Goal: Task Accomplishment & Management: Manage account settings

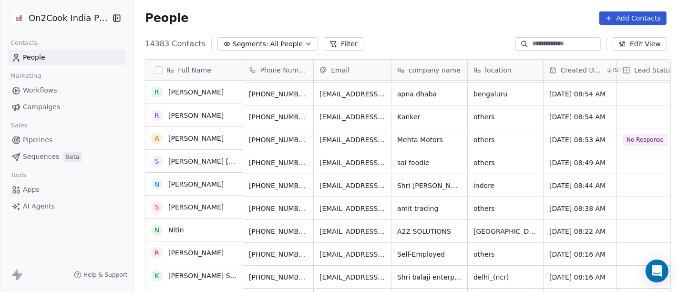
scroll to position [159, 0]
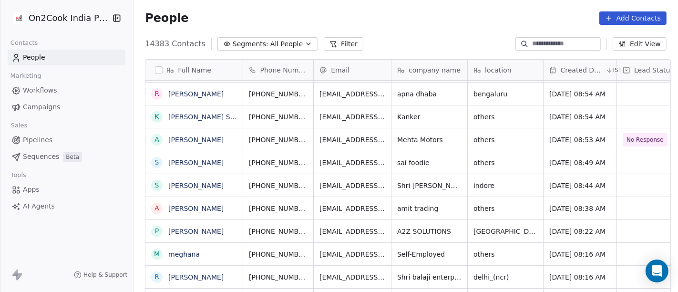
click at [559, 41] on input at bounding box center [565, 44] width 67 height 10
paste input "**********"
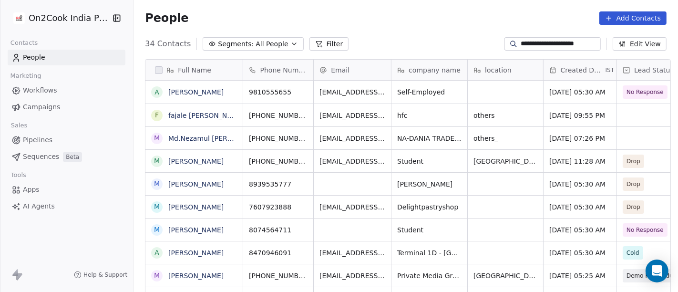
scroll to position [249, 541]
type input "**********"
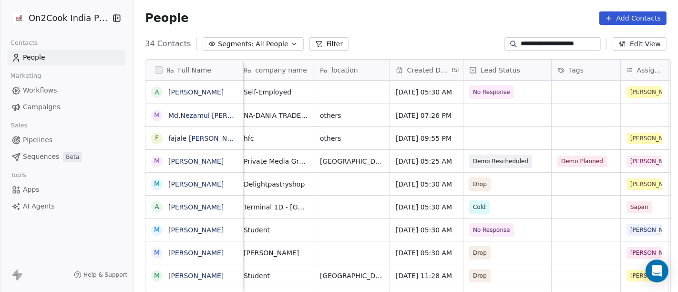
scroll to position [0, 159]
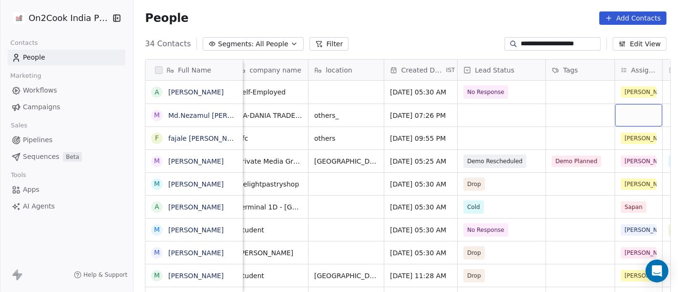
click at [640, 116] on div "grid" at bounding box center [638, 115] width 47 height 22
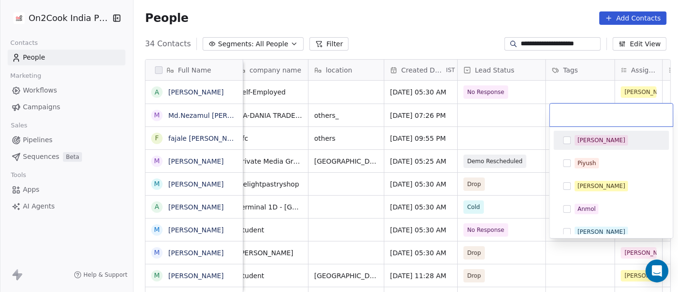
click at [590, 142] on div "[PERSON_NAME]" at bounding box center [601, 140] width 48 height 9
click at [463, 26] on html "**********" at bounding box center [339, 146] width 678 height 292
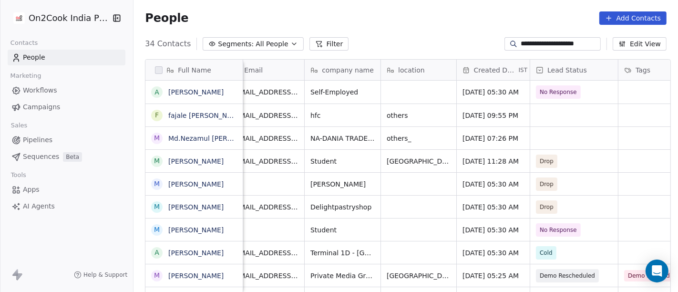
scroll to position [0, 86]
click at [256, 42] on span "All People" at bounding box center [272, 44] width 32 height 10
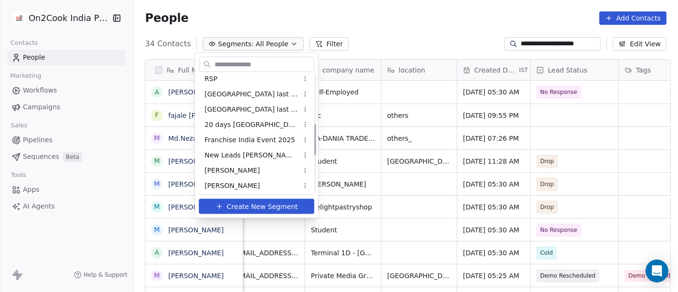
scroll to position [212, 0]
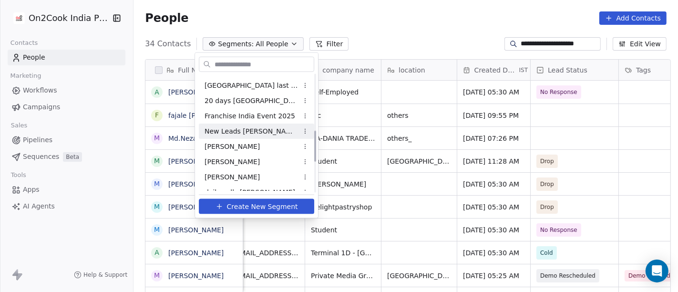
click at [246, 123] on div "New Leads Salim" at bounding box center [256, 130] width 115 height 15
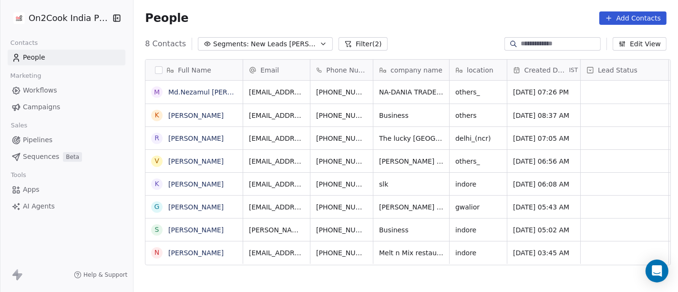
scroll to position [249, 541]
click at [401, 17] on div "People Add Contacts" at bounding box center [406, 17] width 522 height 13
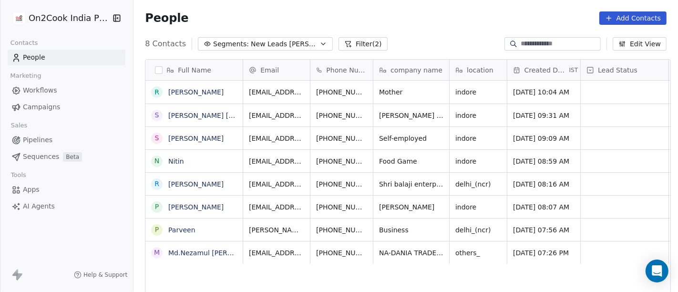
click at [466, 28] on div "People Add Contacts" at bounding box center [405, 18] width 544 height 36
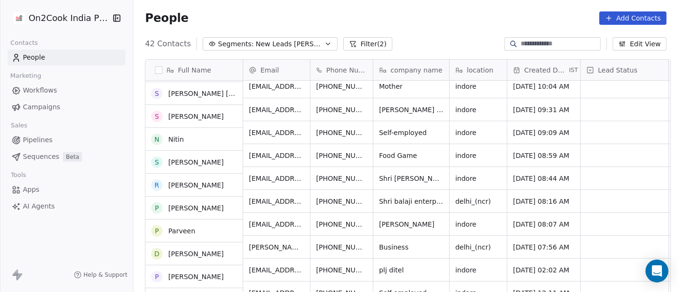
scroll to position [0, 0]
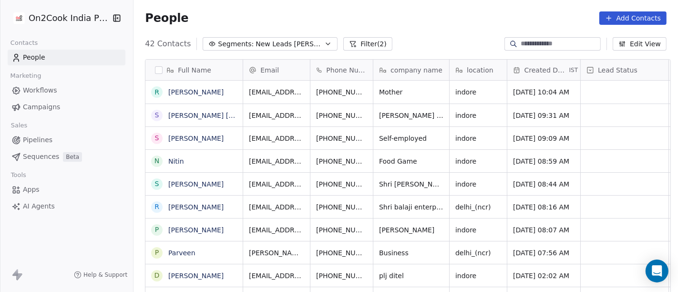
click at [431, 44] on div "42 Contacts Segments: New Leads Salim Filter (2) Edit View" at bounding box center [405, 43] width 544 height 15
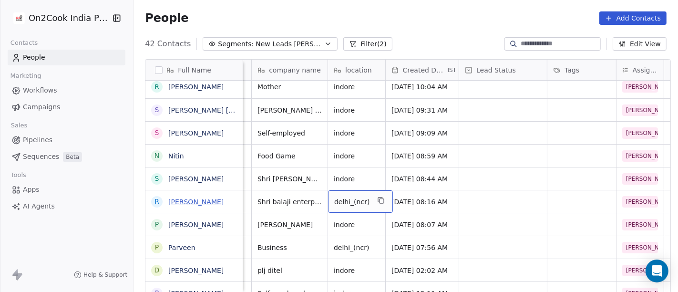
click at [207, 205] on link "[PERSON_NAME]" at bounding box center [195, 202] width 55 height 8
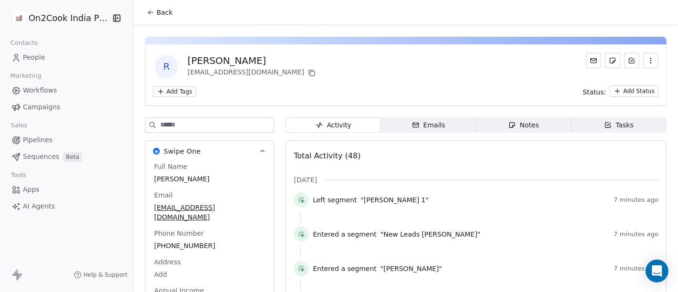
click at [157, 13] on span "Back" at bounding box center [164, 13] width 16 height 10
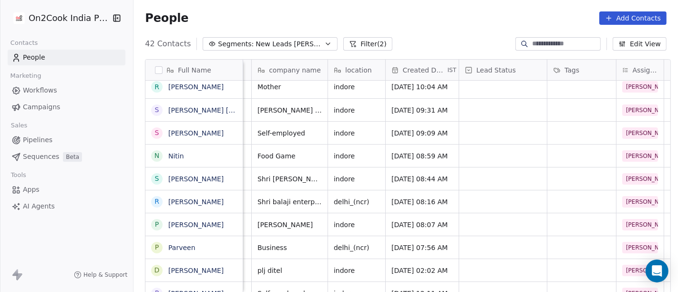
scroll to position [0, 121]
click at [192, 198] on link "[PERSON_NAME]" at bounding box center [195, 202] width 55 height 8
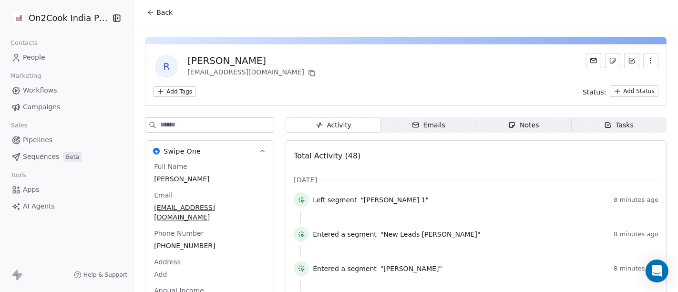
click at [151, 16] on button "Back" at bounding box center [159, 12] width 37 height 17
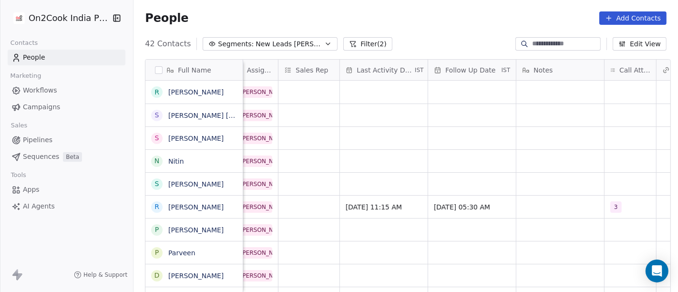
scroll to position [0, 506]
click at [179, 209] on link "[PERSON_NAME]" at bounding box center [195, 207] width 55 height 8
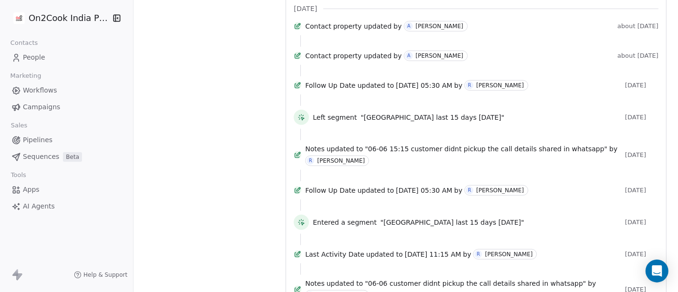
scroll to position [530, 0]
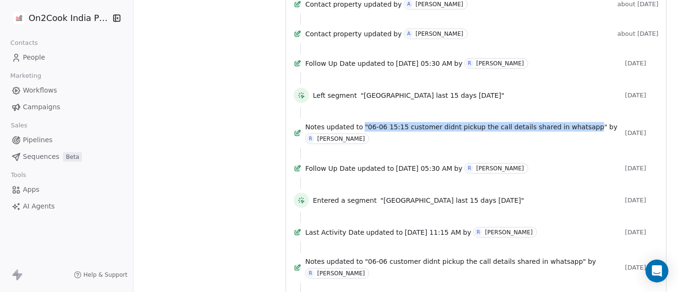
drag, startPoint x: 365, startPoint y: 164, endPoint x: 580, endPoint y: 175, distance: 214.8
click at [580, 144] on div "Notes updated to "06-06 15:15 customer didnt pickup the call details shared in …" at bounding box center [463, 133] width 316 height 22
copy span ""06-06 15:15 customer didnt pickup the call details shared in whatsapp"
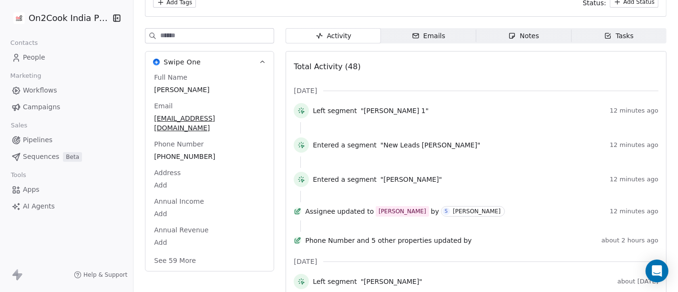
scroll to position [106, 0]
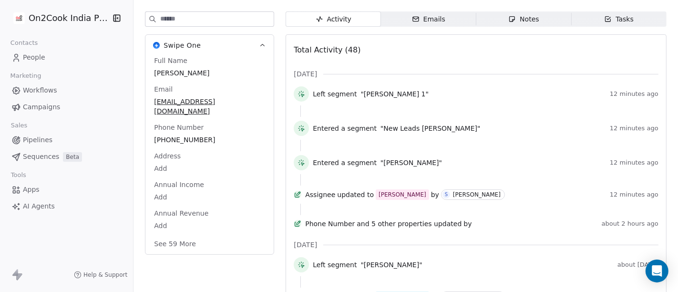
click at [175, 239] on button "See 59 More" at bounding box center [174, 243] width 53 height 17
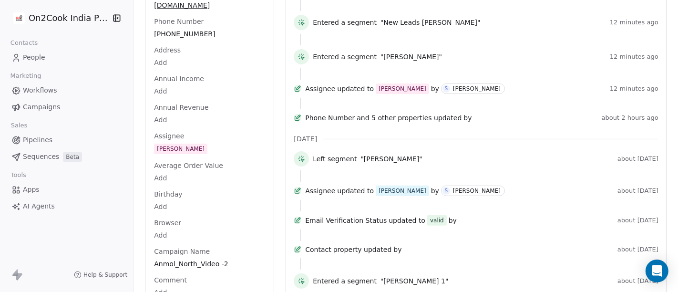
scroll to position [0, 0]
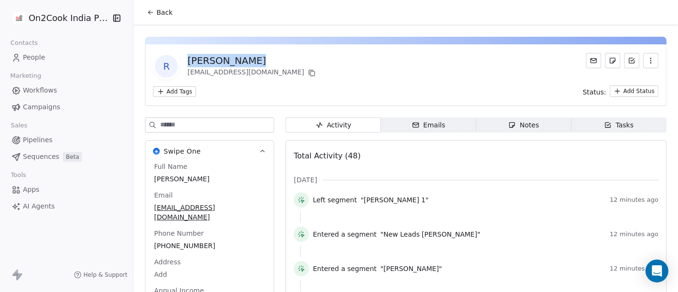
drag, startPoint x: 184, startPoint y: 59, endPoint x: 251, endPoint y: 62, distance: 67.3
click at [251, 62] on div "[PERSON_NAME]" at bounding box center [252, 60] width 130 height 13
copy div "[PERSON_NAME]"
click at [512, 126] on div "Notes" at bounding box center [523, 125] width 31 height 10
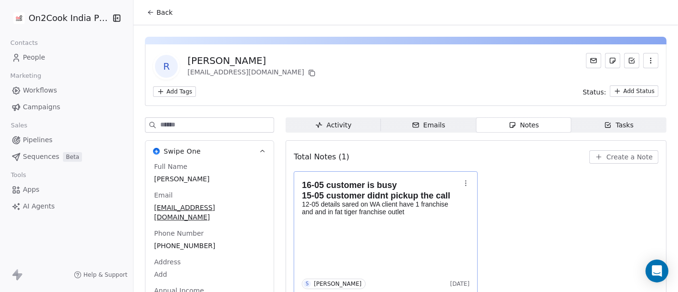
click at [365, 256] on div "16-05 customer is busy 15-05 customer didnt pickup the call 12-05 details sared…" at bounding box center [386, 233] width 168 height 112
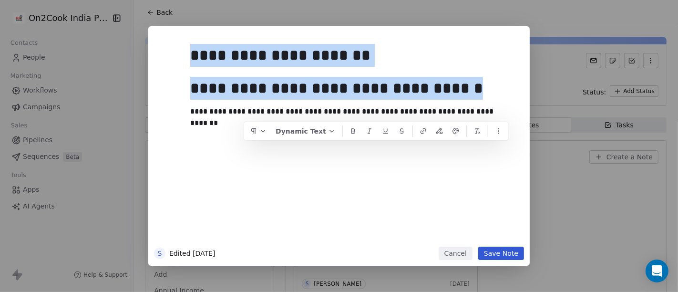
copy div "**********"
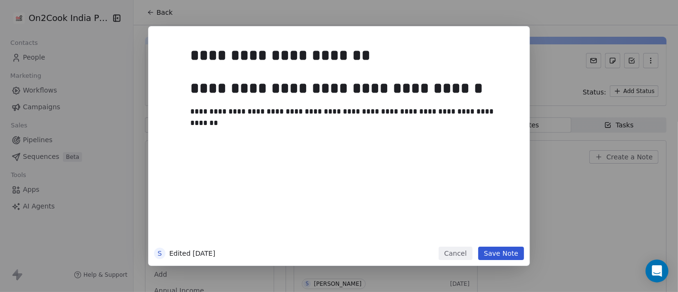
click at [309, 181] on div "**********" at bounding box center [353, 141] width 326 height 203
click at [322, 112] on div "**********" at bounding box center [349, 111] width 318 height 11
click at [399, 111] on div "**********" at bounding box center [349, 111] width 318 height 11
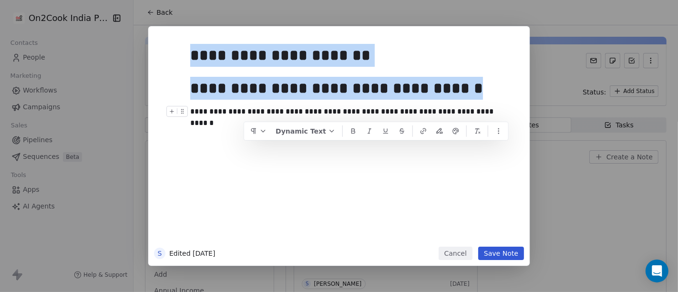
copy div "**********"
click at [472, 251] on button "Cancel" at bounding box center [456, 252] width 34 height 13
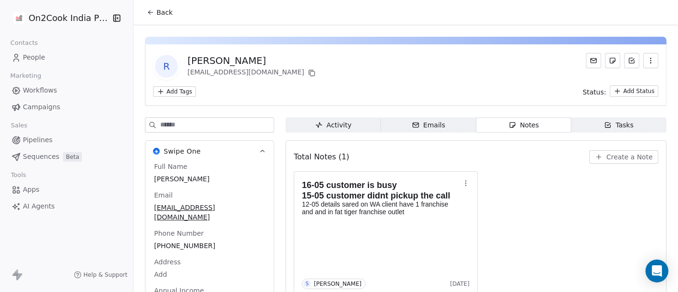
click at [156, 11] on span "Back" at bounding box center [164, 13] width 16 height 10
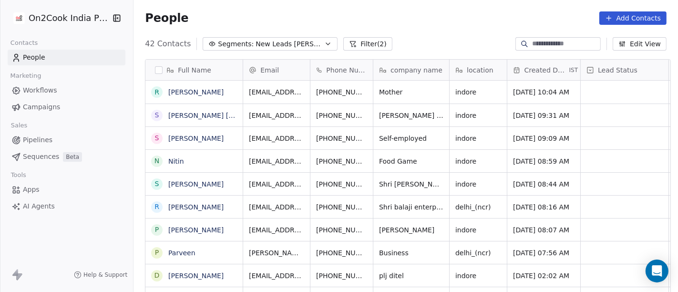
scroll to position [249, 541]
click at [200, 209] on link "[PERSON_NAME]" at bounding box center [195, 207] width 55 height 8
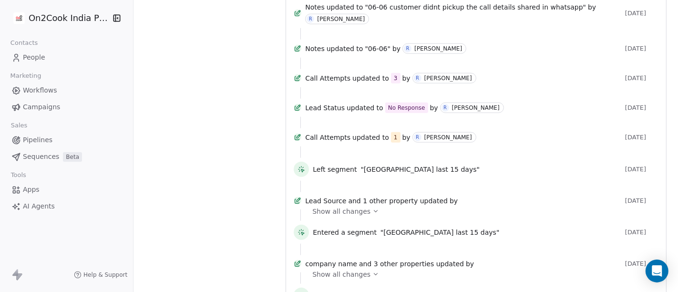
scroll to position [843, 0]
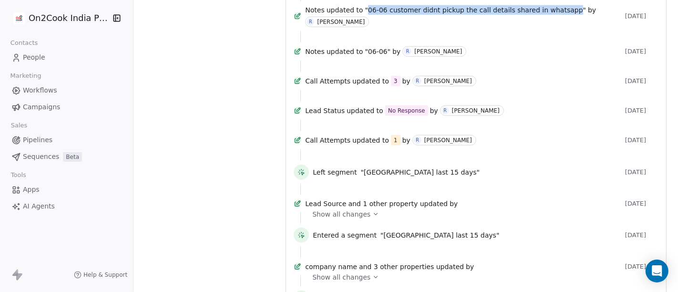
drag, startPoint x: 366, startPoint y: 58, endPoint x: 560, endPoint y: 69, distance: 193.9
click at [560, 27] on div "Notes updated to "06-06 customer didnt pickup the call details shared in whatsa…" at bounding box center [463, 16] width 316 height 22
copy span "06-06 customer didnt pickup the call details shared in whatsapp"
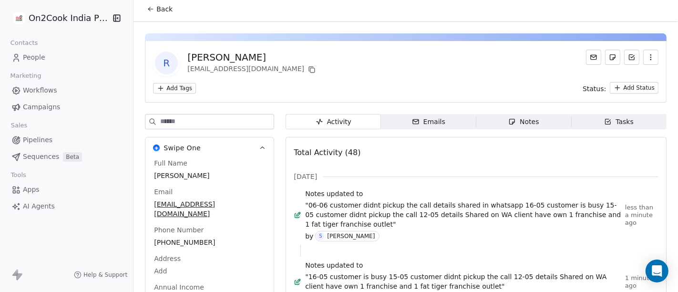
scroll to position [0, 0]
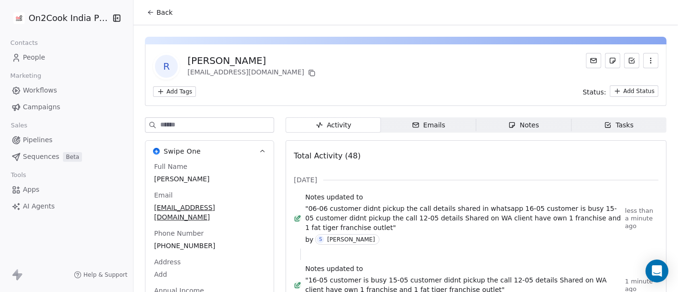
click at [164, 13] on span "Back" at bounding box center [164, 13] width 16 height 10
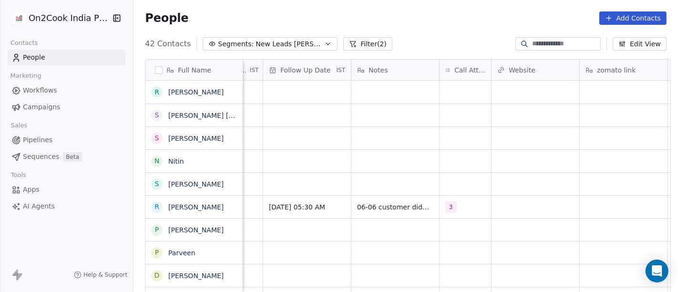
scroll to position [0, 674]
click at [438, 212] on div "3" at bounding box center [463, 206] width 51 height 22
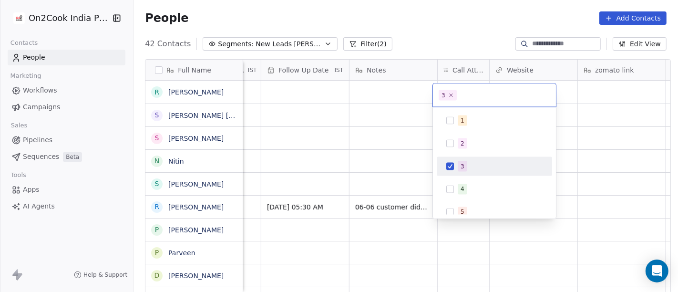
click at [452, 157] on div "3" at bounding box center [494, 166] width 115 height 19
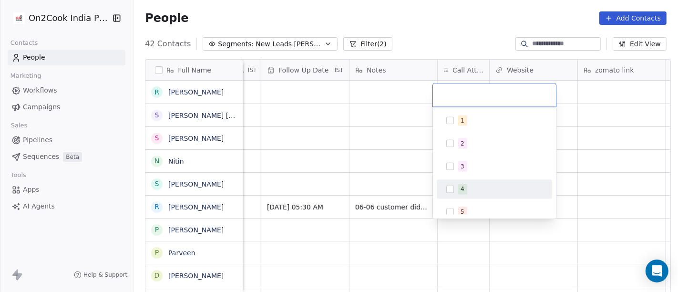
click at [452, 184] on div "4" at bounding box center [494, 189] width 108 height 15
click at [587, 186] on html "On2Cook India Pvt. Ltd. Contacts People Marketing Workflows Campaigns Sales Pip…" at bounding box center [339, 146] width 678 height 292
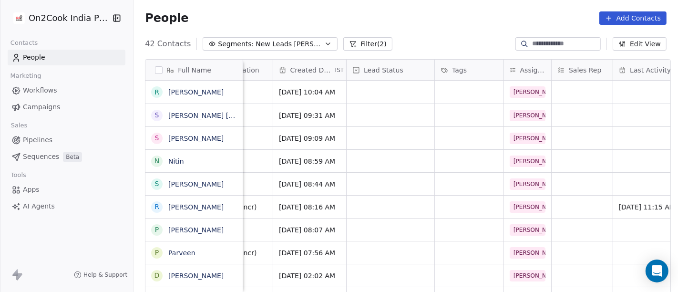
scroll to position [0, 227]
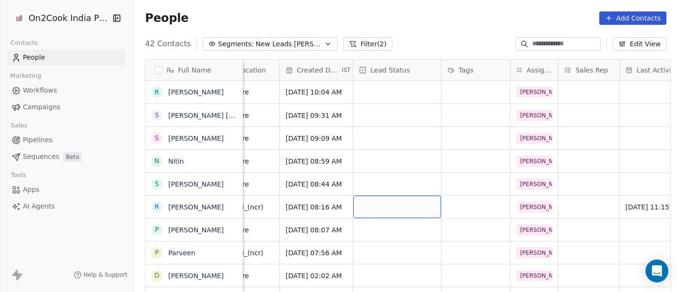
click at [375, 205] on div "grid" at bounding box center [397, 206] width 88 height 22
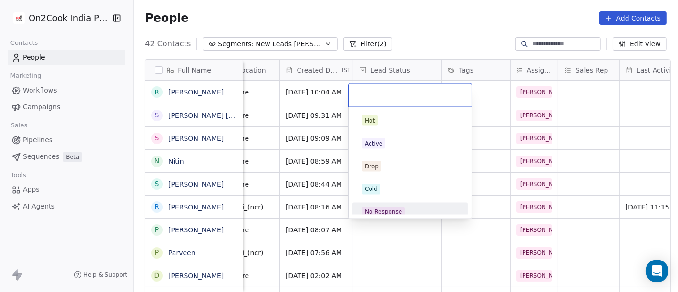
click at [399, 207] on span "No Response" at bounding box center [383, 212] width 43 height 10
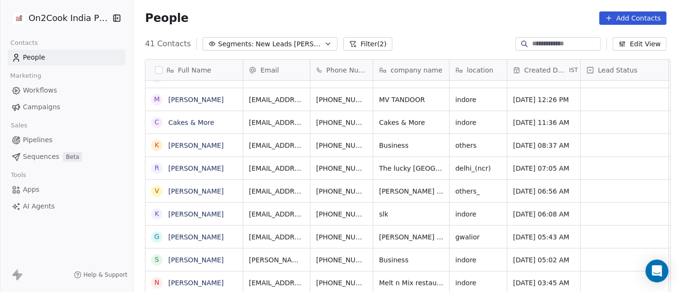
scroll to position [8, 0]
click at [461, 280] on icon "grid" at bounding box center [463, 282] width 4 height 4
click at [494, 276] on button "grid" at bounding box center [494, 281] width 11 height 11
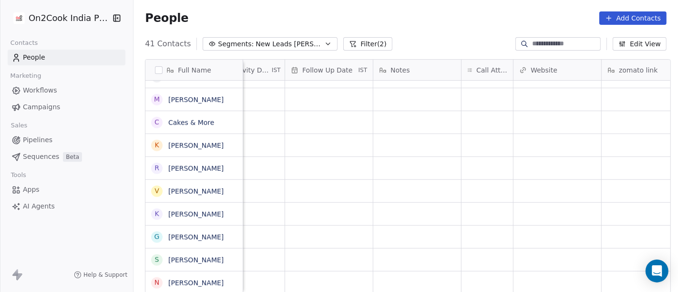
scroll to position [8, 651]
click at [477, 271] on div "grid" at bounding box center [486, 282] width 51 height 22
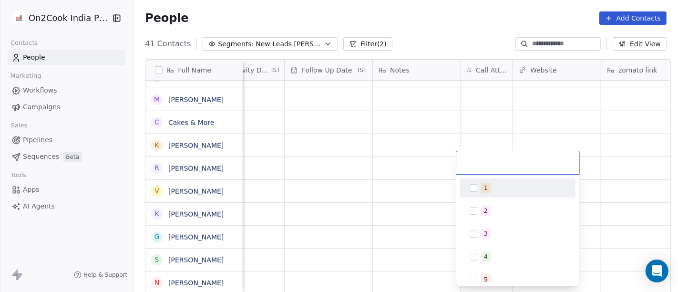
click at [483, 181] on div "1" at bounding box center [518, 187] width 108 height 15
click at [397, 165] on html "On2Cook India Pvt. Ltd. Contacts People Marketing Workflows Campaigns Sales Pip…" at bounding box center [339, 146] width 678 height 292
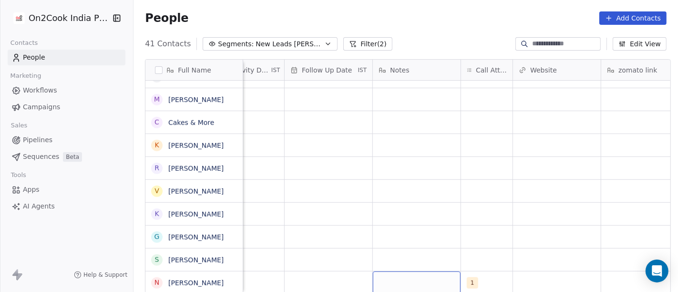
click at [413, 275] on div "grid" at bounding box center [417, 282] width 88 height 22
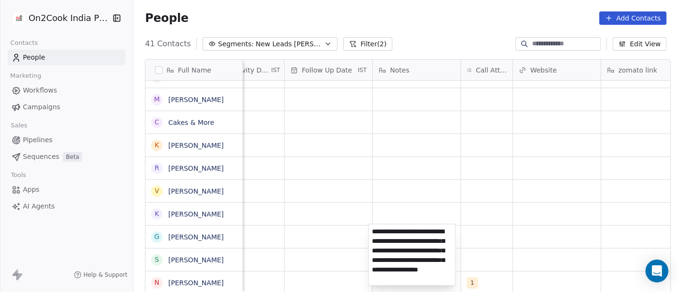
type textarea "**********"
click at [482, 202] on html "On2Cook India Pvt. Ltd. Contacts People Marketing Workflows Campaigns Sales Pip…" at bounding box center [339, 146] width 678 height 292
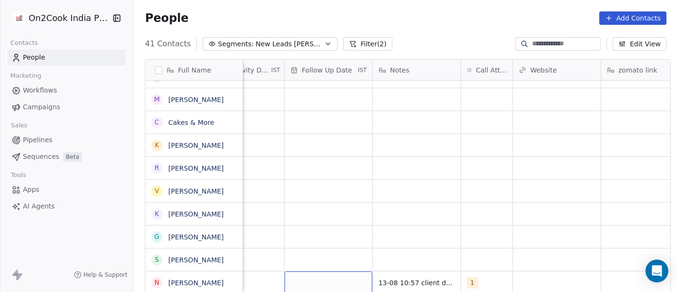
click at [333, 280] on div "grid" at bounding box center [329, 282] width 88 height 22
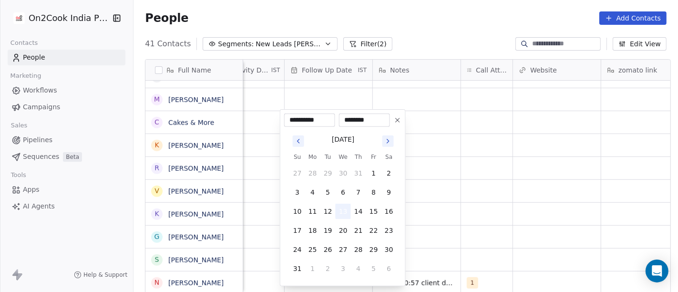
click at [339, 210] on button "13" at bounding box center [343, 211] width 15 height 15
click at [514, 222] on html "On2Cook India Pvt. Ltd. Contacts People Marketing Workflows Campaigns Sales Pip…" at bounding box center [339, 146] width 678 height 292
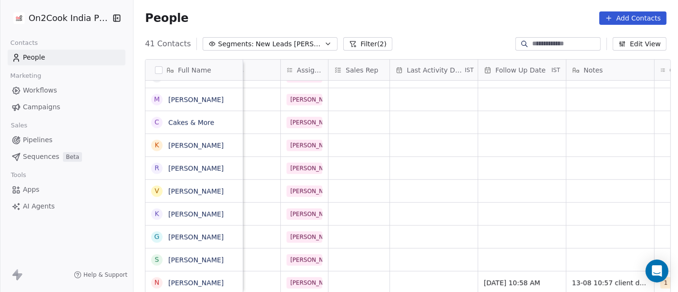
scroll to position [8, 442]
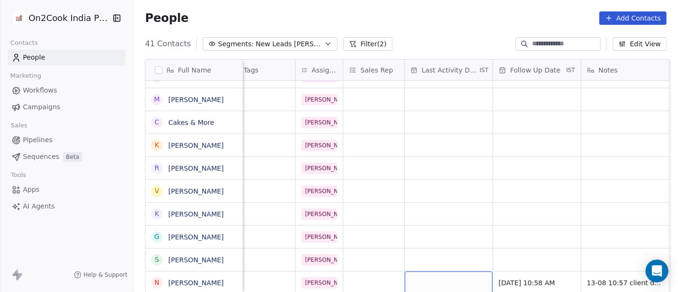
click at [444, 275] on div "grid" at bounding box center [449, 282] width 88 height 22
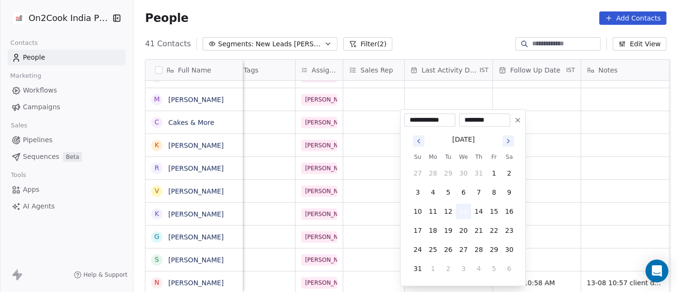
click at [463, 213] on button "13" at bounding box center [463, 211] width 15 height 15
click at [552, 226] on html "On2Cook India Pvt. Ltd. Contacts People Marketing Workflows Campaigns Sales Pip…" at bounding box center [339, 146] width 678 height 292
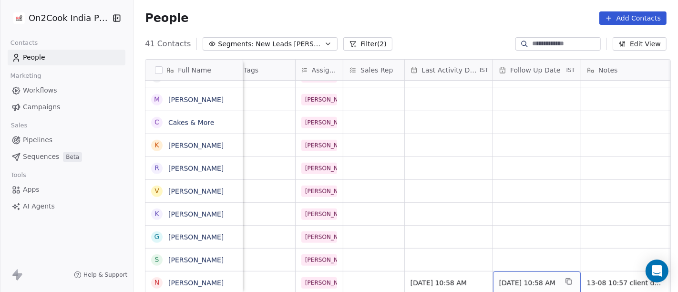
click at [548, 281] on div "13/08/2025 10:58 AM" at bounding box center [537, 282] width 88 height 22
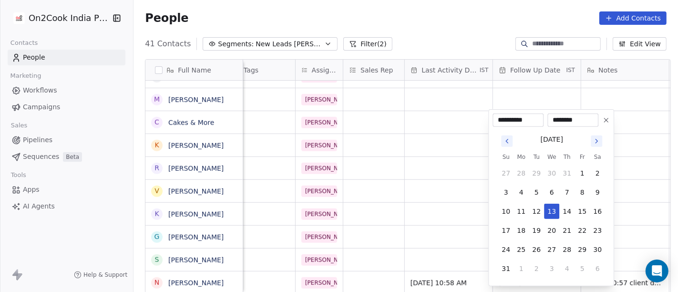
click at [606, 122] on icon at bounding box center [606, 120] width 8 height 8
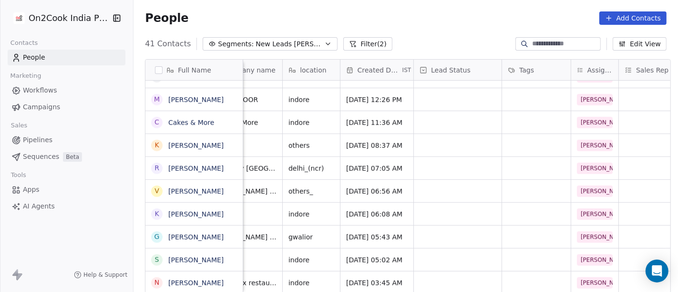
scroll to position [8, 166]
click at [444, 276] on div "grid" at bounding box center [459, 282] width 88 height 22
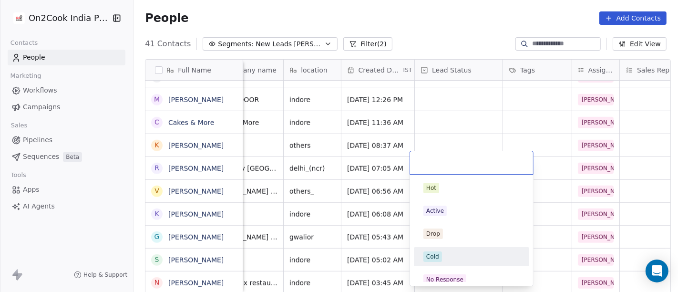
click at [440, 261] on span "Cold" at bounding box center [432, 256] width 19 height 10
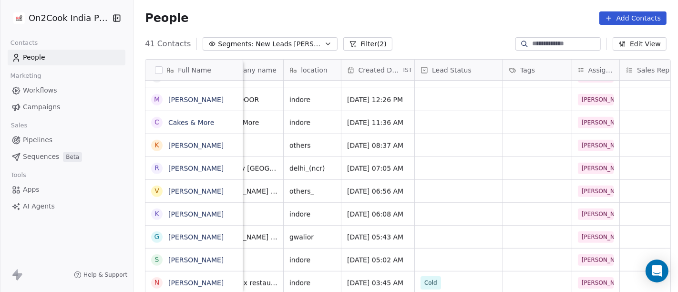
click at [414, 24] on div "People Add Contacts" at bounding box center [406, 17] width 522 height 13
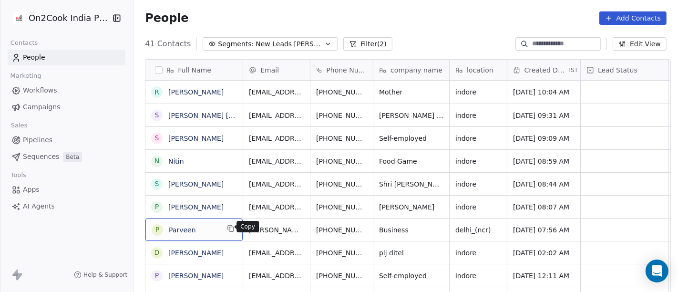
scroll to position [1, 0]
click at [229, 226] on icon "grid" at bounding box center [231, 228] width 4 height 4
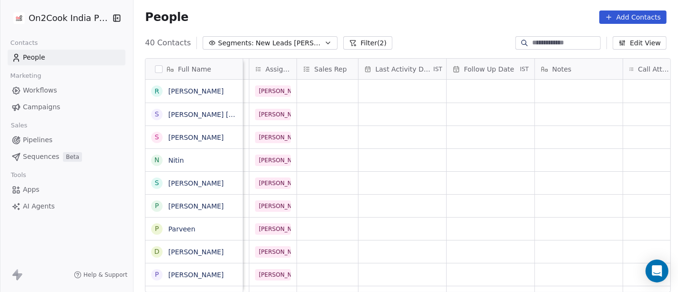
scroll to position [0, 506]
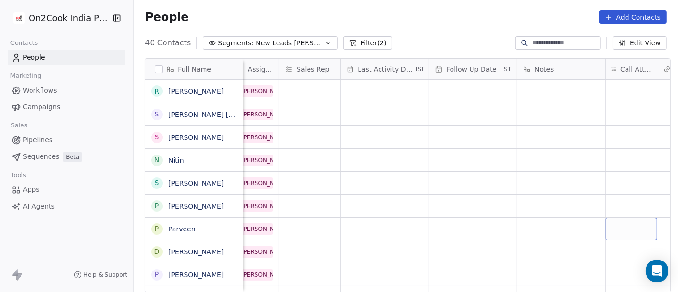
click at [612, 229] on div "grid" at bounding box center [630, 228] width 51 height 22
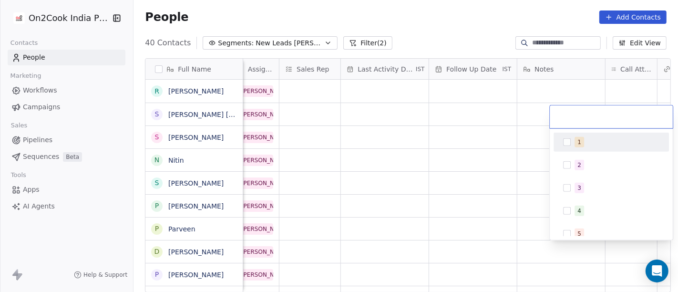
click at [583, 137] on div "1" at bounding box center [616, 142] width 85 height 10
click at [512, 144] on html "On2Cook India Pvt. Ltd. Contacts People Marketing Workflows Campaigns Sales Pip…" at bounding box center [339, 146] width 678 height 292
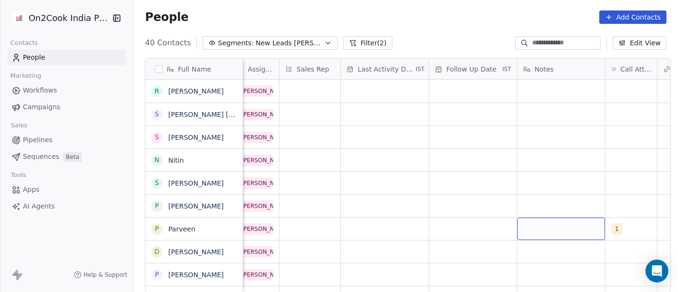
click at [553, 225] on div "grid" at bounding box center [561, 228] width 88 height 22
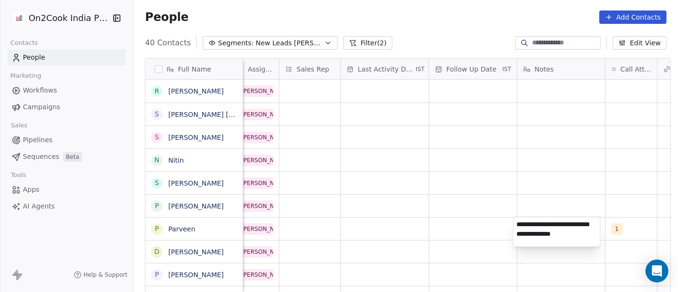
type textarea "**********"
click at [467, 220] on html "On2Cook India Pvt. Ltd. Contacts People Marketing Workflows Campaigns Sales Pip…" at bounding box center [339, 146] width 678 height 292
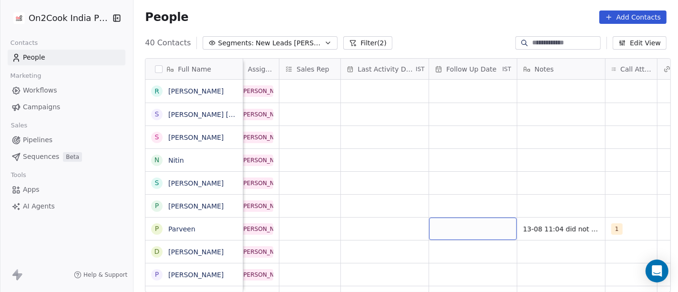
click at [468, 230] on div "grid" at bounding box center [473, 228] width 88 height 22
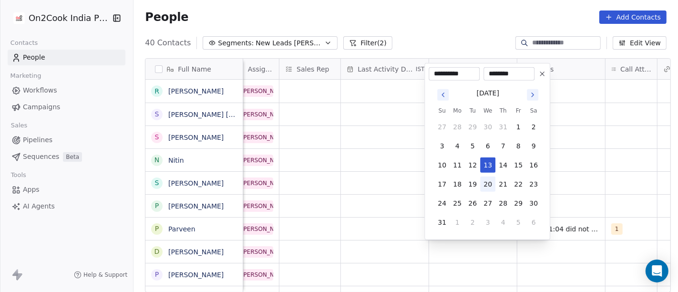
click at [486, 182] on button "20" at bounding box center [487, 183] width 15 height 15
type input "**********"
click at [582, 168] on html "On2Cook India Pvt. Ltd. Contacts People Marketing Workflows Campaigns Sales Pip…" at bounding box center [339, 146] width 678 height 292
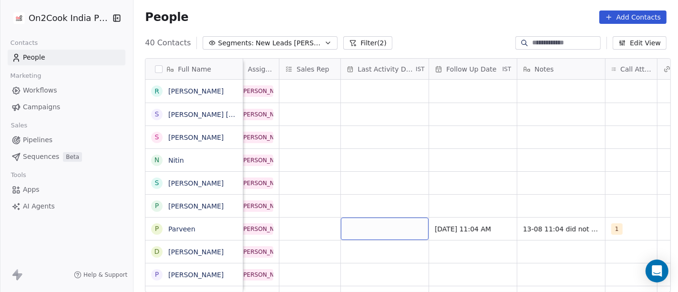
click at [383, 223] on div "grid" at bounding box center [385, 228] width 88 height 22
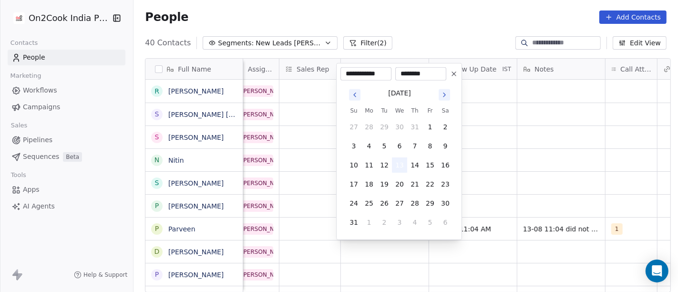
click at [399, 169] on button "13" at bounding box center [399, 164] width 15 height 15
click at [519, 168] on html "On2Cook India Pvt. Ltd. Contacts People Marketing Workflows Campaigns Sales Pip…" at bounding box center [339, 146] width 678 height 292
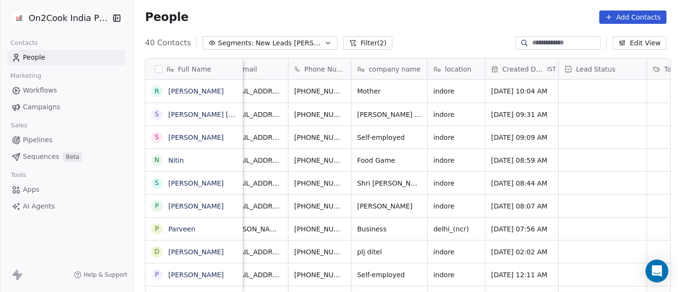
scroll to position [0, 0]
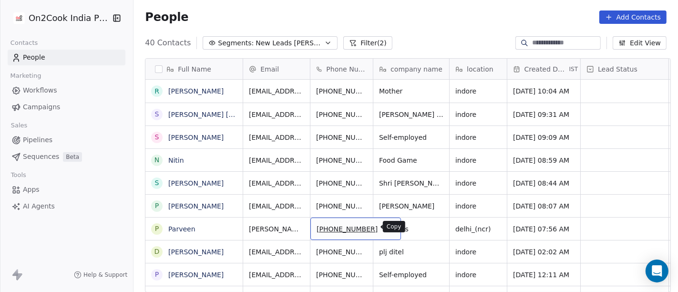
click at [388, 226] on icon "grid" at bounding box center [390, 228] width 4 height 4
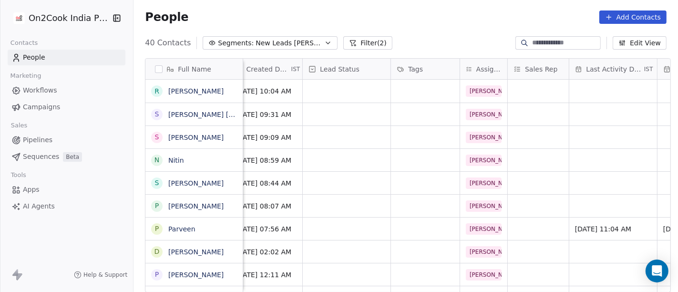
scroll to position [0, 275]
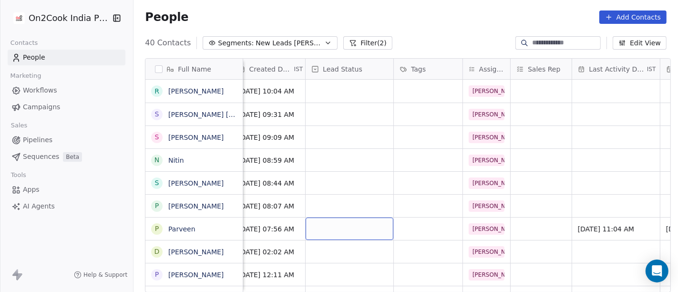
click at [346, 231] on div "grid" at bounding box center [350, 228] width 88 height 22
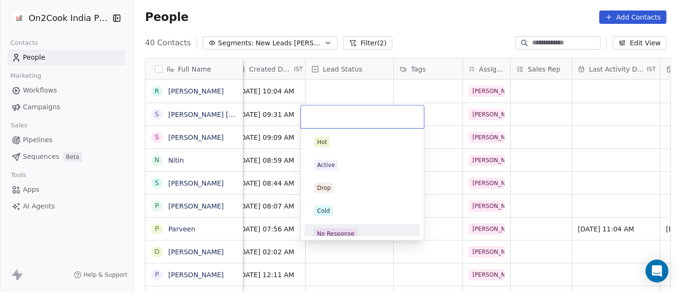
drag, startPoint x: 325, startPoint y: 228, endPoint x: 321, endPoint y: 12, distance: 215.5
click at [325, 228] on span "No Response" at bounding box center [335, 233] width 43 height 10
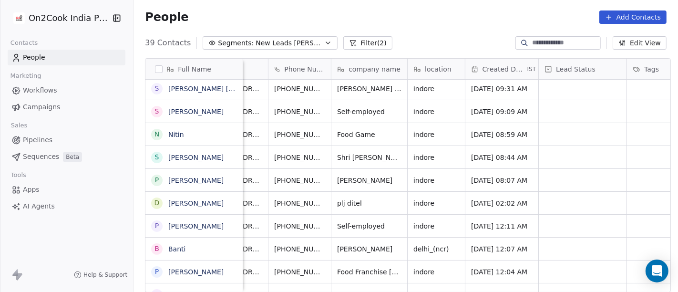
scroll to position [0, 41]
click at [344, 247] on icon "grid" at bounding box center [348, 248] width 8 height 8
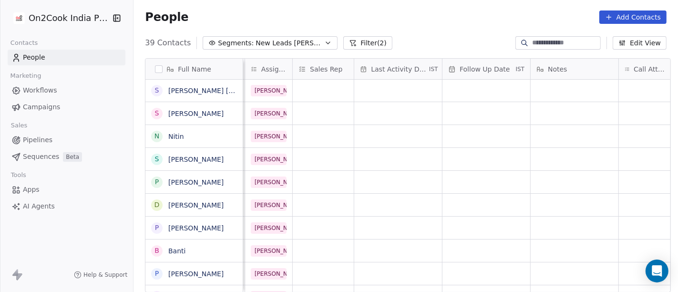
scroll to position [0, 534]
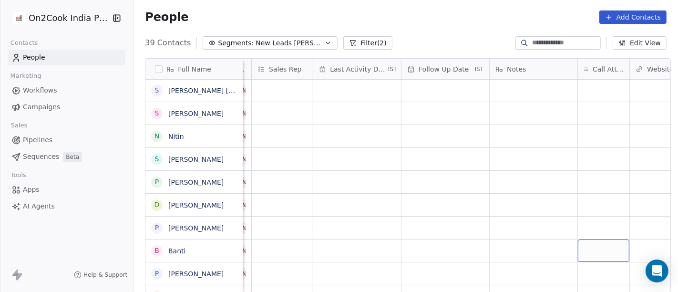
click at [592, 254] on div "grid" at bounding box center [603, 250] width 51 height 22
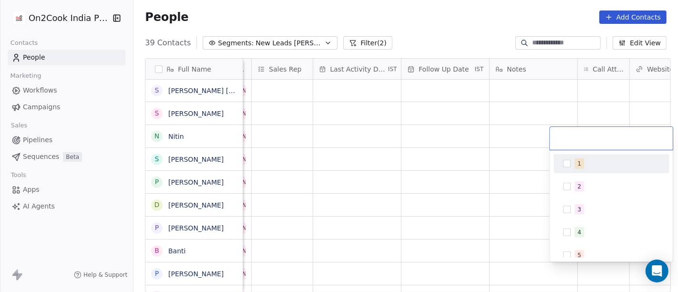
click at [587, 172] on div "1" at bounding box center [610, 163] width 115 height 19
click at [500, 173] on html "On2Cook India Pvt. Ltd. Contacts People Marketing Workflows Campaigns Sales Pip…" at bounding box center [339, 146] width 678 height 292
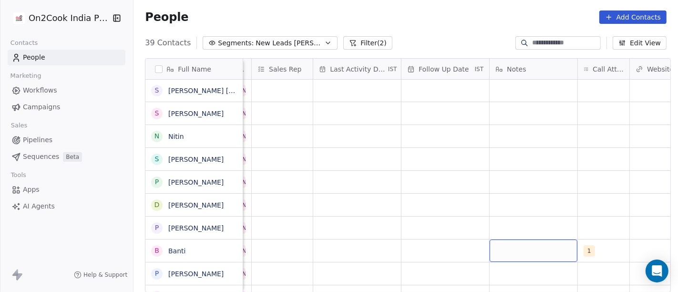
click at [510, 250] on div "grid" at bounding box center [534, 250] width 88 height 22
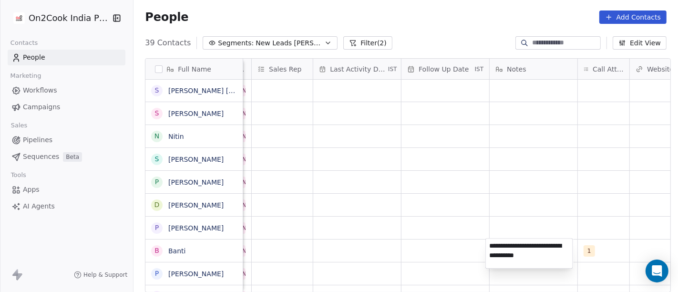
type textarea "**********"
click at [433, 227] on html "On2Cook India Pvt. Ltd. Contacts People Marketing Workflows Campaigns Sales Pip…" at bounding box center [339, 146] width 678 height 292
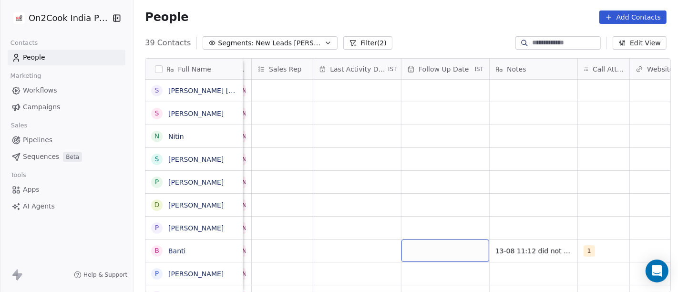
click at [419, 250] on div "grid" at bounding box center [445, 250] width 88 height 22
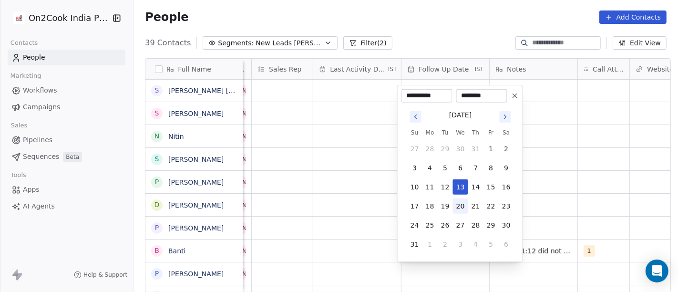
click at [460, 206] on button "20" at bounding box center [460, 205] width 15 height 15
type input "**********"
click at [604, 186] on html "On2Cook India Pvt. Ltd. Contacts People Marketing Workflows Campaigns Sales Pip…" at bounding box center [339, 146] width 678 height 292
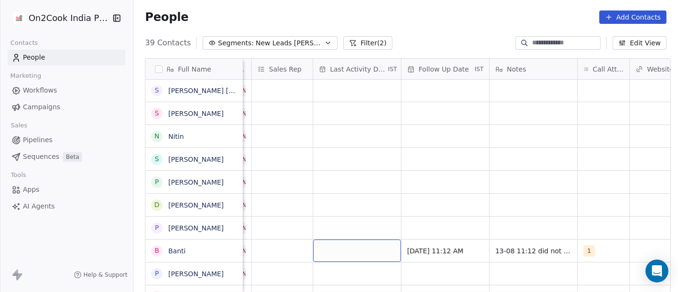
click at [340, 242] on div "grid" at bounding box center [357, 250] width 88 height 22
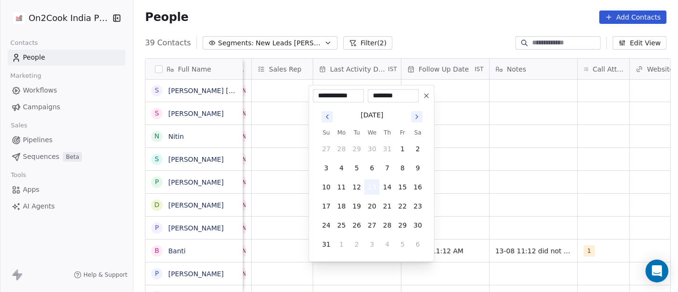
click at [374, 188] on button "13" at bounding box center [371, 186] width 15 height 15
click at [511, 189] on html "On2Cook India Pvt. Ltd. Contacts People Marketing Workflows Campaigns Sales Pip…" at bounding box center [339, 146] width 678 height 292
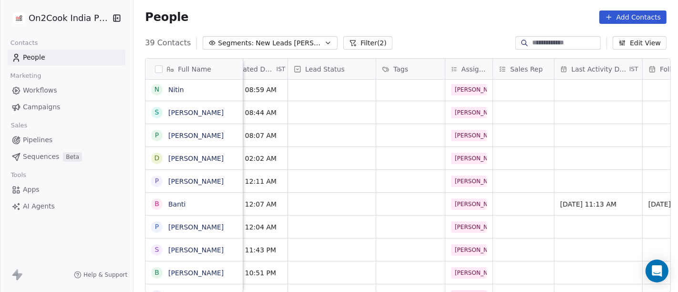
scroll to position [0, 285]
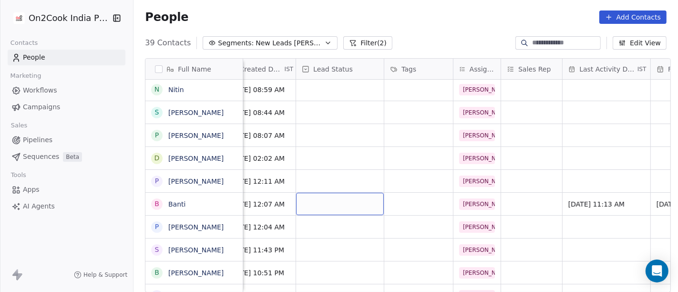
click at [339, 203] on div "grid" at bounding box center [340, 204] width 88 height 22
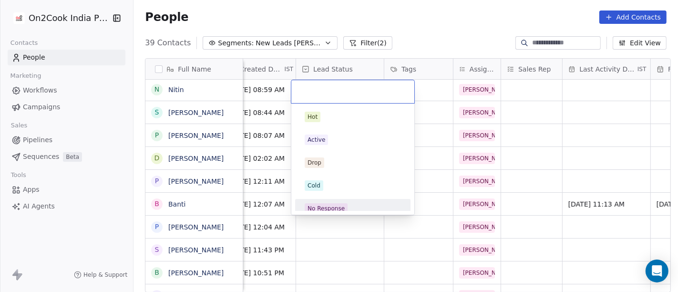
click at [339, 203] on span "No Response" at bounding box center [326, 208] width 43 height 10
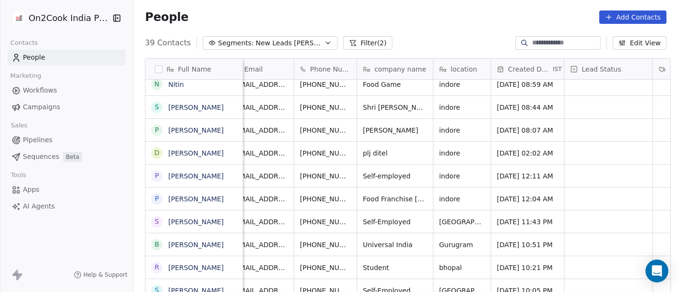
scroll to position [1, 16]
click at [363, 212] on div "+918447020425" at bounding box center [340, 221] width 91 height 22
click at [369, 216] on icon "grid" at bounding box center [373, 220] width 8 height 8
click at [230, 219] on button "grid" at bounding box center [235, 220] width 11 height 11
click at [232, 219] on icon "grid" at bounding box center [236, 220] width 8 height 8
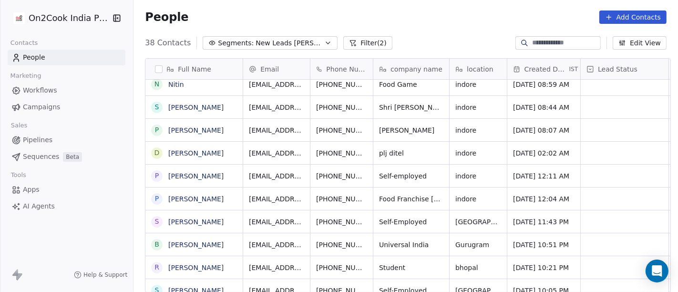
scroll to position [1, 0]
click at [348, 220] on span "+918447020425" at bounding box center [346, 222] width 61 height 10
click at [322, 217] on input "**********" at bounding box center [344, 219] width 75 height 19
type input "**********"
click at [410, 219] on html "On2Cook India Pvt. Ltd. Contacts People Marketing Workflows Campaigns Sales Pip…" at bounding box center [339, 146] width 678 height 292
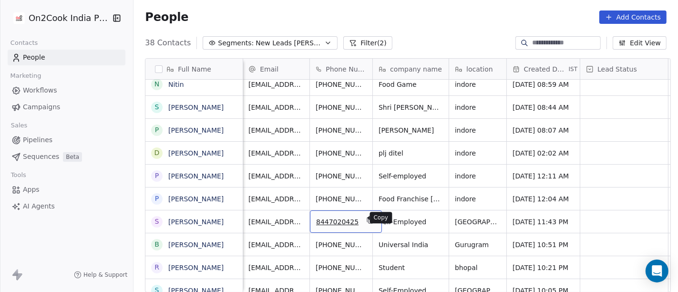
click at [366, 220] on icon "grid" at bounding box center [370, 220] width 8 height 8
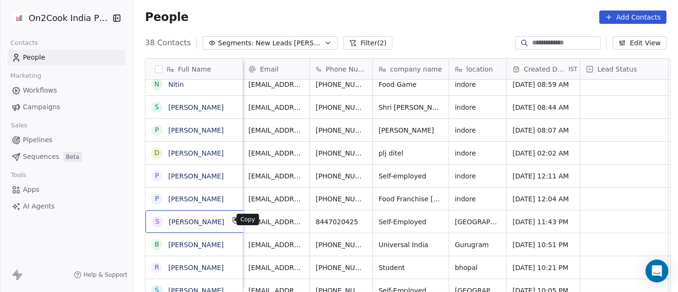
click at [232, 217] on icon "grid" at bounding box center [236, 220] width 8 height 8
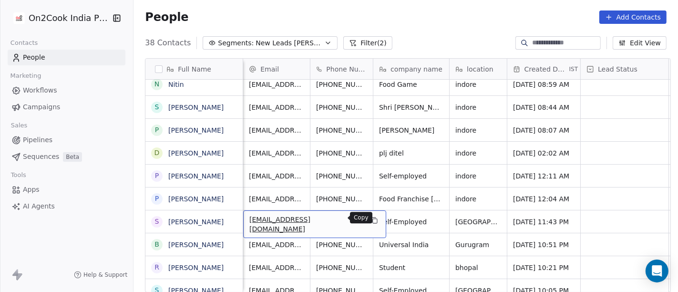
click at [370, 218] on icon "grid" at bounding box center [374, 220] width 8 height 8
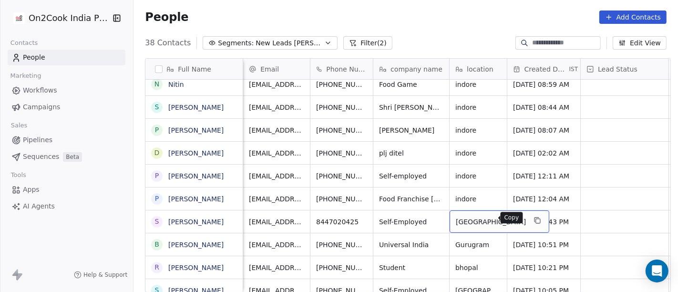
click at [536, 219] on icon "grid" at bounding box center [538, 221] width 4 height 4
click at [533, 219] on icon "grid" at bounding box center [537, 220] width 8 height 8
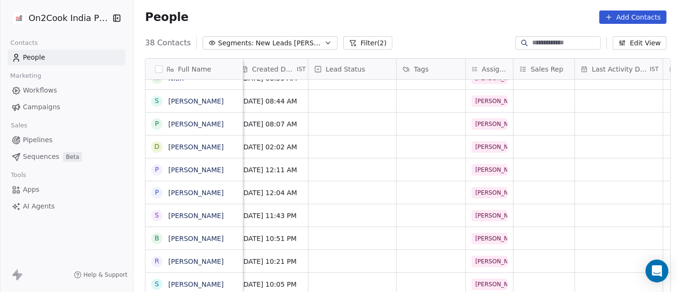
scroll to position [1, 272]
click at [421, 215] on div "grid" at bounding box center [431, 215] width 69 height 22
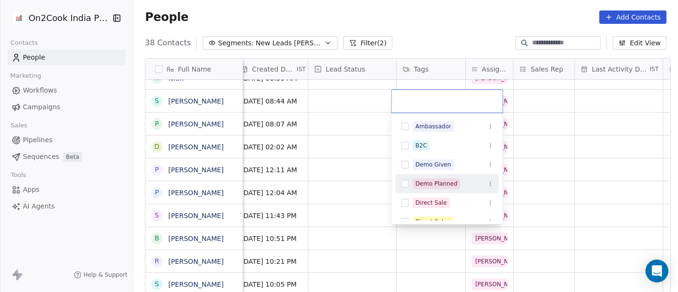
click at [430, 185] on div "Demo Planned" at bounding box center [436, 183] width 42 height 9
click at [559, 184] on html "On2Cook India Pvt. Ltd. Contacts People Marketing Workflows Campaigns Sales Pip…" at bounding box center [339, 146] width 678 height 292
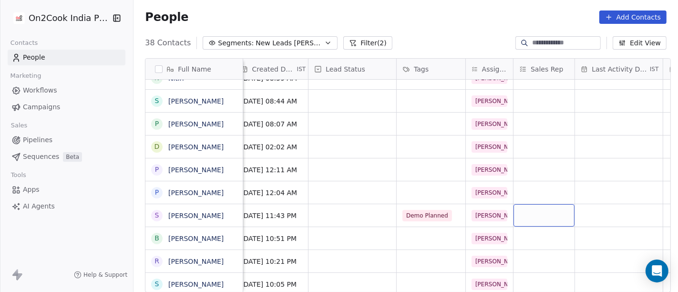
click at [526, 214] on div "grid" at bounding box center [543, 215] width 61 height 22
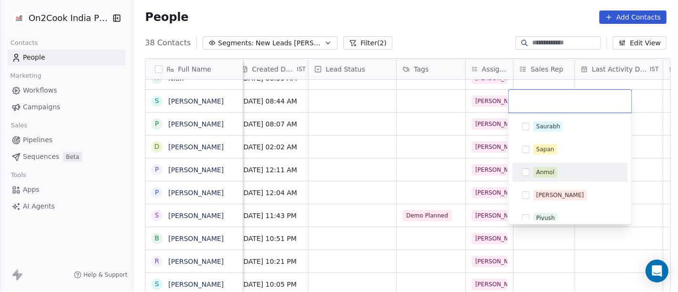
click at [539, 170] on div "Anmol" at bounding box center [545, 172] width 18 height 9
click at [413, 163] on html "On2Cook India Pvt. Ltd. Contacts People Marketing Workflows Campaigns Sales Pip…" at bounding box center [339, 146] width 678 height 292
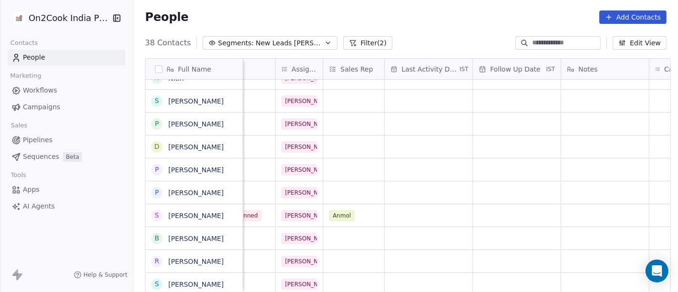
scroll to position [1, 463]
click at [430, 215] on div "grid" at bounding box center [428, 215] width 88 height 22
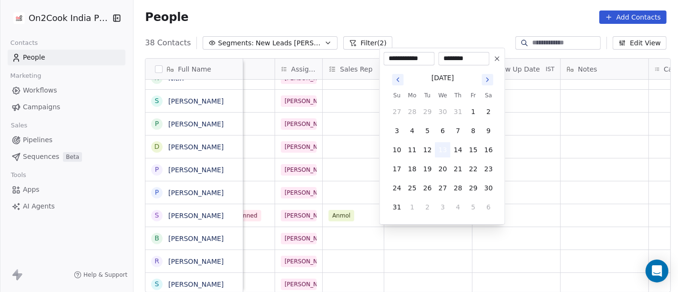
click at [447, 153] on button "13" at bounding box center [442, 149] width 15 height 15
click at [546, 175] on html "On2Cook India Pvt. Ltd. Contacts People Marketing Workflows Campaigns Sales Pip…" at bounding box center [339, 146] width 678 height 292
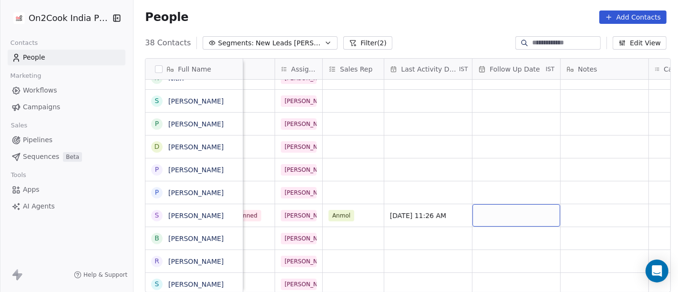
click at [504, 204] on div "grid" at bounding box center [516, 215] width 88 height 22
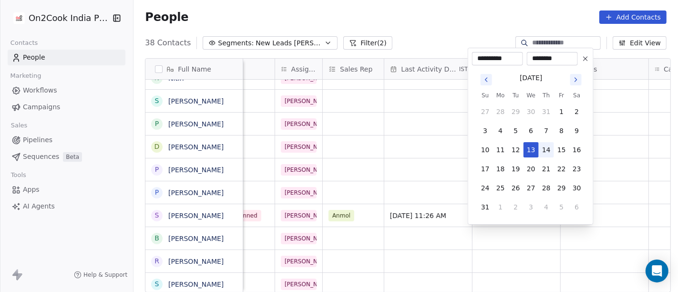
click at [544, 152] on button "14" at bounding box center [546, 149] width 15 height 15
type input "**********"
click at [599, 168] on html "On2Cook India Pvt. Ltd. Contacts People Marketing Workflows Campaigns Sales Pip…" at bounding box center [339, 146] width 678 height 292
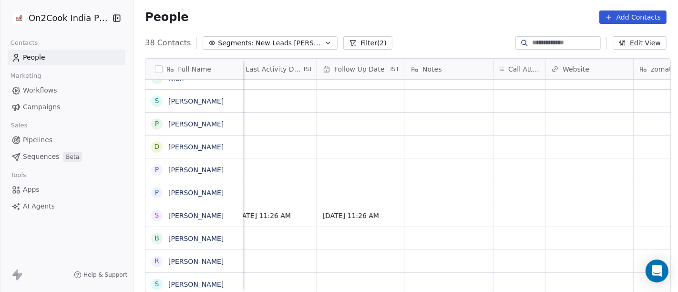
scroll to position [1, 619]
click at [523, 212] on div "grid" at bounding box center [518, 215] width 51 height 22
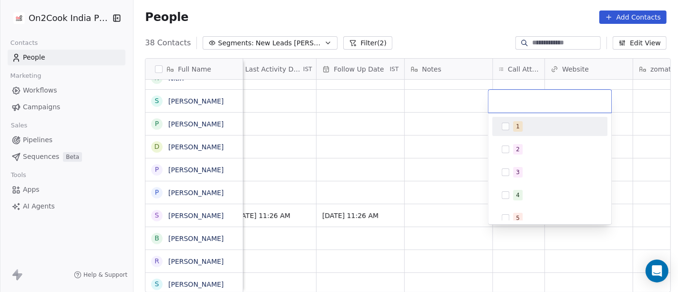
click at [510, 133] on div "1" at bounding box center [550, 126] width 108 height 15
click at [428, 125] on html "On2Cook India Pvt. Ltd. Contacts People Marketing Workflows Campaigns Sales Pip…" at bounding box center [339, 146] width 678 height 292
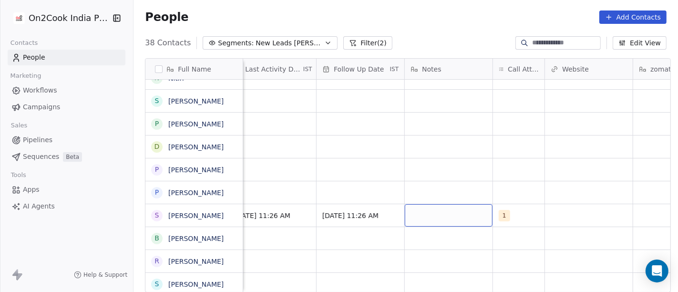
click at [433, 212] on div "grid" at bounding box center [449, 215] width 88 height 22
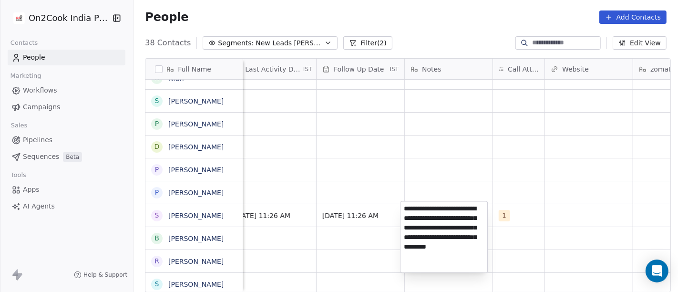
type textarea "**********"
click at [527, 210] on html "On2Cook India Pvt. Ltd. Contacts People Marketing Workflows Campaigns Sales Pip…" at bounding box center [339, 146] width 678 height 292
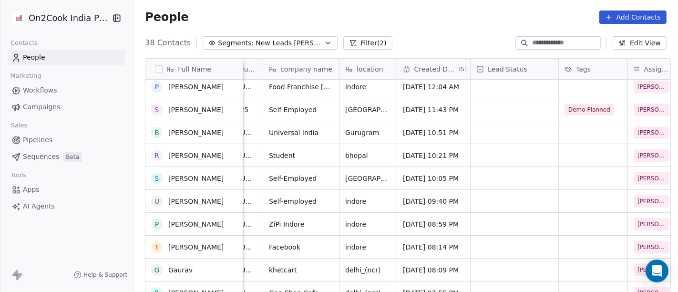
scroll to position [188, 0]
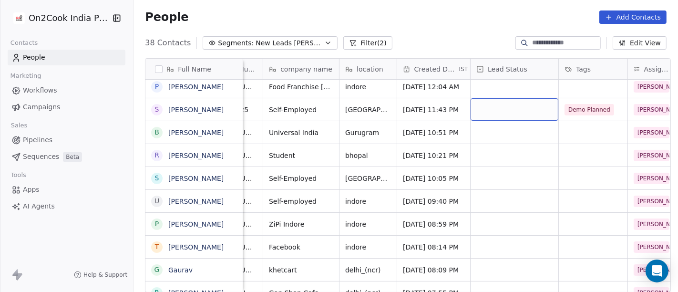
click at [531, 108] on div "grid" at bounding box center [515, 109] width 88 height 22
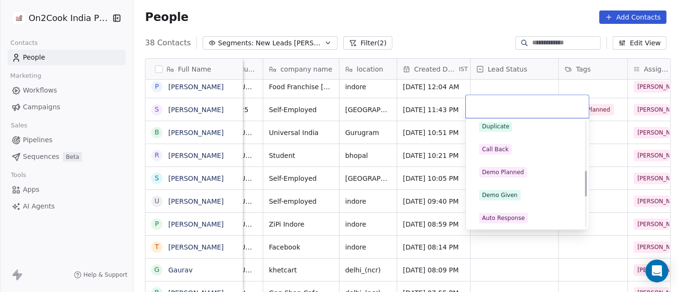
scroll to position [212, 0]
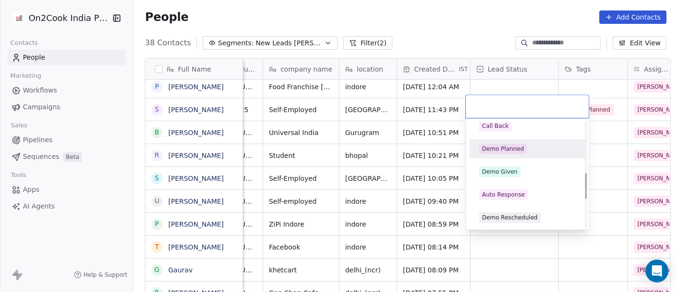
click at [524, 145] on div "Demo Planned" at bounding box center [527, 148] width 96 height 10
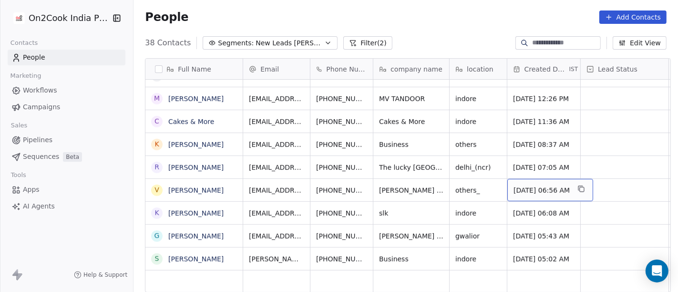
scroll to position [8, 0]
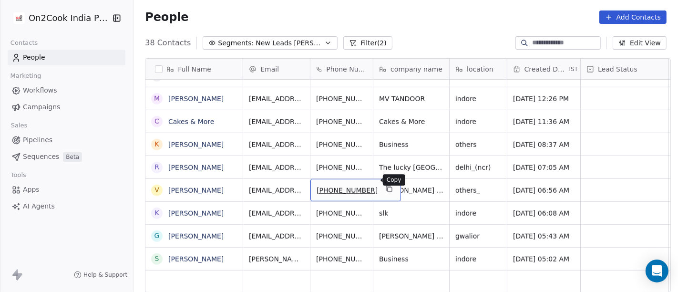
click at [385, 185] on icon "grid" at bounding box center [389, 189] width 8 height 8
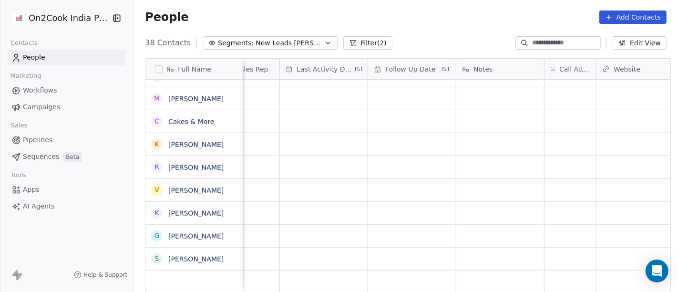
scroll to position [8, 568]
click at [553, 183] on div "grid" at bounding box center [569, 190] width 51 height 22
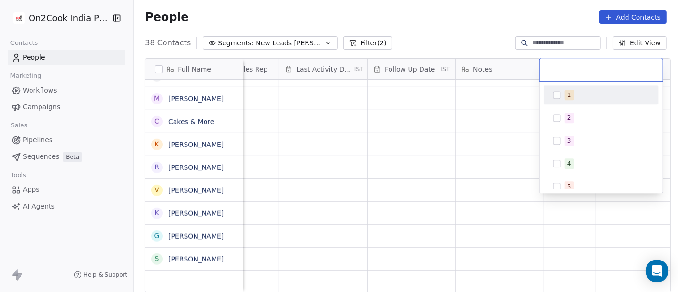
click at [571, 93] on span "1" at bounding box center [569, 95] width 10 height 10
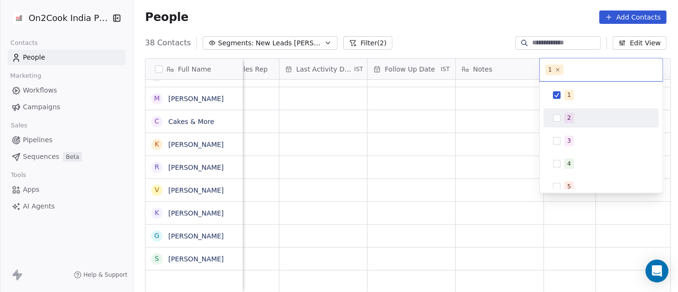
click at [471, 141] on html "On2Cook India Pvt. Ltd. Contacts People Marketing Workflows Campaigns Sales Pip…" at bounding box center [339, 146] width 678 height 292
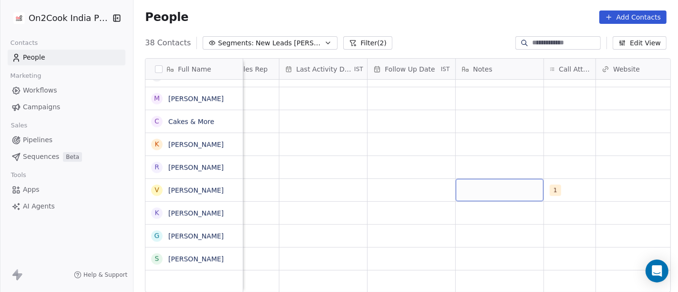
click at [497, 186] on div "grid" at bounding box center [500, 190] width 88 height 22
type textarea "**********"
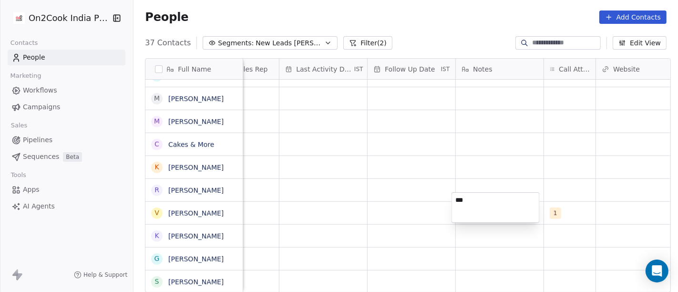
scroll to position [634, 0]
type textarea "*"
type textarea "**********"
click at [491, 164] on html "On2Cook India Pvt. Ltd. Contacts People Marketing Workflows Campaigns Sales Pip…" at bounding box center [339, 146] width 678 height 292
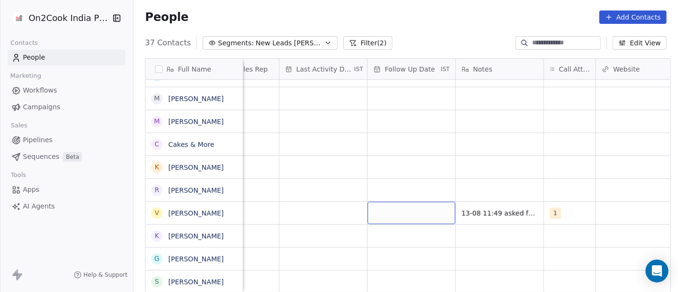
click at [374, 205] on div "grid" at bounding box center [412, 213] width 88 height 22
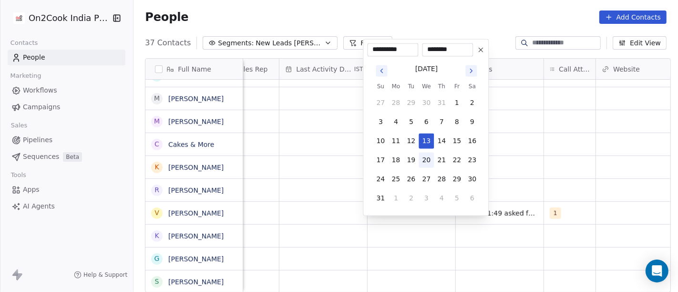
click at [431, 162] on button "20" at bounding box center [426, 159] width 15 height 15
type input "**********"
click at [509, 146] on html "On2Cook India Pvt. Ltd. Contacts People Marketing Workflows Campaigns Sales Pip…" at bounding box center [339, 146] width 678 height 292
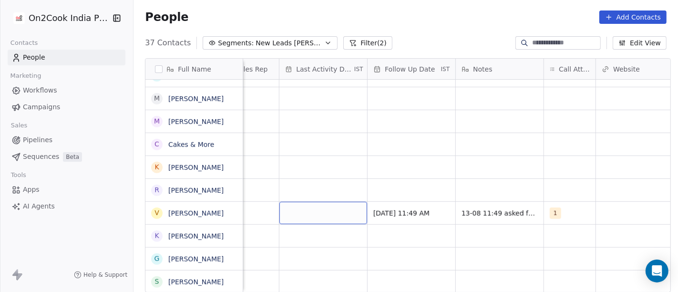
click at [311, 202] on div "grid" at bounding box center [323, 213] width 88 height 22
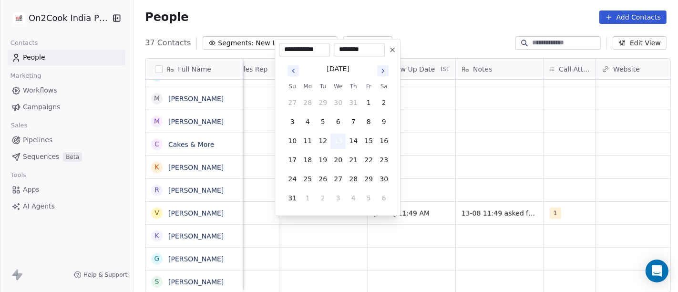
click at [340, 140] on button "13" at bounding box center [337, 140] width 15 height 15
click at [492, 158] on html "On2Cook India Pvt. Ltd. Contacts People Marketing Workflows Campaigns Sales Pip…" at bounding box center [339, 146] width 678 height 292
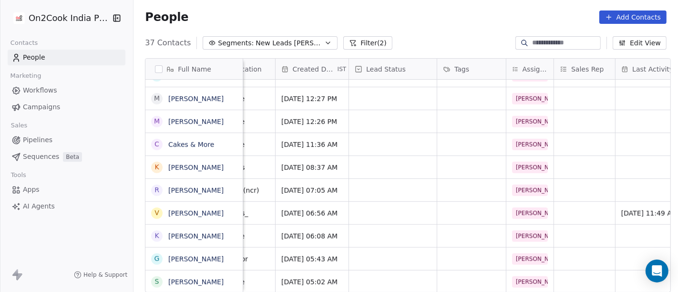
scroll to position [8, 230]
click at [364, 202] on div "grid" at bounding box center [395, 213] width 88 height 22
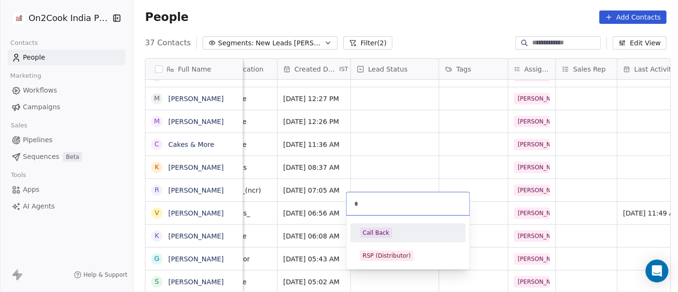
type input "*"
click at [382, 233] on div "Call Back" at bounding box center [376, 232] width 27 height 9
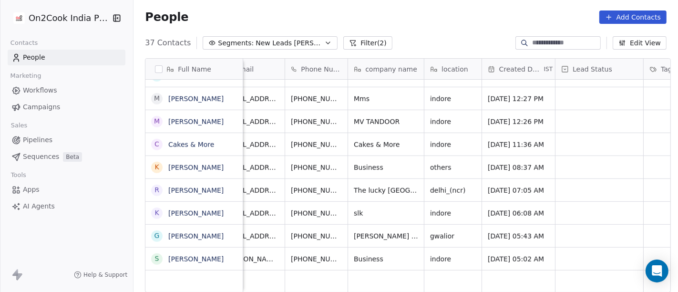
scroll to position [8, 0]
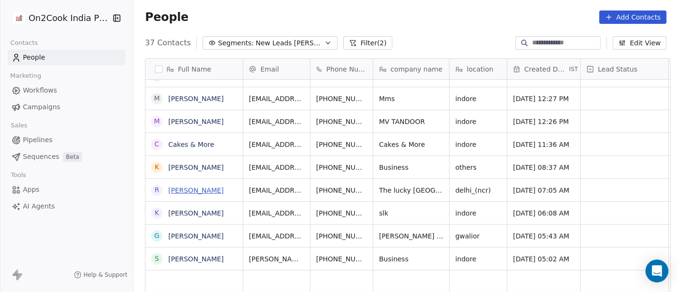
click at [190, 190] on link "Rahul Sharma" at bounding box center [195, 190] width 55 height 8
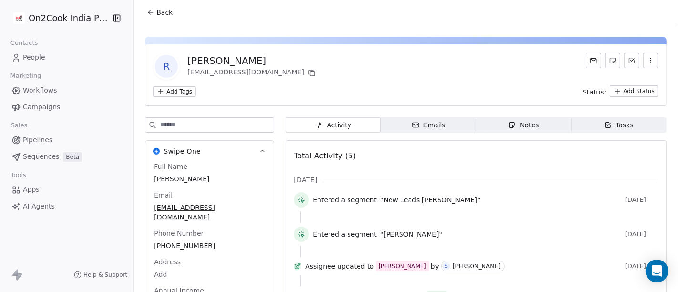
click at [156, 11] on span "Back" at bounding box center [164, 13] width 16 height 10
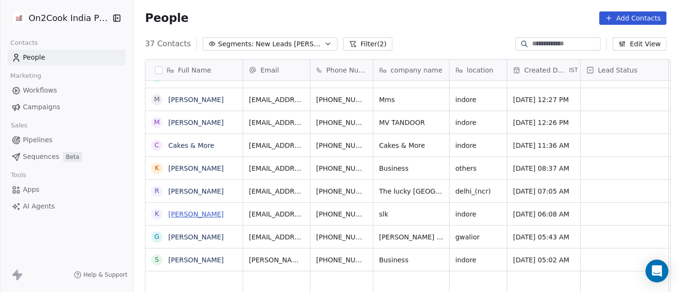
scroll to position [249, 541]
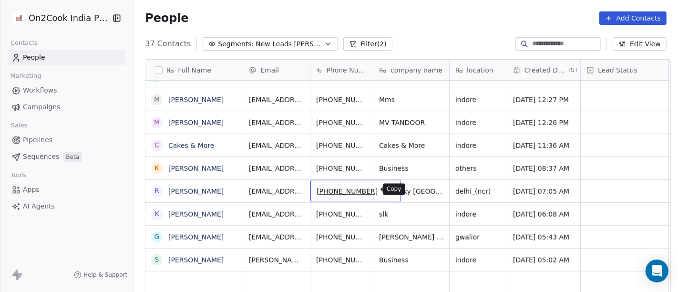
click at [388, 192] on icon "grid" at bounding box center [390, 190] width 4 height 4
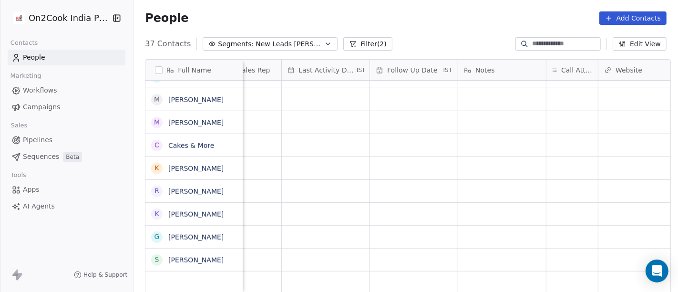
scroll to position [0, 566]
click at [557, 190] on div "grid" at bounding box center [570, 191] width 51 height 22
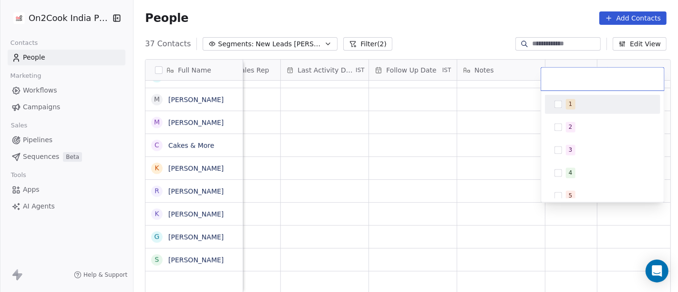
click at [563, 102] on div "1" at bounding box center [603, 103] width 108 height 15
click at [461, 107] on html "On2Cook India Pvt. Ltd. Contacts People Marketing Workflows Campaigns Sales Pip…" at bounding box center [339, 146] width 678 height 292
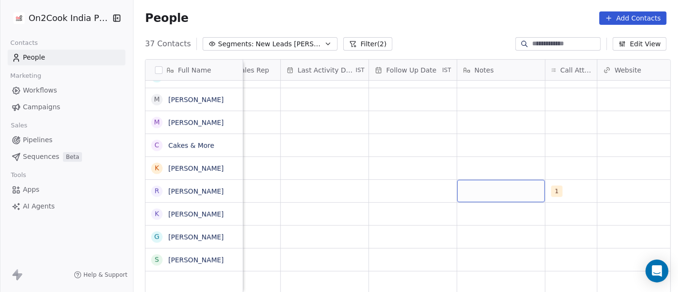
click at [502, 197] on div "grid" at bounding box center [501, 191] width 88 height 22
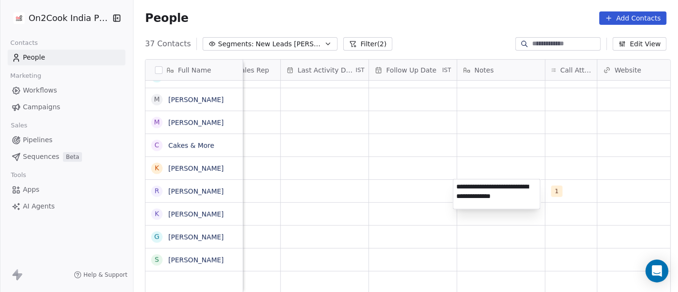
type textarea "**********"
click at [354, 152] on html "On2Cook India Pvt. Ltd. Contacts People Marketing Workflows Campaigns Sales Pip…" at bounding box center [339, 146] width 678 height 292
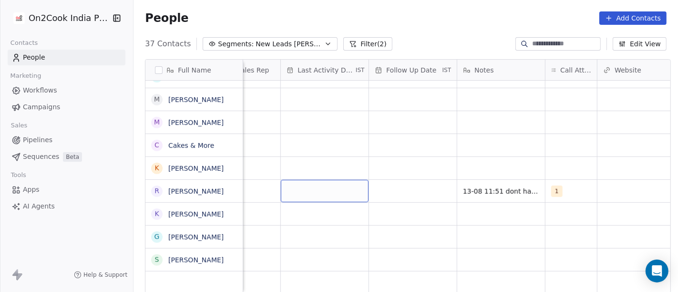
click at [294, 194] on div "grid" at bounding box center [325, 191] width 88 height 22
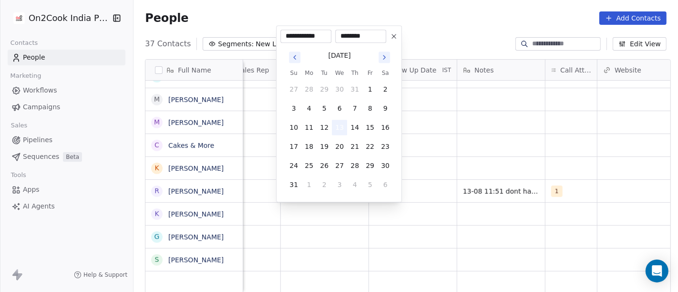
click at [336, 126] on button "13" at bounding box center [339, 127] width 15 height 15
click at [549, 144] on html "On2Cook India Pvt. Ltd. Contacts People Marketing Workflows Campaigns Sales Pip…" at bounding box center [339, 146] width 678 height 292
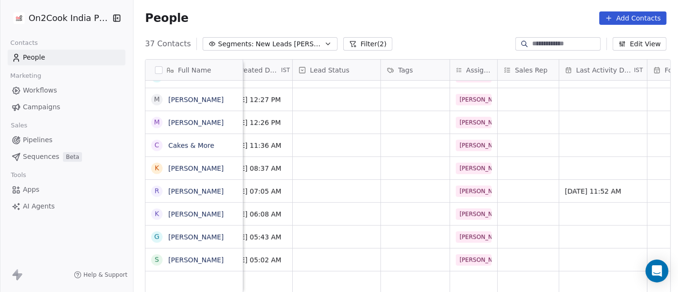
scroll to position [0, 287]
click at [404, 196] on div "grid" at bounding box center [415, 191] width 69 height 22
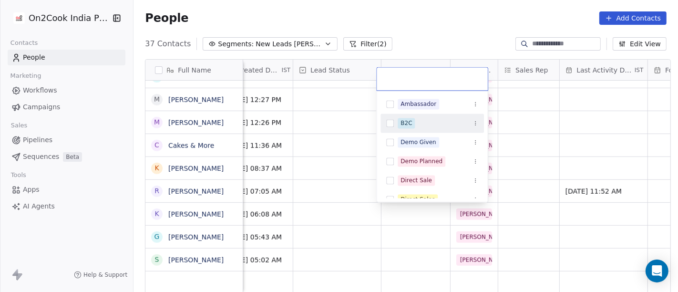
click at [409, 124] on div "B2C" at bounding box center [405, 123] width 11 height 9
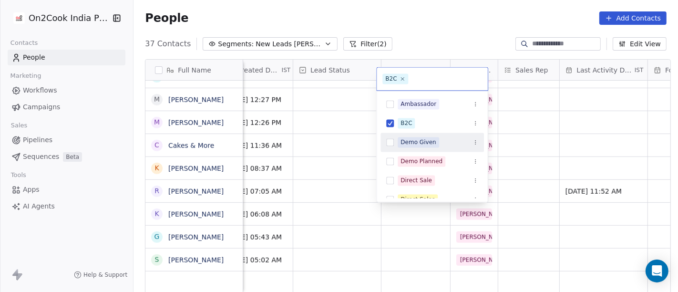
click at [517, 136] on html "On2Cook India Pvt. Ltd. Contacts People Marketing Workflows Campaigns Sales Pip…" at bounding box center [339, 146] width 678 height 292
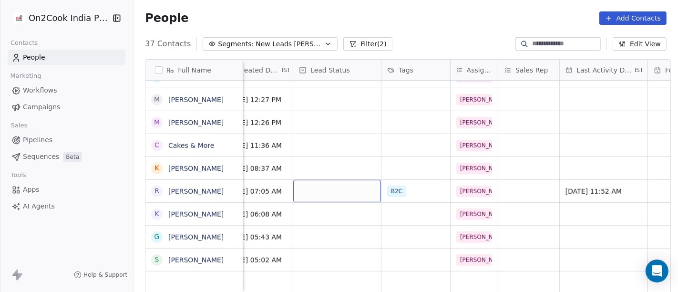
click at [348, 190] on div "grid" at bounding box center [337, 191] width 88 height 22
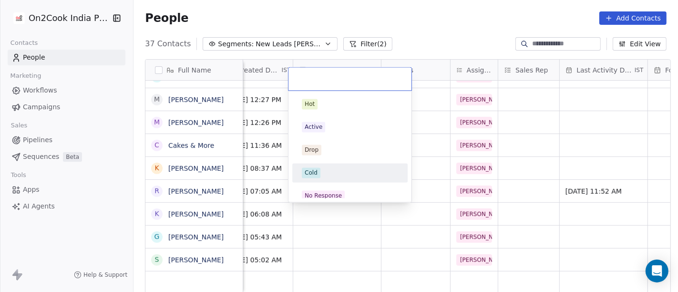
click at [323, 174] on div "Cold" at bounding box center [350, 172] width 96 height 10
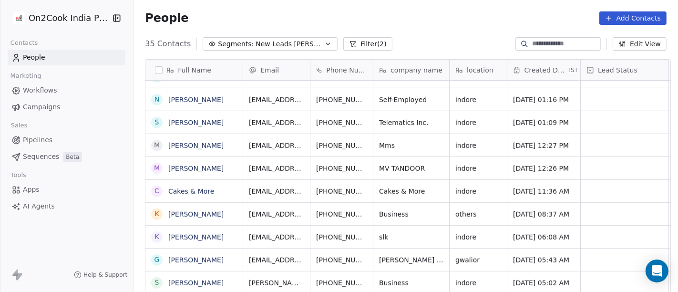
scroll to position [8, 0]
click at [388, 280] on icon "grid" at bounding box center [390, 282] width 4 height 4
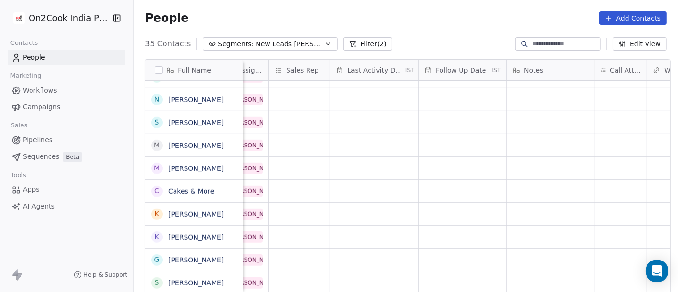
scroll to position [8, 525]
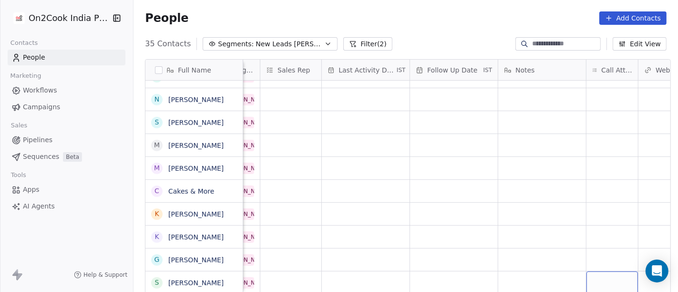
click at [596, 277] on div "grid" at bounding box center [611, 282] width 51 height 22
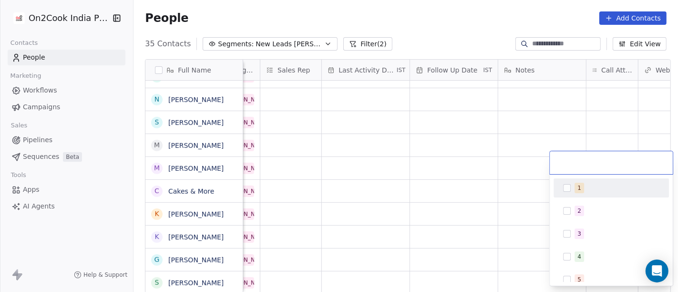
click at [601, 186] on div "1" at bounding box center [616, 188] width 85 height 10
click at [417, 126] on html "On2Cook India Pvt. Ltd. Contacts People Marketing Workflows Campaigns Sales Pip…" at bounding box center [339, 146] width 678 height 292
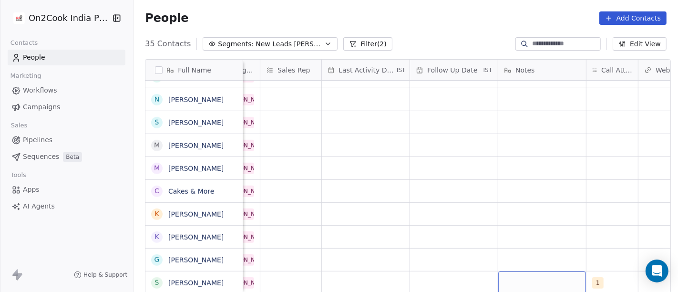
click at [531, 271] on div "grid" at bounding box center [542, 282] width 88 height 22
type textarea "**********"
click at [492, 228] on html "On2Cook India Pvt. Ltd. Contacts People Marketing Workflows Campaigns Sales Pip…" at bounding box center [339, 146] width 678 height 292
click at [461, 279] on div "grid" at bounding box center [454, 282] width 88 height 22
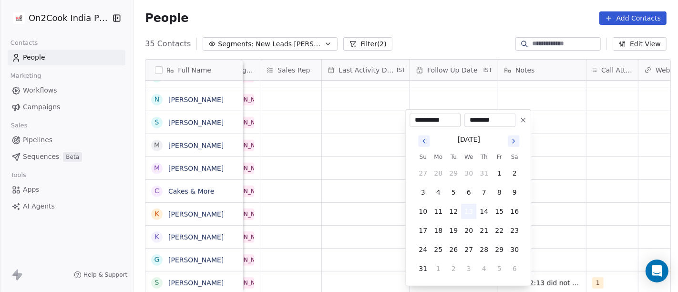
click at [472, 210] on button "13" at bounding box center [468, 211] width 15 height 15
click at [572, 199] on html "On2Cook India Pvt. Ltd. Contacts People Marketing Workflows Campaigns Sales Pip…" at bounding box center [339, 146] width 678 height 292
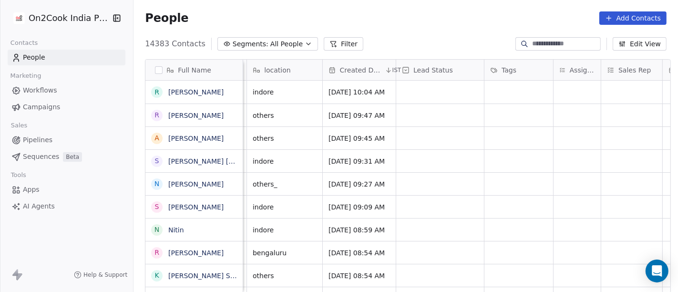
scroll to position [0, 221]
click at [583, 94] on div "grid" at bounding box center [576, 92] width 47 height 23
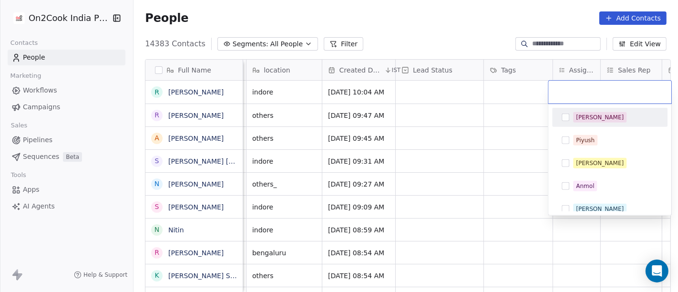
click at [581, 117] on div "[PERSON_NAME]" at bounding box center [600, 117] width 48 height 9
click at [464, 27] on html "On2Cook India Pvt. Ltd. Contacts People Marketing Workflows Campaigns Sales Pip…" at bounding box center [339, 146] width 678 height 292
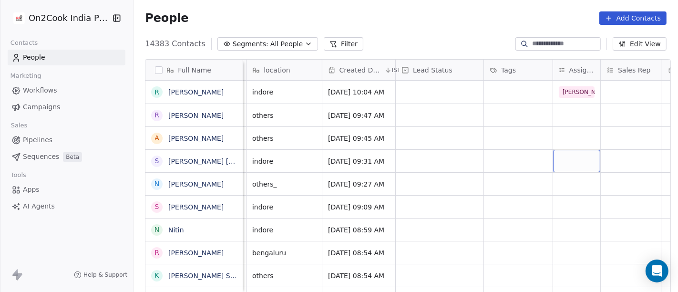
click at [561, 161] on div "grid" at bounding box center [576, 161] width 47 height 22
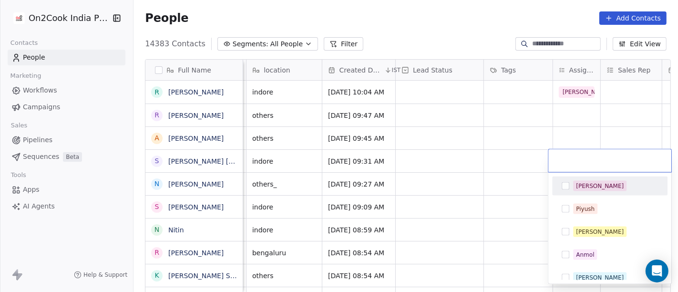
click at [576, 191] on div "[PERSON_NAME]" at bounding box center [610, 185] width 108 height 15
click at [459, 161] on html "On2Cook India Pvt. Ltd. Contacts People Marketing Workflows Campaigns Sales Pip…" at bounding box center [339, 146] width 678 height 292
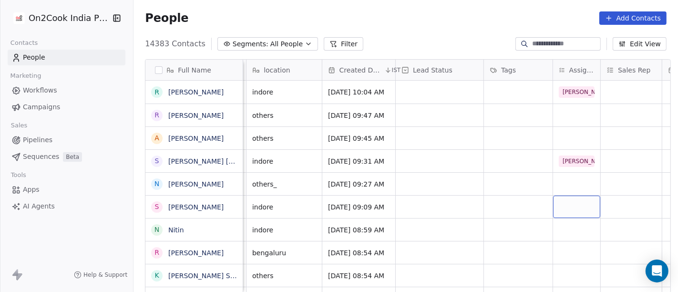
click at [568, 206] on div "grid" at bounding box center [576, 206] width 47 height 22
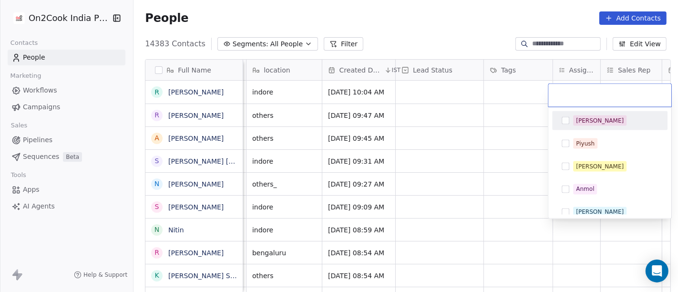
click at [574, 111] on div "[PERSON_NAME]" at bounding box center [609, 120] width 115 height 19
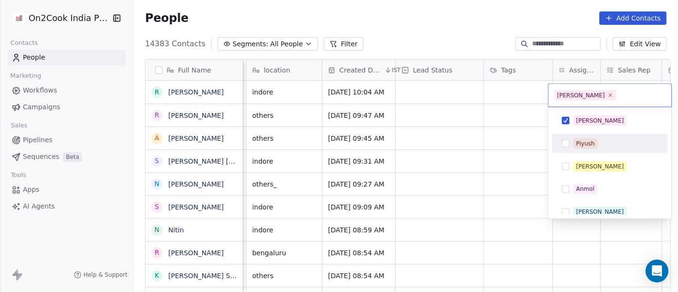
click at [500, 143] on html "On2Cook India Pvt. Ltd. Contacts People Marketing Workflows Campaigns Sales Pip…" at bounding box center [339, 146] width 678 height 292
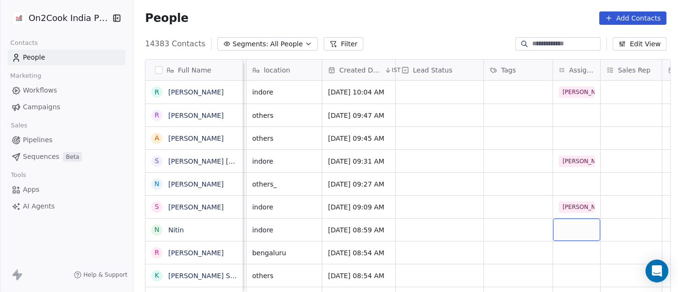
click at [555, 224] on div "grid" at bounding box center [576, 229] width 47 height 22
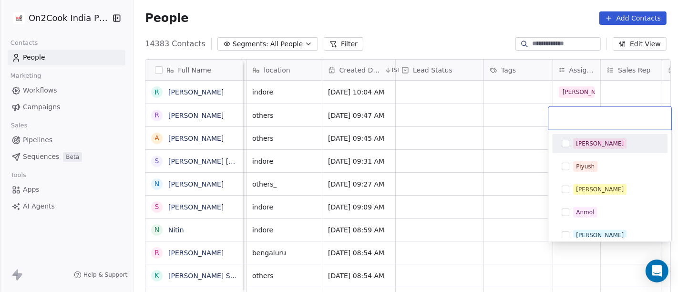
click at [558, 146] on div "[PERSON_NAME]" at bounding box center [610, 143] width 108 height 15
click at [467, 172] on html "On2Cook India Pvt. Ltd. Contacts People Marketing Workflows Campaigns Sales Pip…" at bounding box center [339, 146] width 678 height 292
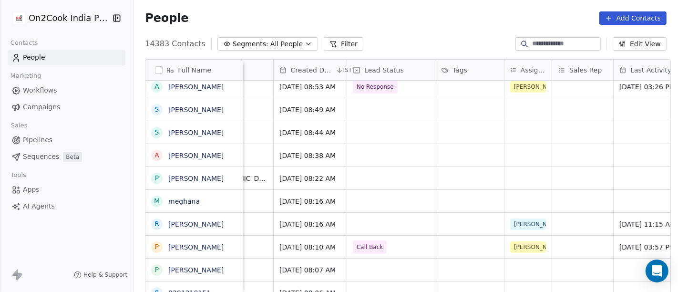
scroll to position [0, 271]
click at [517, 228] on span "[PERSON_NAME]" at bounding box center [537, 223] width 55 height 11
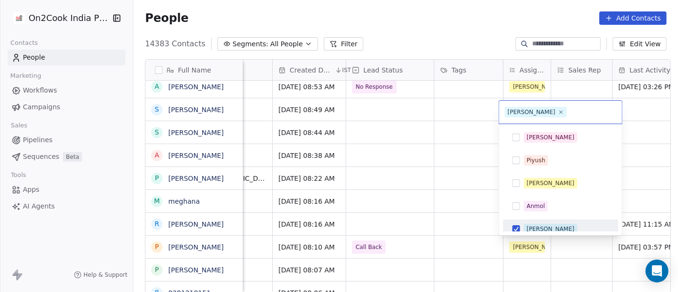
scroll to position [7, 0]
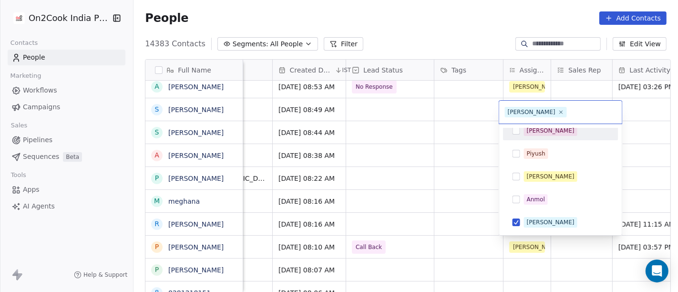
click at [523, 131] on div "[PERSON_NAME]" at bounding box center [561, 130] width 108 height 15
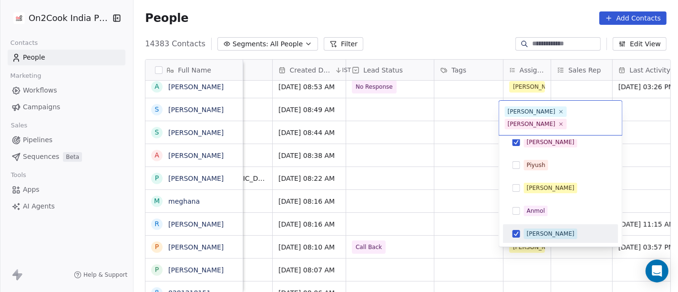
click at [524, 228] on span "[PERSON_NAME]" at bounding box center [550, 233] width 53 height 10
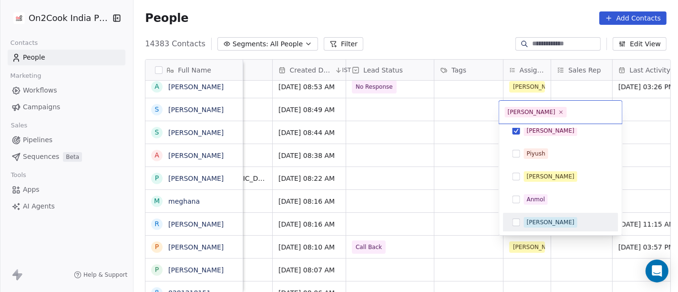
click at [379, 194] on html "On2Cook India Pvt. Ltd. Contacts People Marketing Workflows Campaigns Sales Pip…" at bounding box center [339, 146] width 678 height 292
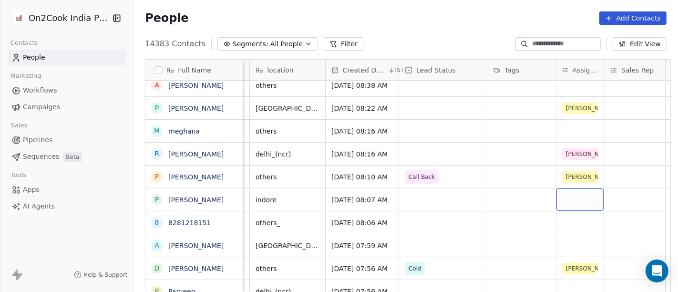
scroll to position [282, 0]
click at [572, 198] on div "grid" at bounding box center [579, 199] width 47 height 22
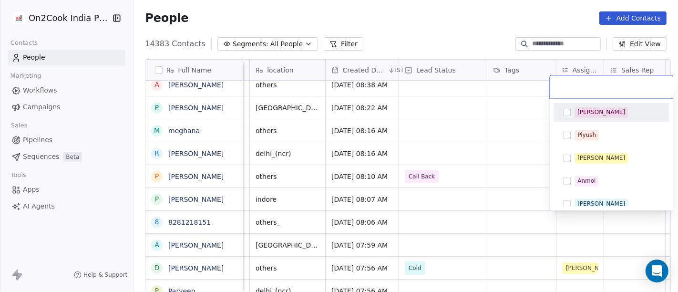
click at [585, 110] on div "[PERSON_NAME]" at bounding box center [601, 112] width 48 height 9
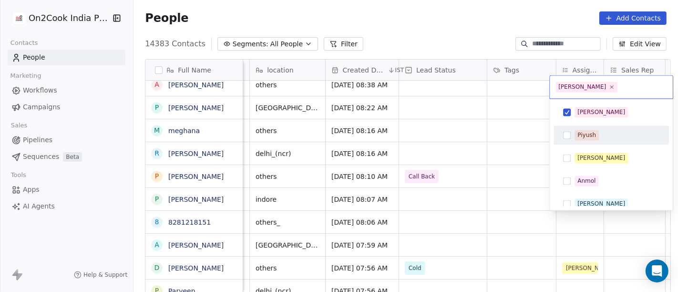
click at [515, 178] on html "On2Cook India Pvt. Ltd. Contacts People Marketing Workflows Campaigns Sales Pip…" at bounding box center [339, 146] width 678 height 292
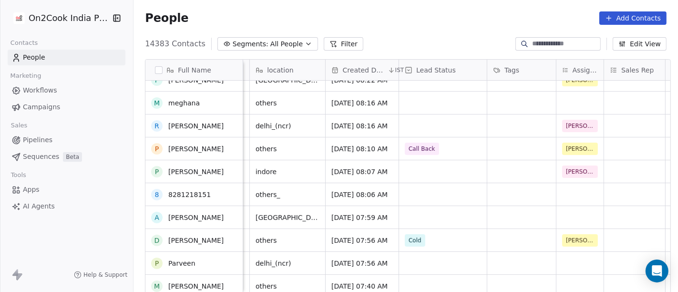
scroll to position [0, 0]
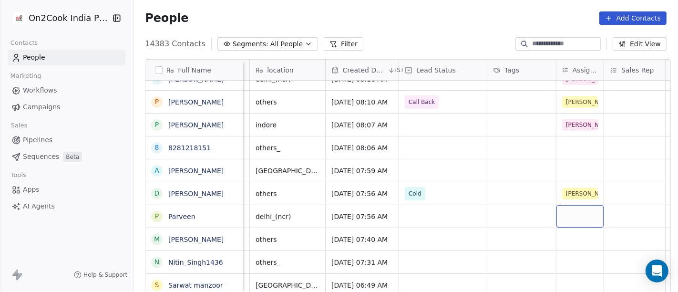
click at [582, 214] on div "grid" at bounding box center [579, 216] width 47 height 22
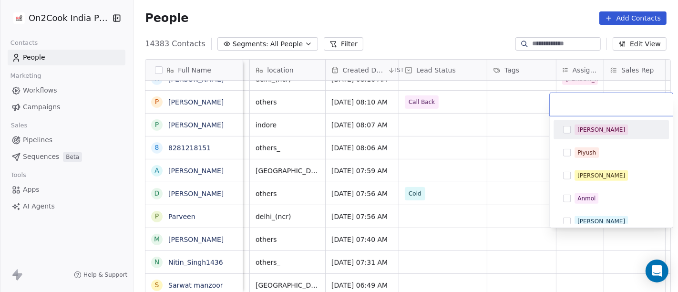
click at [572, 135] on div "[PERSON_NAME]" at bounding box center [611, 129] width 108 height 15
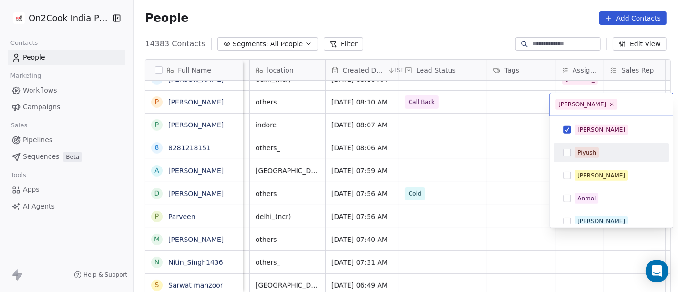
click at [493, 165] on html "On2Cook India Pvt. Ltd. Contacts People Marketing Workflows Campaigns Sales Pip…" at bounding box center [339, 146] width 678 height 292
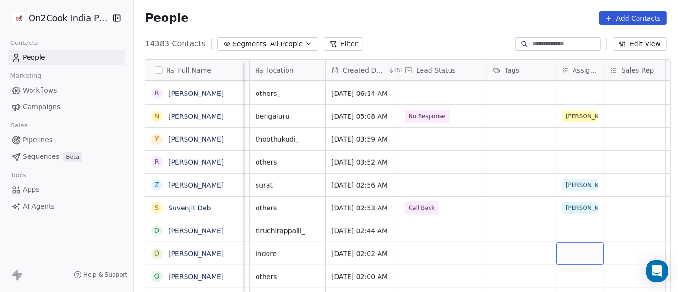
click at [560, 254] on div "grid" at bounding box center [579, 253] width 47 height 22
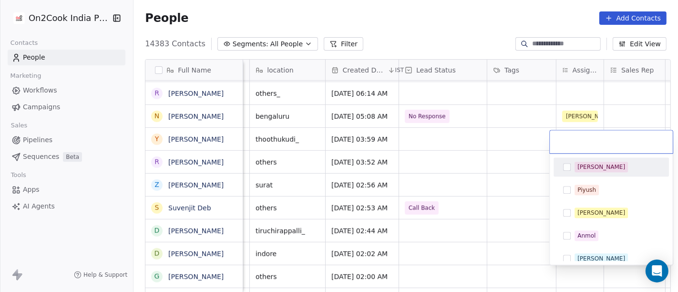
click at [571, 173] on div "[PERSON_NAME]" at bounding box center [611, 166] width 108 height 15
click at [515, 193] on html "On2Cook India Pvt. Ltd. Contacts People Marketing Workflows Campaigns Sales Pip…" at bounding box center [339, 146] width 678 height 292
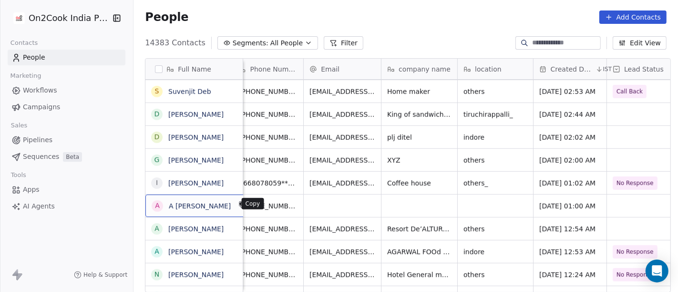
click at [241, 206] on icon "grid" at bounding box center [243, 205] width 4 height 4
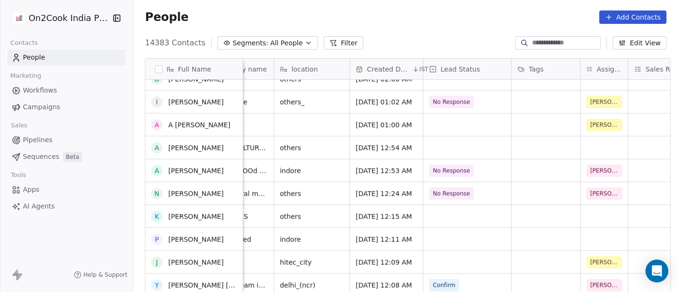
scroll to position [837, 0]
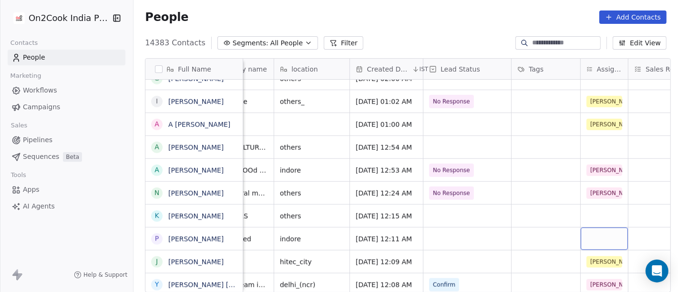
click at [587, 227] on div "grid" at bounding box center [604, 238] width 47 height 22
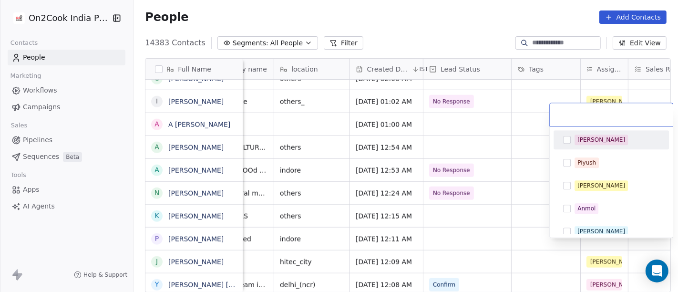
scroll to position [849, 0]
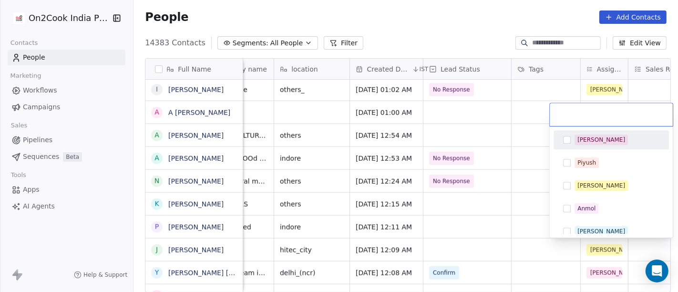
click at [587, 139] on div "[PERSON_NAME]" at bounding box center [601, 139] width 48 height 9
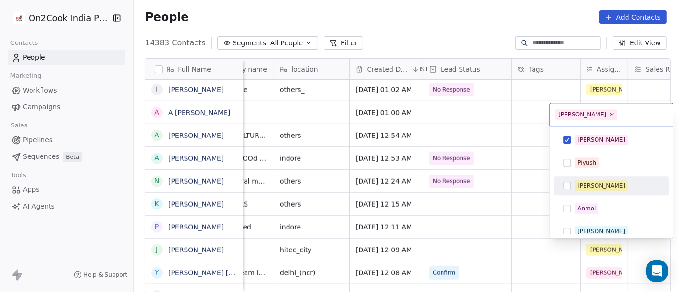
click at [521, 198] on html "On2Cook India Pvt. Ltd. Contacts People Marketing Workflows Campaigns Sales Pip…" at bounding box center [339, 146] width 678 height 292
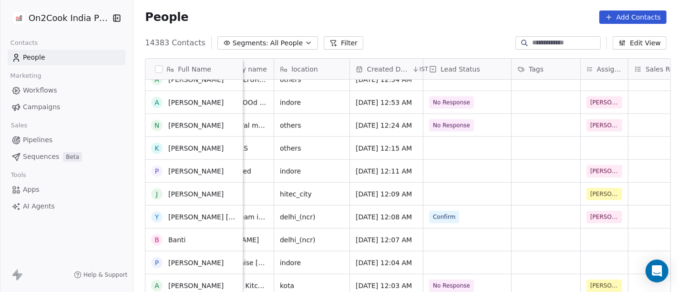
scroll to position [920, 0]
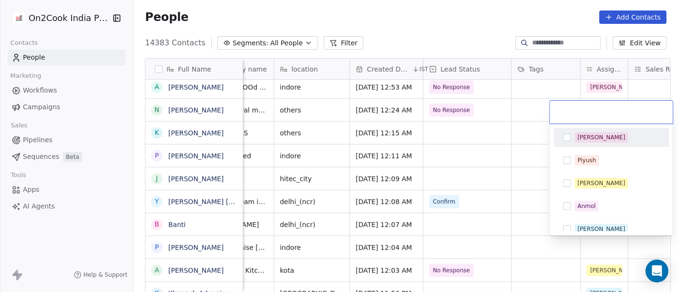
click at [581, 143] on div "[PERSON_NAME]" at bounding box center [611, 137] width 108 height 15
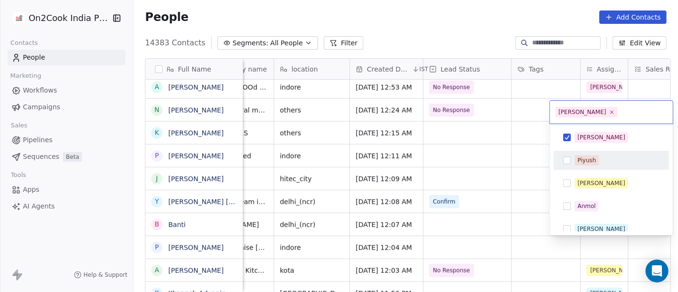
click at [496, 225] on html "On2Cook India Pvt. Ltd. Contacts People Marketing Workflows Campaigns Sales Pip…" at bounding box center [339, 146] width 678 height 292
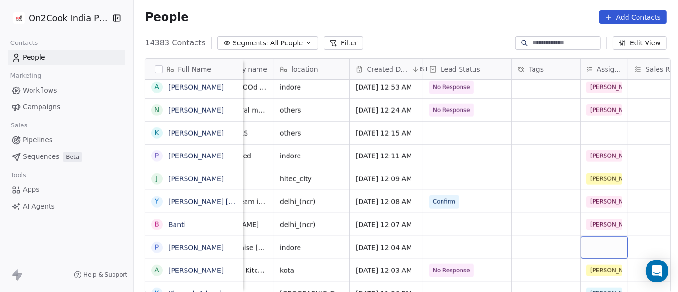
click at [591, 249] on div "grid" at bounding box center [604, 247] width 47 height 22
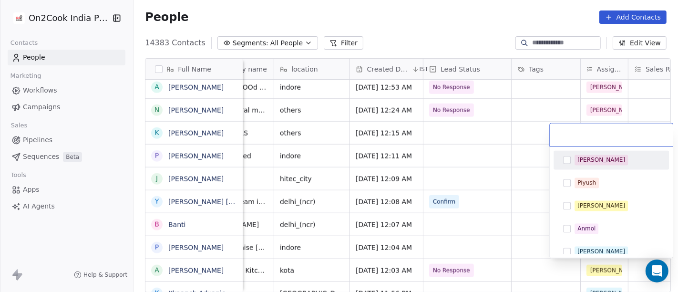
click at [591, 166] on div "[PERSON_NAME]" at bounding box center [611, 160] width 108 height 15
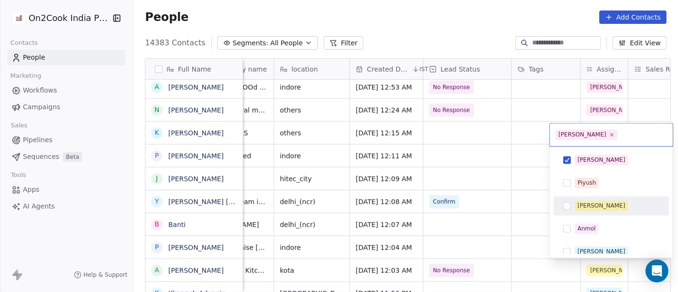
click at [515, 223] on html "On2Cook India Pvt. Ltd. Contacts People Marketing Workflows Campaigns Sales Pip…" at bounding box center [339, 146] width 678 height 292
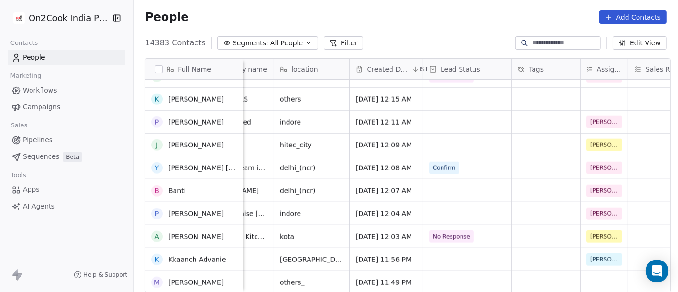
scroll to position [975, 0]
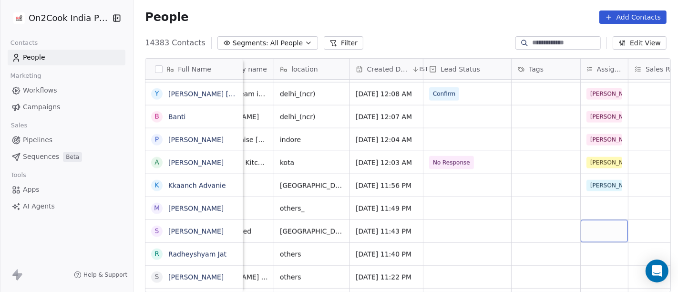
click at [586, 231] on div "grid" at bounding box center [604, 231] width 47 height 22
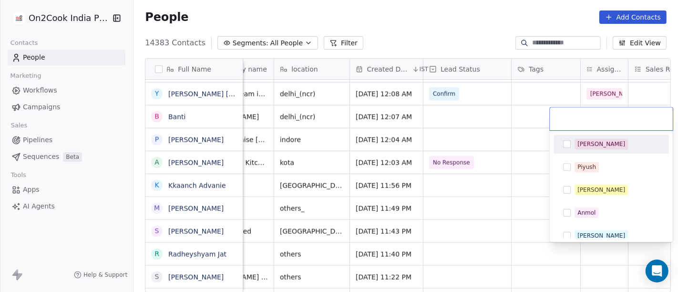
click at [601, 145] on div "[PERSON_NAME]" at bounding box center [616, 144] width 85 height 10
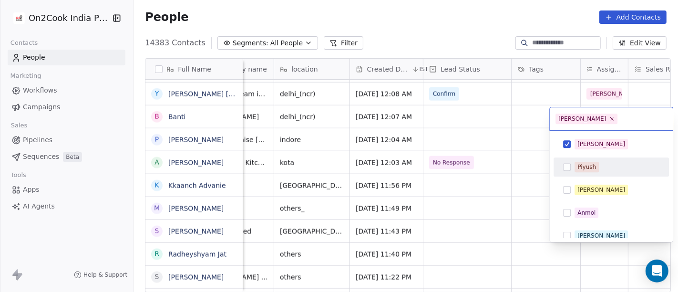
click at [534, 179] on html "On2Cook India Pvt. Ltd. Contacts People Marketing Workflows Campaigns Sales Pip…" at bounding box center [339, 146] width 678 height 292
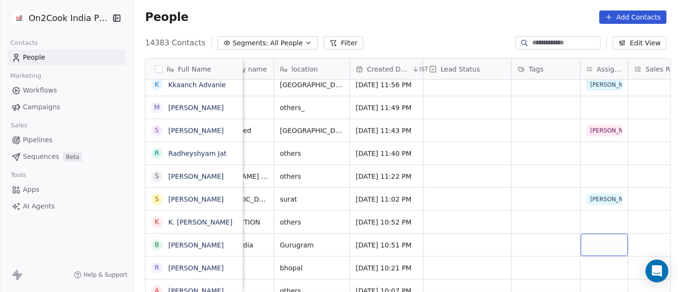
click at [601, 240] on div "grid" at bounding box center [604, 245] width 47 height 22
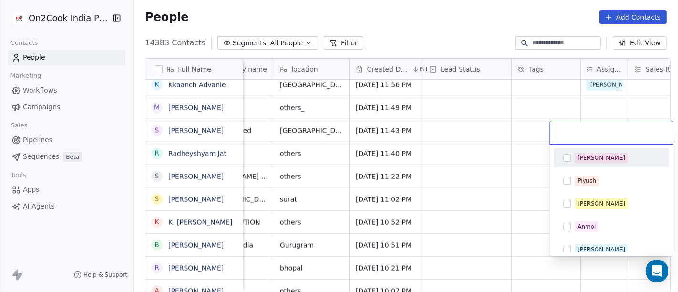
click at [592, 157] on span "[PERSON_NAME]" at bounding box center [600, 158] width 53 height 10
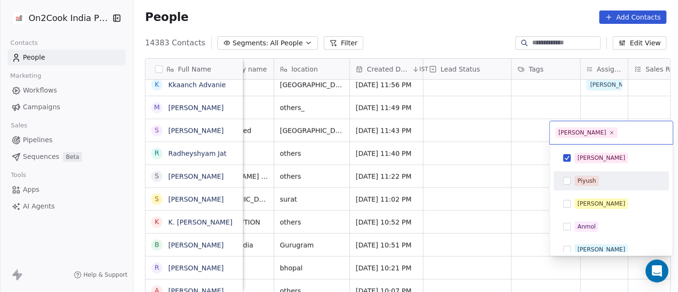
click at [483, 201] on html "On2Cook India Pvt. Ltd. Contacts People Marketing Workflows Campaigns Sales Pip…" at bounding box center [339, 146] width 678 height 292
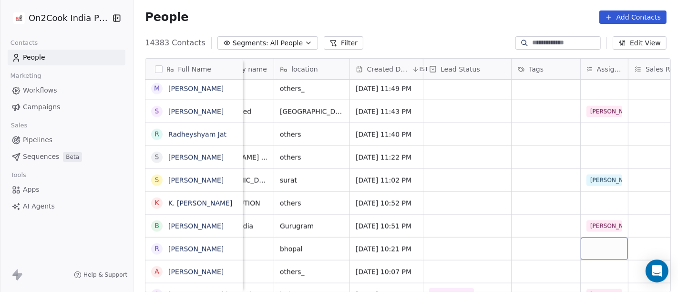
click at [588, 247] on div "grid" at bounding box center [604, 248] width 47 height 22
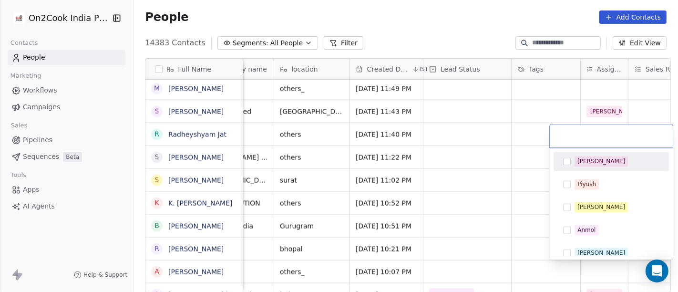
click at [591, 165] on span "[PERSON_NAME]" at bounding box center [600, 161] width 53 height 10
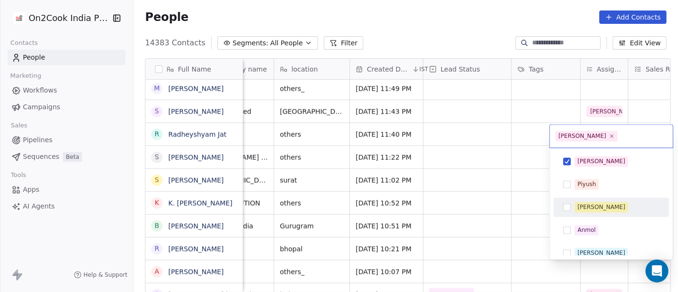
click at [509, 211] on html "On2Cook India Pvt. Ltd. Contacts People Marketing Workflows Campaigns Sales Pip…" at bounding box center [339, 146] width 678 height 292
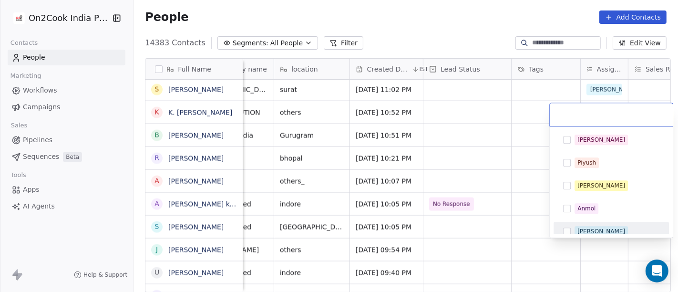
click at [595, 226] on div "[PERSON_NAME]" at bounding box center [616, 231] width 85 height 10
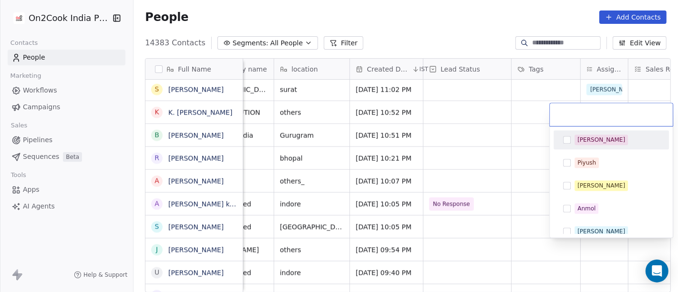
click at [577, 135] on div "[PERSON_NAME]" at bounding box center [601, 139] width 48 height 9
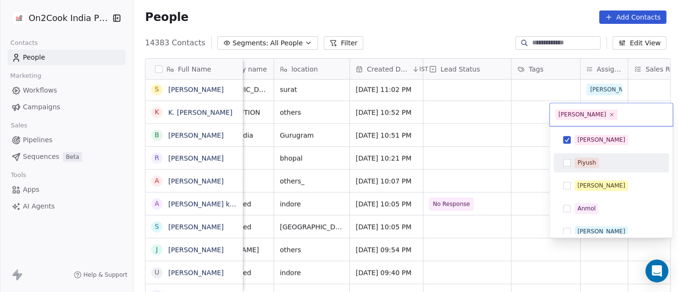
click at [528, 183] on html "On2Cook India Pvt. Ltd. Contacts People Marketing Workflows Campaigns Sales Pip…" at bounding box center [339, 146] width 678 height 292
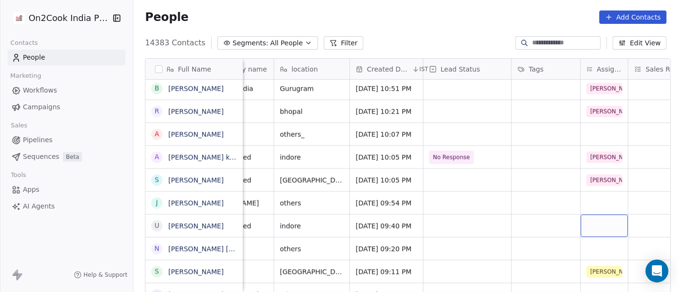
click at [594, 228] on div "grid" at bounding box center [604, 226] width 47 height 22
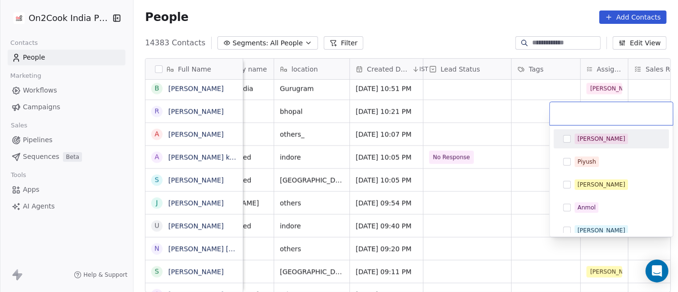
click at [588, 135] on div "[PERSON_NAME]" at bounding box center [601, 138] width 48 height 9
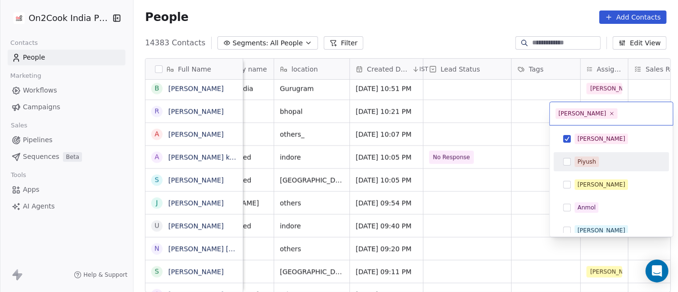
click at [501, 198] on html "On2Cook India Pvt. Ltd. Contacts People Marketing Workflows Campaigns Sales Pip…" at bounding box center [339, 146] width 678 height 292
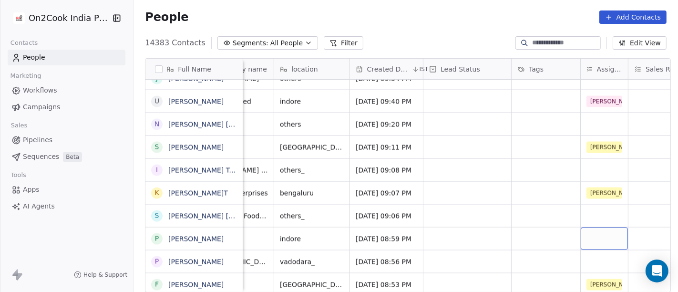
click at [593, 241] on div "grid" at bounding box center [604, 238] width 47 height 22
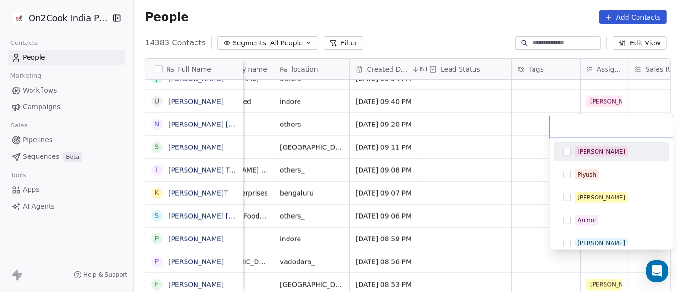
click at [570, 150] on button "Suggestions" at bounding box center [567, 152] width 8 height 8
click at [492, 189] on html "On2Cook India Pvt. Ltd. Contacts People Marketing Workflows Campaigns Sales Pip…" at bounding box center [339, 146] width 678 height 292
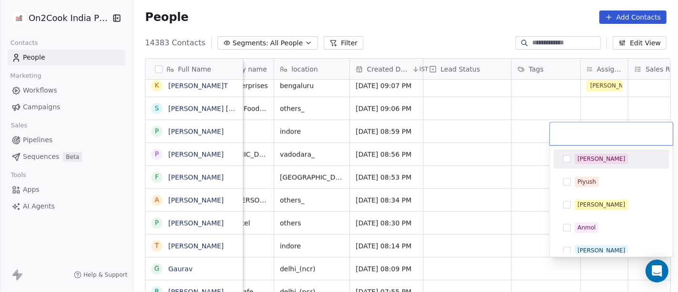
click at [591, 247] on div "[PERSON_NAME]" at bounding box center [601, 250] width 48 height 9
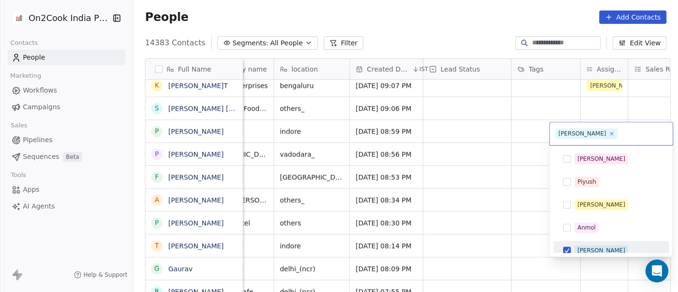
click at [591, 247] on div "[PERSON_NAME]" at bounding box center [601, 250] width 48 height 9
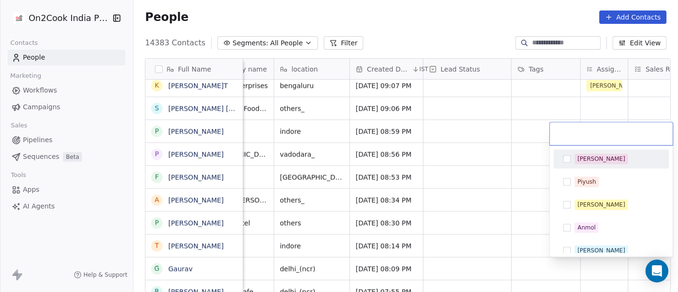
click at [578, 161] on div "[PERSON_NAME]" at bounding box center [601, 158] width 48 height 9
click at [485, 201] on html "On2Cook India Pvt. Ltd. Contacts People Marketing Workflows Campaigns Sales Pip…" at bounding box center [339, 146] width 678 height 292
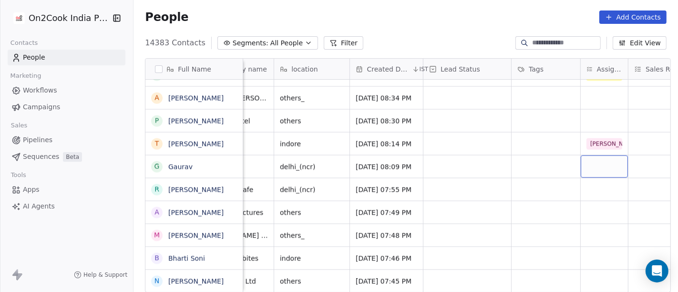
click at [592, 168] on div "grid" at bounding box center [604, 166] width 47 height 22
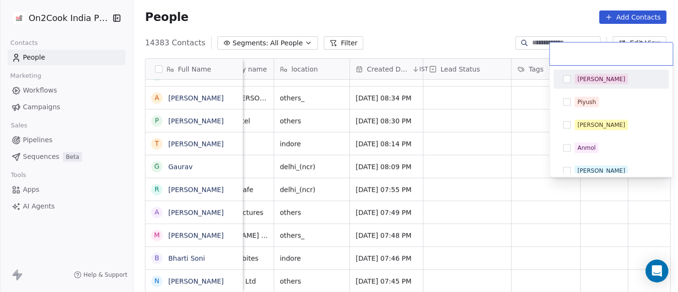
click at [574, 77] on span "[PERSON_NAME]" at bounding box center [600, 79] width 53 height 10
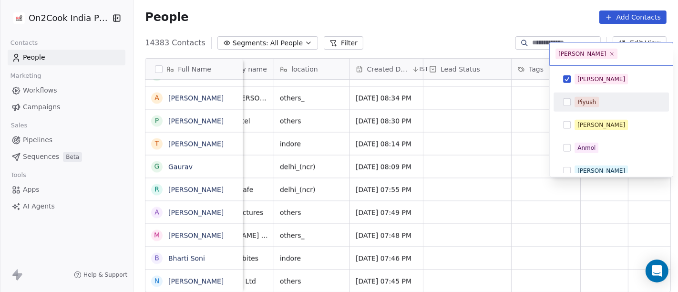
click at [479, 134] on html "On2Cook India Pvt. Ltd. Contacts People Marketing Workflows Campaigns Sales Pip…" at bounding box center [339, 146] width 678 height 292
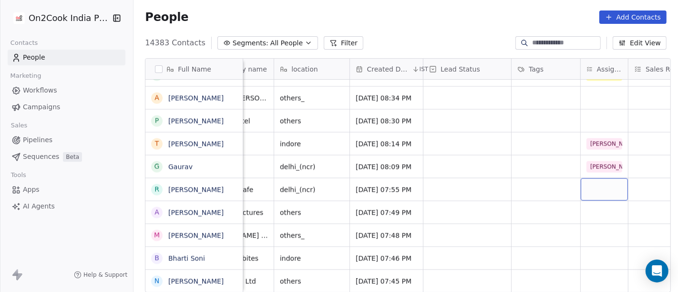
click at [601, 192] on div "grid" at bounding box center [604, 189] width 47 height 22
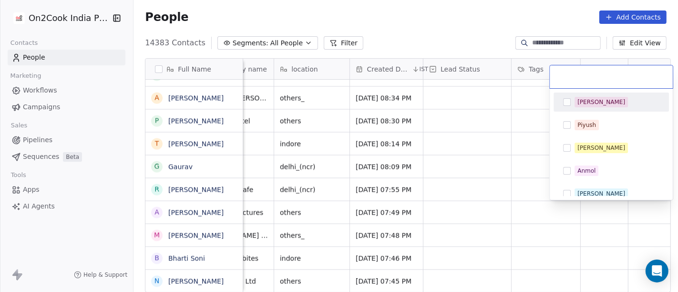
click at [574, 107] on div "[PERSON_NAME]" at bounding box center [611, 101] width 108 height 15
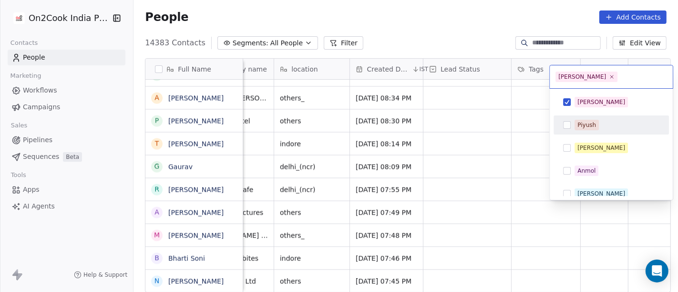
click at [506, 137] on html "On2Cook India Pvt. Ltd. Contacts People Marketing Workflows Campaigns Sales Pip…" at bounding box center [339, 146] width 678 height 292
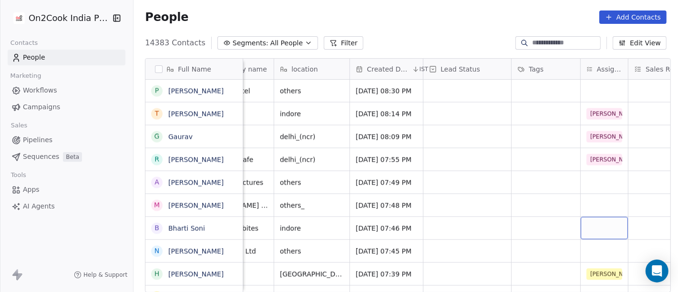
click at [591, 228] on div "grid" at bounding box center [604, 227] width 47 height 22
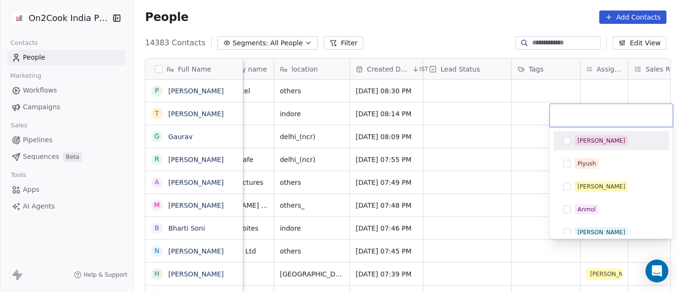
click at [567, 142] on button "Suggestions" at bounding box center [567, 141] width 8 height 8
click at [497, 162] on html "On2Cook India Pvt. Ltd. Contacts People Marketing Workflows Campaigns Sales Pip…" at bounding box center [339, 146] width 678 height 292
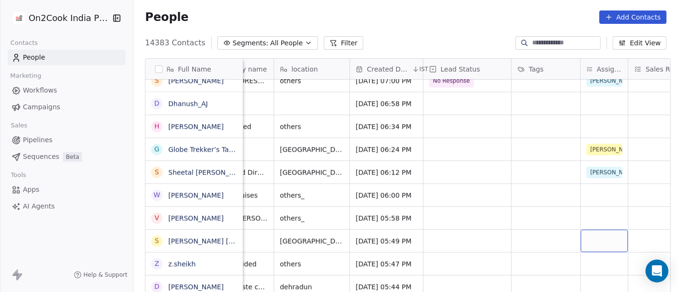
click at [589, 237] on div "grid" at bounding box center [604, 240] width 47 height 22
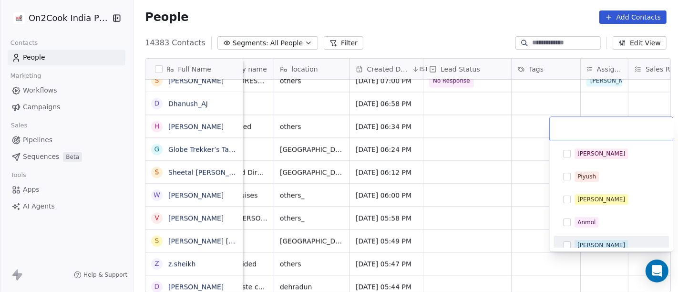
click at [587, 244] on div "[PERSON_NAME]" at bounding box center [601, 245] width 48 height 9
click at [519, 231] on html "On2Cook India Pvt. Ltd. Contacts People Marketing Workflows Campaigns Sales Pip…" at bounding box center [339, 146] width 678 height 292
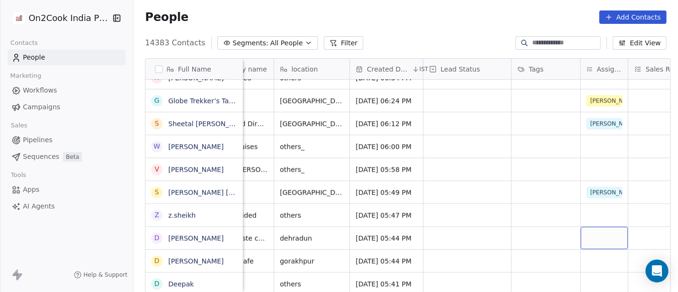
click at [597, 230] on div "grid" at bounding box center [604, 237] width 47 height 22
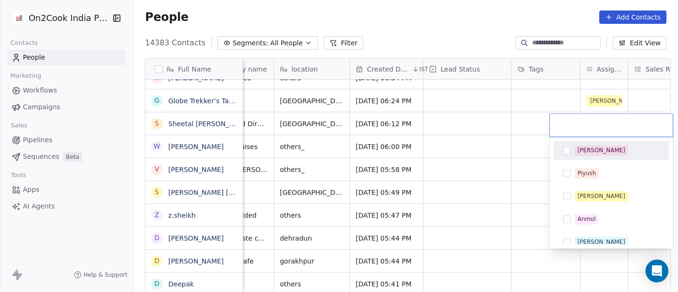
click at [577, 146] on div "[PERSON_NAME]" at bounding box center [601, 150] width 48 height 9
click at [478, 195] on html "On2Cook India Pvt. Ltd. Contacts People Marketing Workflows Campaigns Sales Pip…" at bounding box center [339, 146] width 678 height 292
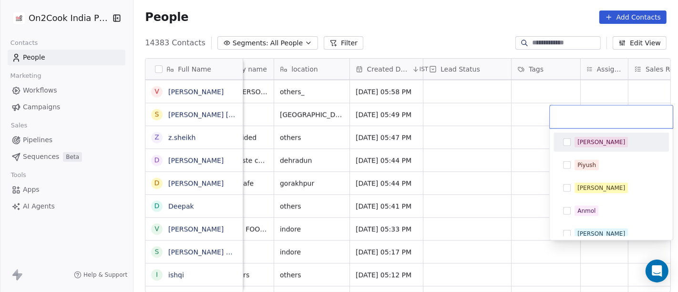
click at [593, 145] on span "[PERSON_NAME]" at bounding box center [600, 142] width 53 height 10
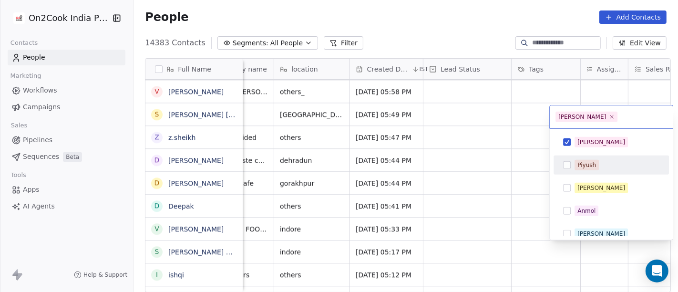
click at [498, 215] on html "On2Cook India Pvt. Ltd. Contacts People Marketing Workflows Campaigns Sales Pip…" at bounding box center [339, 146] width 678 height 292
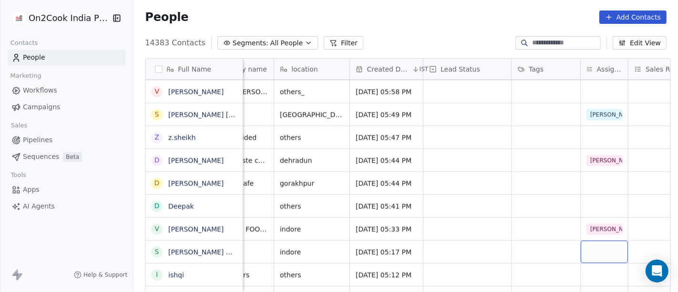
click at [595, 242] on div "grid" at bounding box center [604, 251] width 47 height 22
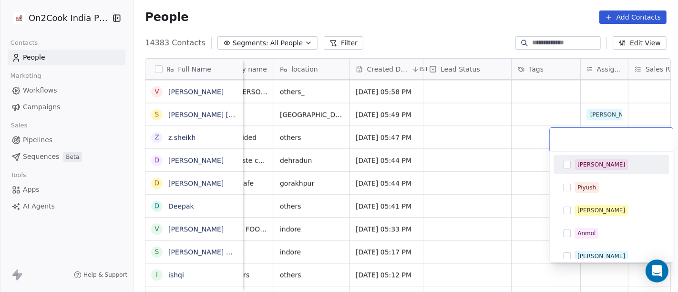
click at [595, 165] on div "[PERSON_NAME]" at bounding box center [616, 164] width 85 height 10
click at [461, 202] on html "On2Cook India Pvt. Ltd. Contacts People Marketing Workflows Campaigns Sales Pip…" at bounding box center [339, 146] width 678 height 292
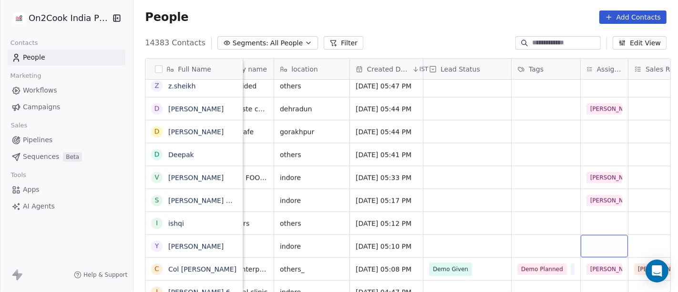
click at [590, 244] on div "grid" at bounding box center [604, 246] width 47 height 22
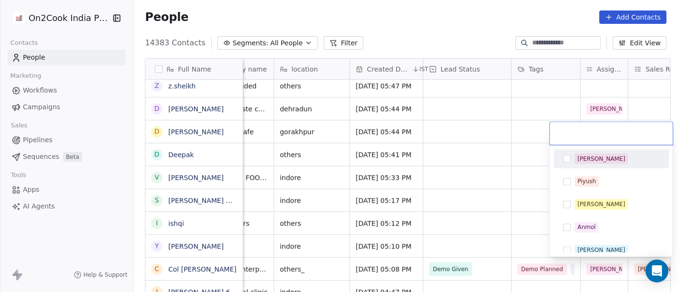
click at [571, 161] on div "[PERSON_NAME]" at bounding box center [611, 158] width 108 height 15
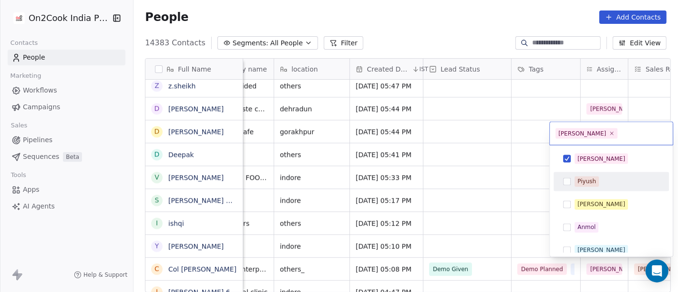
click at [464, 221] on html "On2Cook India Pvt. Ltd. Contacts People Marketing Workflows Campaigns Sales Pip…" at bounding box center [339, 146] width 678 height 292
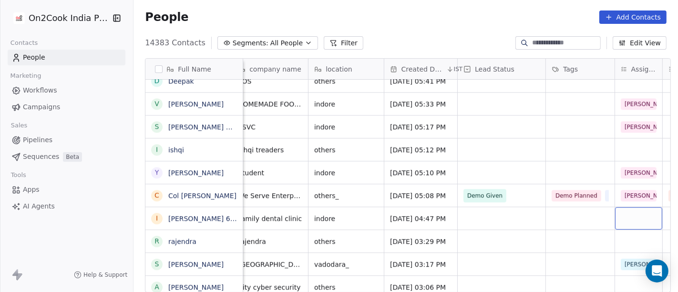
click at [635, 211] on div "grid" at bounding box center [638, 218] width 47 height 22
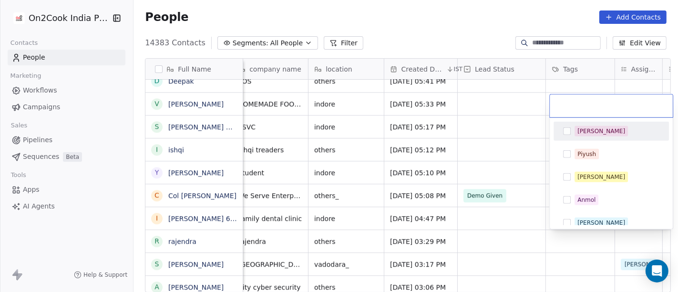
click at [574, 126] on div "[PERSON_NAME]" at bounding box center [616, 131] width 85 height 10
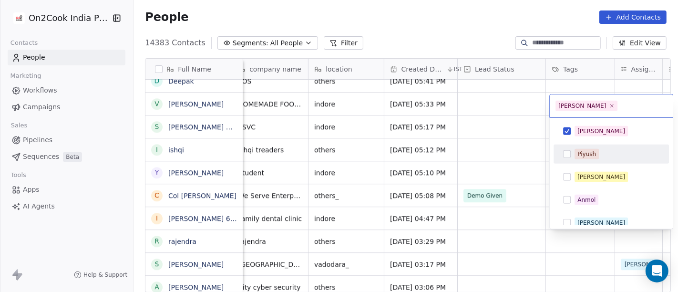
click at [512, 203] on html "On2Cook India Pvt. Ltd. Contacts People Marketing Workflows Campaigns Sales Pip…" at bounding box center [339, 146] width 678 height 292
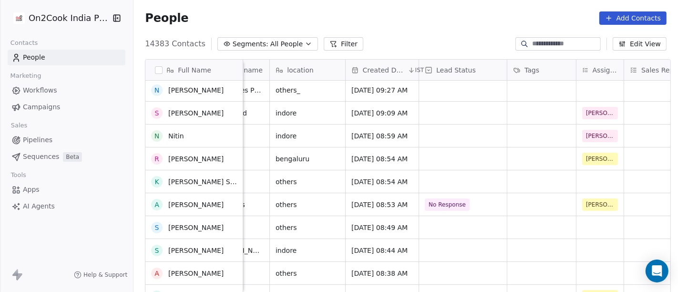
scroll to position [94, 0]
click at [590, 240] on div "grid" at bounding box center [599, 250] width 47 height 22
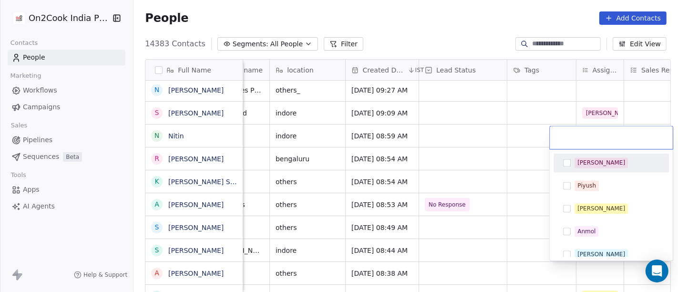
click at [580, 168] on div "[PERSON_NAME]" at bounding box center [611, 162] width 108 height 15
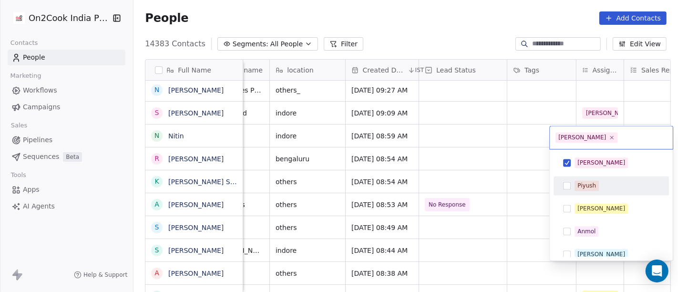
click at [506, 217] on html "On2Cook India Pvt. Ltd. Contacts People Marketing Workflows Campaigns Sales Pip…" at bounding box center [339, 146] width 678 height 292
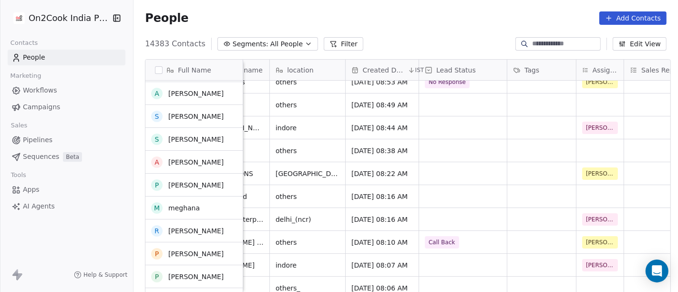
scroll to position [0, 0]
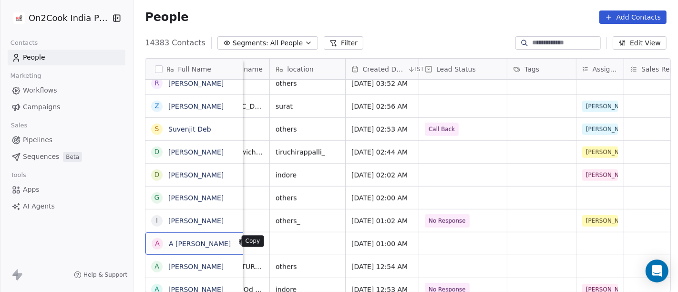
click at [241, 242] on icon "grid" at bounding box center [243, 243] width 4 height 4
click at [536, 41] on input at bounding box center [565, 43] width 67 height 10
paste input "**********"
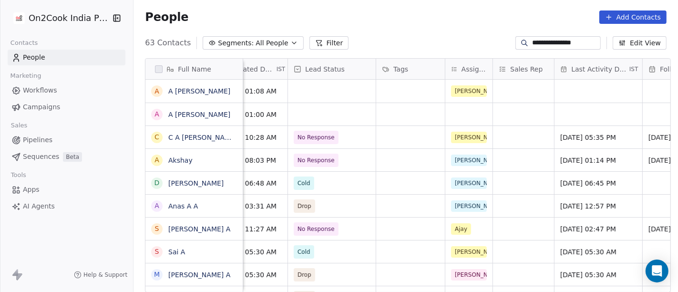
type input "**********"
click at [457, 103] on div "grid" at bounding box center [468, 114] width 47 height 22
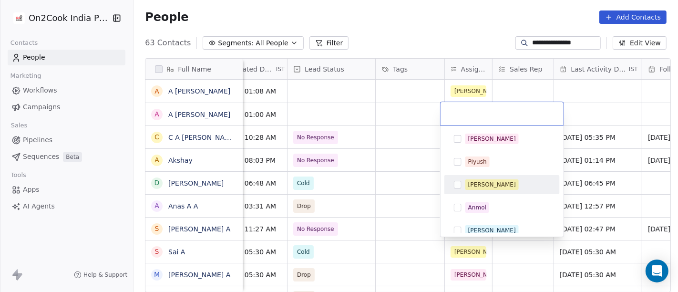
click at [477, 178] on div "[PERSON_NAME]" at bounding box center [502, 184] width 108 height 15
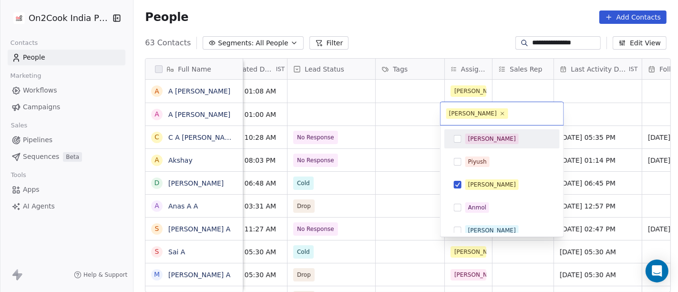
click at [419, 21] on html "**********" at bounding box center [339, 146] width 678 height 292
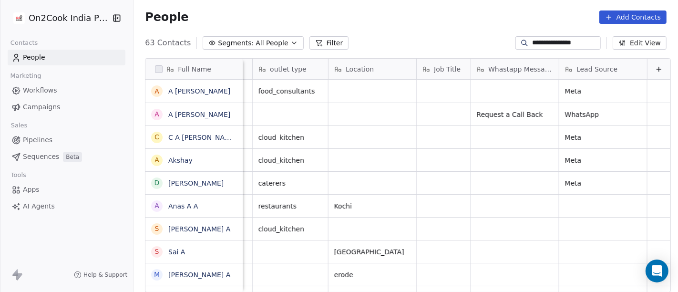
click at [554, 45] on input "**********" at bounding box center [565, 43] width 67 height 10
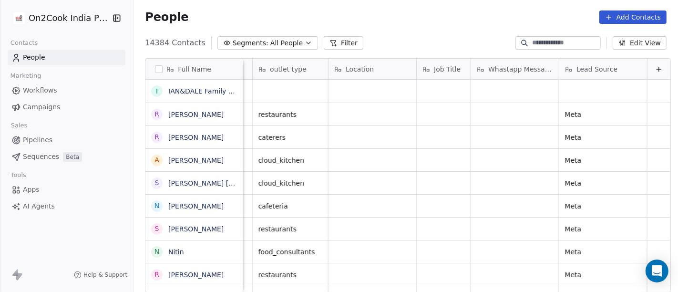
paste input "**********"
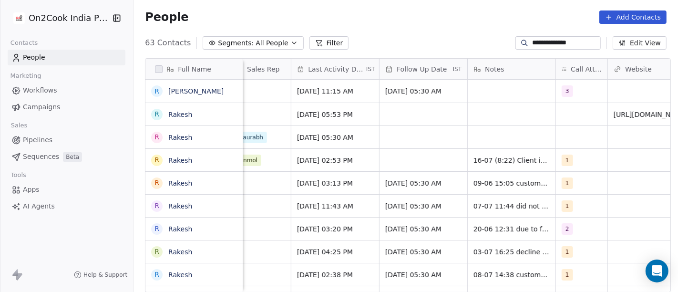
scroll to position [0, 612]
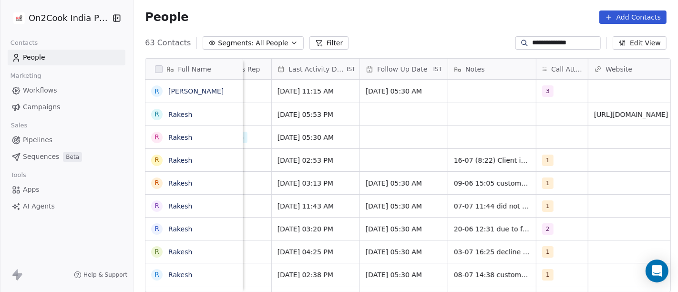
type input "**********"
click at [494, 90] on div "grid" at bounding box center [492, 91] width 88 height 23
type textarea "**********"
paste textarea "**********"
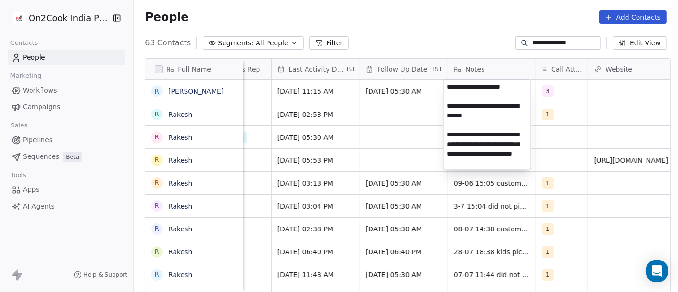
drag, startPoint x: 494, startPoint y: 133, endPoint x: 479, endPoint y: 131, distance: 15.4
click at [479, 131] on textarea "**********" at bounding box center [487, 125] width 87 height 90
click at [498, 136] on textarea "**********" at bounding box center [487, 125] width 87 height 90
type textarea "**********"
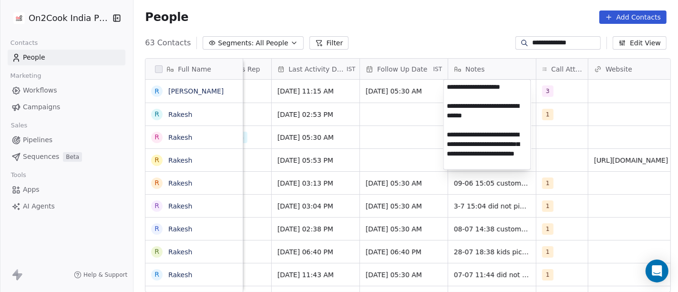
click at [567, 131] on html "**********" at bounding box center [339, 146] width 678 height 292
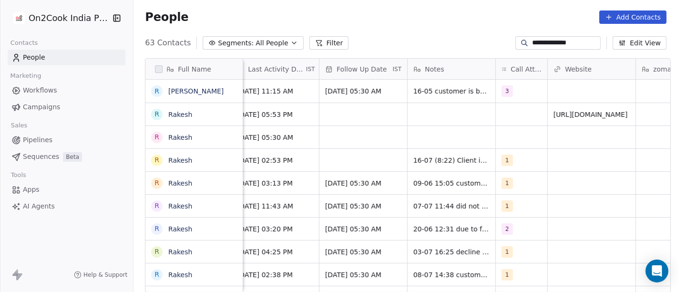
scroll to position [0, 652]
click at [355, 92] on span "18/06/2025 05:30 AM" at bounding box center [355, 91] width 58 height 10
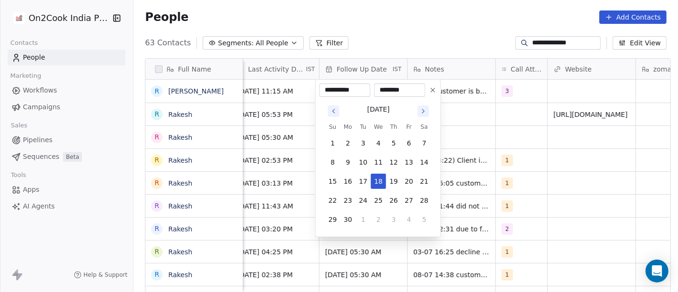
click at [426, 7] on html "**********" at bounding box center [339, 146] width 678 height 292
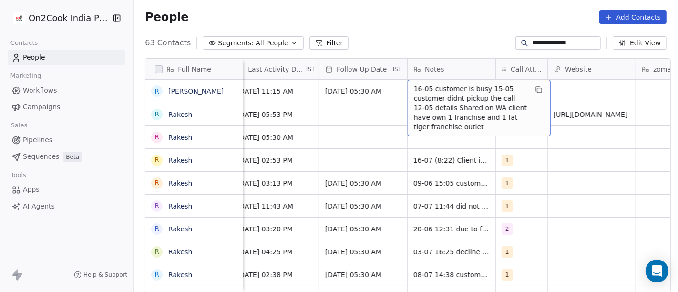
click at [445, 93] on span "16-05 customer is busy 15-05 customer didnt pickup the call 12-05 details Share…" at bounding box center [470, 108] width 113 height 48
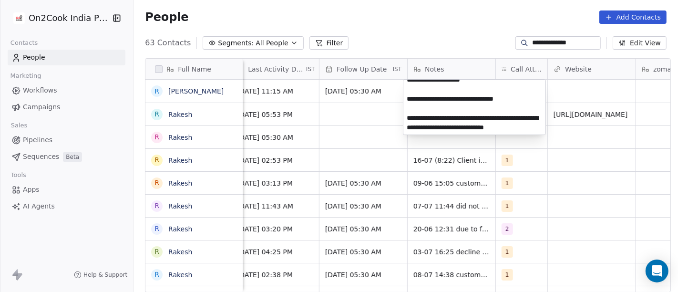
scroll to position [0, 0]
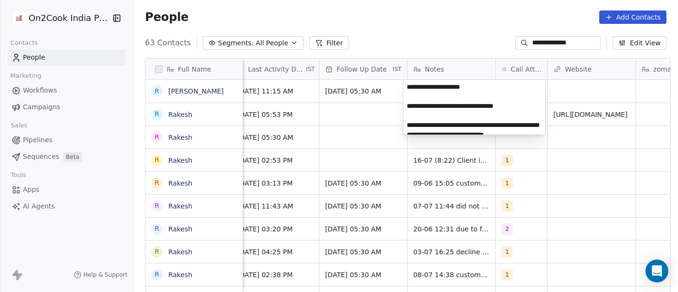
click at [458, 93] on textarea "**********" at bounding box center [474, 107] width 142 height 55
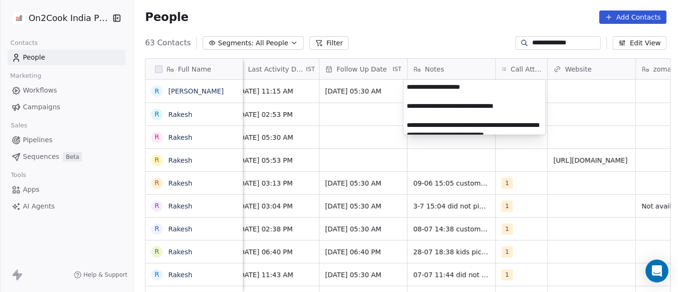
paste textarea "**********"
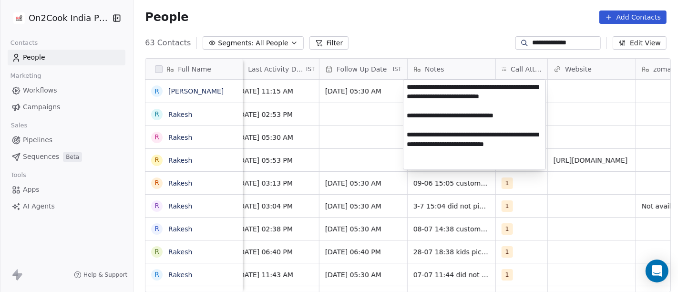
type textarea "**********"
click at [556, 210] on html "**********" at bounding box center [339, 146] width 678 height 292
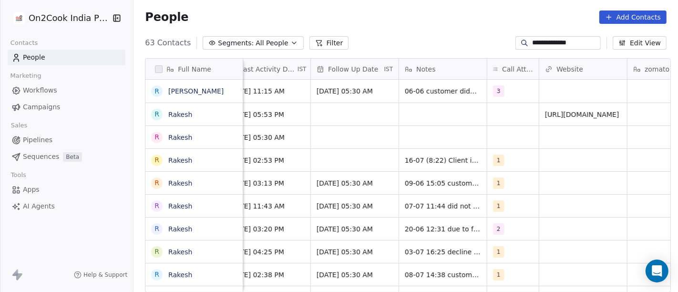
scroll to position [0, 660]
click at [454, 42] on div "**********" at bounding box center [405, 42] width 544 height 15
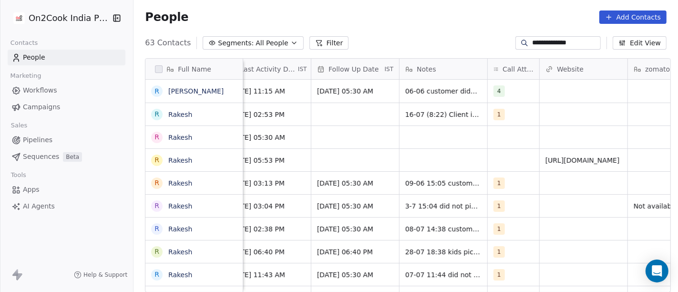
click at [533, 41] on input "**********" at bounding box center [565, 43] width 67 height 10
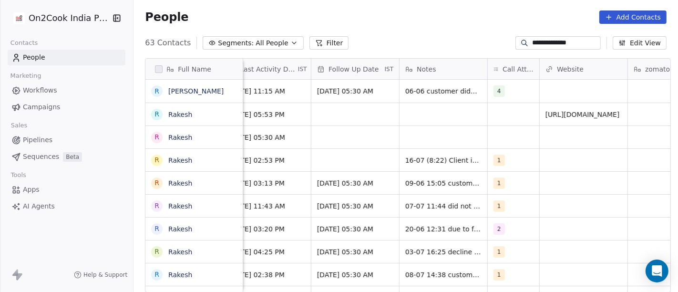
click at [533, 41] on input "**********" at bounding box center [565, 43] width 67 height 10
paste input
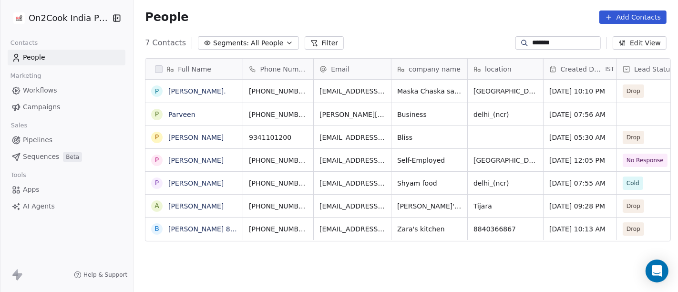
scroll to position [249, 541]
type input "*******"
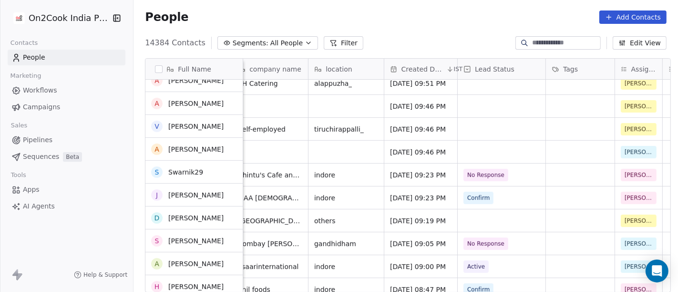
scroll to position [3555, 0]
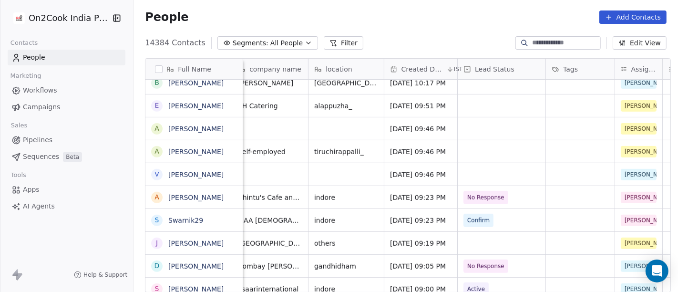
click at [305, 45] on icon "button" at bounding box center [309, 43] width 8 height 8
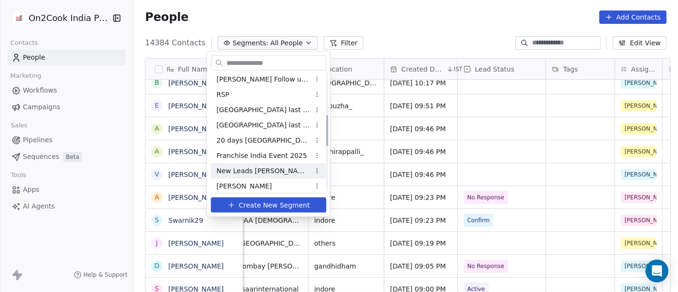
scroll to position [159, 0]
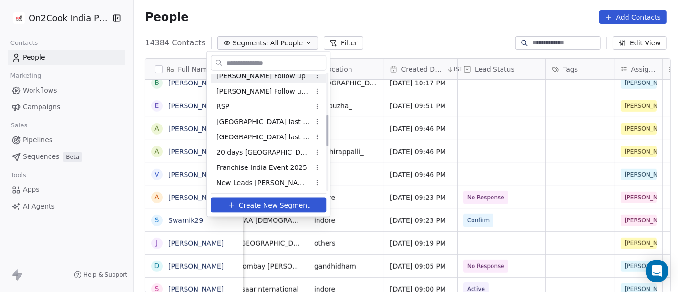
click at [263, 80] on div "Salim Follow up" at bounding box center [268, 75] width 115 height 15
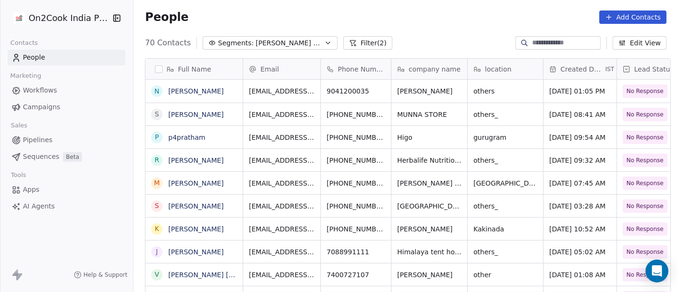
scroll to position [249, 541]
click at [277, 48] on button "Segments: Salim Follow up" at bounding box center [270, 42] width 135 height 13
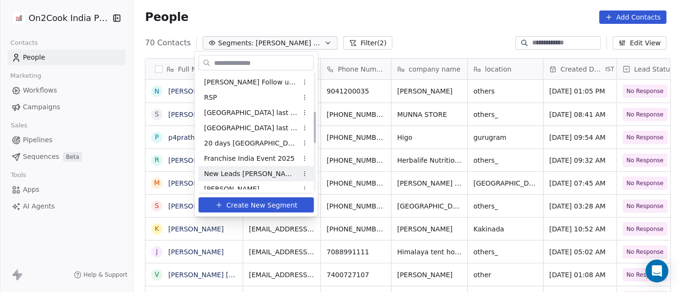
scroll to position [115, 0]
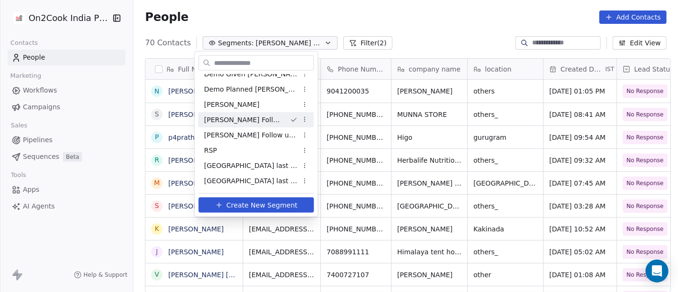
click at [238, 113] on div "Salim Follow up" at bounding box center [255, 119] width 115 height 15
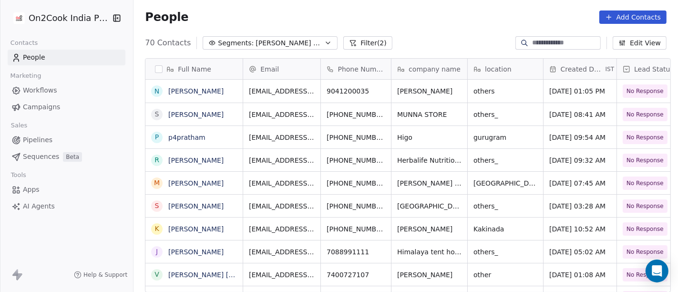
click at [343, 41] on button "Filter (2)" at bounding box center [367, 42] width 49 height 13
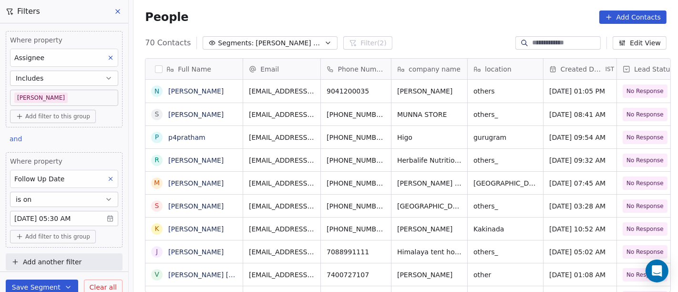
click at [52, 216] on body "On2Cook India Pvt. Ltd. Contacts People Marketing Workflows Campaigns Sales Pip…" at bounding box center [339, 146] width 678 height 292
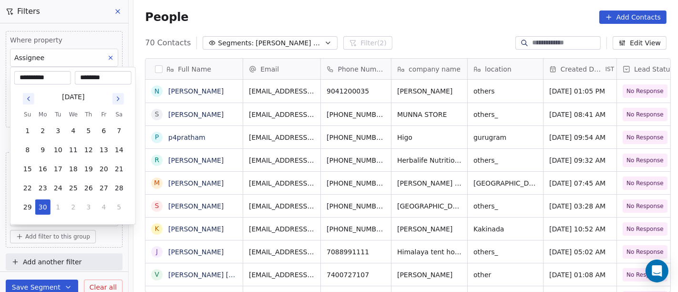
click at [115, 97] on icon "Go to next month" at bounding box center [118, 99] width 8 height 8
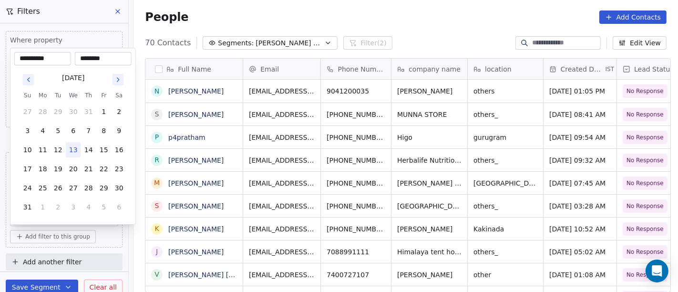
click at [72, 150] on button "13" at bounding box center [73, 149] width 15 height 15
type input "**********"
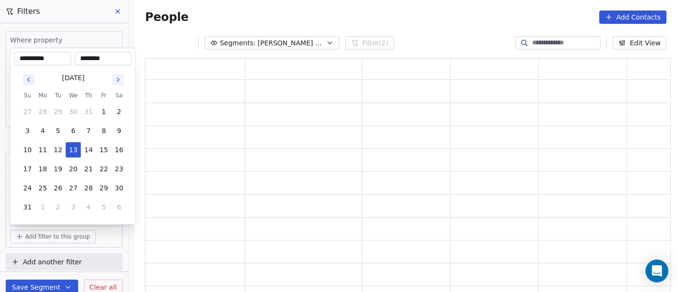
click at [391, 27] on html "**********" at bounding box center [339, 146] width 678 height 292
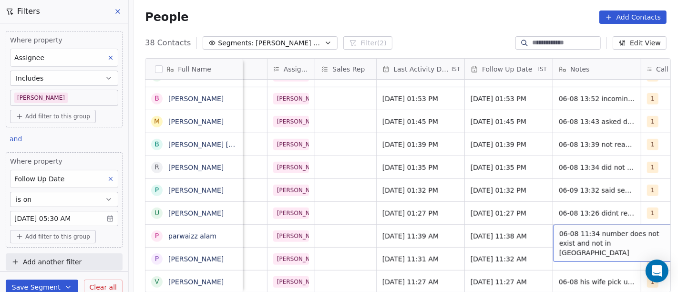
scroll to position [8, 507]
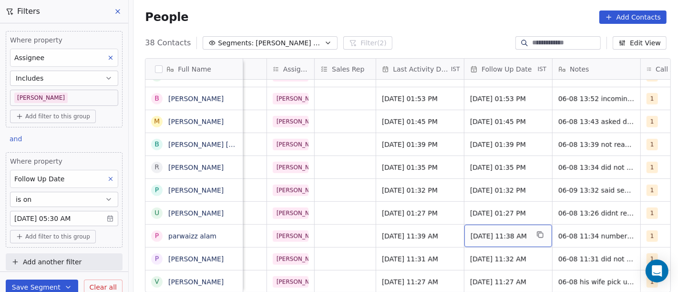
click at [520, 231] on span "13/08/2025 11:38 AM" at bounding box center [500, 236] width 58 height 10
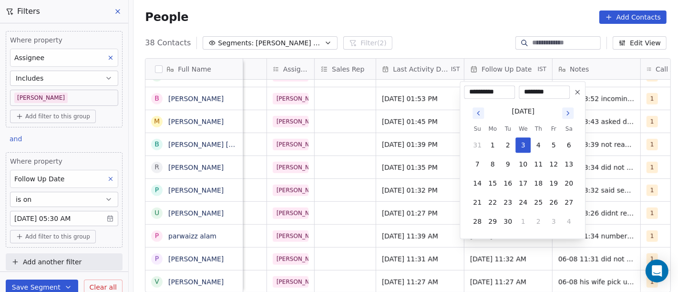
click at [576, 88] on icon at bounding box center [578, 92] width 8 height 8
type input "**********"
type input "********"
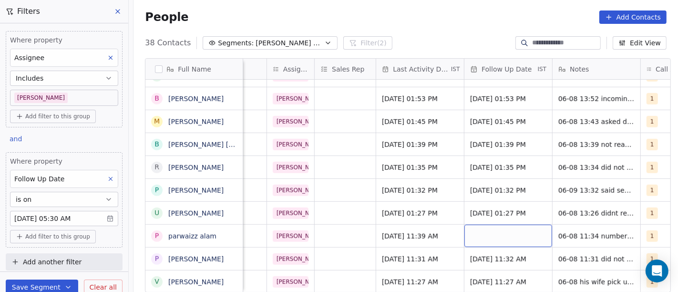
click at [455, 31] on div "People Add Contacts" at bounding box center [405, 17] width 544 height 36
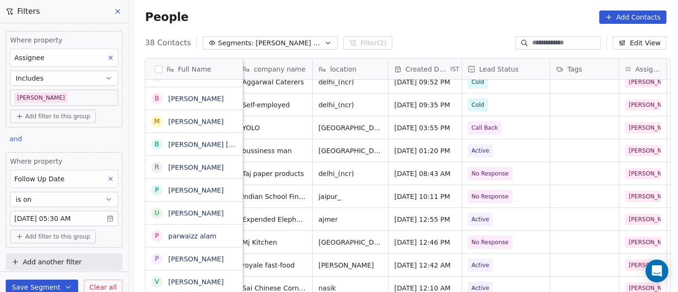
scroll to position [444, 0]
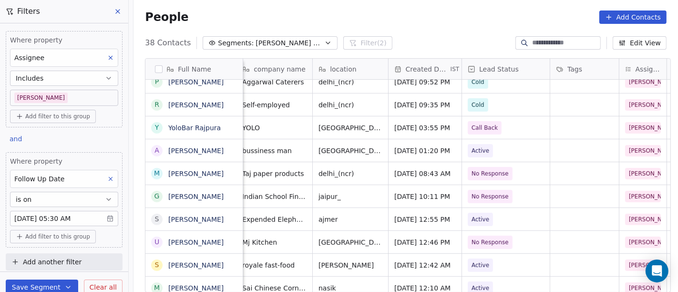
click at [256, 41] on span "Salim Follow up" at bounding box center [289, 43] width 67 height 10
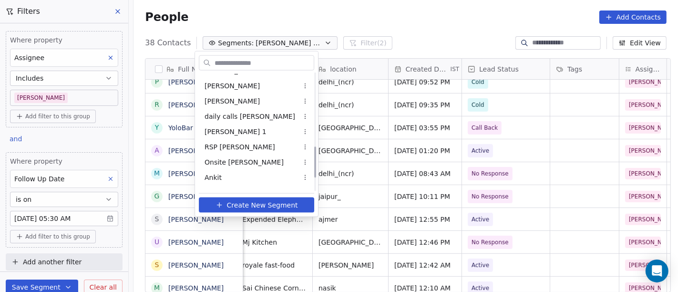
scroll to position [274, 0]
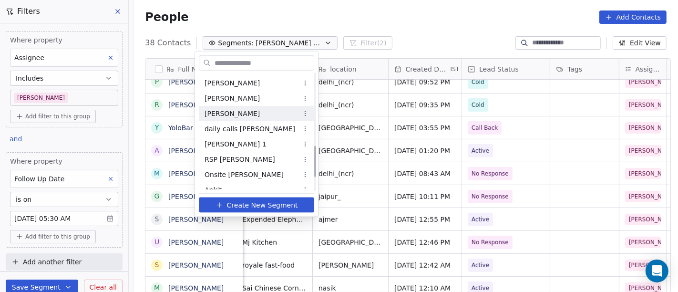
click at [234, 119] on div "[PERSON_NAME]" at bounding box center [256, 113] width 115 height 15
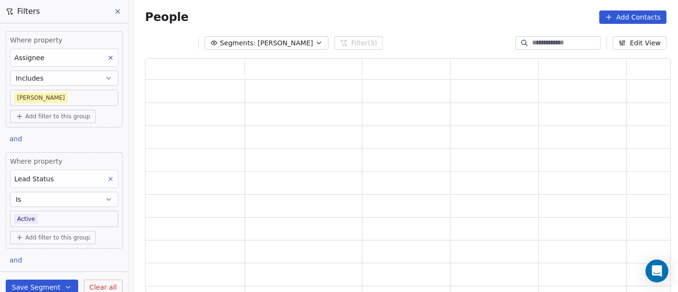
scroll to position [226, 518]
click at [270, 49] on div "Segments: Madhuri Filter (3) Edit View" at bounding box center [405, 42] width 544 height 15
click at [272, 43] on span "[PERSON_NAME]" at bounding box center [284, 43] width 55 height 10
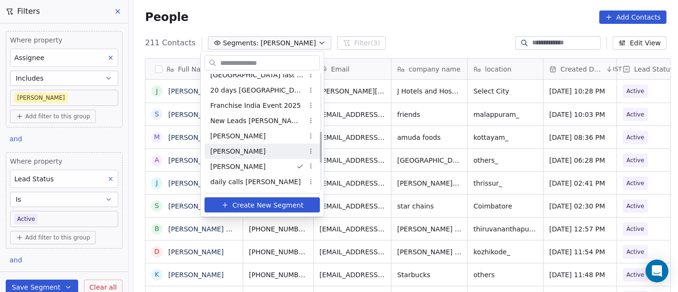
scroll to position [249, 541]
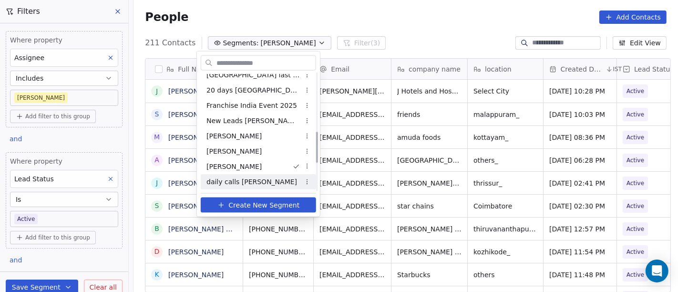
click at [259, 180] on div "daily calls salim" at bounding box center [258, 181] width 115 height 15
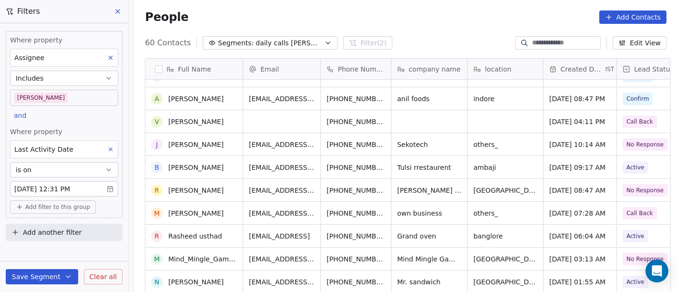
scroll to position [0, 0]
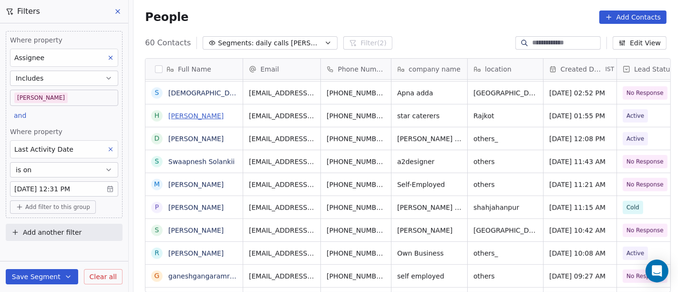
click at [199, 115] on link "Hatim Vahanvati" at bounding box center [195, 116] width 55 height 8
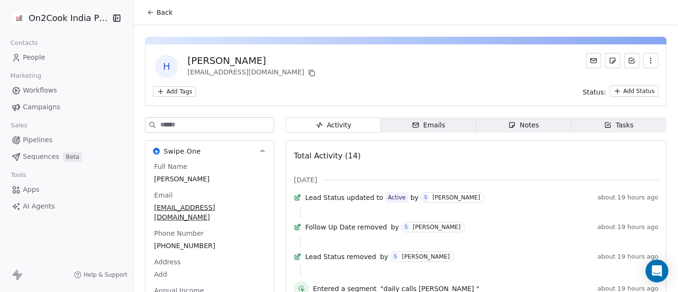
click at [162, 15] on span "Back" at bounding box center [164, 13] width 16 height 10
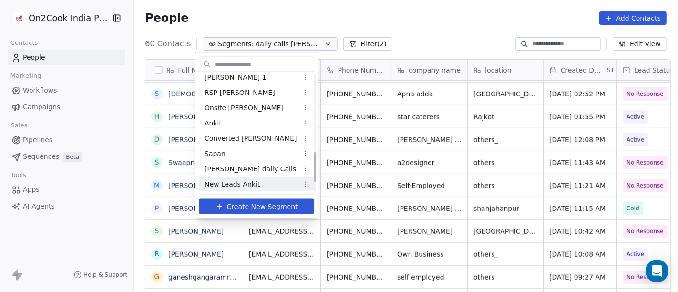
scroll to position [289, 0]
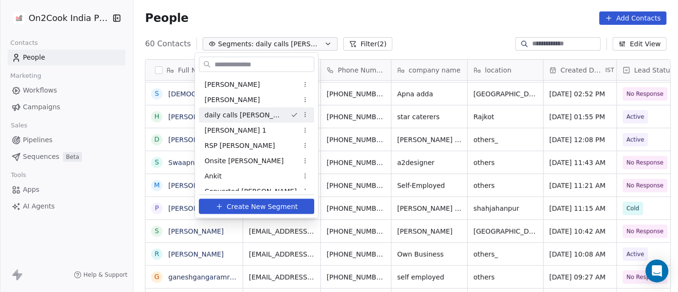
click at [259, 116] on div "daily calls [PERSON_NAME]" at bounding box center [256, 114] width 115 height 15
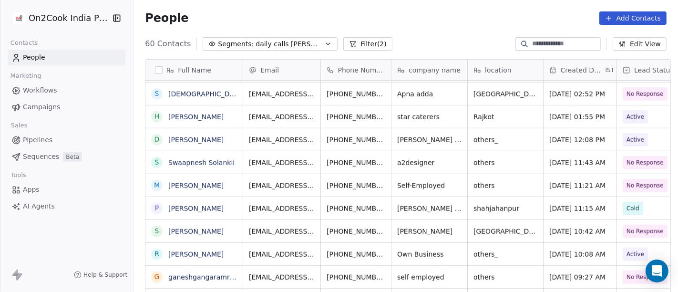
click at [393, 15] on div "People Add Contacts" at bounding box center [406, 17] width 522 height 13
click at [348, 45] on button "Filter (2)" at bounding box center [367, 43] width 49 height 13
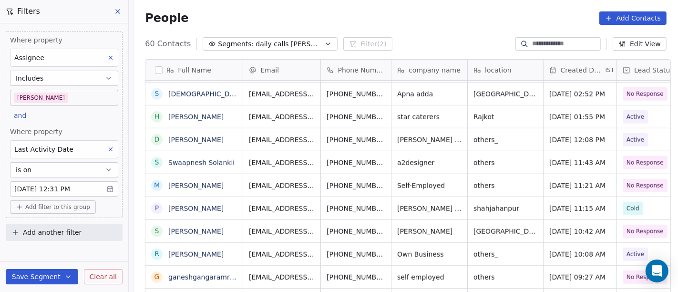
click at [74, 189] on body "On2Cook India Pvt. Ltd. Contacts People Marketing Workflows Campaigns Sales Pip…" at bounding box center [339, 146] width 678 height 292
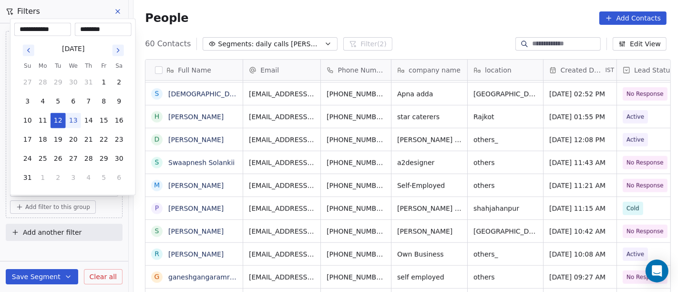
click at [77, 126] on button "13" at bounding box center [73, 120] width 15 height 15
type input "**********"
click at [373, 21] on html "On2Cook India Pvt. Ltd. Contacts People Marketing Workflows Campaigns Sales Pip…" at bounding box center [339, 146] width 678 height 292
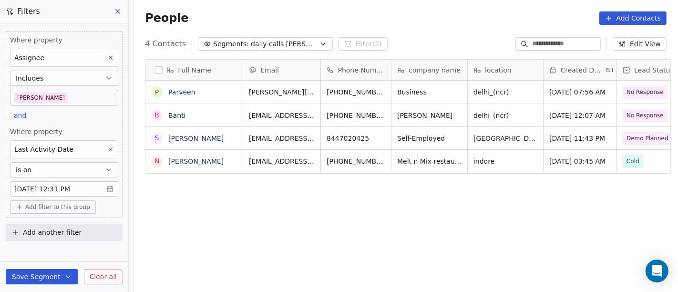
scroll to position [249, 541]
click at [330, 222] on div "Full Name P [PERSON_NAME] S [PERSON_NAME] N [PERSON_NAME] Email Phone Number co…" at bounding box center [405, 179] width 544 height 257
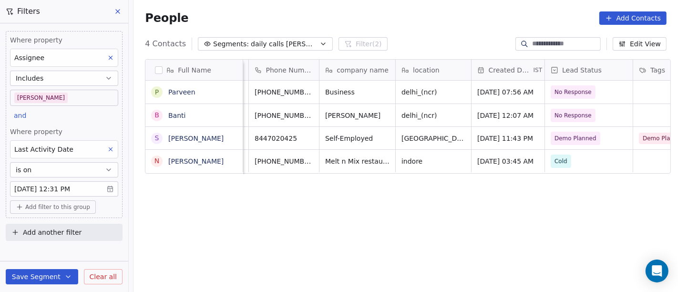
scroll to position [0, 72]
click at [230, 137] on button "grid" at bounding box center [235, 136] width 11 height 11
click at [305, 135] on icon "grid" at bounding box center [309, 137] width 8 height 8
click at [480, 136] on icon "grid" at bounding box center [484, 137] width 8 height 8
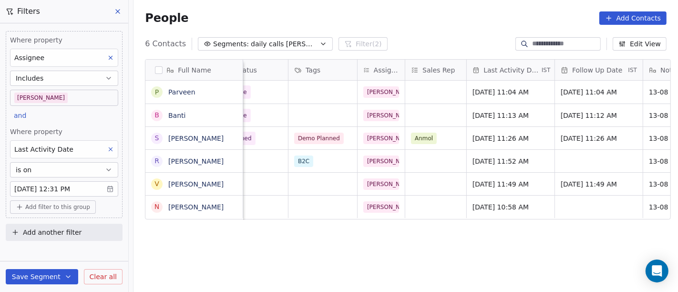
scroll to position [0, 417]
click at [448, 135] on button "grid" at bounding box center [453, 136] width 11 height 11
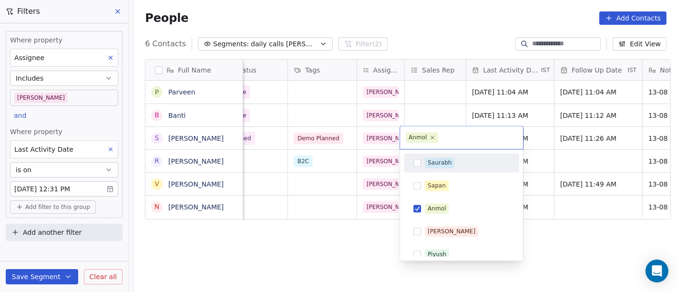
click at [430, 163] on div "Saurabh" at bounding box center [440, 162] width 24 height 9
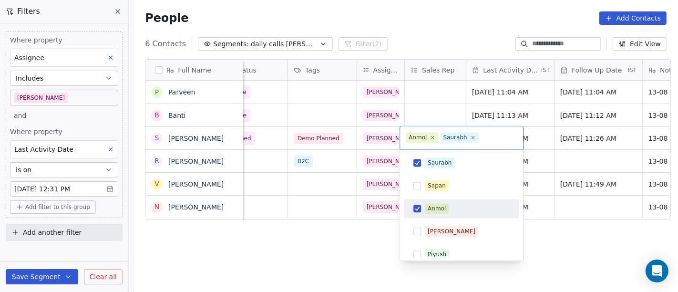
click at [429, 204] on div "Anmol" at bounding box center [437, 208] width 18 height 9
click at [384, 236] on html "On2Cook India Pvt. Ltd. Contacts People Marketing Workflows Campaigns Sales Pip…" at bounding box center [339, 146] width 678 height 292
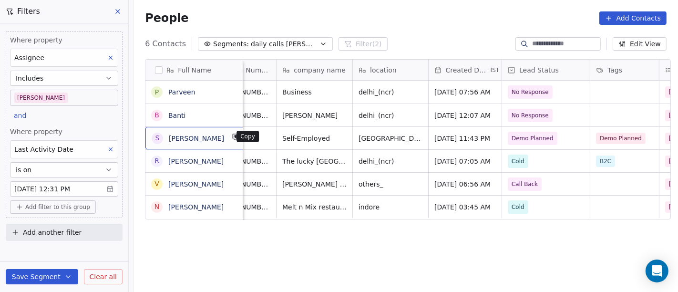
scroll to position [0, 114]
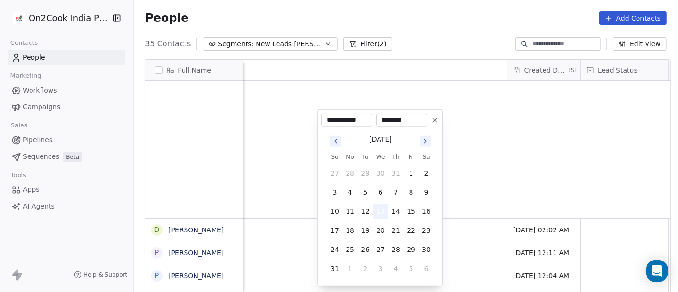
scroll to position [249, 541]
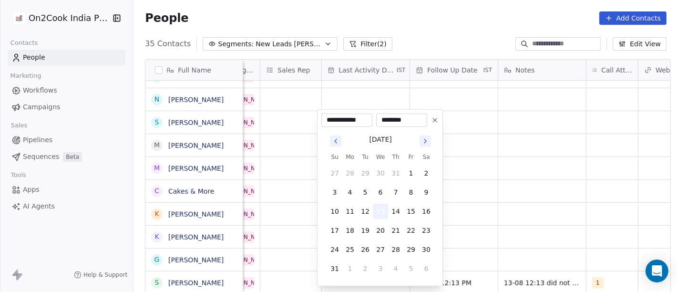
click at [384, 207] on button "13" at bounding box center [380, 211] width 15 height 15
click at [495, 210] on html "On2Cook India Pvt. Ltd. Contacts People Marketing Workflows Campaigns Sales Pip…" at bounding box center [339, 146] width 678 height 292
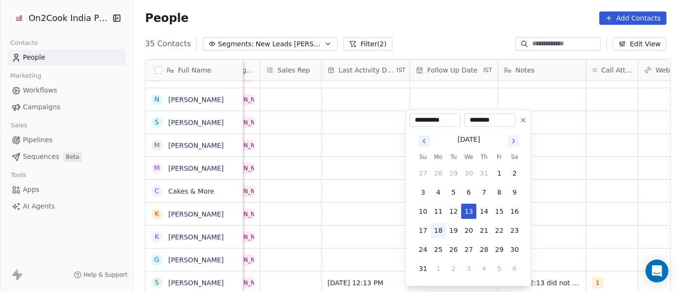
click at [438, 226] on button "18" at bounding box center [437, 230] width 15 height 15
type input "**********"
click at [559, 204] on html "On2Cook India Pvt. Ltd. Contacts People Marketing Workflows Campaigns Sales Pip…" at bounding box center [339, 146] width 678 height 292
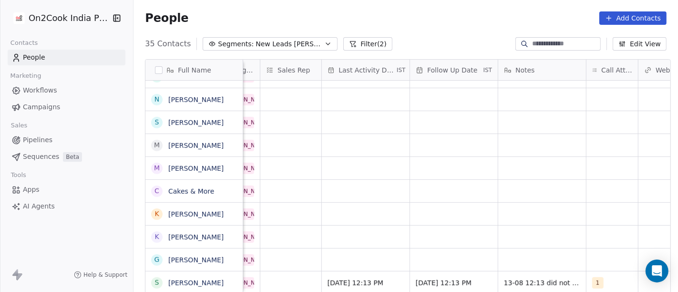
scroll to position [8, 279]
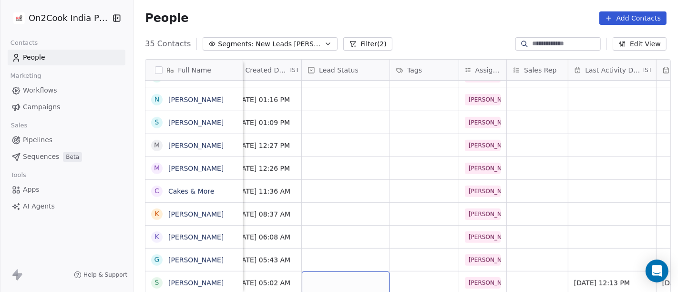
click at [348, 275] on div "grid" at bounding box center [346, 282] width 88 height 22
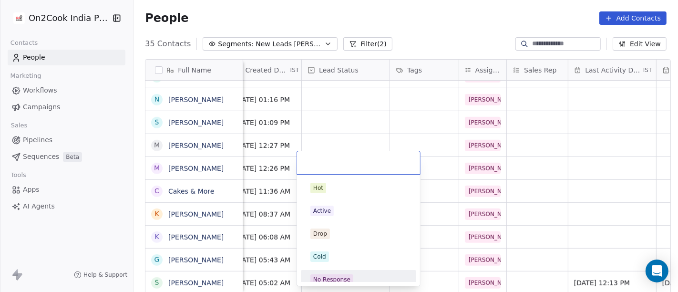
click at [337, 274] on span "No Response" at bounding box center [331, 279] width 43 height 10
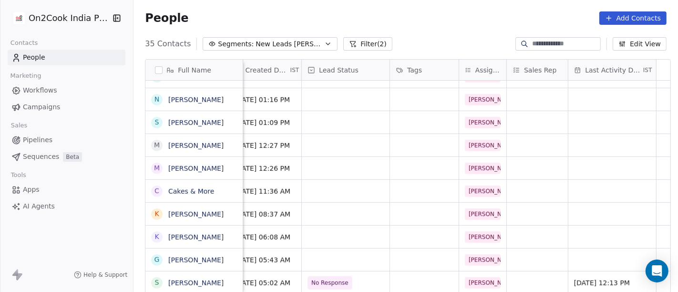
scroll to position [8, 0]
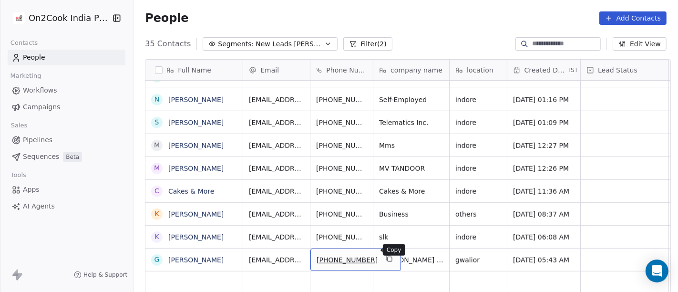
click at [385, 255] on icon "grid" at bounding box center [389, 259] width 8 height 8
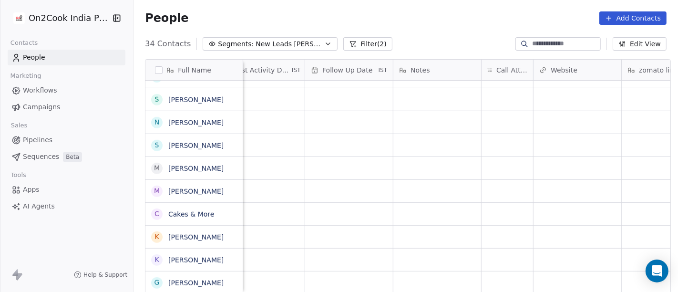
scroll to position [8, 629]
click at [499, 273] on div "grid" at bounding box center [507, 282] width 51 height 22
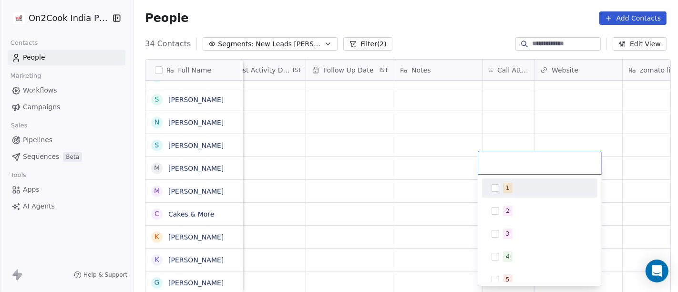
click at [515, 187] on div "1" at bounding box center [545, 188] width 85 height 10
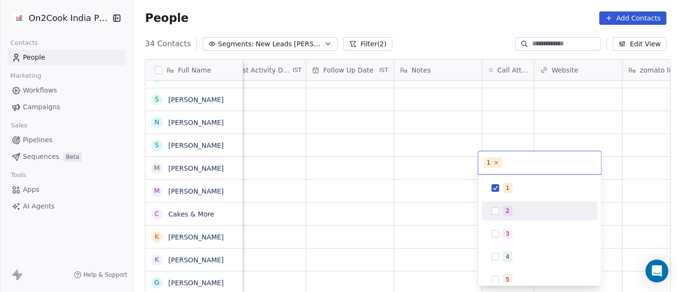
click at [429, 214] on html "On2Cook India Pvt. Ltd. Contacts People Marketing Workflows Campaigns Sales Pip…" at bounding box center [339, 146] width 678 height 292
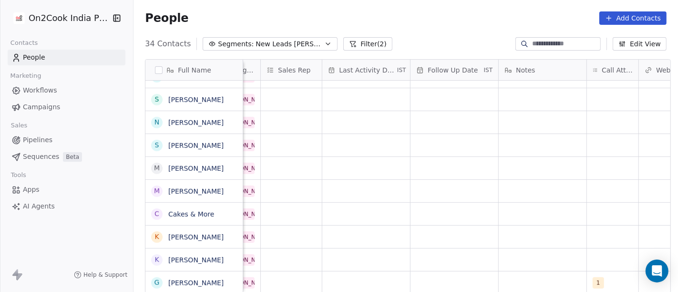
scroll to position [8, 524]
click at [534, 276] on div "grid" at bounding box center [543, 282] width 88 height 22
type textarea "**********"
click at [396, 261] on html "On2Cook India Pvt. Ltd. Contacts People Marketing Workflows Campaigns Sales Pip…" at bounding box center [339, 146] width 678 height 292
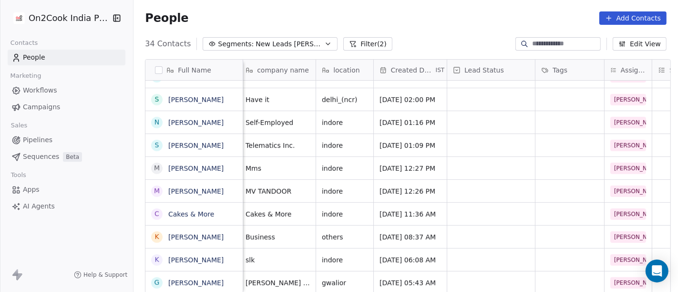
scroll to position [8, 40]
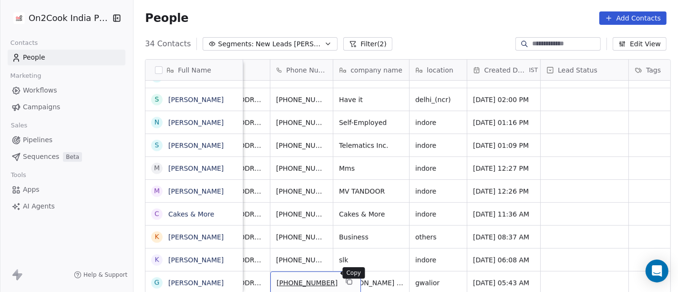
click at [343, 278] on button "grid" at bounding box center [348, 281] width 11 height 11
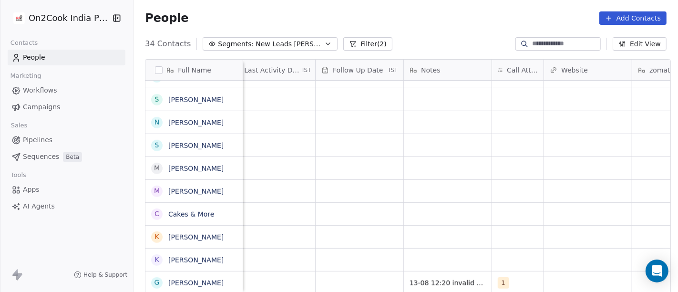
scroll to position [8, 625]
click at [456, 278] on span "13-08 12:20 invalid number" at bounding box center [450, 283] width 93 height 10
type textarea "**********"
click at [470, 211] on html "On2Cook India Pvt. Ltd. Contacts People Marketing Workflows Campaigns Sales Pip…" at bounding box center [339, 146] width 678 height 292
click at [359, 271] on div "grid" at bounding box center [354, 282] width 88 height 22
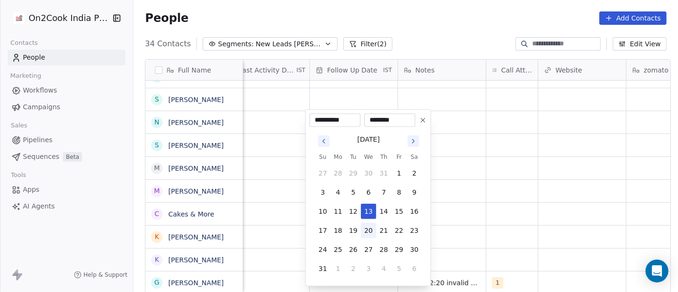
click at [373, 227] on button "20" at bounding box center [368, 230] width 15 height 15
type input "**********"
click at [510, 223] on html "On2Cook India Pvt. Ltd. Contacts People Marketing Workflows Campaigns Sales Pip…" at bounding box center [339, 146] width 678 height 292
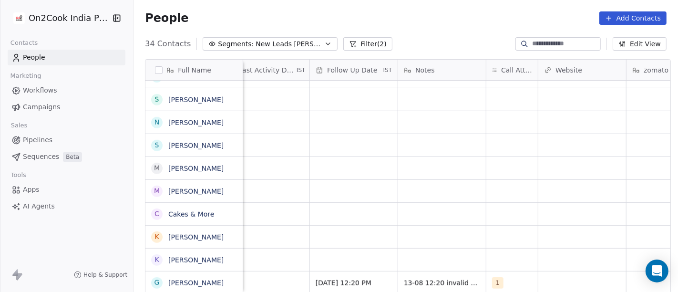
scroll to position [8, 492]
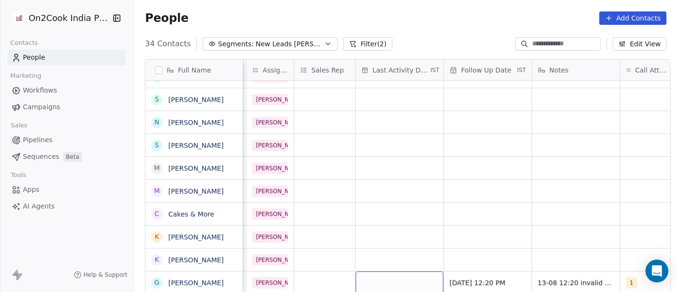
click at [380, 272] on div "grid" at bounding box center [400, 282] width 88 height 22
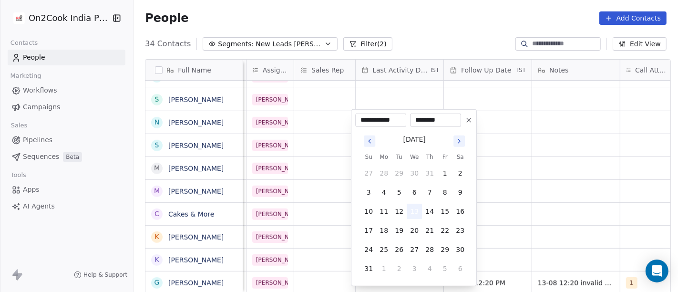
click at [415, 206] on button "13" at bounding box center [414, 211] width 15 height 15
click at [539, 210] on html "On2Cook India Pvt. Ltd. Contacts People Marketing Workflows Campaigns Sales Pip…" at bounding box center [339, 146] width 678 height 292
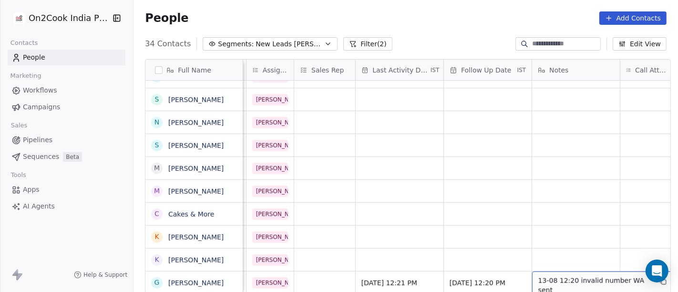
click at [566, 276] on span "13-08 12:20 invalid number WA sent" at bounding box center [594, 285] width 113 height 19
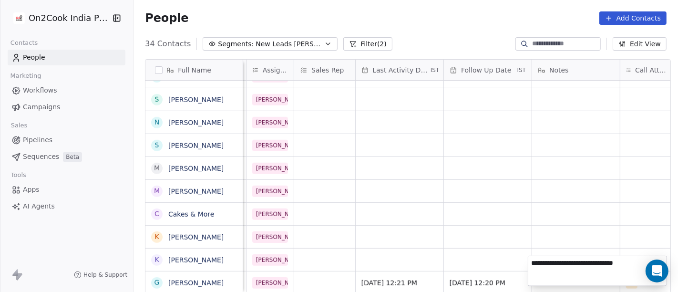
click at [512, 225] on html "On2Cook India Pvt. Ltd. Contacts People Marketing Workflows Campaigns Sales Pip…" at bounding box center [339, 146] width 678 height 292
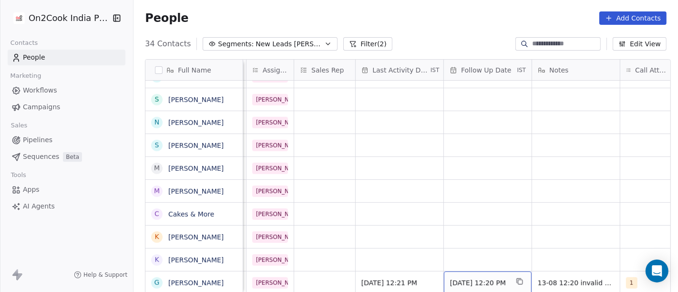
click at [487, 278] on span "[DATE] 12:20 PM" at bounding box center [479, 283] width 58 height 10
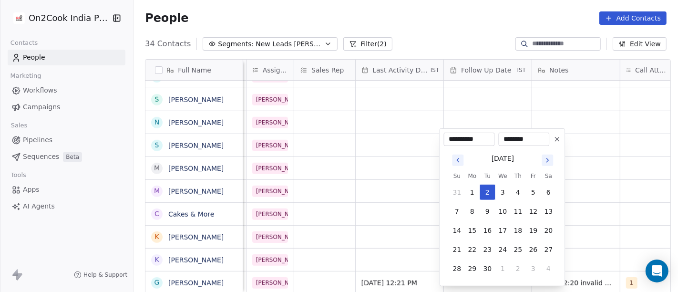
click at [557, 143] on button at bounding box center [556, 138] width 11 height 11
type input "**********"
type input "********"
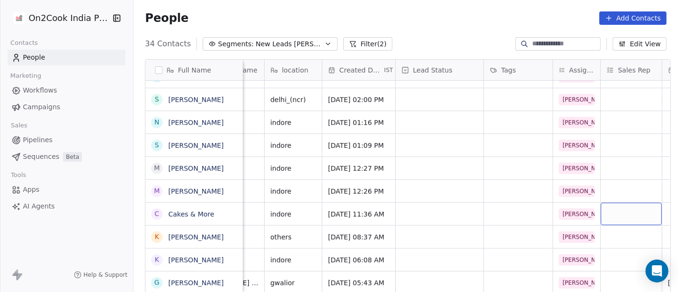
scroll to position [8, 184]
click at [436, 277] on div "grid" at bounding box center [441, 282] width 88 height 22
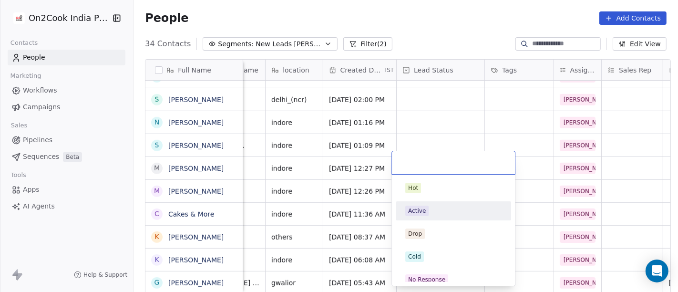
click at [522, 112] on html "On2Cook India Pvt. Ltd. Contacts People Marketing Workflows Campaigns Sales Pip…" at bounding box center [339, 146] width 678 height 292
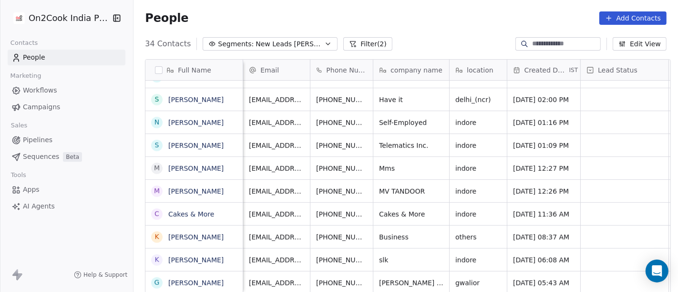
scroll to position [8, 89]
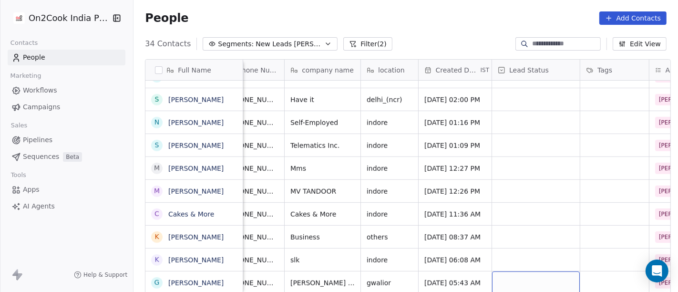
click at [523, 272] on div "grid" at bounding box center [536, 282] width 88 height 22
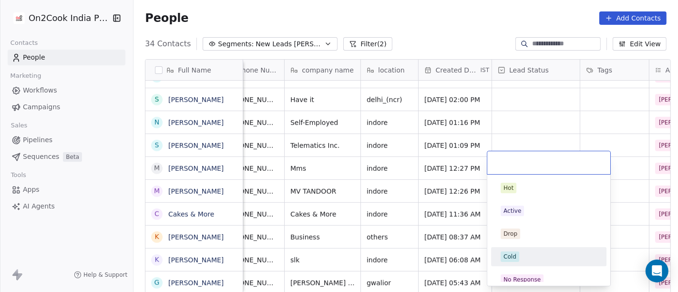
click at [531, 254] on div "Cold" at bounding box center [549, 256] width 96 height 10
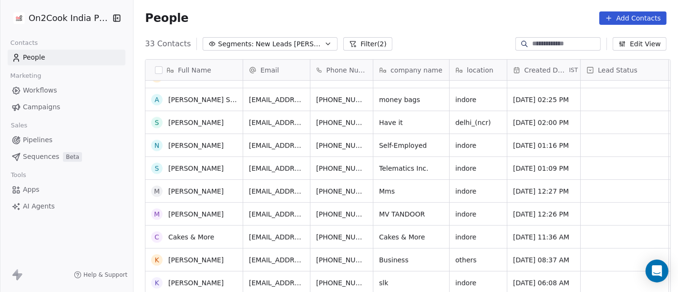
scroll to position [542, 0]
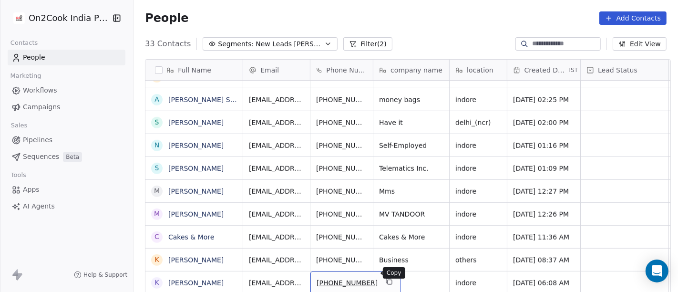
click at [383, 276] on button "grid" at bounding box center [388, 281] width 11 height 11
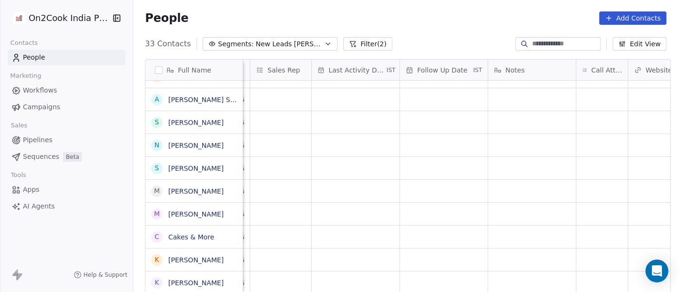
scroll to position [8, 536]
click at [580, 277] on div "grid" at bounding box center [601, 282] width 51 height 22
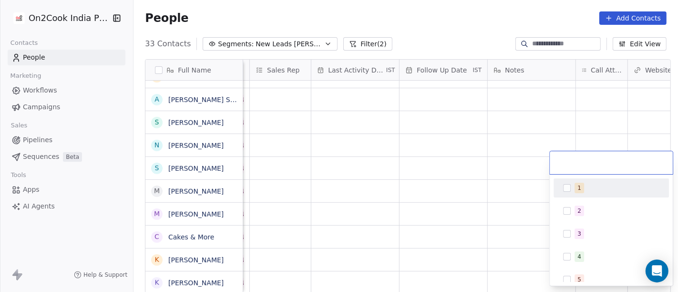
click at [588, 181] on div "1" at bounding box center [611, 187] width 108 height 15
click at [525, 185] on html "On2Cook India Pvt. Ltd. Contacts People Marketing Workflows Campaigns Sales Pip…" at bounding box center [339, 146] width 678 height 292
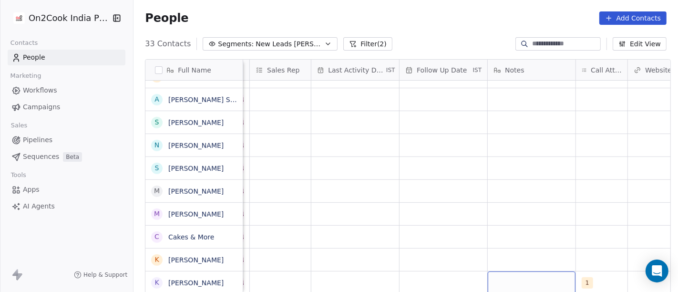
click at [534, 273] on div "grid" at bounding box center [532, 282] width 88 height 22
type textarea "**********"
click at [543, 213] on html "On2Cook India Pvt. Ltd. Contacts People Marketing Workflows Campaigns Sales Pip…" at bounding box center [339, 146] width 678 height 292
click at [415, 271] on div "grid" at bounding box center [443, 282] width 88 height 22
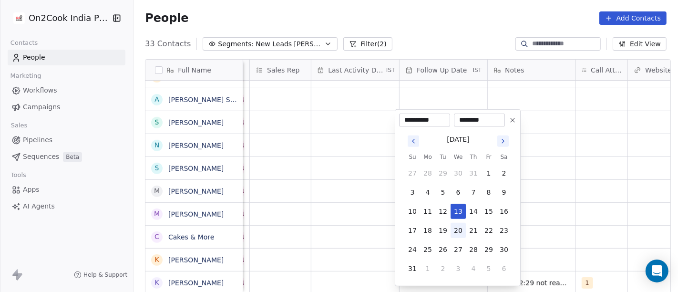
click at [451, 225] on button "20" at bounding box center [458, 230] width 15 height 15
type input "**********"
click at [533, 225] on html "On2Cook India Pvt. Ltd. Contacts People Marketing Workflows Campaigns Sales Pip…" at bounding box center [339, 146] width 678 height 292
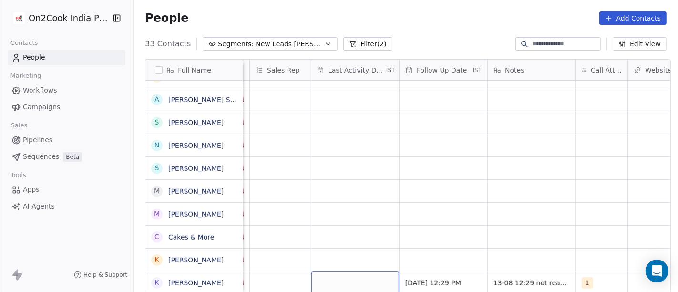
click at [345, 277] on div "grid" at bounding box center [355, 282] width 88 height 22
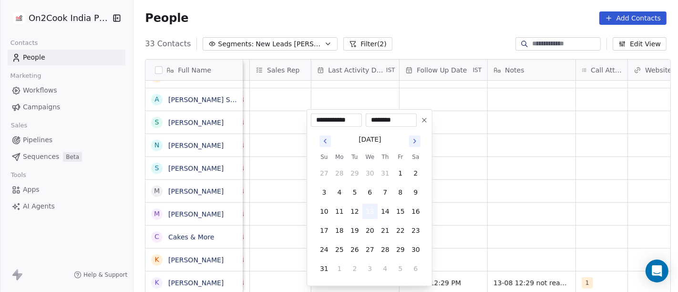
click at [363, 210] on button "13" at bounding box center [369, 211] width 15 height 15
click at [486, 211] on html "On2Cook India Pvt. Ltd. Contacts People Marketing Workflows Campaigns Sales Pip…" at bounding box center [339, 146] width 678 height 292
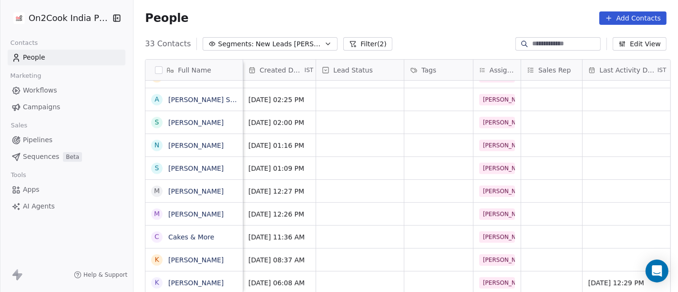
scroll to position [8, 257]
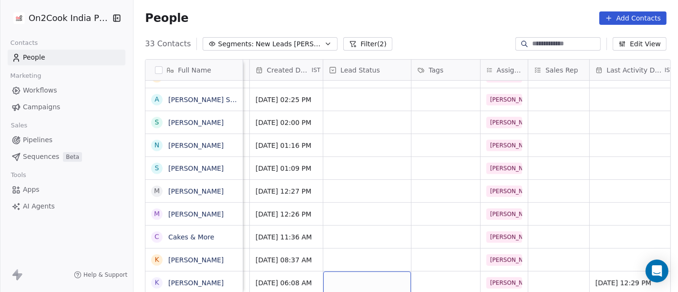
click at [364, 274] on div "grid" at bounding box center [367, 282] width 88 height 22
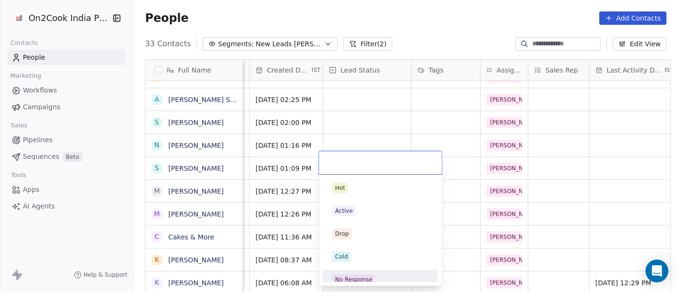
click at [368, 272] on div "No Response" at bounding box center [381, 279] width 108 height 15
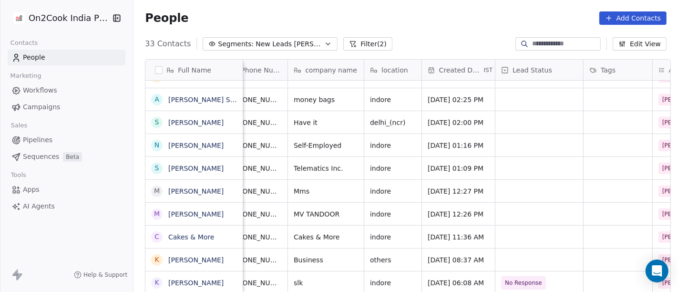
scroll to position [8, 0]
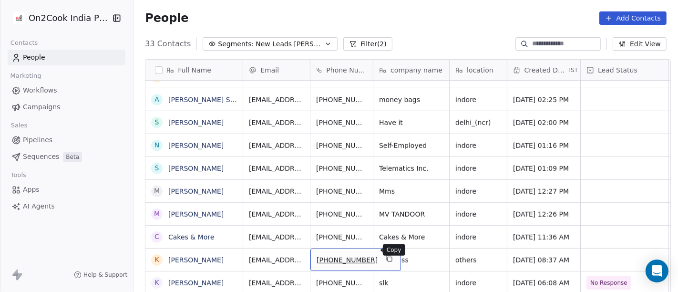
click at [383, 254] on button "grid" at bounding box center [388, 258] width 11 height 11
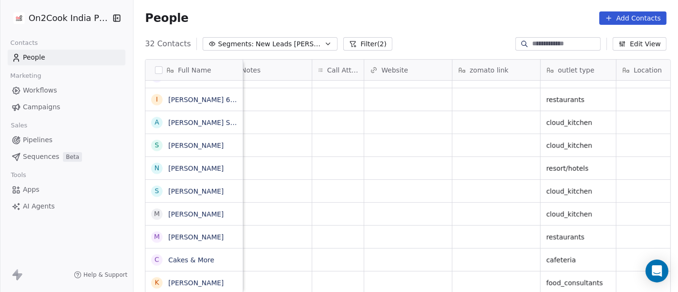
scroll to position [8, 799]
click at [339, 272] on div "grid" at bounding box center [337, 282] width 51 height 22
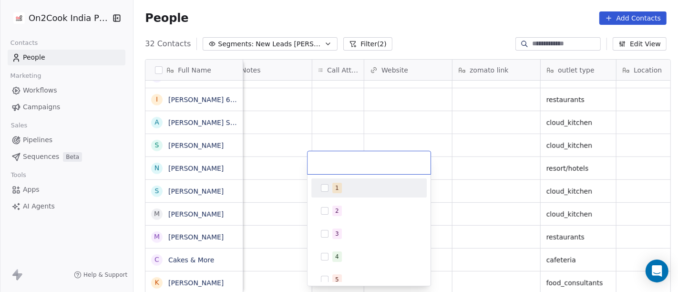
click at [346, 187] on div "1" at bounding box center [374, 188] width 85 height 10
click at [490, 145] on html "On2Cook India Pvt. Ltd. Contacts People Marketing Workflows Campaigns Sales Pip…" at bounding box center [339, 146] width 678 height 292
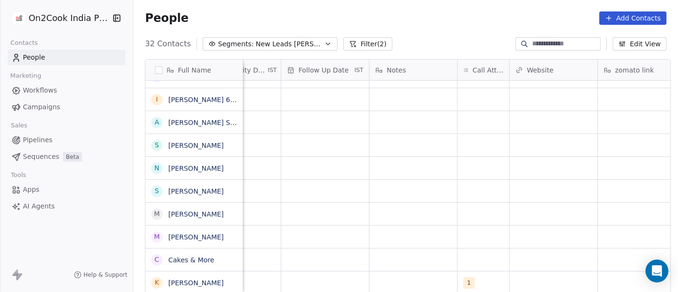
scroll to position [8, 655]
click at [399, 271] on div "Salim 1 food_consultants" at bounding box center [346, 282] width 1515 height 23
click at [407, 271] on div "grid" at bounding box center [413, 282] width 88 height 22
type textarea "**********"
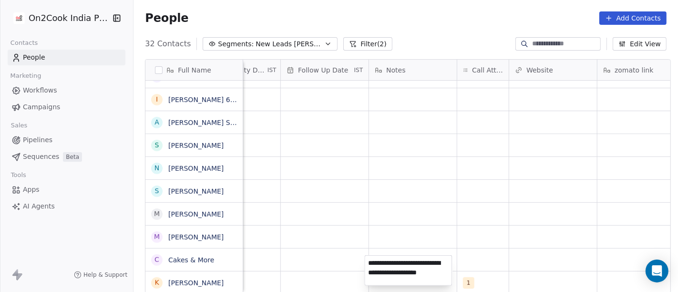
click at [419, 195] on html "On2Cook India Pvt. Ltd. Contacts People Marketing Workflows Campaigns Sales Pip…" at bounding box center [339, 146] width 678 height 292
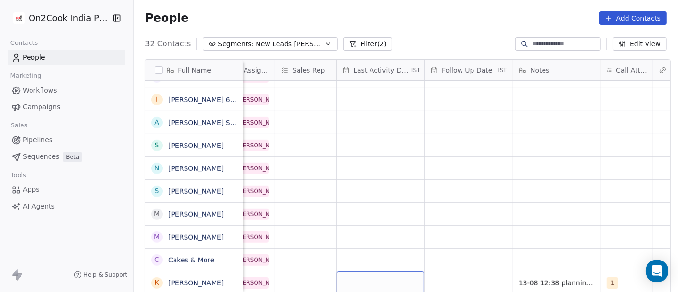
scroll to position [8, 510]
click at [353, 274] on div "grid" at bounding box center [381, 282] width 88 height 22
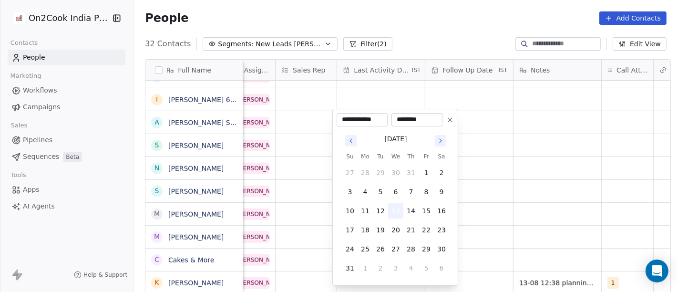
click at [392, 210] on button "13" at bounding box center [395, 210] width 15 height 15
click at [482, 211] on html "On2Cook India Pvt. Ltd. Contacts People Marketing Workflows Campaigns Sales Pip…" at bounding box center [339, 146] width 678 height 292
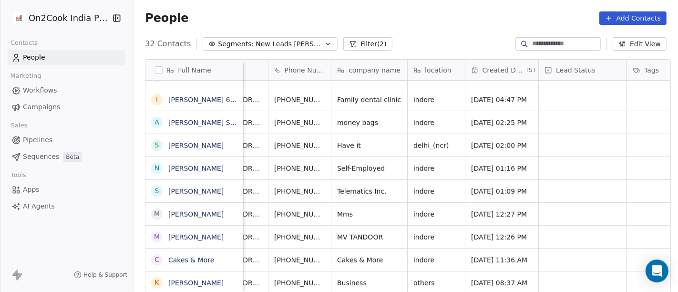
scroll to position [8, 41]
click at [345, 277] on icon "grid" at bounding box center [349, 281] width 8 height 8
click at [584, 273] on div "grid" at bounding box center [584, 282] width 88 height 22
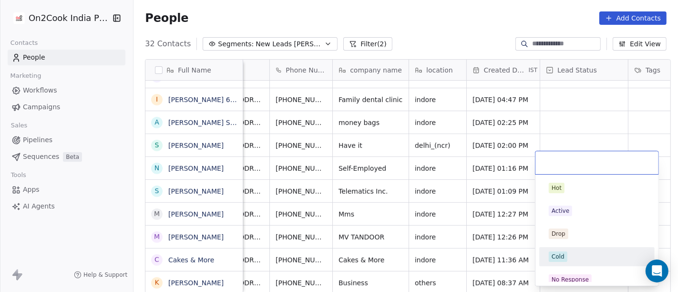
click at [572, 251] on div "Cold" at bounding box center [597, 256] width 96 height 10
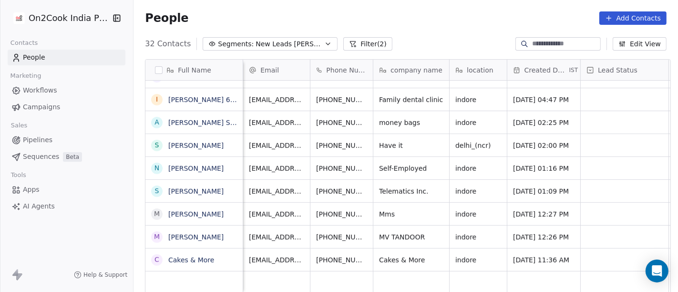
scroll to position [7, 0]
click at [385, 255] on icon "grid" at bounding box center [389, 259] width 8 height 8
click at [383, 253] on button "grid" at bounding box center [388, 258] width 11 height 11
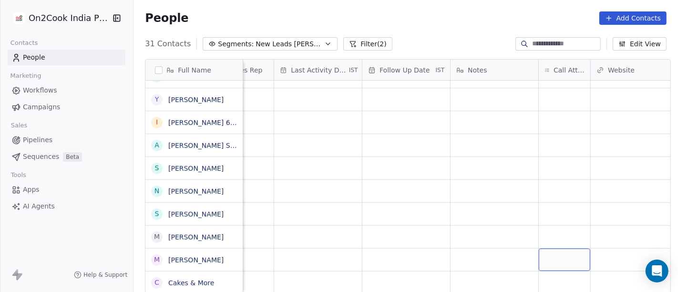
scroll to position [8, 574]
click at [563, 276] on div "grid" at bounding box center [563, 282] width 51 height 22
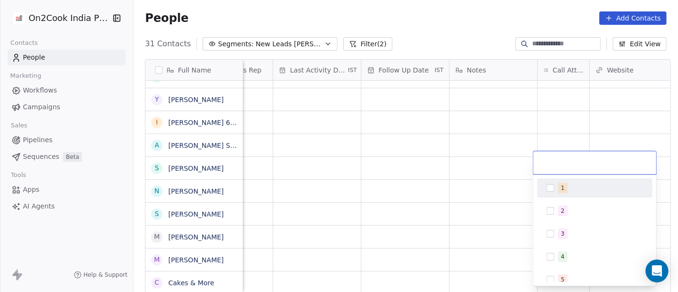
click at [566, 191] on div "1" at bounding box center [600, 188] width 85 height 10
click at [461, 186] on html "On2Cook India Pvt. Ltd. Contacts People Marketing Workflows Campaigns Sales Pip…" at bounding box center [339, 146] width 678 height 292
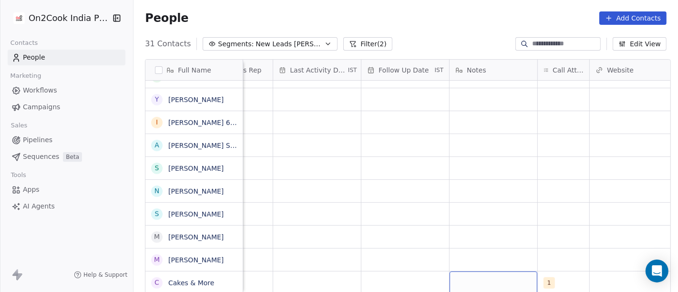
click at [477, 273] on div "grid" at bounding box center [494, 282] width 88 height 22
type textarea "**********"
click at [404, 143] on html "On2Cook India Pvt. Ltd. Contacts People Marketing Workflows Campaigns Sales Pip…" at bounding box center [339, 146] width 678 height 292
click at [414, 271] on div "grid" at bounding box center [405, 282] width 88 height 22
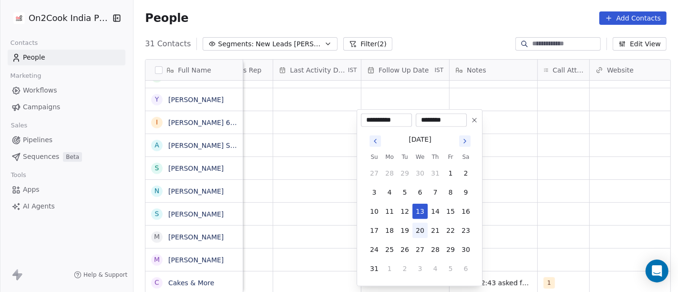
click at [417, 232] on button "20" at bounding box center [419, 230] width 15 height 15
type input "**********"
click at [550, 215] on html "On2Cook India Pvt. Ltd. Contacts People Marketing Workflows Campaigns Sales Pip…" at bounding box center [339, 146] width 678 height 292
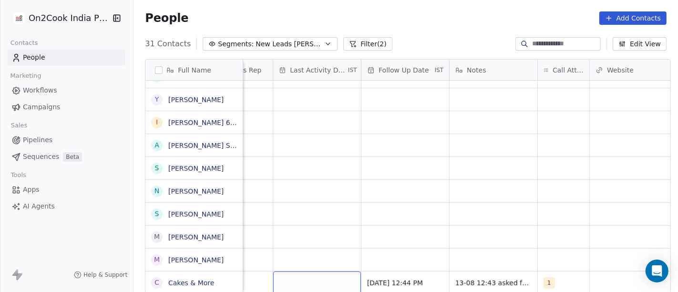
click at [311, 277] on div "grid" at bounding box center [317, 282] width 88 height 22
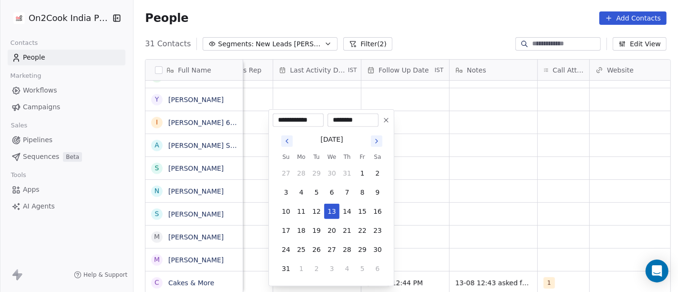
click at [446, 213] on html "On2Cook India Pvt. Ltd. Contacts People Marketing Workflows Campaigns Sales Pip…" at bounding box center [339, 146] width 678 height 292
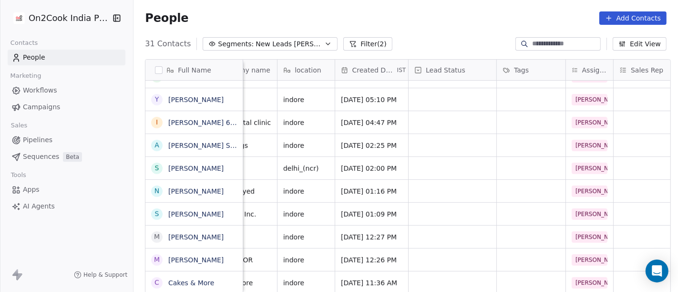
scroll to position [8, 167]
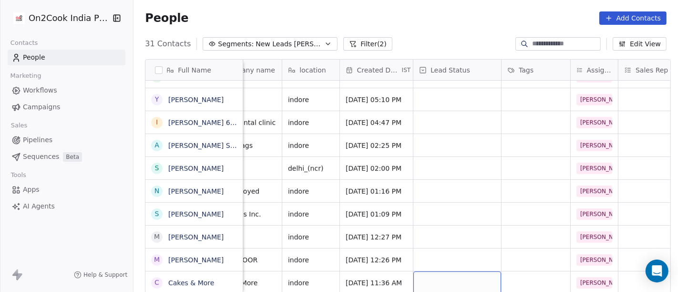
click at [434, 274] on div "grid" at bounding box center [457, 282] width 88 height 22
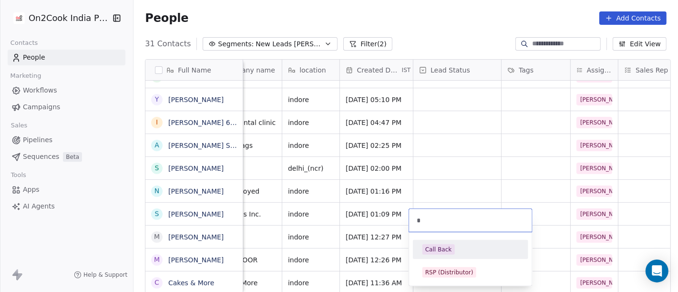
type input "*"
click at [440, 254] on div "Call Back" at bounding box center [471, 249] width 108 height 15
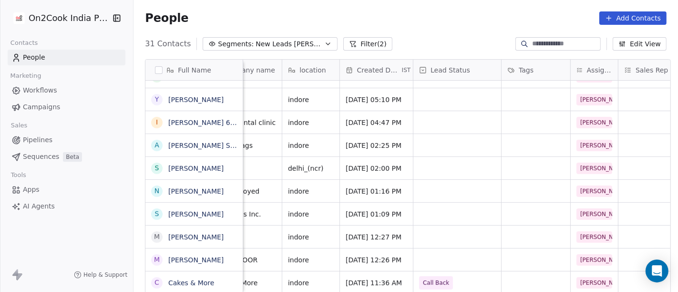
scroll to position [8, 0]
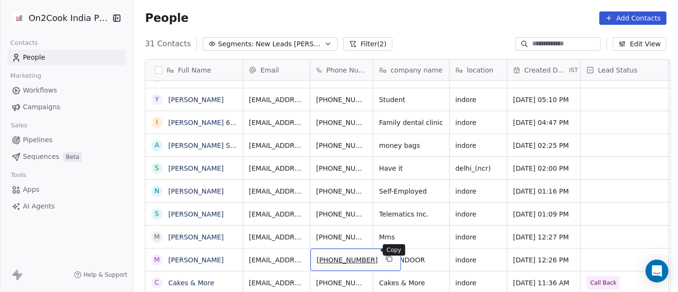
click at [385, 255] on icon "grid" at bounding box center [389, 259] width 8 height 8
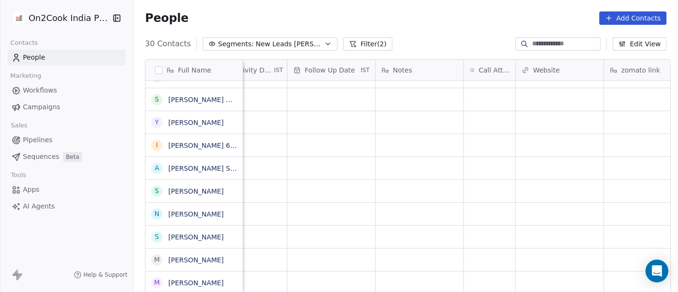
scroll to position [8, 648]
click at [471, 271] on div "grid" at bounding box center [488, 282] width 51 height 22
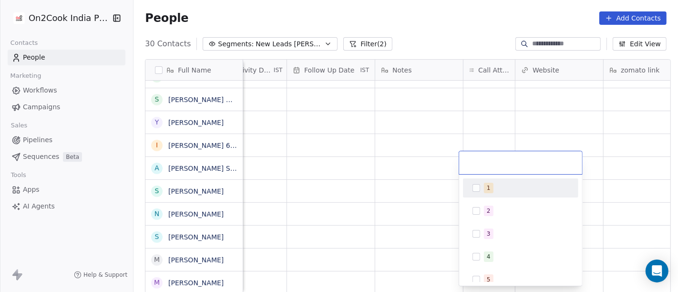
click at [497, 175] on div "1 2 3 4 5 6 7 8 9 10" at bounding box center [520, 229] width 123 height 111
click at [481, 188] on div "1" at bounding box center [521, 187] width 108 height 15
click at [414, 166] on html "On2Cook India Pvt. Ltd. Contacts People Marketing Workflows Campaigns Sales Pip…" at bounding box center [339, 146] width 678 height 292
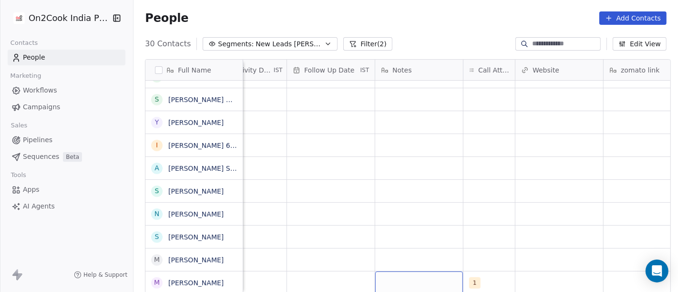
click at [415, 282] on div "grid" at bounding box center [419, 282] width 88 height 22
click at [436, 262] on textarea "**********" at bounding box center [414, 271] width 87 height 30
type textarea "**********"
click at [440, 213] on html "On2Cook India Pvt. Ltd. Contacts People Marketing Workflows Campaigns Sales Pip…" at bounding box center [339, 146] width 678 height 292
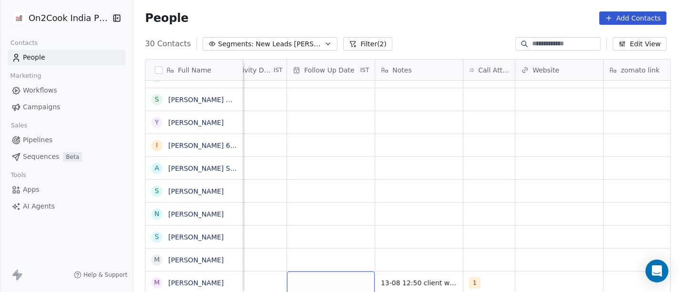
click at [346, 271] on div "grid" at bounding box center [331, 282] width 88 height 22
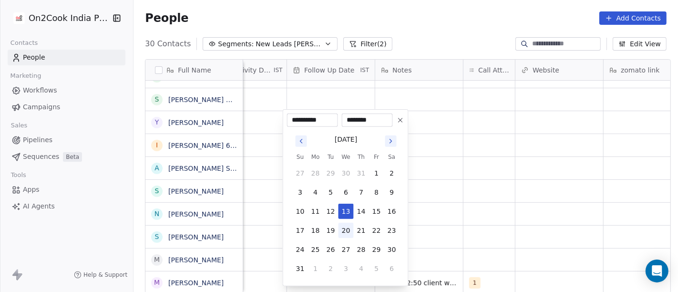
click at [347, 226] on button "20" at bounding box center [345, 230] width 15 height 15
type input "**********"
click at [449, 228] on html "On2Cook India Pvt. Ltd. Contacts People Marketing Workflows Campaigns Sales Pip…" at bounding box center [339, 146] width 678 height 292
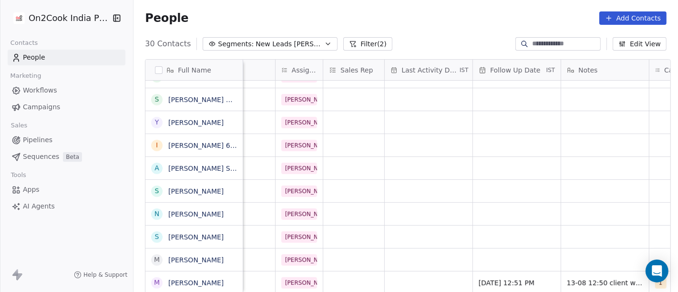
scroll to position [8, 461]
click at [513, 278] on span "20/08/2025 12:51 PM" at bounding box center [510, 283] width 58 height 10
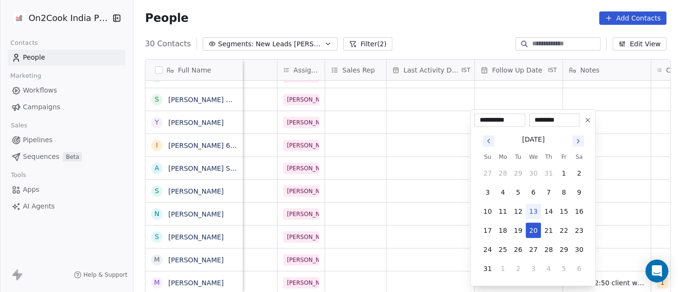
click at [439, 231] on html "On2Cook India Pvt. Ltd. Contacts People Marketing Workflows Campaigns Sales Pip…" at bounding box center [339, 146] width 678 height 292
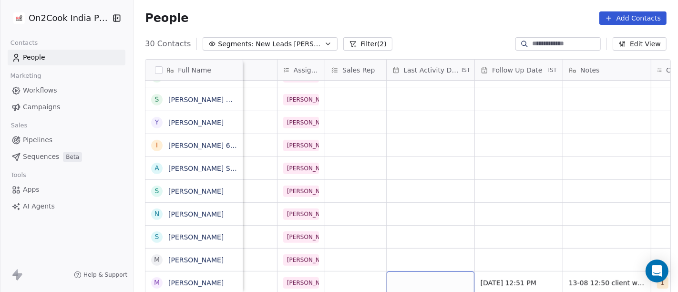
click at [402, 280] on div "grid" at bounding box center [431, 282] width 88 height 22
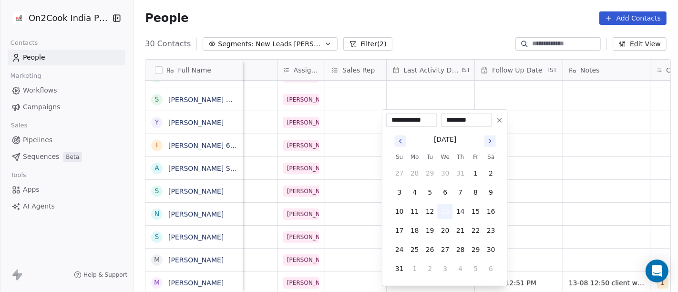
click at [447, 209] on button "13" at bounding box center [445, 211] width 15 height 15
click at [624, 205] on html "On2Cook India Pvt. Ltd. Contacts People Marketing Workflows Campaigns Sales Pip…" at bounding box center [339, 146] width 678 height 292
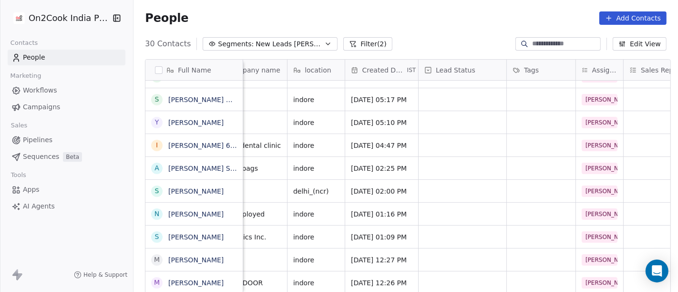
scroll to position [8, 162]
click at [461, 273] on div "grid" at bounding box center [463, 282] width 88 height 22
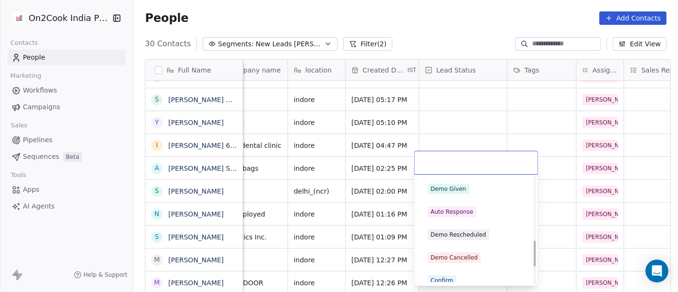
scroll to position [265, 0]
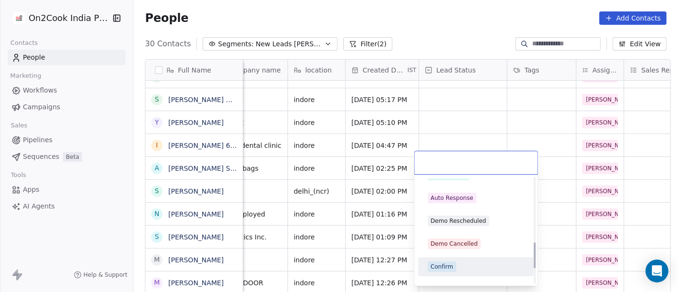
click at [459, 269] on div "Confirm" at bounding box center [476, 266] width 96 height 10
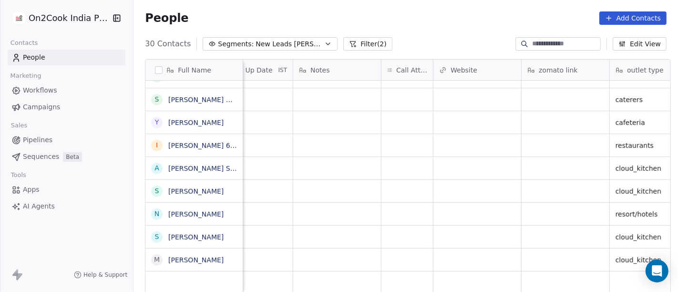
scroll to position [8, 731]
click at [380, 271] on div "grid" at bounding box center [269, 282] width 1515 height 23
click at [392, 256] on div "Salim cloud_kitchen Salim restaurants Salim food_consultants Salim restaurants …" at bounding box center [269, 187] width 1515 height 213
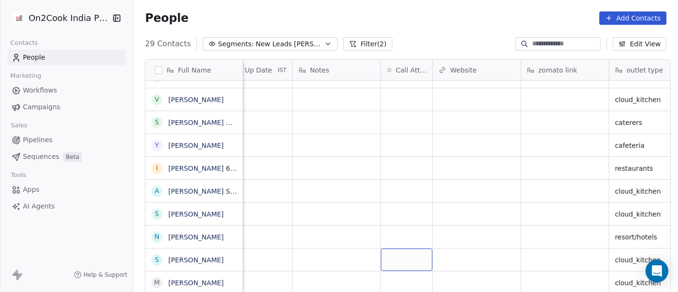
scroll to position [451, 0]
click at [400, 278] on div "grid" at bounding box center [406, 282] width 51 height 22
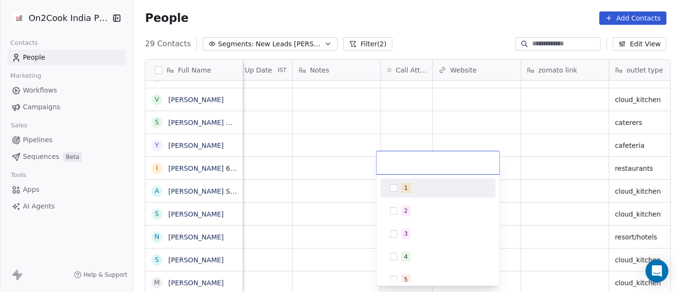
click at [424, 179] on div "1" at bounding box center [437, 187] width 115 height 19
click at [456, 115] on html "On2Cook India Pvt. Ltd. Contacts People Marketing Workflows Campaigns Sales Pip…" at bounding box center [339, 146] width 678 height 292
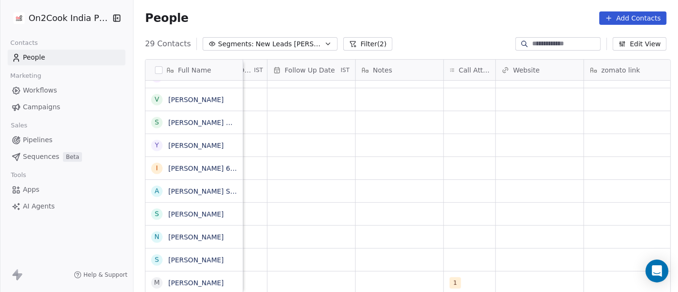
scroll to position [8, 666]
click at [415, 278] on div "grid" at bounding box center [402, 282] width 88 height 22
type textarea "**********"
click at [359, 226] on html "On2Cook India Pvt. Ltd. Contacts People Marketing Workflows Campaigns Sales Pip…" at bounding box center [339, 146] width 678 height 292
click at [287, 278] on div "grid" at bounding box center [313, 282] width 88 height 22
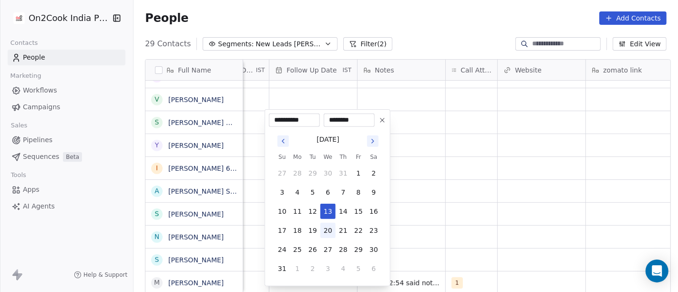
click at [328, 233] on button "20" at bounding box center [327, 230] width 15 height 15
type input "**********"
click at [515, 233] on html "On2Cook India Pvt. Ltd. Contacts People Marketing Workflows Campaigns Sales Pip…" at bounding box center [339, 146] width 678 height 292
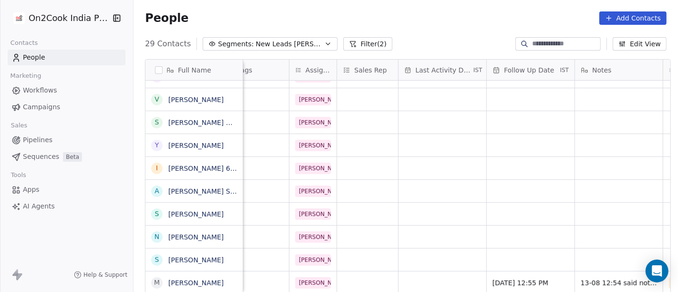
scroll to position [7, 448]
click at [441, 278] on div "grid" at bounding box center [443, 282] width 88 height 22
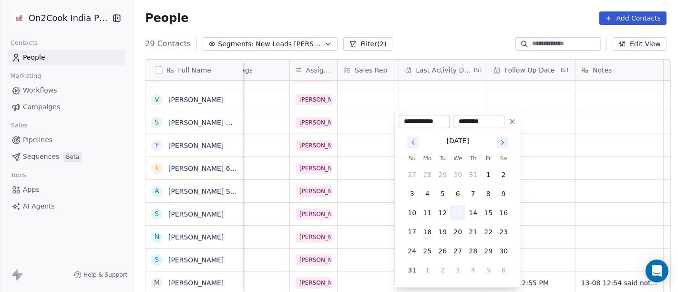
click at [461, 207] on button "13" at bounding box center [457, 212] width 15 height 15
click at [584, 209] on html "On2Cook India Pvt. Ltd. Contacts People Marketing Workflows Campaigns Sales Pip…" at bounding box center [339, 146] width 678 height 292
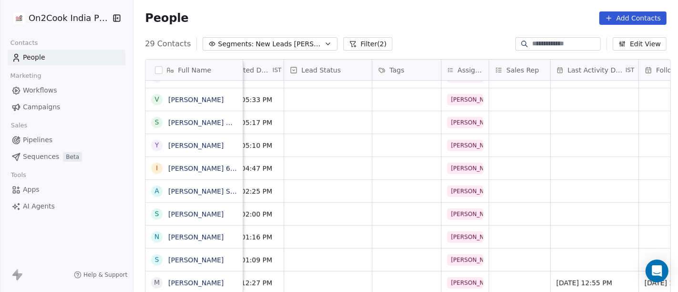
scroll to position [8, 295]
click at [343, 276] on div "grid" at bounding box center [330, 282] width 88 height 22
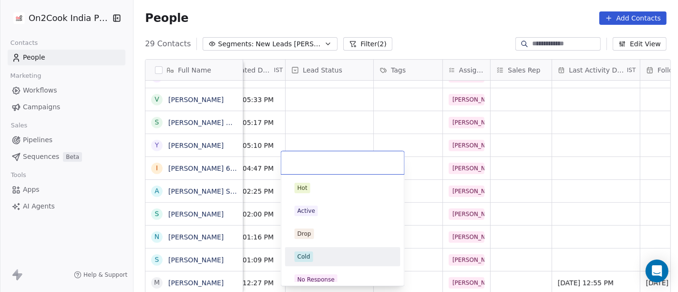
click at [337, 258] on div "Cold" at bounding box center [343, 256] width 96 height 10
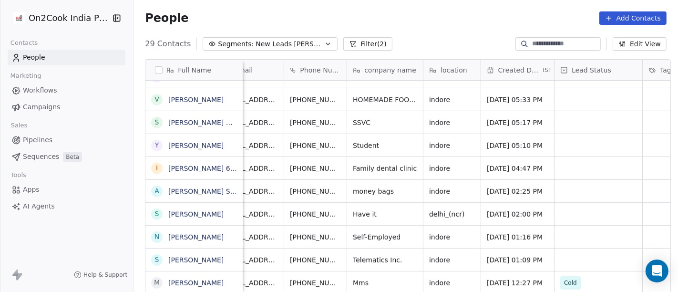
scroll to position [8, 0]
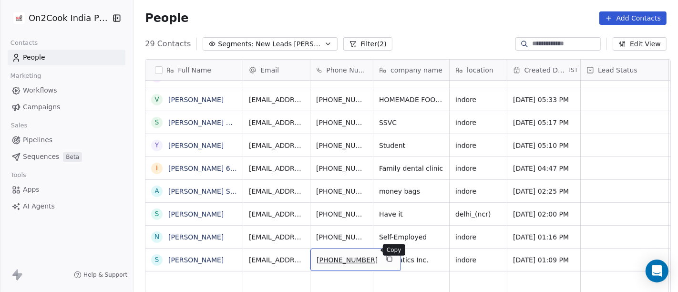
click at [383, 253] on button "grid" at bounding box center [388, 258] width 11 height 11
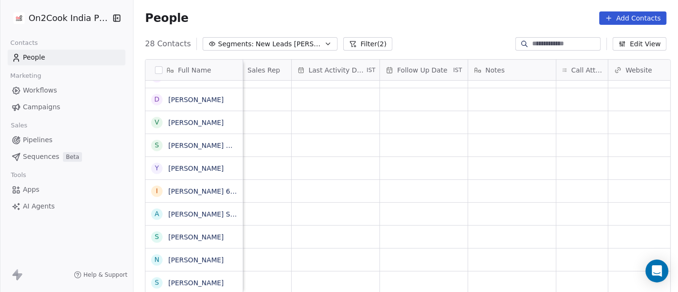
scroll to position [8, 556]
click at [576, 272] on div "grid" at bounding box center [581, 282] width 51 height 22
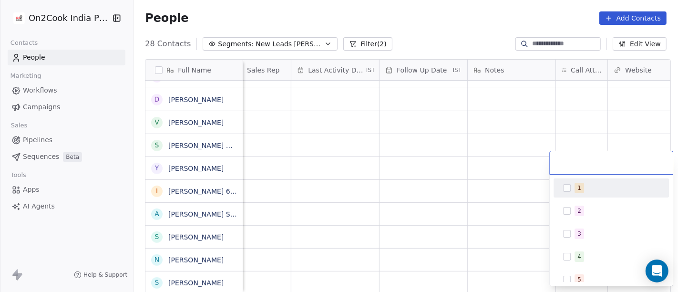
click at [567, 186] on button "Suggestions" at bounding box center [567, 188] width 8 height 8
click at [434, 160] on html "On2Cook India Pvt. Ltd. Contacts People Marketing Workflows Campaigns Sales Pip…" at bounding box center [339, 146] width 678 height 292
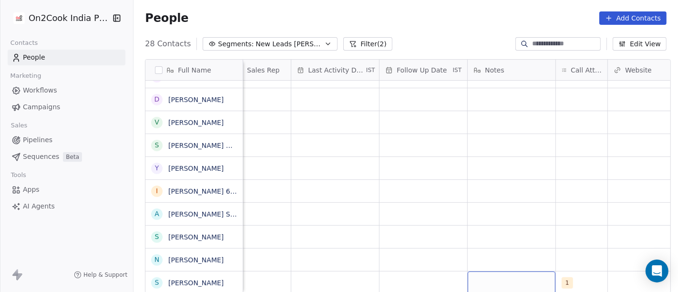
click at [472, 271] on div "grid" at bounding box center [512, 282] width 88 height 22
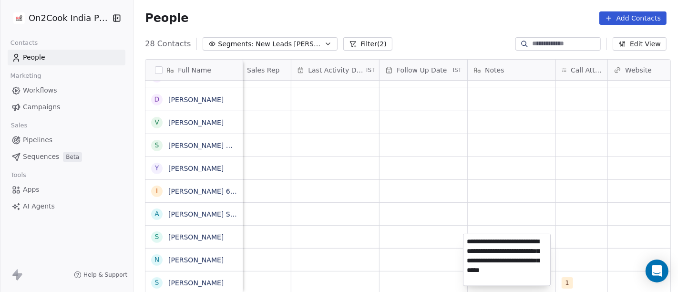
type textarea "**********"
click at [437, 160] on html "On2Cook India Pvt. Ltd. Contacts People Marketing Workflows Campaigns Sales Pip…" at bounding box center [339, 146] width 678 height 292
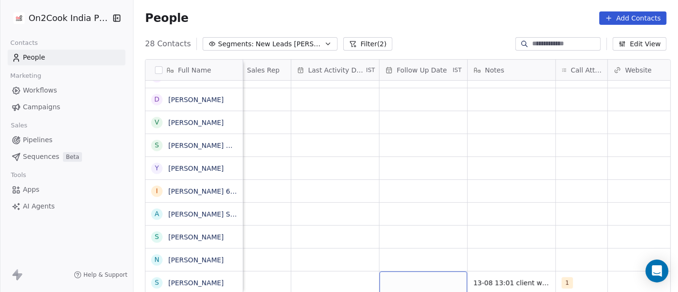
click at [409, 273] on div "grid" at bounding box center [423, 282] width 88 height 22
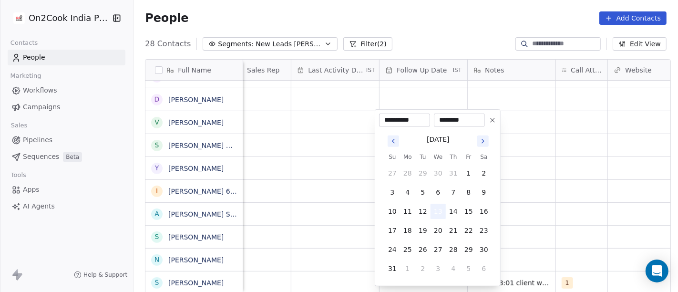
click at [443, 215] on button "13" at bounding box center [437, 211] width 15 height 15
click at [530, 224] on html "On2Cook India Pvt. Ltd. Contacts People Marketing Workflows Campaigns Sales Pip…" at bounding box center [339, 146] width 678 height 292
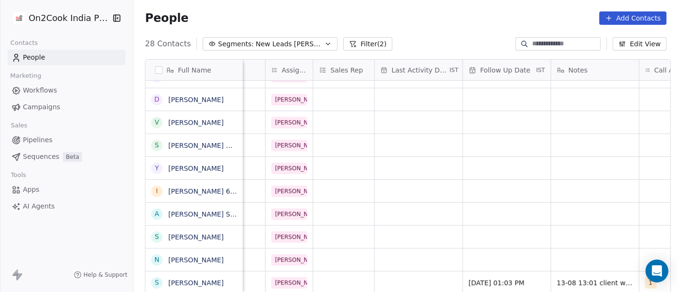
scroll to position [8, 436]
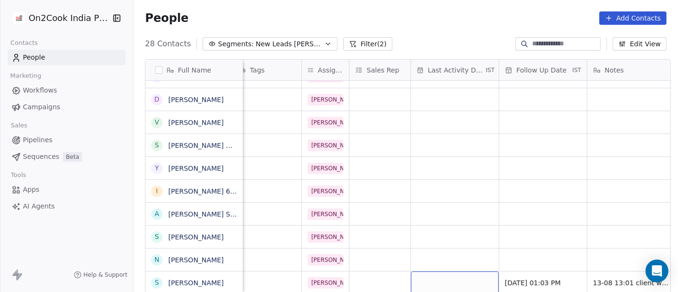
click at [458, 274] on div "grid" at bounding box center [455, 282] width 88 height 22
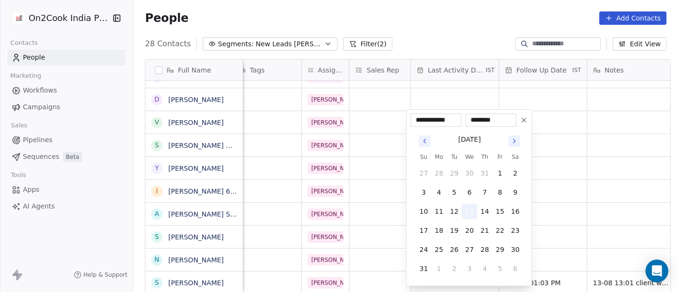
click at [467, 207] on button "13" at bounding box center [469, 211] width 15 height 15
click at [567, 215] on html "On2Cook India Pvt. Ltd. Contacts People Marketing Workflows Campaigns Sales Pip…" at bounding box center [339, 146] width 678 height 292
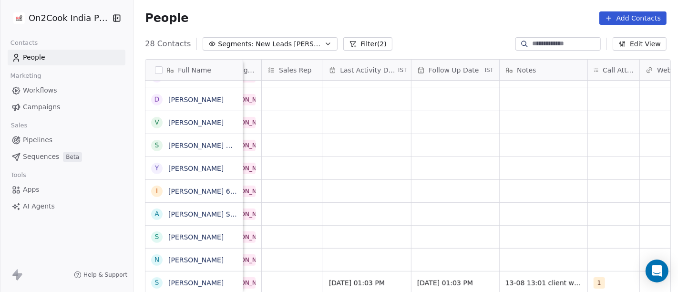
scroll to position [8, 524]
click at [443, 278] on span "13/08/2025 01:03 PM" at bounding box center [446, 283] width 58 height 10
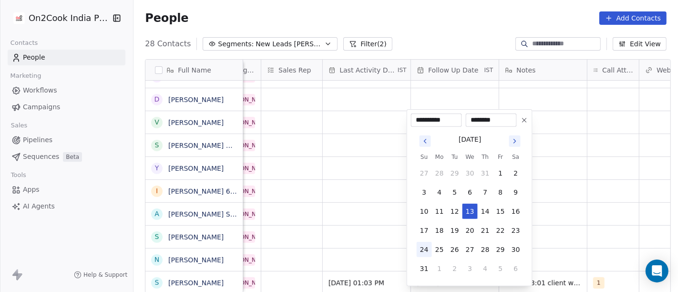
click at [424, 251] on button "24" at bounding box center [424, 249] width 15 height 15
type input "**********"
click at [543, 242] on html "On2Cook India Pvt. Ltd. Contacts People Marketing Workflows Campaigns Sales Pip…" at bounding box center [339, 146] width 678 height 292
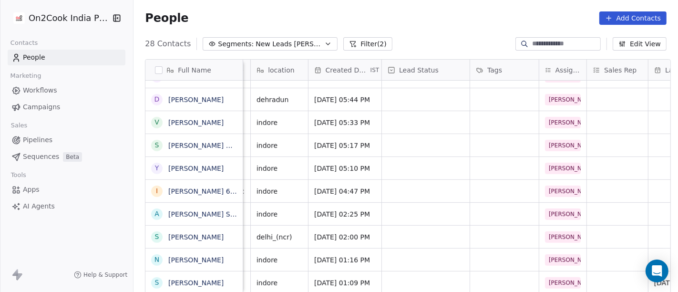
scroll to position [8, 183]
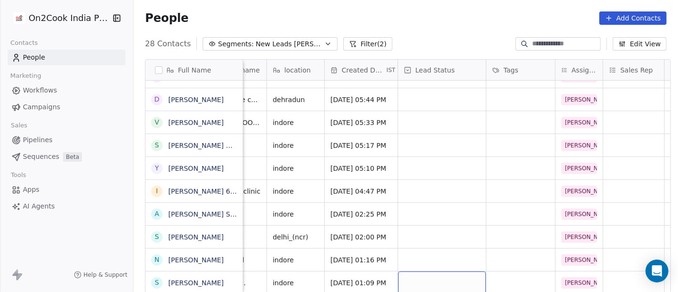
click at [437, 272] on div "grid" at bounding box center [442, 282] width 88 height 22
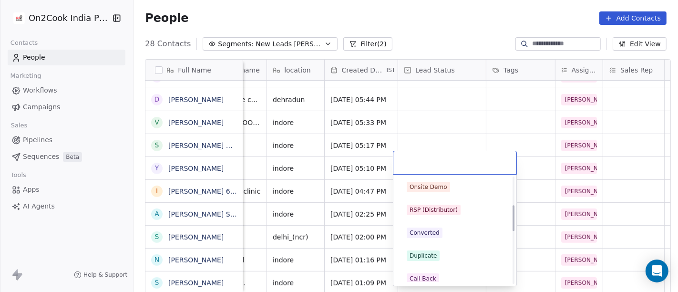
scroll to position [0, 0]
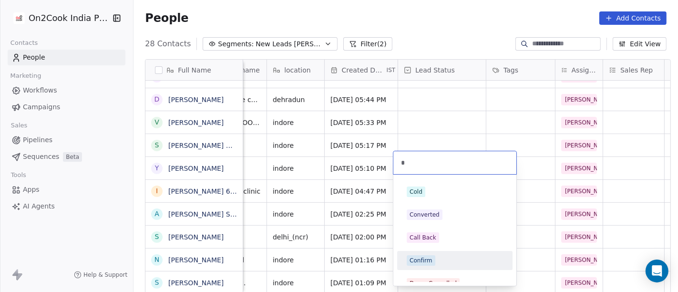
type input "*"
click at [433, 264] on span "Confirm" at bounding box center [421, 260] width 29 height 10
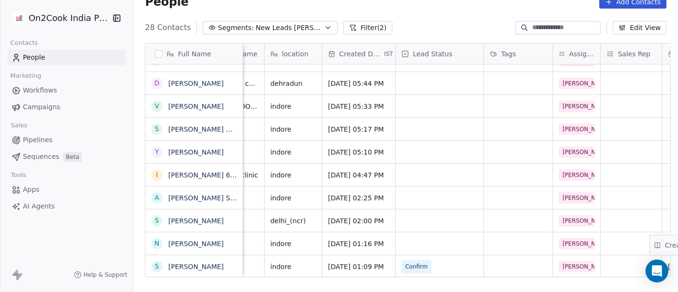
scroll to position [16, 0]
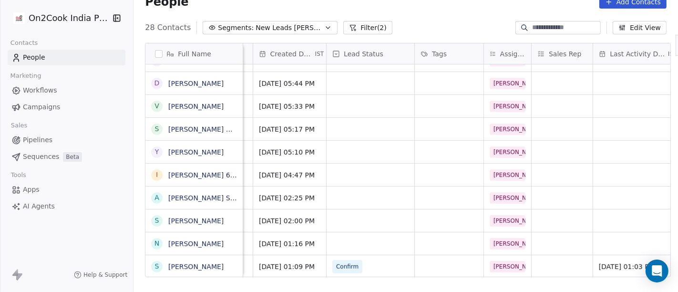
drag, startPoint x: 635, startPoint y: 63, endPoint x: 677, endPoint y: 246, distance: 188.0
click at [670, 246] on div "Full Name R Radha Chaturvedi S Sunil Singh Chouhan S Sanjay Marwal N Nitin S Si…" at bounding box center [407, 160] width 525 height 234
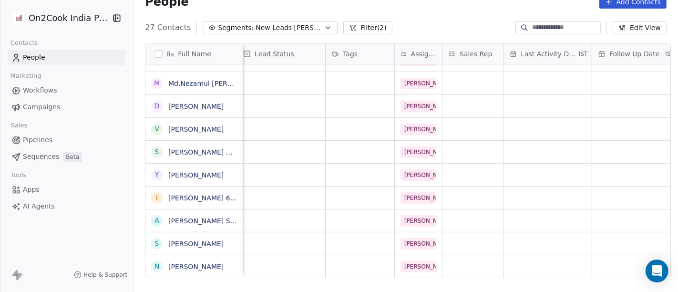
scroll to position [8, 0]
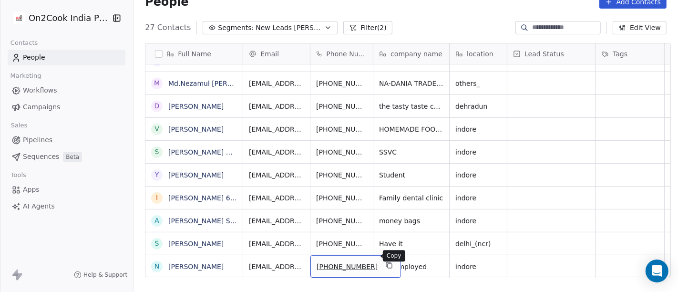
click at [388, 264] on icon "grid" at bounding box center [390, 266] width 4 height 4
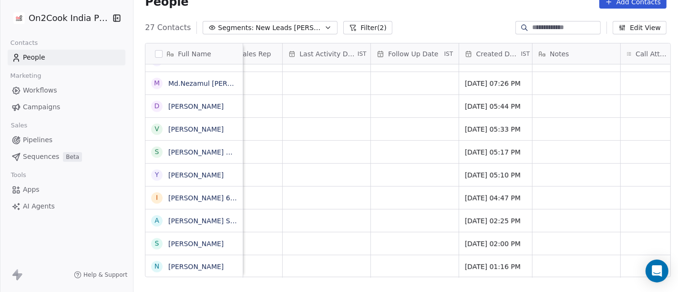
scroll to position [8, 492]
click at [433, 257] on div "grid" at bounding box center [414, 266] width 88 height 22
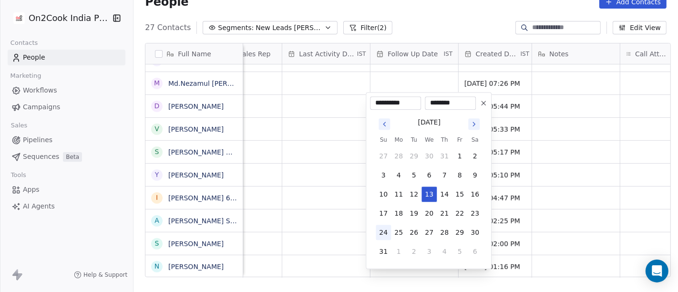
click at [387, 228] on button "24" at bounding box center [383, 232] width 15 height 15
type input "**********"
click at [563, 235] on html "On2Cook India Pvt. Ltd. Contacts People Marketing Workflows Campaigns Sales Pip…" at bounding box center [339, 146] width 678 height 292
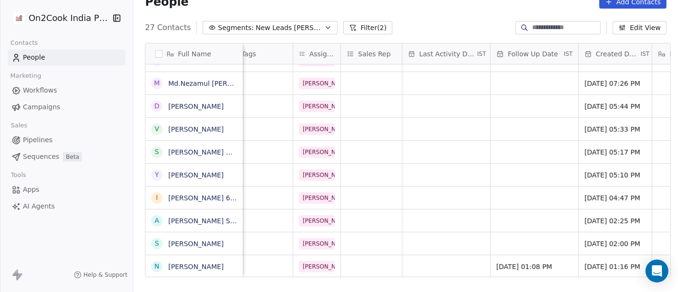
scroll to position [8, 370]
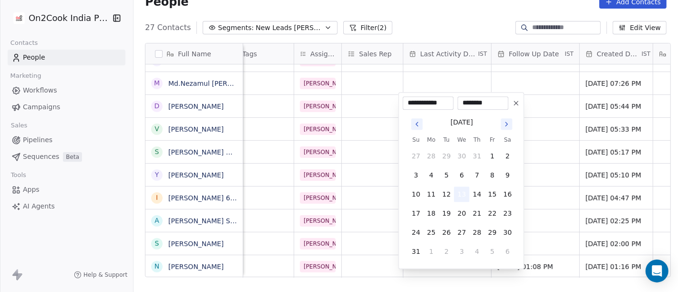
click at [464, 196] on button "13" at bounding box center [461, 193] width 15 height 15
click at [550, 208] on html "On2Cook India Pvt. Ltd. Contacts People Marketing Workflows Campaigns Sales Pip…" at bounding box center [339, 146] width 678 height 292
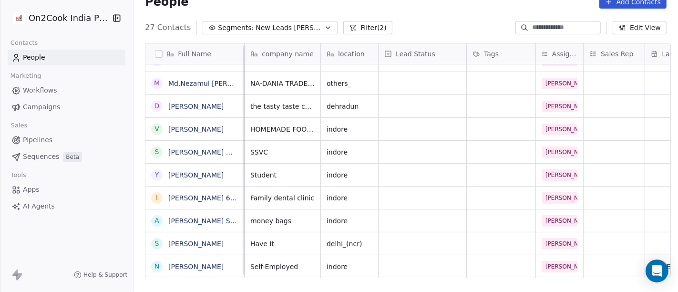
scroll to position [8, 120]
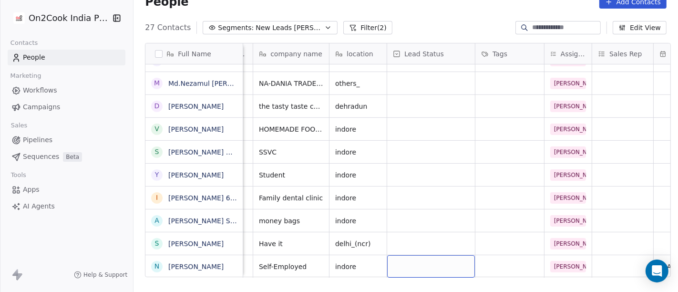
click at [414, 255] on div "grid" at bounding box center [431, 266] width 88 height 22
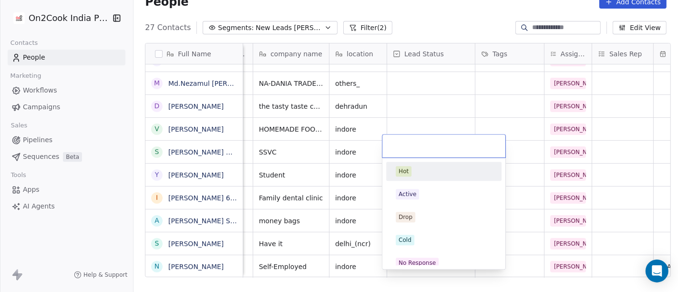
click at [450, 106] on html "On2Cook India Pvt. Ltd. Contacts People Marketing Workflows Campaigns Sales Pip…" at bounding box center [339, 146] width 678 height 292
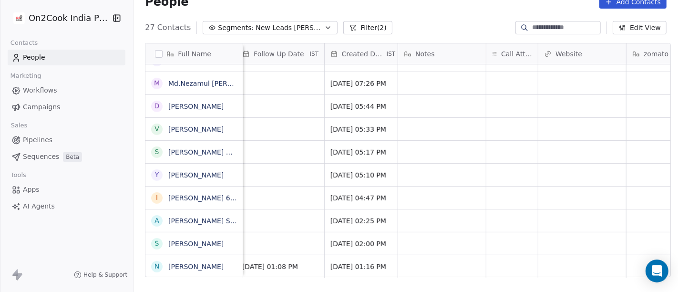
scroll to position [8, 626]
click at [516, 255] on div "grid" at bounding box center [510, 266] width 51 height 22
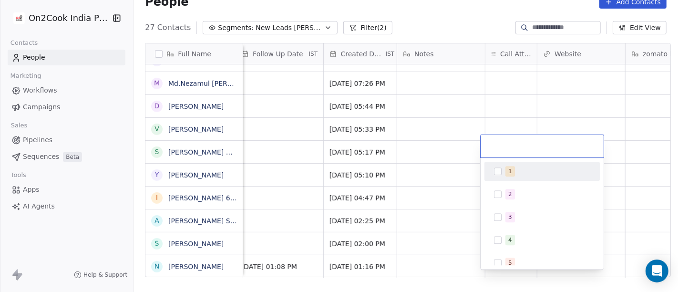
click at [502, 178] on div "1" at bounding box center [542, 171] width 108 height 15
click at [445, 158] on html "On2Cook India Pvt. Ltd. Contacts People Marketing Workflows Campaigns Sales Pip…" at bounding box center [339, 146] width 678 height 292
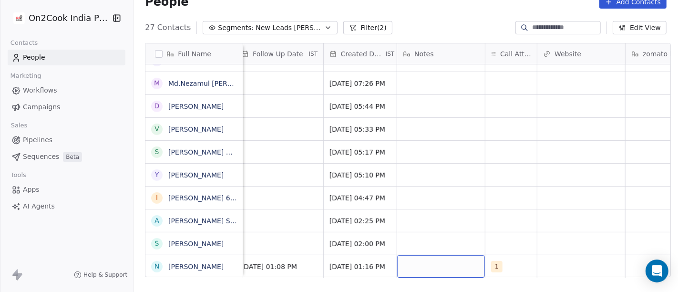
click at [421, 255] on div "grid" at bounding box center [441, 266] width 88 height 22
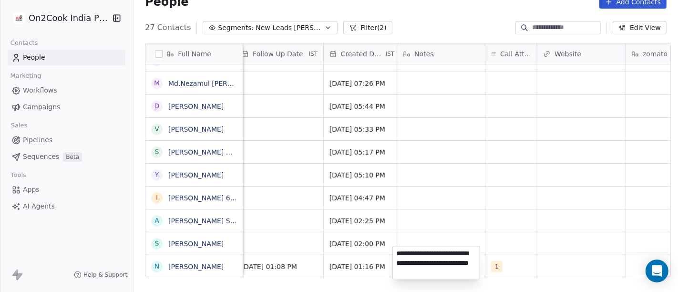
type textarea "**********"
click at [448, 215] on html "On2Cook India Pvt. Ltd. Contacts People Marketing Workflows Campaigns Sales Pip…" at bounding box center [339, 146] width 678 height 292
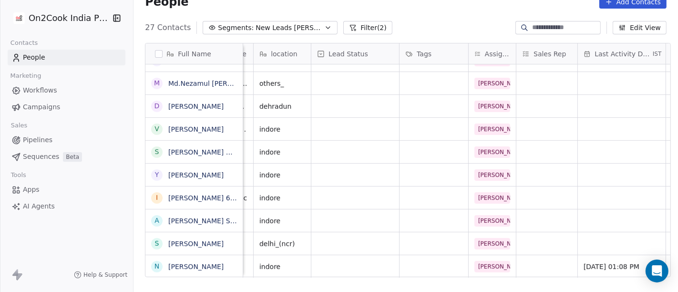
scroll to position [8, 191]
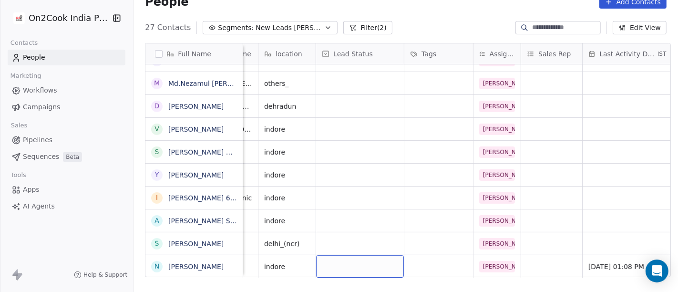
click at [347, 256] on div "grid" at bounding box center [360, 266] width 88 height 22
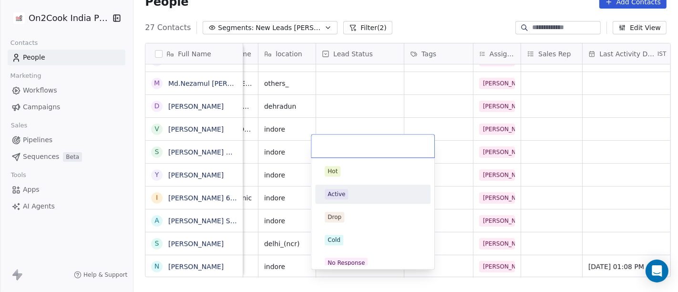
click at [345, 197] on span "Active" at bounding box center [336, 194] width 23 height 10
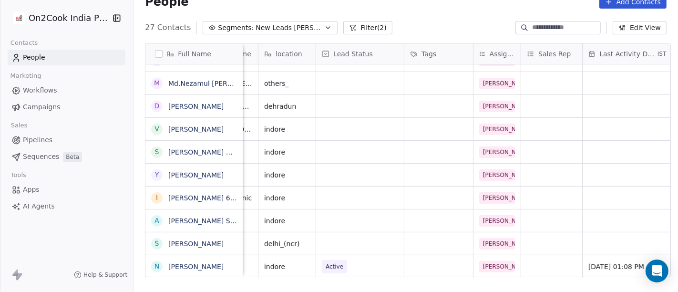
scroll to position [8, 0]
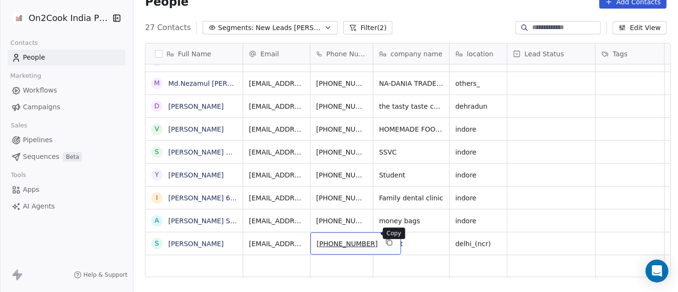
click at [383, 236] on button "grid" at bounding box center [388, 241] width 11 height 11
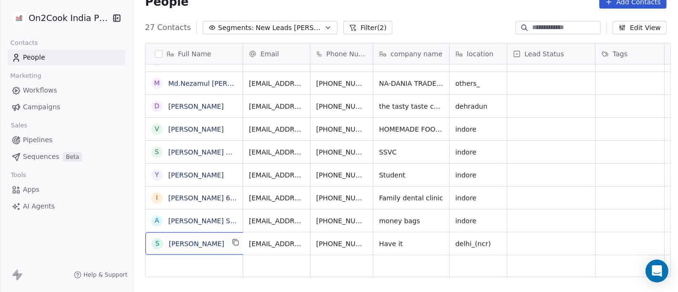
click at [233, 243] on div "S Shwetansh Gaur" at bounding box center [196, 243] width 102 height 22
click at [233, 239] on icon "grid" at bounding box center [235, 241] width 4 height 4
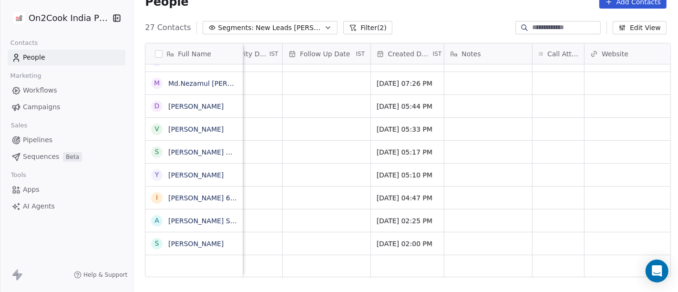
scroll to position [8, 580]
click at [543, 233] on div "grid" at bounding box center [557, 243] width 51 height 22
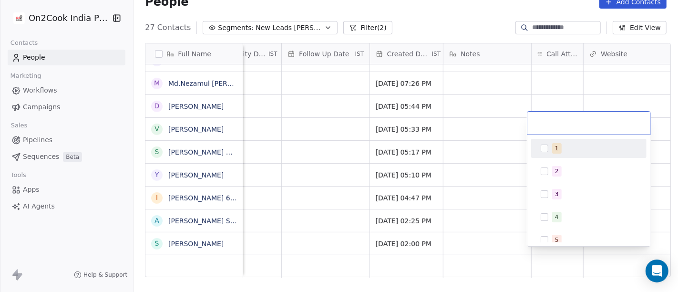
click at [557, 143] on span "1" at bounding box center [557, 148] width 10 height 10
click at [458, 143] on html "On2Cook India Pvt. Ltd. Contacts People Marketing Workflows Campaigns Sales Pip…" at bounding box center [339, 146] width 678 height 292
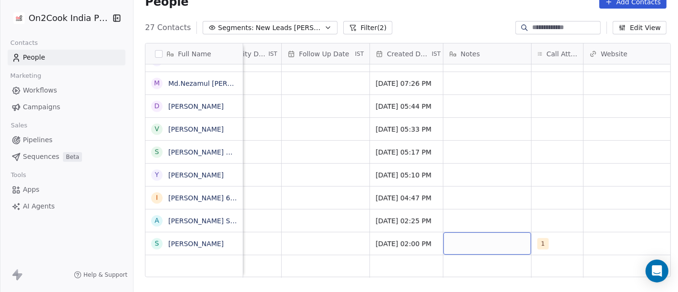
click at [472, 236] on div "grid" at bounding box center [487, 243] width 88 height 22
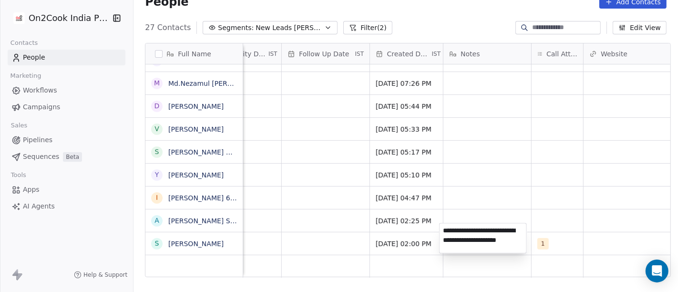
type textarea "**********"
click at [545, 193] on html "On2Cook India Pvt. Ltd. Contacts People Marketing Workflows Campaigns Sales Pip…" at bounding box center [339, 146] width 678 height 292
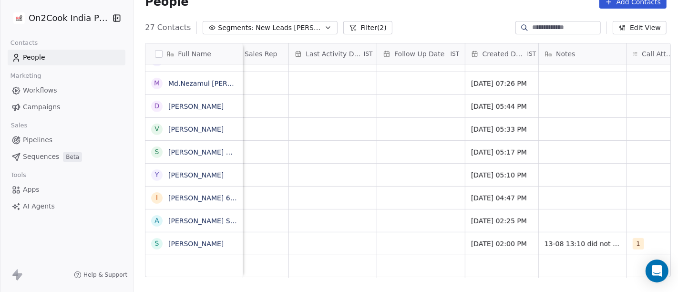
scroll to position [8, 485]
click at [426, 233] on div "grid" at bounding box center [421, 243] width 88 height 22
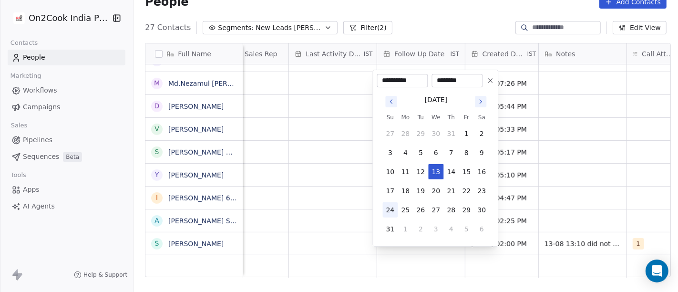
click at [392, 211] on button "24" at bounding box center [389, 209] width 15 height 15
type input "**********"
click at [586, 197] on html "On2Cook India Pvt. Ltd. Contacts People Marketing Workflows Campaigns Sales Pip…" at bounding box center [339, 146] width 678 height 292
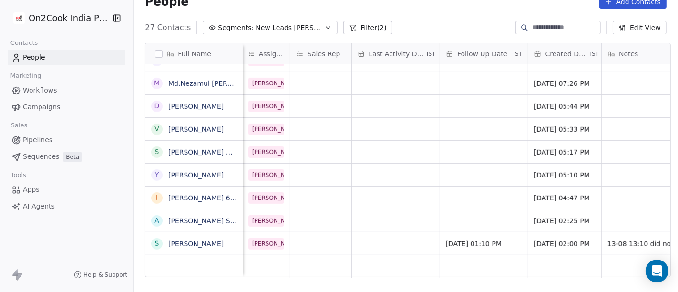
scroll to position [8, 422]
click at [398, 236] on div "grid" at bounding box center [395, 243] width 88 height 22
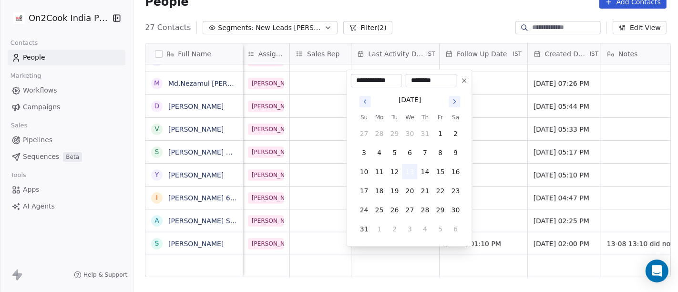
click at [415, 170] on button "13" at bounding box center [409, 171] width 15 height 15
click at [474, 171] on html "On2Cook India Pvt. Ltd. Contacts People Marketing Workflows Campaigns Sales Pip…" at bounding box center [339, 146] width 678 height 292
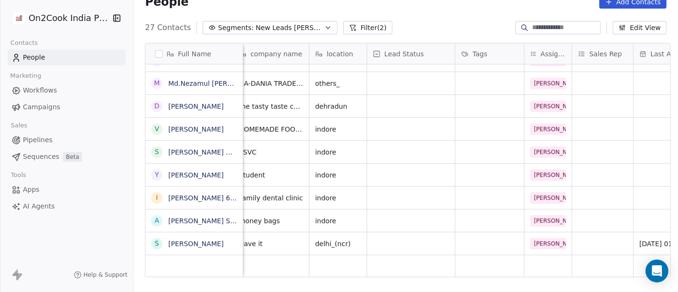
scroll to position [8, 140]
click at [371, 239] on div "grid" at bounding box center [412, 243] width 88 height 22
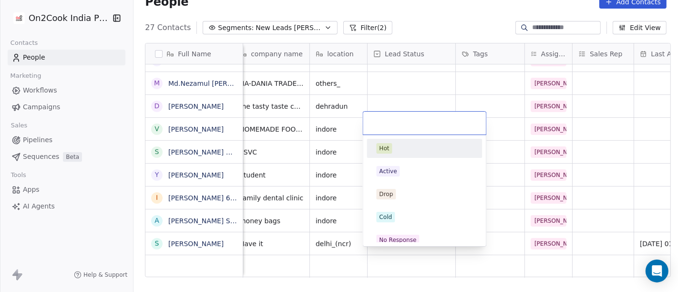
click at [492, 86] on html "On2Cook India Pvt. Ltd. Contacts People Marketing Workflows Campaigns Sales Pip…" at bounding box center [339, 146] width 678 height 292
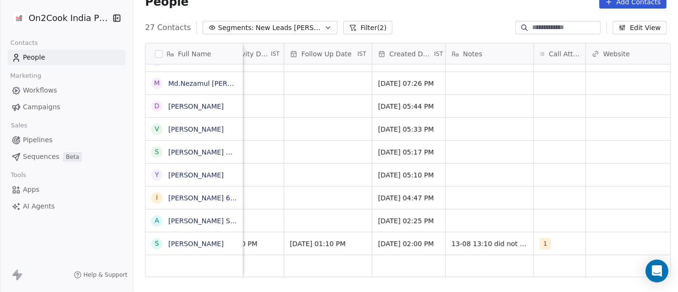
scroll to position [8, 581]
click at [465, 222] on div "grid" at bounding box center [486, 220] width 88 height 22
click at [487, 241] on html "On2Cook India Pvt. Ltd. Contacts People Marketing Workflows Campaigns Sales Pip…" at bounding box center [339, 146] width 678 height 292
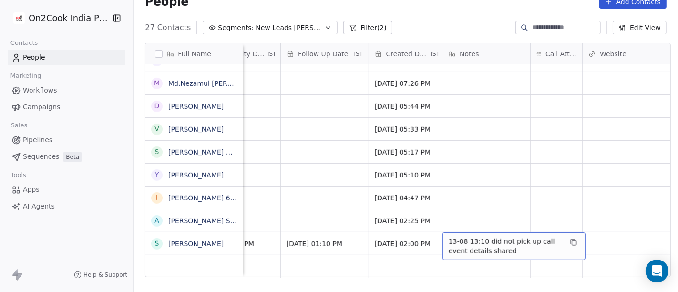
click at [487, 241] on span "13-08 13:10 did not pick up call event details shared" at bounding box center [505, 245] width 113 height 19
click at [451, 243] on span "13-08 13:10 did not pick up call event details shared" at bounding box center [505, 245] width 113 height 19
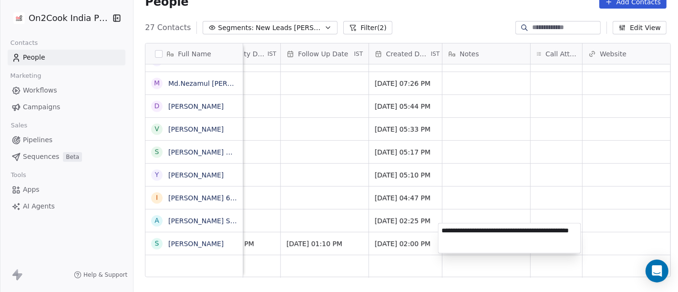
click at [449, 240] on textarea "**********" at bounding box center [510, 238] width 142 height 30
click at [545, 231] on textarea "**********" at bounding box center [510, 238] width 142 height 30
type textarea "**********"
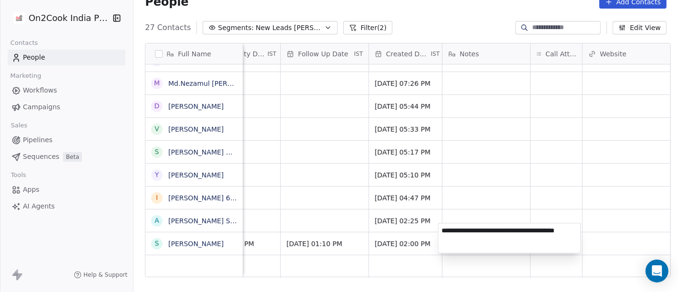
click at [549, 195] on html "On2Cook India Pvt. Ltd. Contacts People Marketing Workflows Campaigns Sales Pip…" at bounding box center [339, 146] width 678 height 292
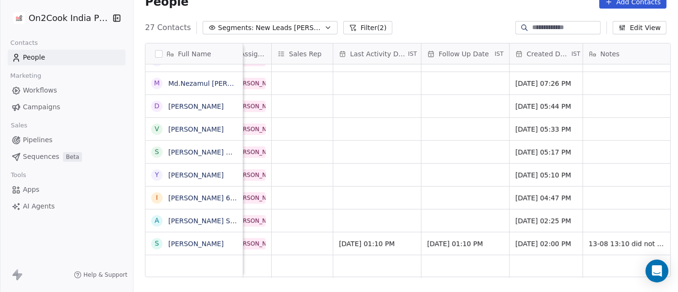
scroll to position [8, 440]
click at [474, 239] on span "24/08/2025 01:10 PM" at bounding box center [457, 244] width 58 height 10
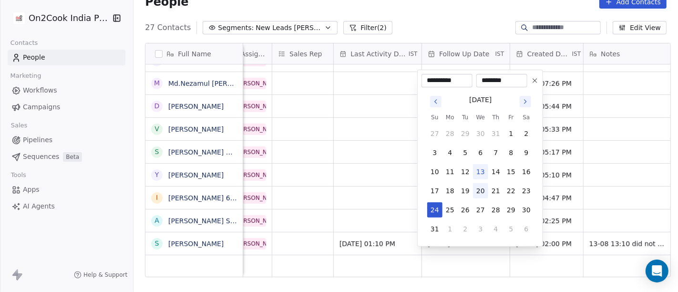
click at [481, 190] on button "20" at bounding box center [480, 190] width 15 height 15
type input "**********"
click at [393, 179] on html "On2Cook India Pvt. Ltd. Contacts People Marketing Workflows Campaigns Sales Pip…" at bounding box center [339, 146] width 678 height 292
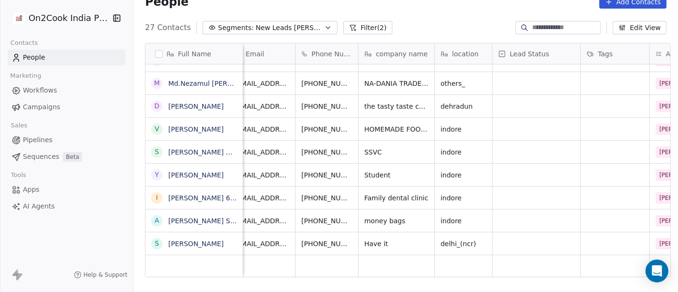
scroll to position [8, 0]
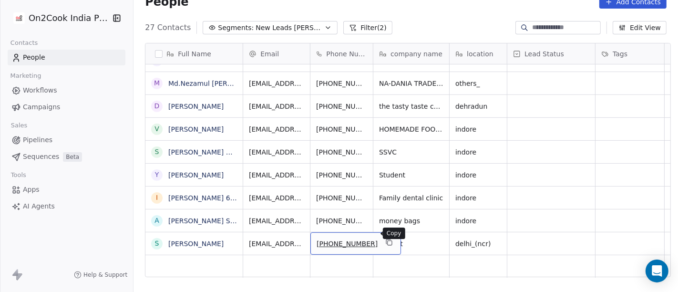
click at [379, 233] on div "+918171228888" at bounding box center [355, 243] width 91 height 22
click at [385, 238] on icon "grid" at bounding box center [389, 242] width 8 height 8
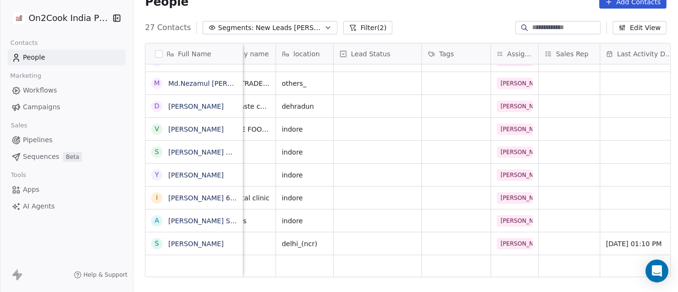
scroll to position [8, 173]
click at [398, 239] on div "grid" at bounding box center [378, 243] width 88 height 22
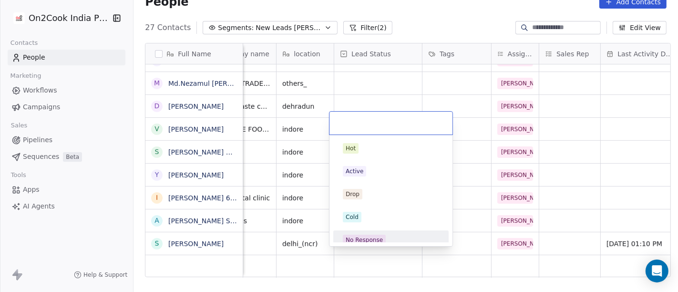
click at [369, 232] on div "No Response" at bounding box center [391, 239] width 108 height 15
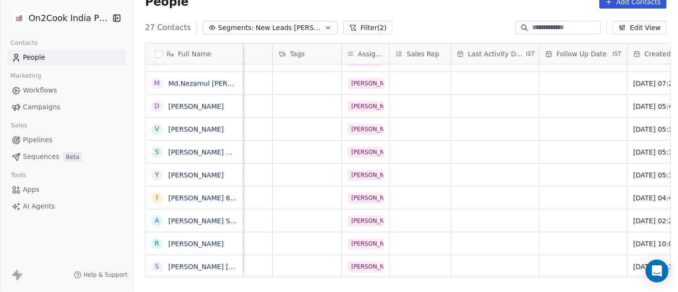
scroll to position [8, 0]
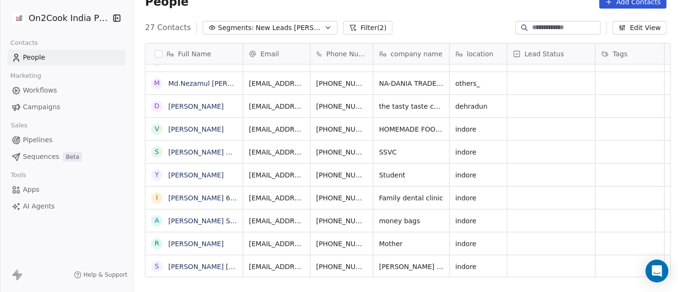
click at [413, 20] on div "27 Contacts Segments: New Leads Salim Filter (2) Edit View" at bounding box center [405, 27] width 544 height 15
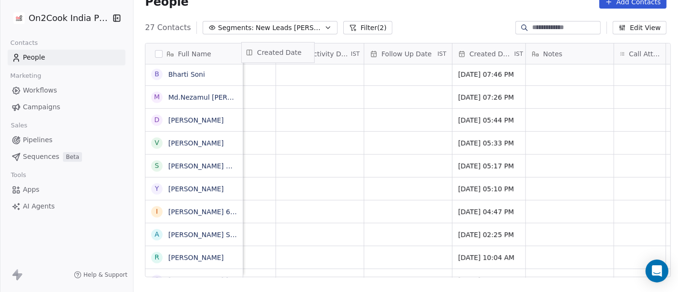
scroll to position [0, 0]
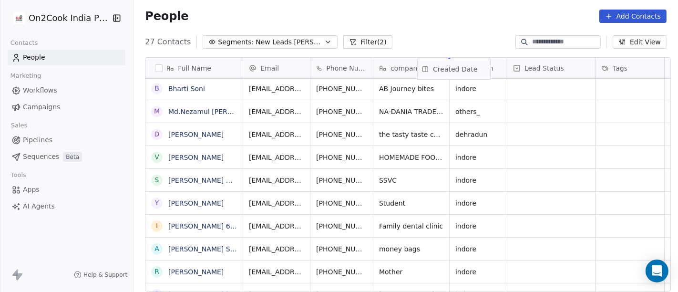
drag, startPoint x: 485, startPoint y: 42, endPoint x: 454, endPoint y: 58, distance: 34.1
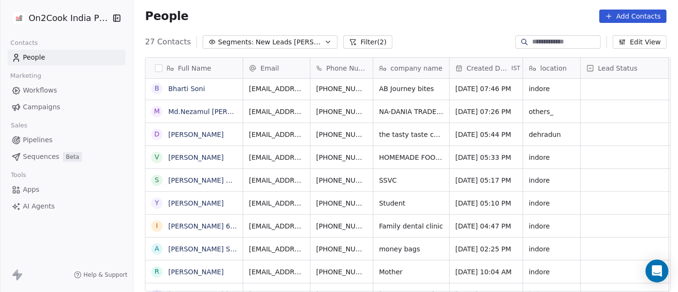
click at [474, 8] on div "People Add Contacts" at bounding box center [405, 16] width 544 height 36
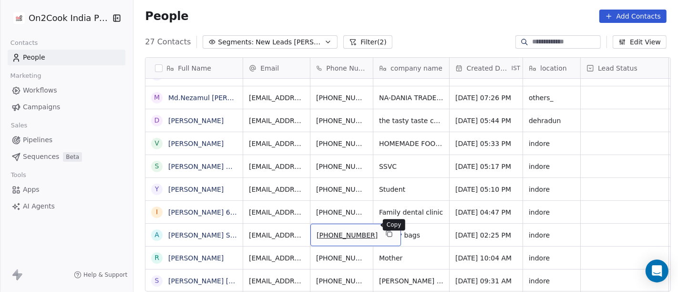
click at [386, 231] on icon "grid" at bounding box center [388, 233] width 4 height 4
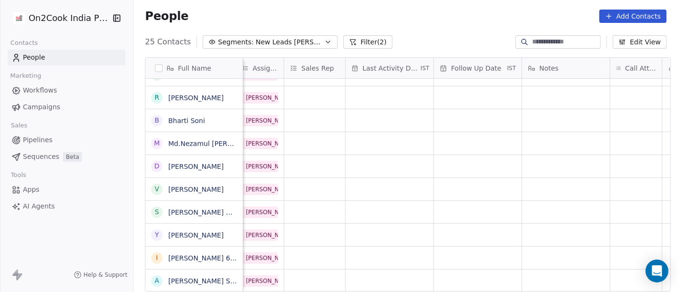
scroll to position [8, 544]
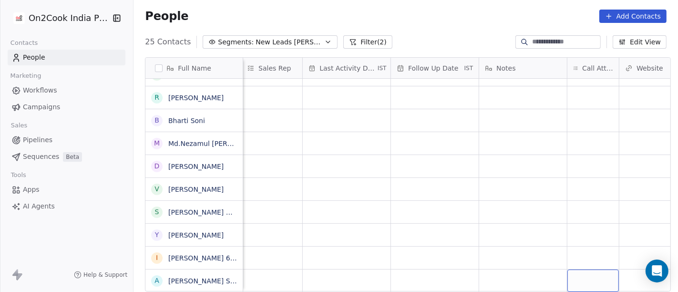
click at [573, 269] on div "grid" at bounding box center [592, 280] width 51 height 22
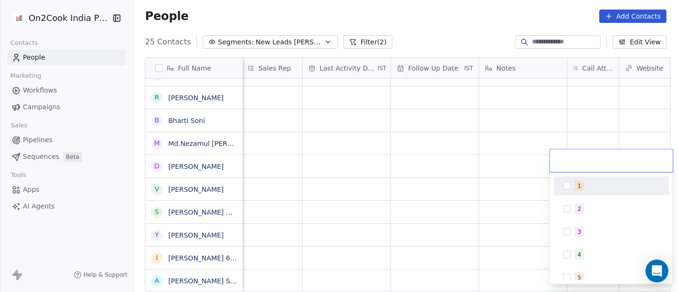
click at [589, 190] on div "1" at bounding box center [616, 186] width 85 height 10
click at [508, 174] on html "On2Cook India Pvt. Ltd. Contacts People Marketing Workflows Campaigns Sales Pip…" at bounding box center [339, 146] width 678 height 292
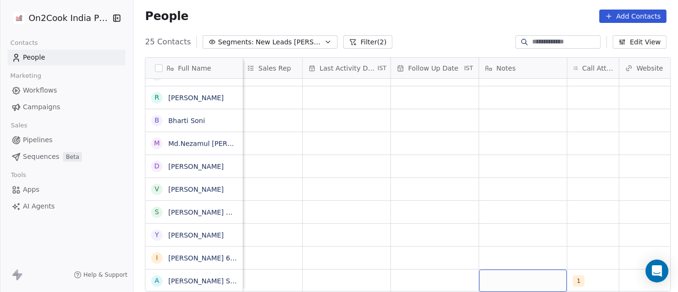
click at [493, 270] on div "grid" at bounding box center [523, 280] width 88 height 22
click at [517, 265] on textarea "**********" at bounding box center [518, 268] width 87 height 30
click at [522, 273] on textarea "**********" at bounding box center [518, 268] width 87 height 30
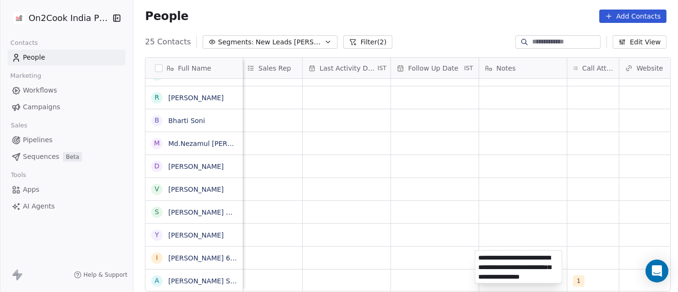
type textarea "**********"
click at [552, 194] on html "On2Cook India Pvt. Ltd. Contacts People Marketing Workflows Campaigns Sales Pip…" at bounding box center [339, 146] width 678 height 292
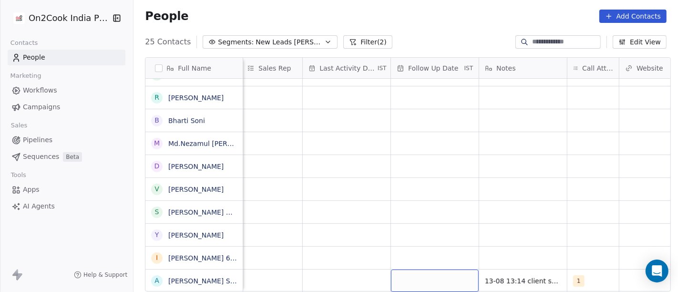
click at [428, 269] on div "grid" at bounding box center [435, 280] width 88 height 22
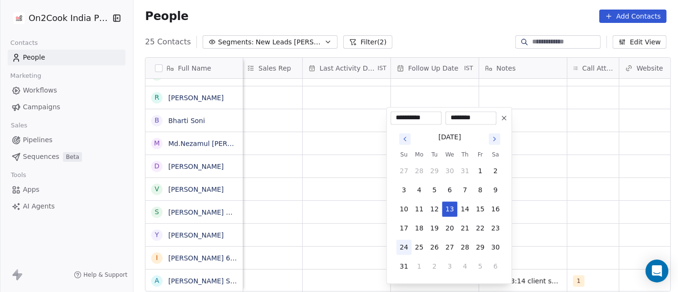
click at [408, 245] on button "24" at bounding box center [403, 246] width 15 height 15
type input "**********"
click at [603, 224] on html "On2Cook India Pvt. Ltd. Contacts People Marketing Workflows Campaigns Sales Pip…" at bounding box center [339, 146] width 678 height 292
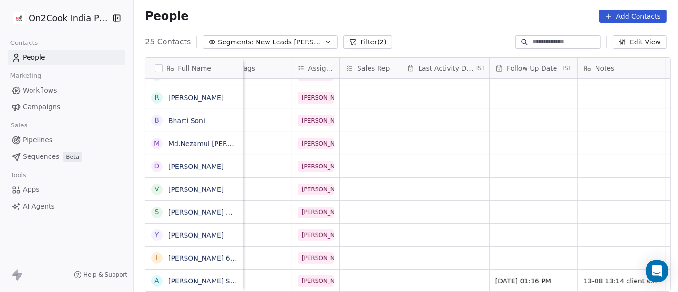
scroll to position [8, 447]
click at [400, 269] on div "grid" at bounding box center [444, 280] width 88 height 22
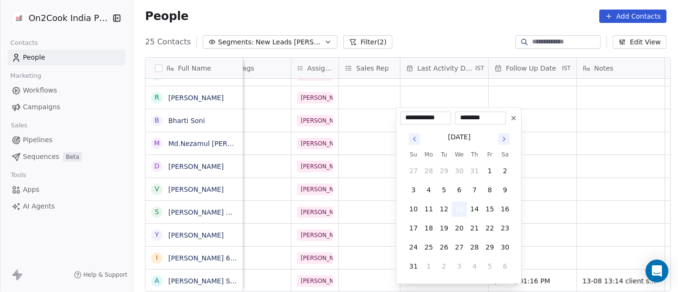
click at [461, 210] on button "13" at bounding box center [458, 208] width 15 height 15
click at [581, 197] on html "On2Cook India Pvt. Ltd. Contacts People Marketing Workflows Campaigns Sales Pip…" at bounding box center [339, 146] width 678 height 292
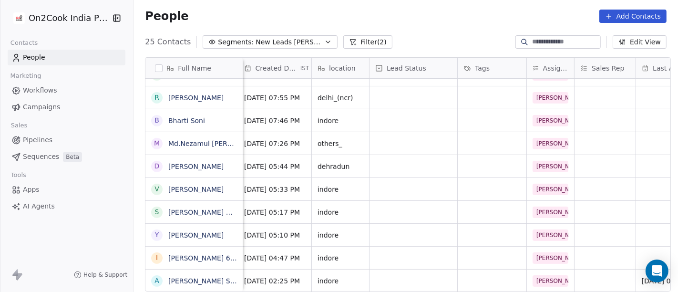
scroll to position [8, 207]
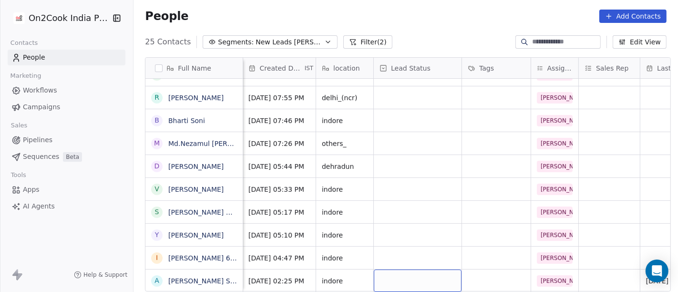
click at [423, 269] on div "grid" at bounding box center [418, 280] width 88 height 22
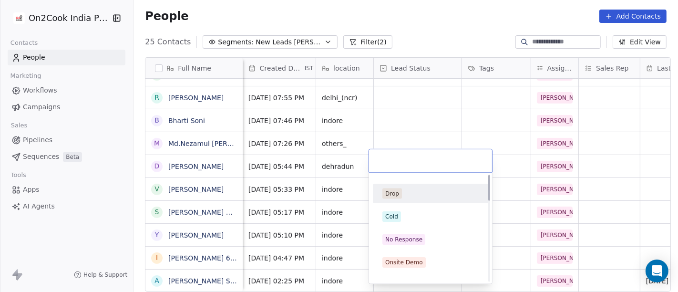
scroll to position [0, 0]
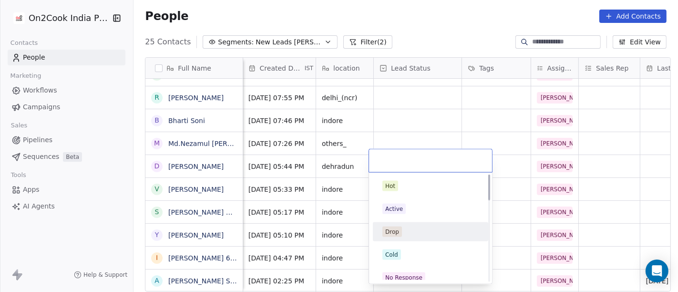
click at [587, 199] on html "On2Cook India Pvt. Ltd. Contacts People Marketing Workflows Campaigns Sales Pip…" at bounding box center [339, 146] width 678 height 292
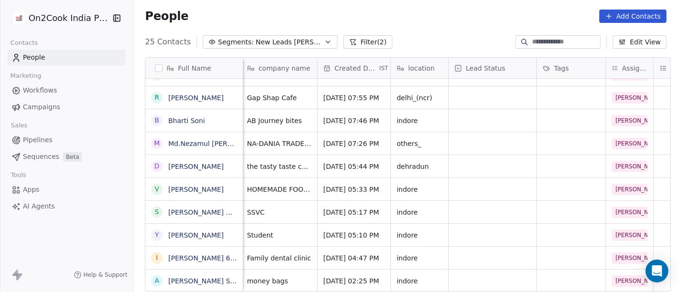
scroll to position [8, 133]
click at [471, 273] on div "grid" at bounding box center [492, 280] width 88 height 22
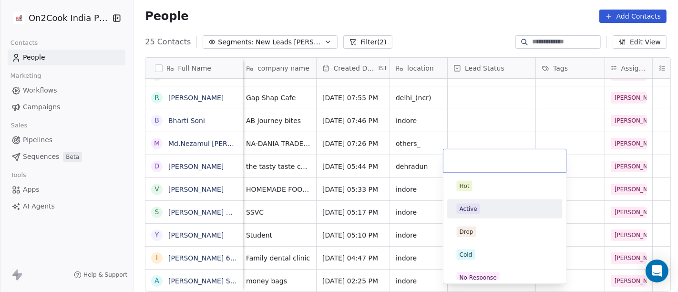
click at [475, 208] on div "Active" at bounding box center [469, 209] width 18 height 9
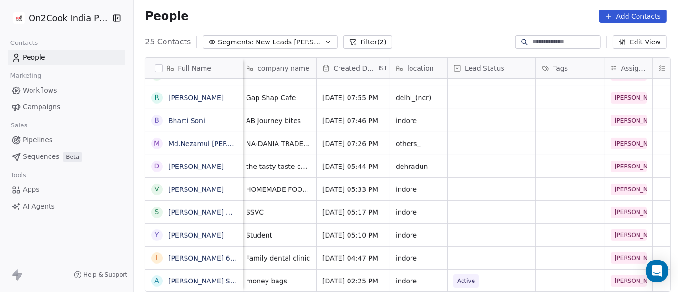
scroll to position [8, 0]
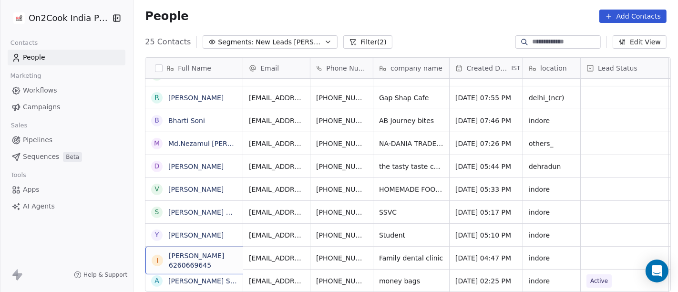
click at [219, 266] on div "I Iftekhar Khan 6260669645" at bounding box center [216, 260] width 143 height 28
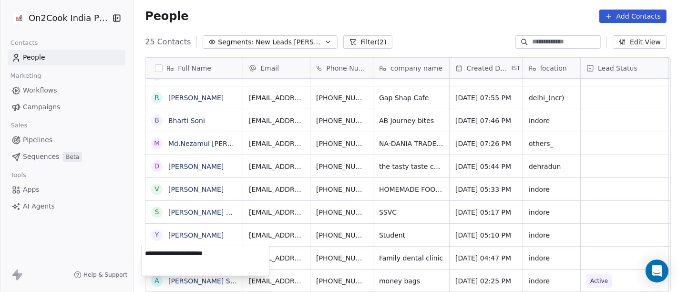
drag, startPoint x: 185, startPoint y: 251, endPoint x: 132, endPoint y: 256, distance: 54.1
click at [132, 256] on html "On2Cook India Pvt. Ltd. Contacts People Marketing Workflows Campaigns Sales Pip…" at bounding box center [339, 146] width 678 height 292
click at [184, 256] on textarea "**********" at bounding box center [206, 261] width 128 height 30
click at [184, 252] on textarea "**********" at bounding box center [206, 261] width 128 height 30
click at [401, 38] on html "On2Cook India Pvt. Ltd. Contacts People Marketing Workflows Campaigns Sales Pip…" at bounding box center [339, 146] width 678 height 292
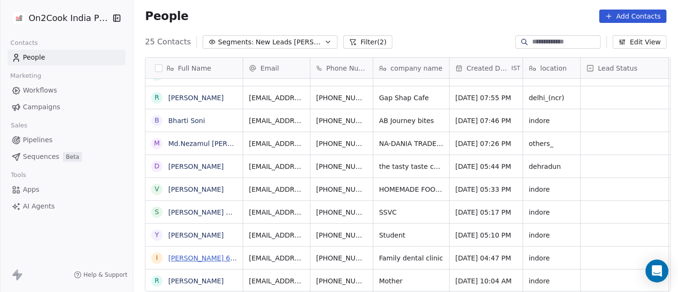
click at [185, 256] on link "Iftekhar Khan 6260669645" at bounding box center [218, 258] width 100 height 8
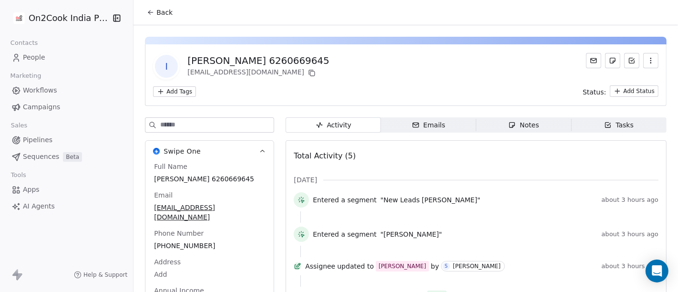
click at [156, 12] on span "Back" at bounding box center [164, 13] width 16 height 10
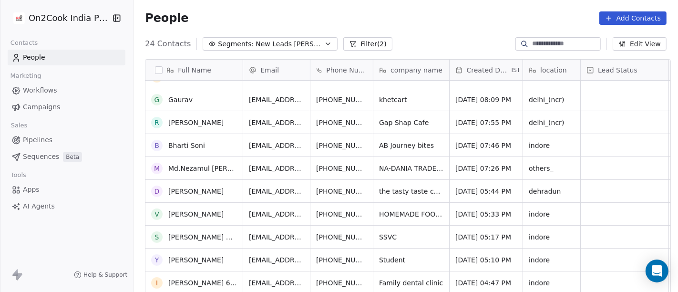
scroll to position [336, 0]
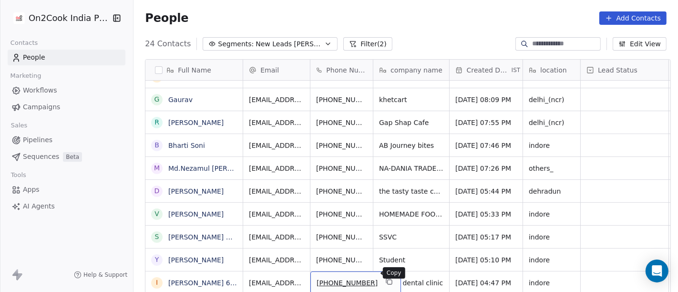
click at [388, 280] on icon "grid" at bounding box center [390, 282] width 4 height 4
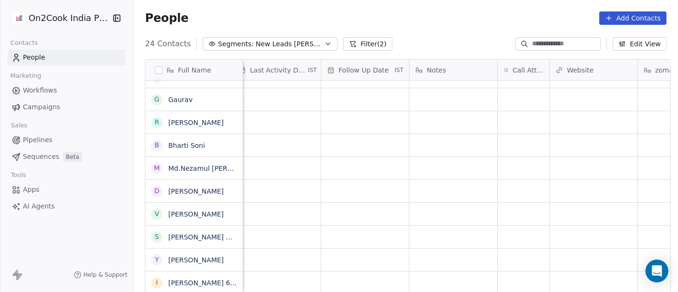
scroll to position [8, 616]
click at [533, 271] on div "grid" at bounding box center [520, 282] width 51 height 22
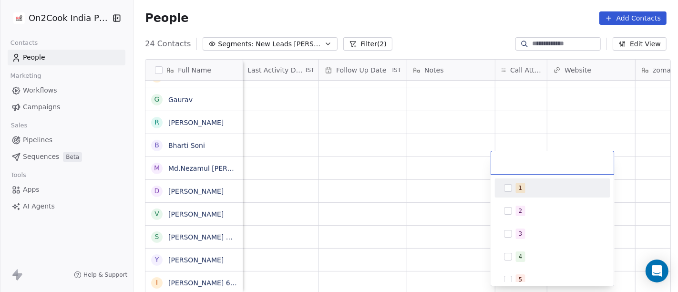
click at [528, 180] on div "1" at bounding box center [553, 187] width 108 height 15
click at [489, 194] on html "On2Cook India Pvt. Ltd. Contacts People Marketing Workflows Campaigns Sales Pip…" at bounding box center [339, 146] width 678 height 292
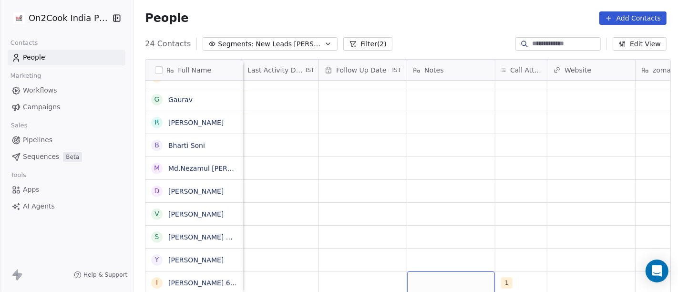
click at [459, 276] on div "grid" at bounding box center [451, 282] width 88 height 22
type textarea "**********"
click at [518, 191] on html "On2Cook India Pvt. Ltd. Contacts People Marketing Workflows Campaigns Sales Pip…" at bounding box center [339, 146] width 678 height 292
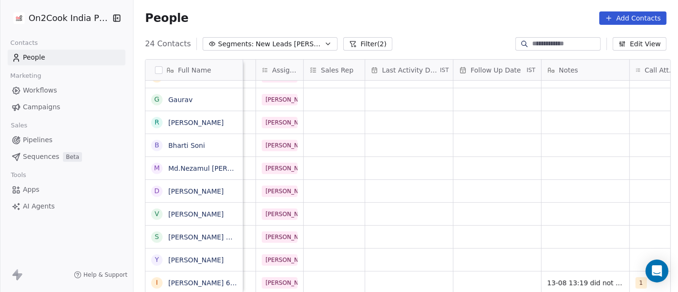
scroll to position [8, 481]
click at [462, 276] on div "grid" at bounding box center [499, 282] width 88 height 22
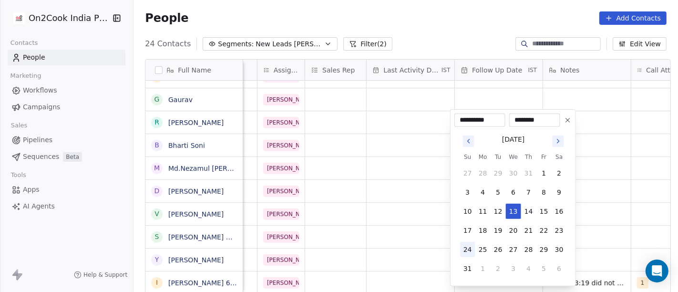
click at [470, 253] on button "24" at bounding box center [467, 249] width 15 height 15
type input "**********"
click at [352, 232] on html "On2Cook India Pvt. Ltd. Contacts People Marketing Workflows Campaigns Sales Pip…" at bounding box center [339, 146] width 678 height 292
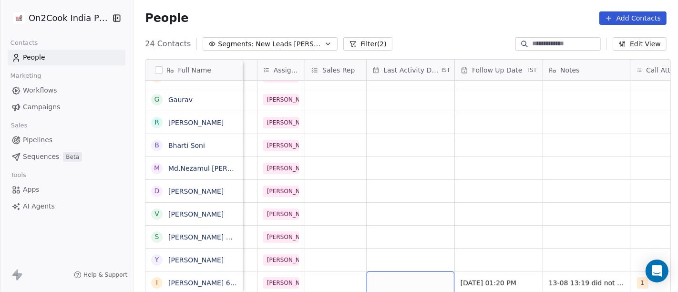
click at [384, 271] on div "grid" at bounding box center [411, 282] width 88 height 22
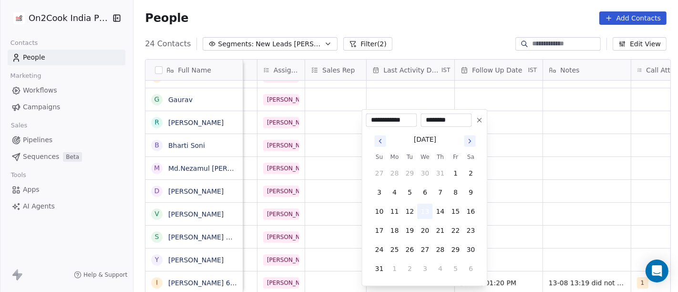
click at [426, 205] on button "13" at bounding box center [425, 211] width 15 height 15
click at [565, 201] on html "On2Cook India Pvt. Ltd. Contacts People Marketing Workflows Campaigns Sales Pip…" at bounding box center [339, 146] width 678 height 292
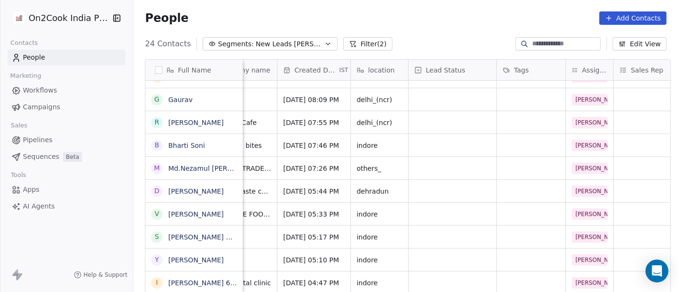
scroll to position [8, 173]
click at [447, 276] on div "grid" at bounding box center [452, 282] width 88 height 22
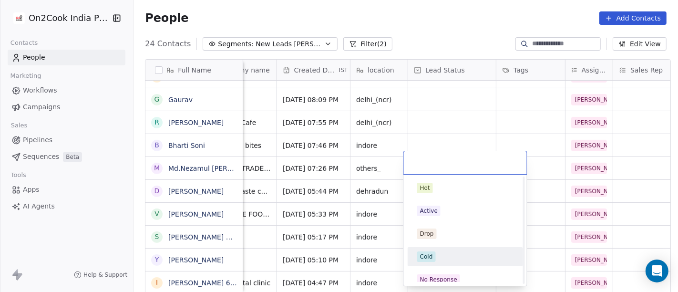
scroll to position [53, 0]
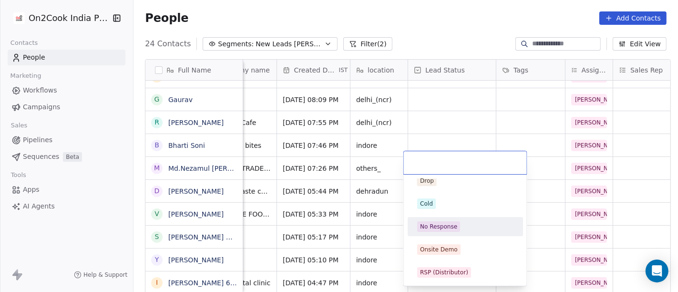
click at [452, 231] on span "No Response" at bounding box center [438, 226] width 43 height 10
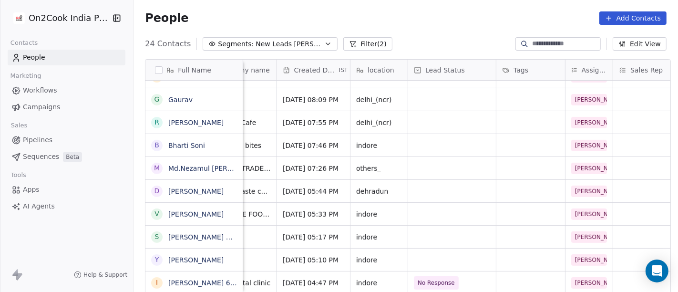
scroll to position [8, 0]
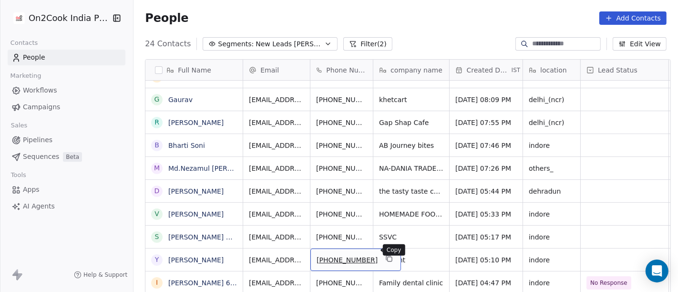
click at [388, 257] on icon "grid" at bounding box center [390, 259] width 4 height 4
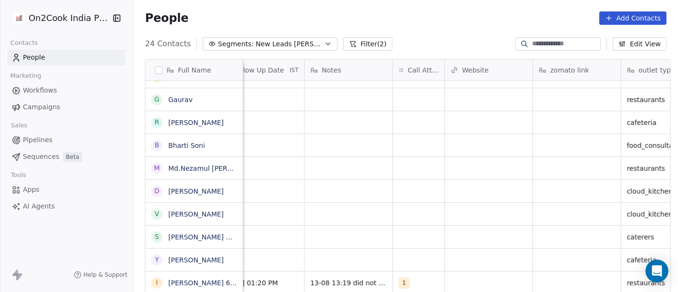
scroll to position [8, 719]
click at [412, 248] on div "grid" at bounding box center [418, 259] width 51 height 22
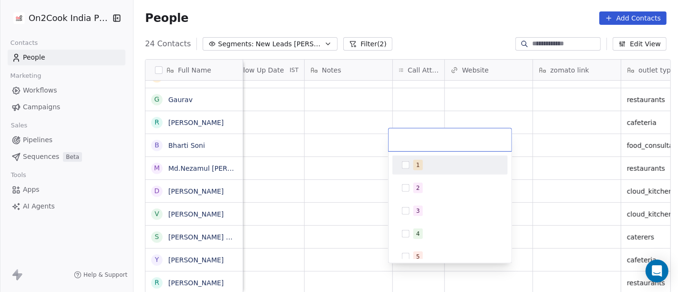
click at [423, 164] on div "1" at bounding box center [455, 165] width 85 height 10
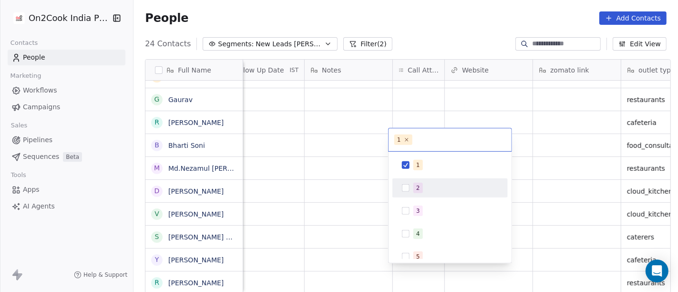
click at [341, 225] on html "On2Cook India Pvt. Ltd. Contacts People Marketing Workflows Campaigns Sales Pip…" at bounding box center [339, 146] width 678 height 292
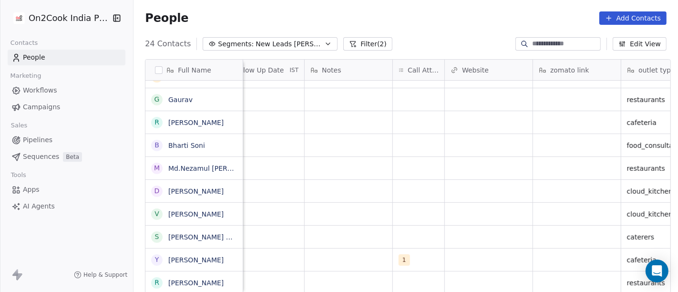
scroll to position [8, 604]
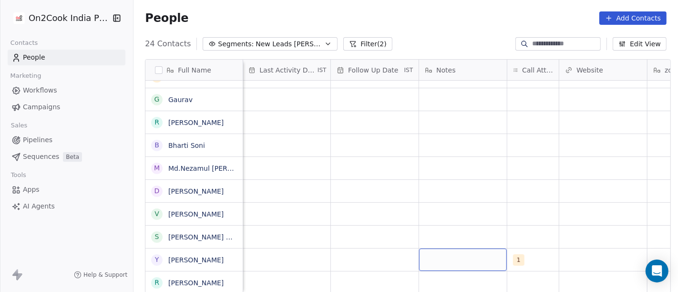
click at [441, 256] on div "grid" at bounding box center [463, 259] width 88 height 22
type textarea "**********"
click at [425, 198] on html "On2Cook India Pvt. Ltd. Contacts People Marketing Workflows Campaigns Sales Pip…" at bounding box center [339, 146] width 678 height 292
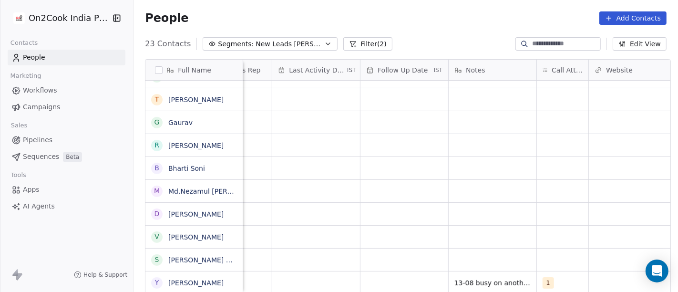
scroll to position [8, 574]
click at [390, 271] on div "grid" at bounding box center [405, 282] width 88 height 22
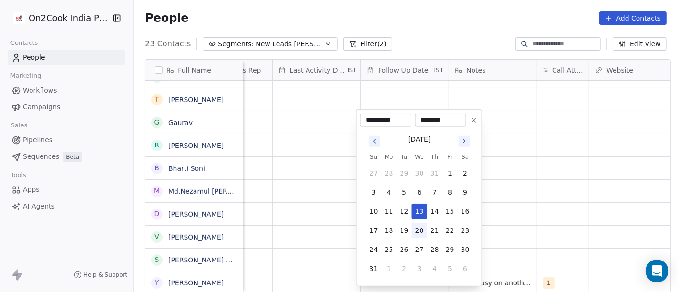
click at [421, 233] on button "20" at bounding box center [419, 230] width 15 height 15
type input "**********"
click at [545, 225] on html "On2Cook India Pvt. Ltd. Contacts People Marketing Workflows Campaigns Sales Pip…" at bounding box center [339, 146] width 678 height 292
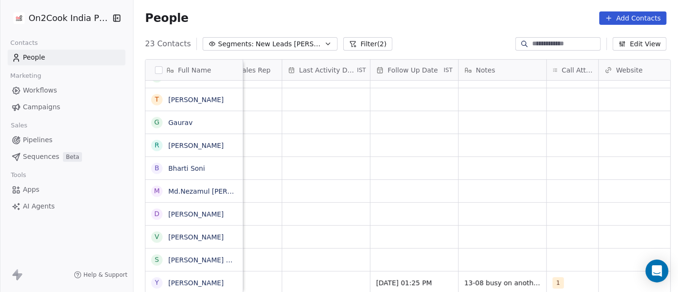
scroll to position [8, 565]
click at [421, 278] on span "20/08/2025 01:25 PM" at bounding box center [406, 283] width 58 height 10
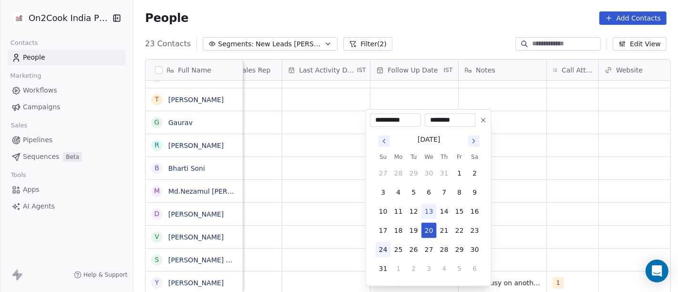
click at [388, 249] on button "24" at bounding box center [383, 249] width 15 height 15
type input "**********"
click at [536, 233] on html "On2Cook India Pvt. Ltd. Contacts People Marketing Workflows Campaigns Sales Pip…" at bounding box center [339, 146] width 678 height 292
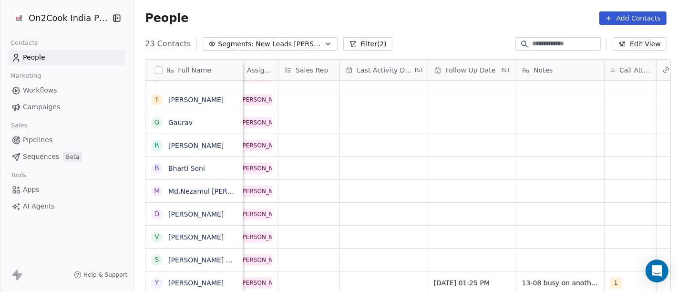
scroll to position [8, 507]
click at [358, 274] on div "grid" at bounding box center [384, 282] width 88 height 22
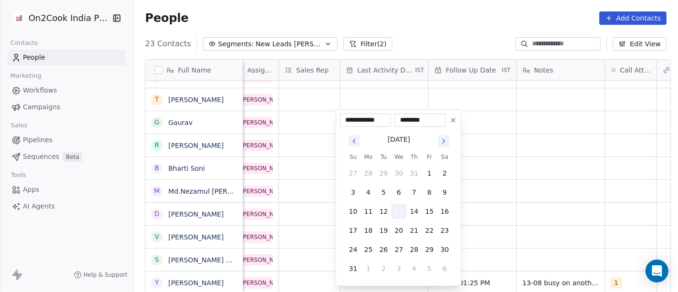
click at [396, 210] on button "13" at bounding box center [398, 211] width 15 height 15
click at [572, 218] on html "On2Cook India Pvt. Ltd. Contacts People Marketing Workflows Campaigns Sales Pip…" at bounding box center [339, 146] width 678 height 292
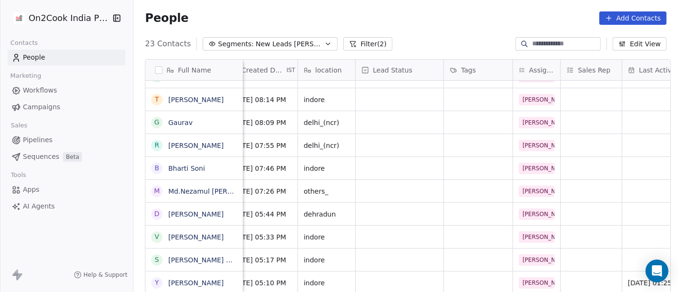
scroll to position [8, 221]
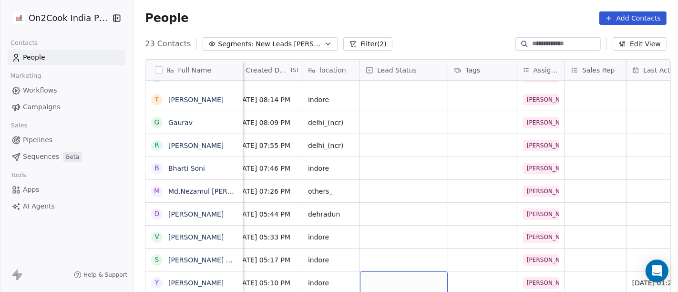
click at [403, 272] on div "grid" at bounding box center [404, 282] width 88 height 22
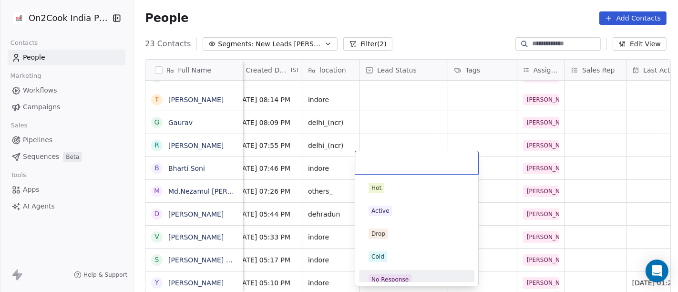
click at [406, 275] on div "No Response" at bounding box center [389, 279] width 37 height 9
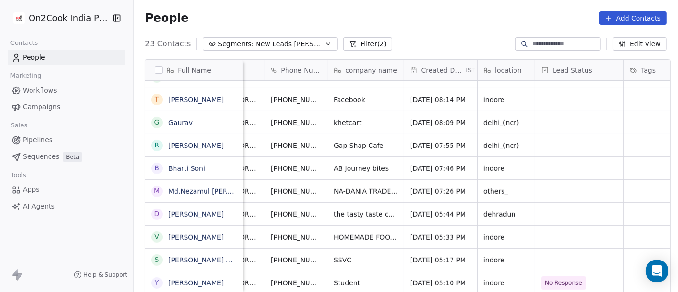
scroll to position [8, 45]
click at [340, 277] on icon "grid" at bounding box center [344, 281] width 8 height 8
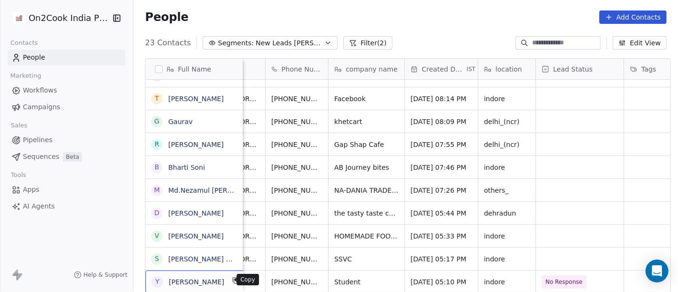
click at [232, 281] on icon "grid" at bounding box center [236, 281] width 8 height 8
click at [177, 100] on link "[PERSON_NAME]" at bounding box center [195, 99] width 55 height 8
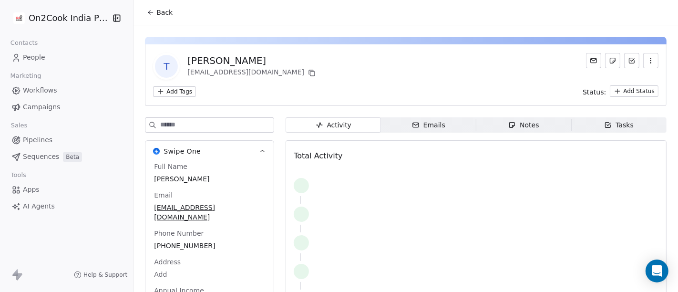
click at [454, 16] on div "Back" at bounding box center [405, 12] width 544 height 25
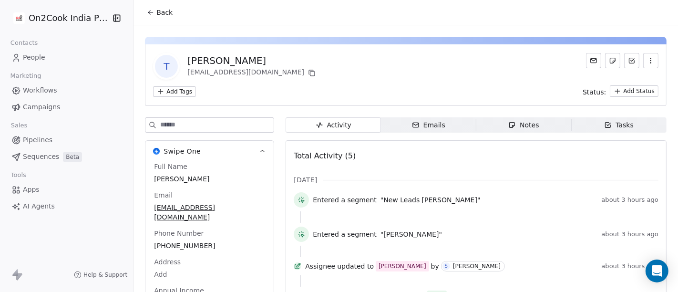
click at [162, 11] on span "Back" at bounding box center [164, 13] width 16 height 10
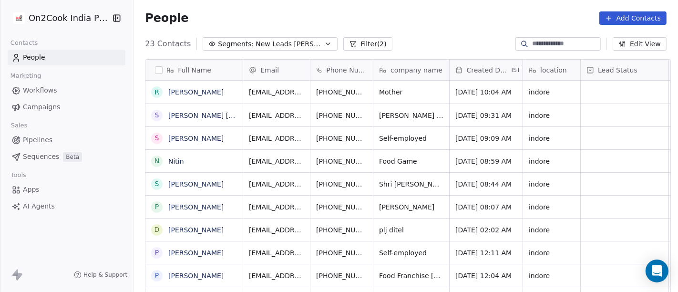
scroll to position [249, 541]
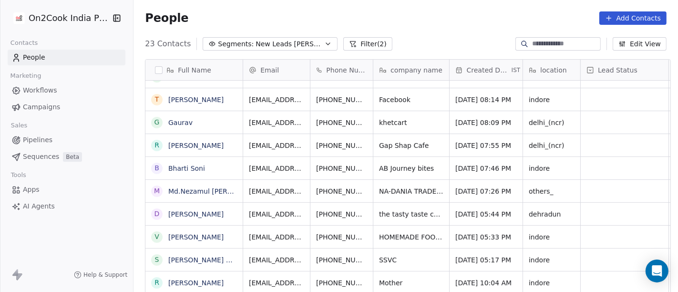
click at [360, 41] on button "Filter (2)" at bounding box center [367, 43] width 49 height 13
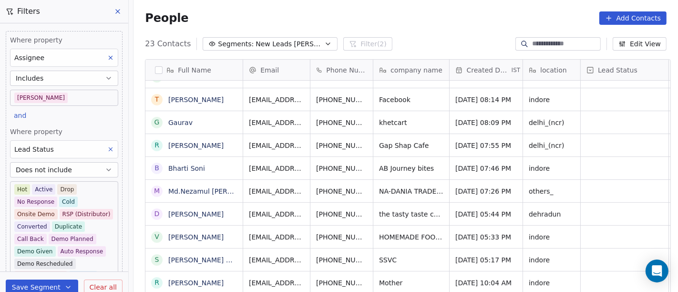
click at [72, 103] on body "On2Cook India Pvt. Ltd. Contacts People Marketing Workflows Campaigns Sales Pip…" at bounding box center [339, 146] width 678 height 292
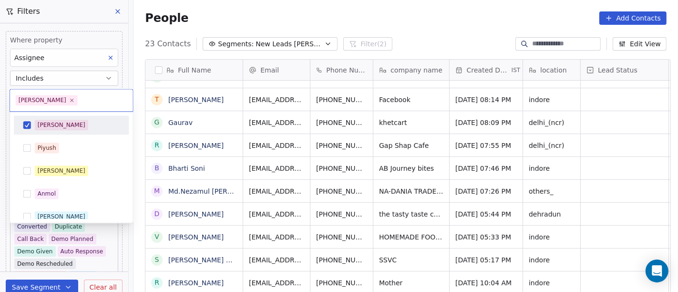
click at [64, 122] on div "[PERSON_NAME]" at bounding box center [77, 125] width 85 height 10
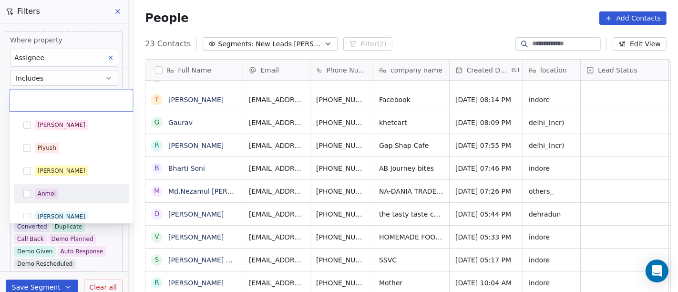
click at [71, 189] on div "Anmol" at bounding box center [77, 193] width 85 height 10
click at [63, 184] on div "Anmol" at bounding box center [71, 193] width 115 height 19
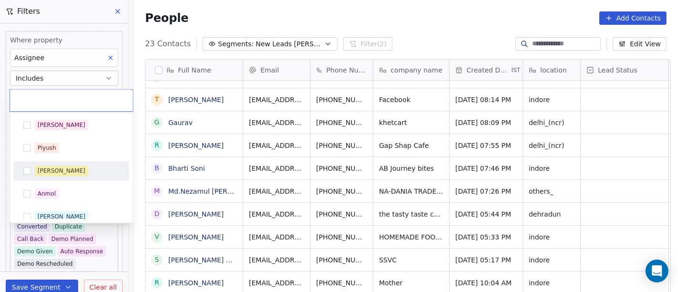
click at [66, 174] on div "Madhuri" at bounding box center [77, 170] width 85 height 10
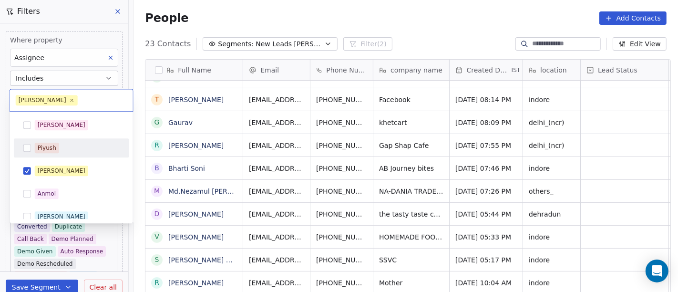
click at [277, 31] on html "On2Cook India Pvt. Ltd. Contacts People Marketing Workflows Campaigns Sales Pip…" at bounding box center [339, 146] width 678 height 292
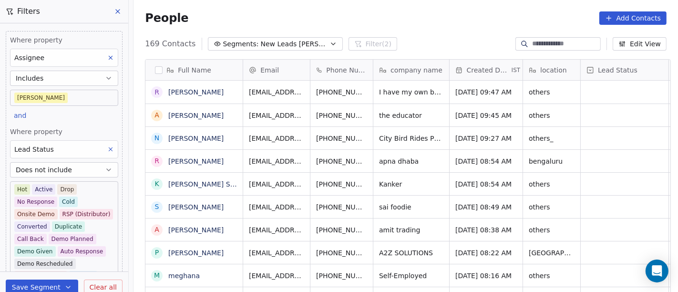
click at [76, 100] on body "On2Cook India Pvt. Ltd. Contacts People Marketing Workflows Campaigns Sales Pip…" at bounding box center [339, 146] width 678 height 292
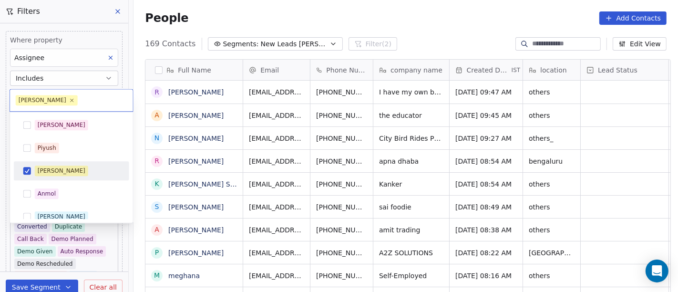
click at [54, 178] on div "Madhuri" at bounding box center [71, 170] width 115 height 19
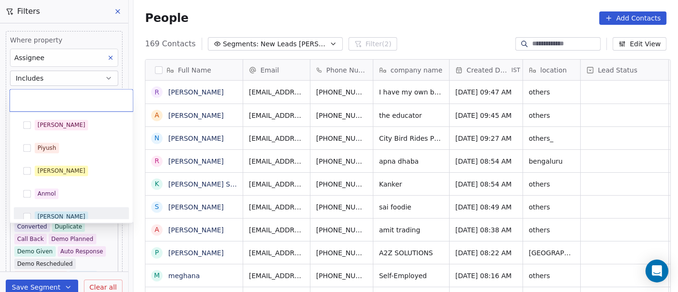
click at [57, 215] on div "Ronit" at bounding box center [77, 216] width 85 height 10
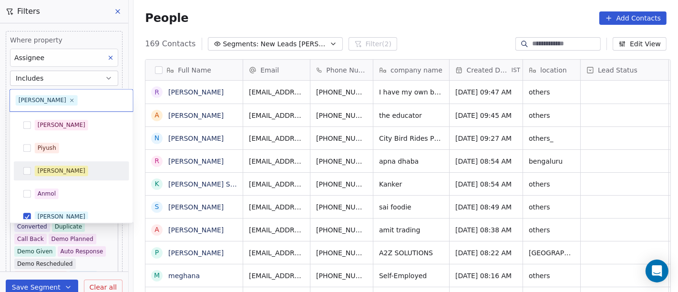
click at [304, 14] on html "On2Cook India Pvt. Ltd. Contacts People Marketing Workflows Campaigns Sales Pip…" at bounding box center [339, 146] width 678 height 292
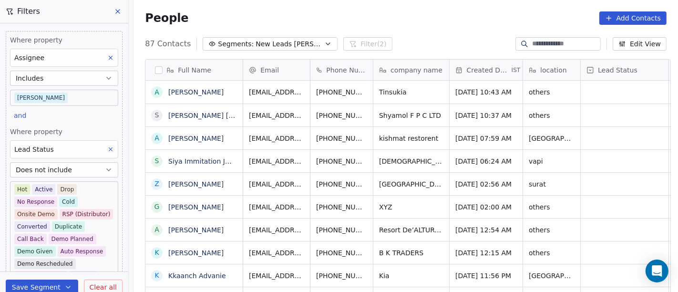
click at [71, 89] on body "On2Cook India Pvt. Ltd. Contacts People Marketing Workflows Campaigns Sales Pip…" at bounding box center [339, 146] width 678 height 292
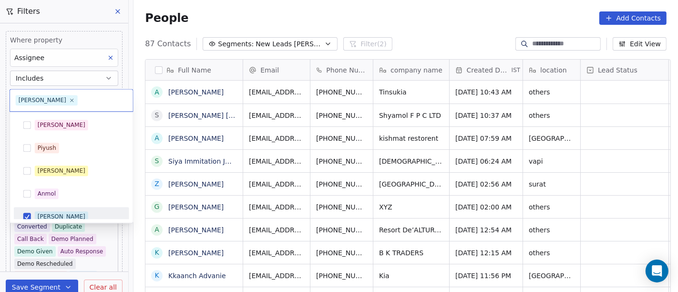
scroll to position [7, 0]
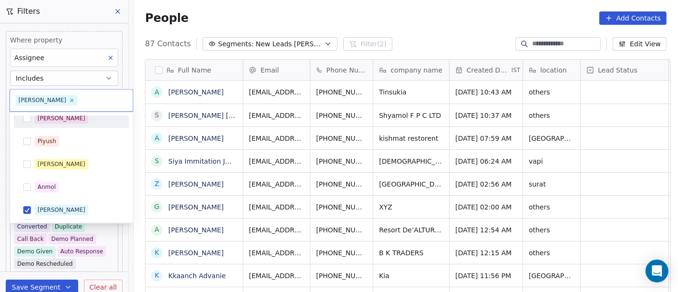
click at [70, 118] on div "[PERSON_NAME]" at bounding box center [77, 118] width 85 height 10
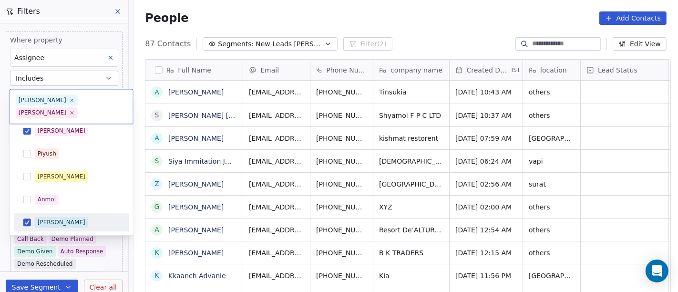
click at [50, 218] on div "Ronit" at bounding box center [62, 222] width 48 height 9
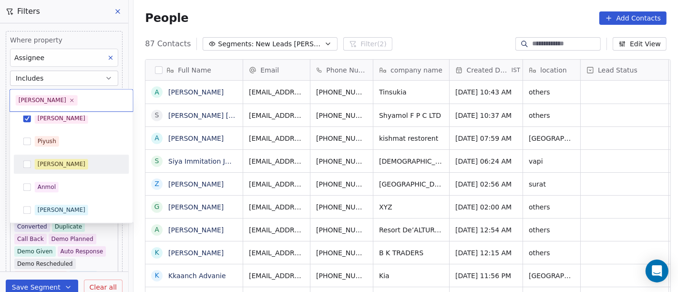
click at [299, 18] on html "On2Cook India Pvt. Ltd. Contacts People Marketing Workflows Campaigns Sales Pip…" at bounding box center [339, 146] width 678 height 292
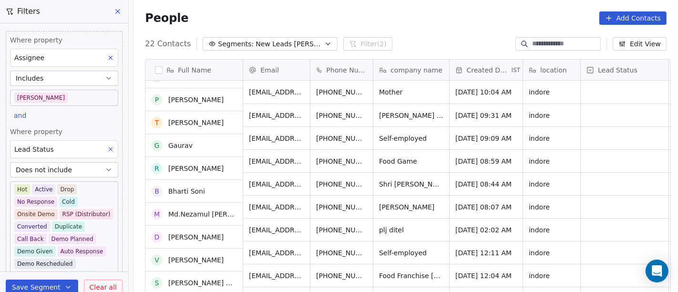
scroll to position [0, 0]
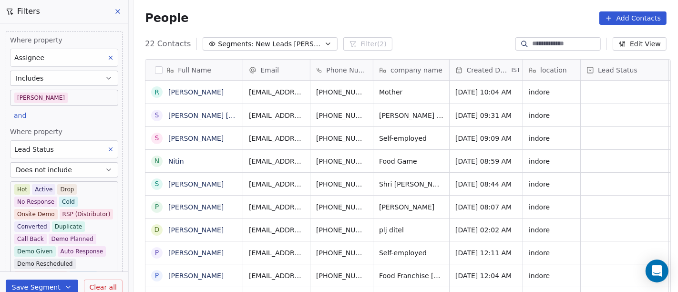
click at [429, 23] on div "People Add Contacts" at bounding box center [406, 17] width 522 height 13
click at [414, 87] on span "Mother" at bounding box center [402, 92] width 46 height 10
click at [414, 83] on textarea "******" at bounding box center [406, 88] width 75 height 30
click at [394, 83] on textarea "**********" at bounding box center [406, 88] width 75 height 30
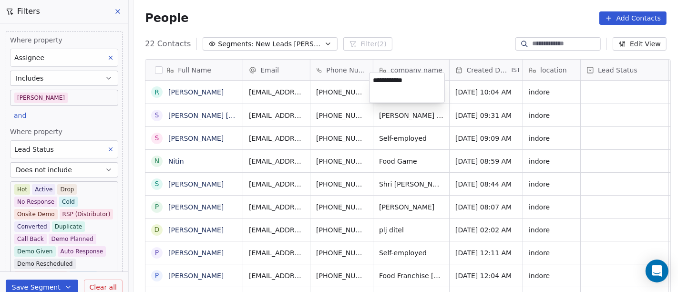
type textarea "**********"
click at [443, 24] on html "On2Cook India Pvt. Ltd. Contacts People Marketing Workflows Campaigns Sales Pip…" at bounding box center [339, 146] width 678 height 292
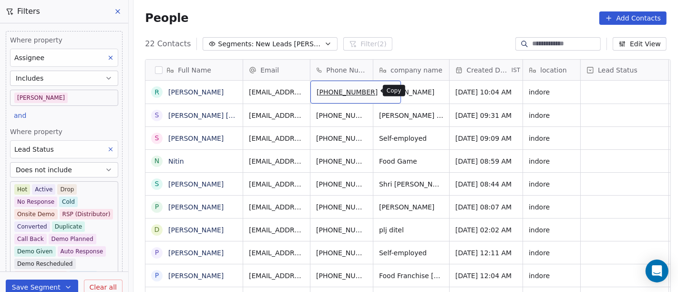
click at [388, 92] on icon "grid" at bounding box center [390, 91] width 4 height 4
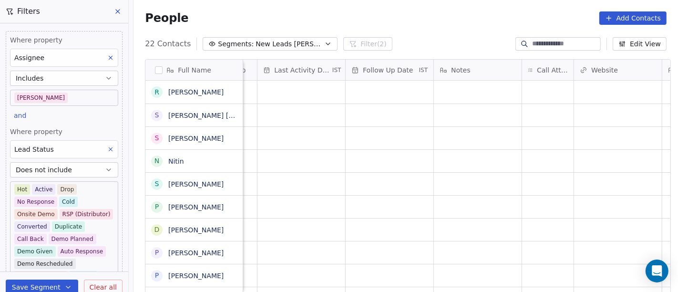
scroll to position [0, 591]
click at [553, 96] on div "grid" at bounding box center [546, 92] width 51 height 23
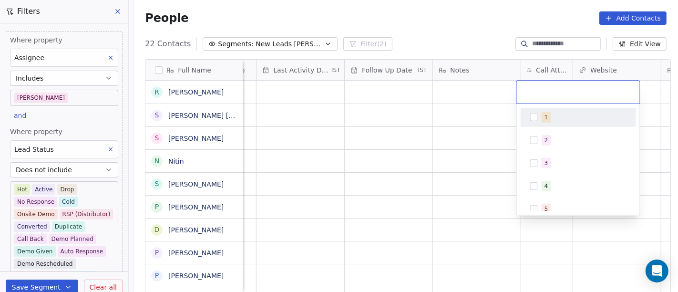
click at [543, 111] on div "1" at bounding box center [578, 117] width 108 height 15
click at [487, 41] on html "On2Cook India Pvt. Ltd. Contacts People Marketing Workflows Campaigns Sales Pip…" at bounding box center [339, 146] width 678 height 292
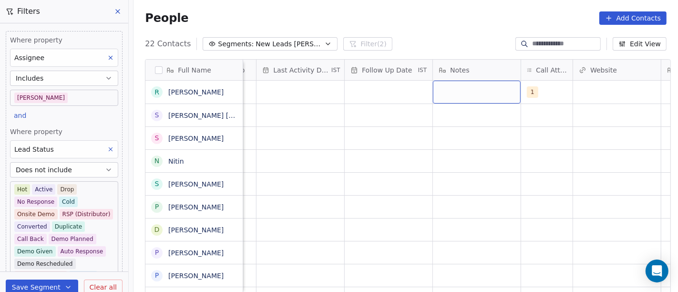
click at [463, 94] on div "grid" at bounding box center [477, 92] width 88 height 23
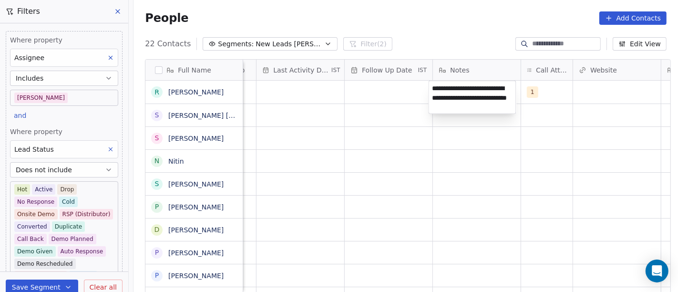
type textarea "**********"
click at [405, 174] on html "On2Cook India Pvt. Ltd. Contacts People Marketing Workflows Campaigns Sales Pip…" at bounding box center [339, 146] width 678 height 292
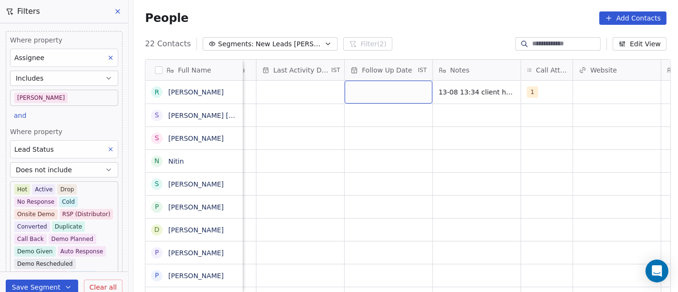
click at [370, 88] on div "grid" at bounding box center [389, 92] width 88 height 23
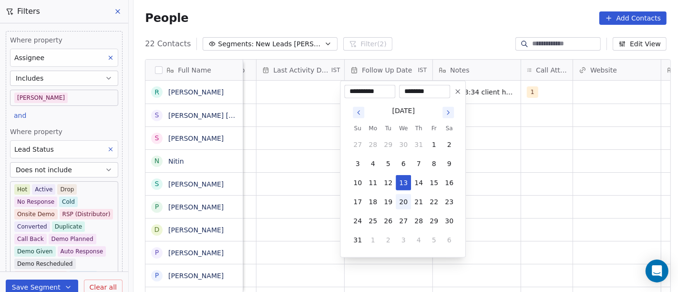
click at [408, 197] on button "20" at bounding box center [403, 201] width 15 height 15
type input "**********"
click at [527, 194] on html "On2Cook India Pvt. Ltd. Contacts People Marketing Workflows Campaigns Sales Pip…" at bounding box center [339, 146] width 678 height 292
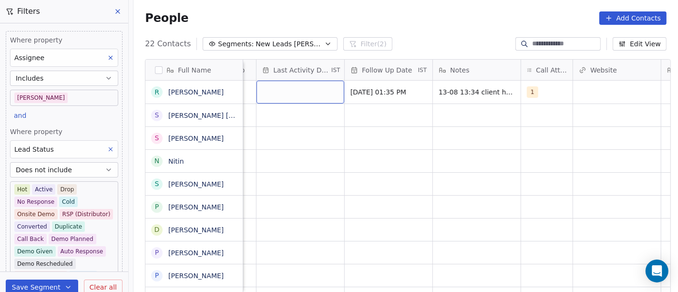
click at [295, 97] on div "grid" at bounding box center [300, 92] width 88 height 23
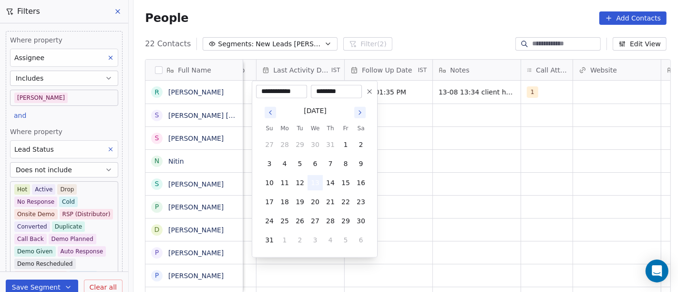
click at [317, 184] on button "13" at bounding box center [314, 182] width 15 height 15
click at [452, 184] on html "On2Cook India Pvt. Ltd. Contacts People Marketing Workflows Campaigns Sales Pip…" at bounding box center [339, 146] width 678 height 292
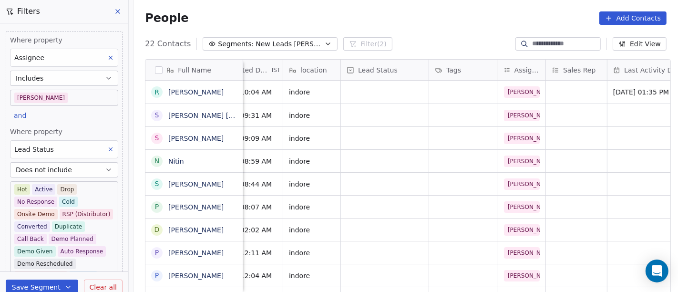
scroll to position [0, 229]
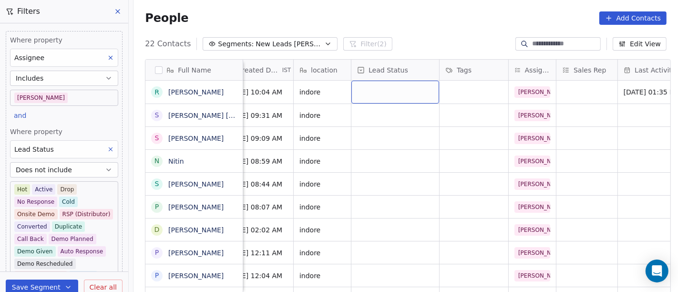
click at [405, 88] on div "grid" at bounding box center [395, 92] width 88 height 23
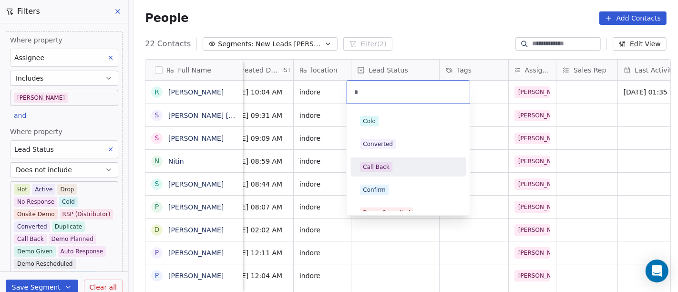
type input "*"
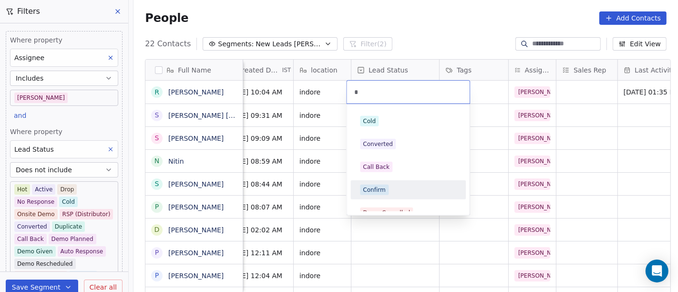
click at [397, 189] on div "Confirm" at bounding box center [408, 189] width 96 height 10
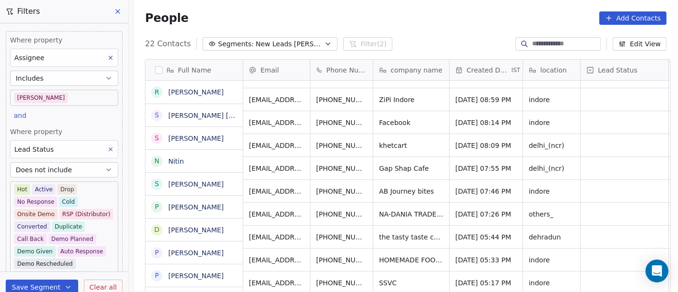
scroll to position [290, 0]
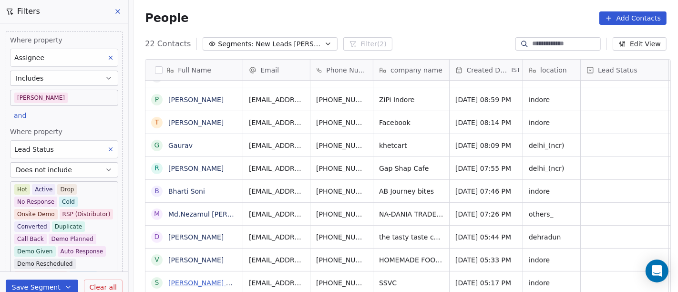
click at [201, 279] on link "Shree Siddhivinayak Caterers" at bounding box center [211, 283] width 86 height 8
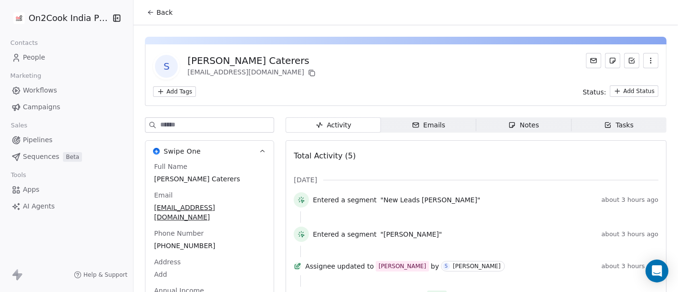
click at [157, 15] on span "Back" at bounding box center [164, 13] width 16 height 10
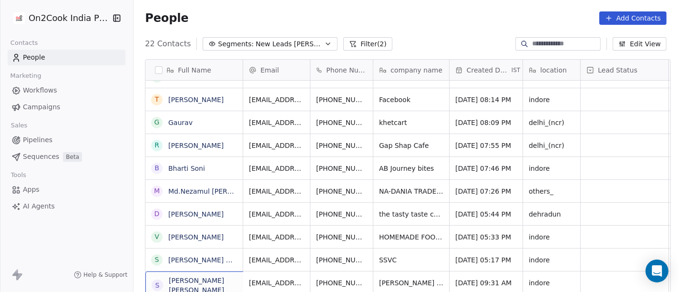
scroll to position [1, 0]
click at [226, 288] on div "S Sunil Singh Chouhan" at bounding box center [216, 284] width 143 height 28
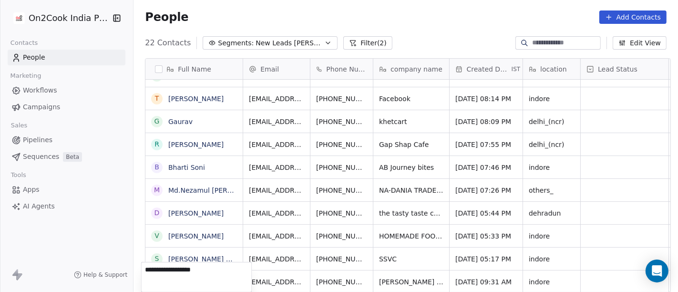
click at [236, 239] on html "On2Cook India Pvt. Ltd. Contacts People Marketing Workflows Campaigns Sales Pip…" at bounding box center [339, 146] width 678 height 292
click at [226, 253] on div "S Shree Siddhivinayak Caterers" at bounding box center [203, 258] width 103 height 11
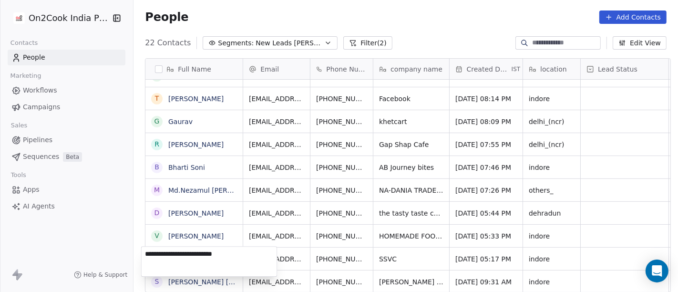
click at [226, 252] on textarea "**********" at bounding box center [209, 261] width 135 height 30
click at [387, 244] on html "On2Cook India Pvt. Ltd. Contacts People Marketing Workflows Campaigns Sales Pip…" at bounding box center [339, 146] width 678 height 292
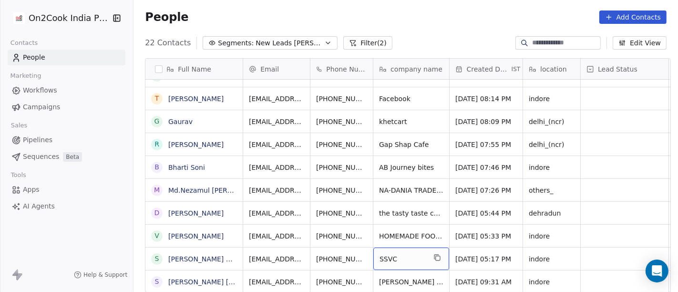
click at [387, 254] on span "SSVC" at bounding box center [402, 259] width 46 height 10
click at [395, 254] on span "SSVC" at bounding box center [402, 259] width 46 height 10
click at [395, 247] on textarea "****" at bounding box center [406, 253] width 75 height 30
type textarea "**********"
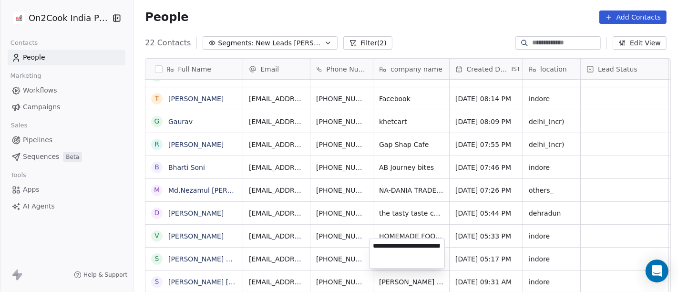
click at [471, 247] on html "On2Cook India Pvt. Ltd. Contacts People Marketing Workflows Campaigns Sales Pip…" at bounding box center [339, 146] width 678 height 292
click at [450, 20] on html "On2Cook India Pvt. Ltd. Contacts People Marketing Workflows Campaigns Sales Pip…" at bounding box center [339, 146] width 678 height 292
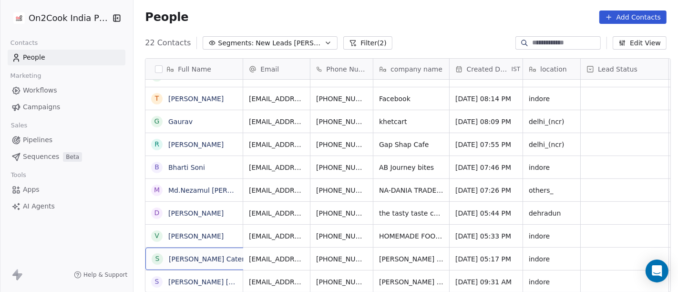
click at [219, 250] on div "S Shree Siddhivinayak Caterers" at bounding box center [211, 258] width 133 height 22
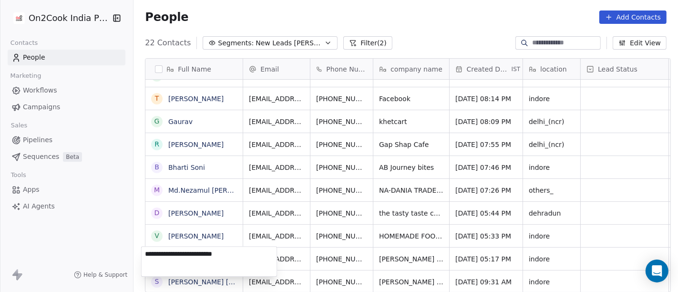
click at [219, 250] on textarea "**********" at bounding box center [209, 261] width 135 height 30
type textarea "**********"
click at [411, 252] on html "On2Cook India Pvt. Ltd. Contacts People Marketing Workflows Campaigns Sales Pip…" at bounding box center [339, 146] width 678 height 292
click at [397, 245] on html "On2Cook India Pvt. Ltd. Contacts People Marketing Workflows Campaigns Sales Pip…" at bounding box center [339, 146] width 678 height 292
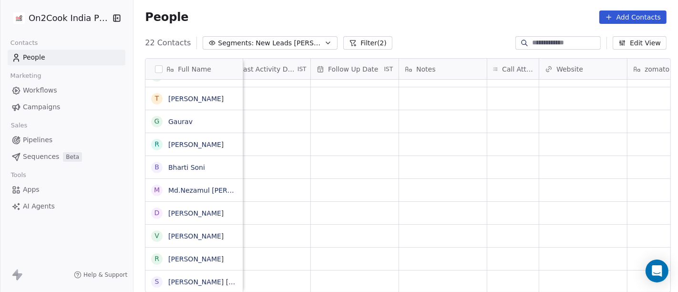
scroll to position [8, 625]
click at [509, 251] on div "grid" at bounding box center [512, 258] width 51 height 22
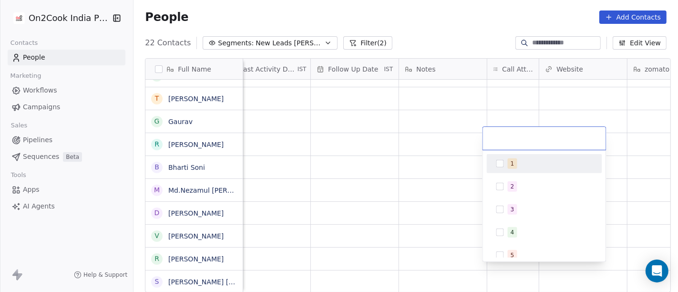
click at [512, 163] on div "1" at bounding box center [513, 163] width 4 height 9
click at [442, 157] on html "On2Cook India Pvt. Ltd. Contacts People Marketing Workflows Campaigns Sales Pip…" at bounding box center [339, 146] width 678 height 292
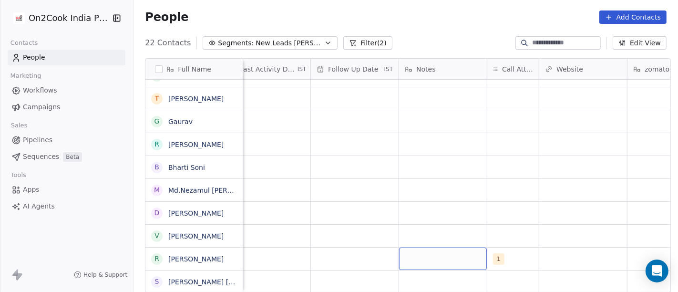
click at [430, 250] on div "grid" at bounding box center [443, 258] width 88 height 22
click at [592, 235] on html "On2Cook India Pvt. Ltd. Contacts People Marketing Workflows Campaigns Sales Pip…" at bounding box center [339, 146] width 678 height 292
click at [428, 248] on div "grid" at bounding box center [443, 258] width 88 height 22
type textarea "**********"
drag, startPoint x: 463, startPoint y: 212, endPoint x: 412, endPoint y: 226, distance: 52.7
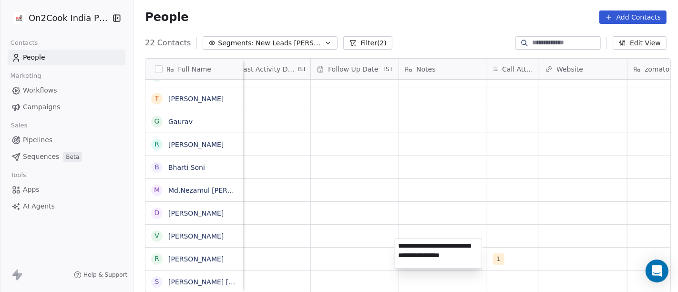
click at [463, 212] on html "On2Cook India Pvt. Ltd. Contacts People Marketing Workflows Campaigns Sales Pip…" at bounding box center [339, 146] width 678 height 292
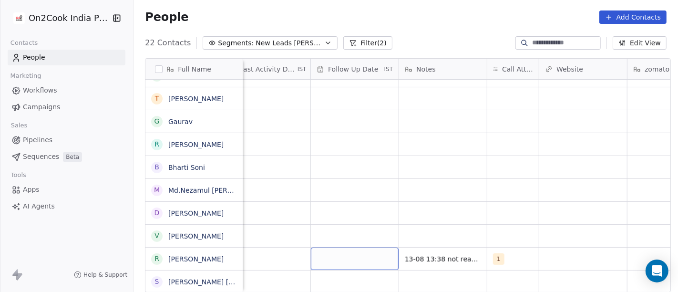
click at [360, 247] on div "grid" at bounding box center [355, 258] width 88 height 22
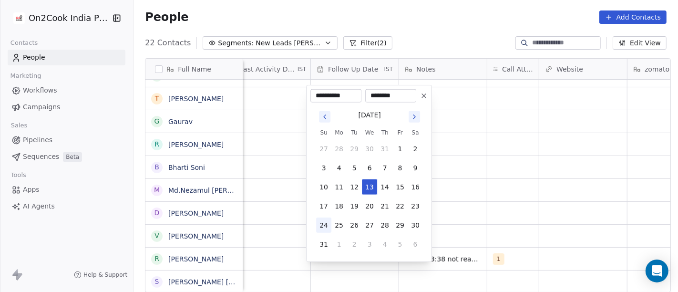
click at [320, 224] on button "24" at bounding box center [323, 224] width 15 height 15
type input "**********"
click at [490, 204] on html "On2Cook India Pvt. Ltd. Contacts People Marketing Workflows Campaigns Sales Pip…" at bounding box center [339, 146] width 678 height 292
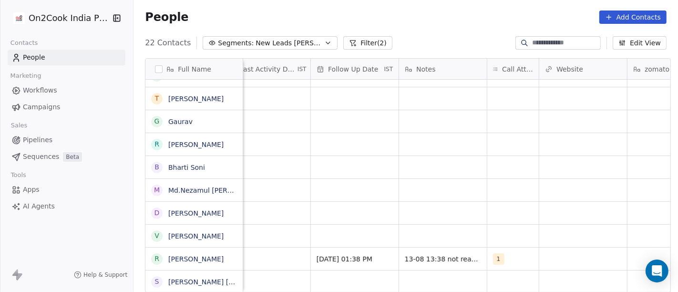
scroll to position [8, 423]
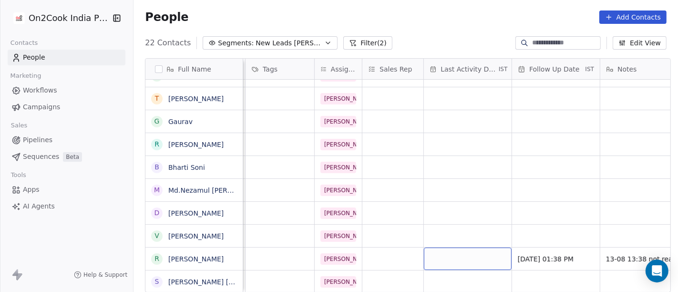
click at [463, 255] on div "grid" at bounding box center [468, 258] width 88 height 22
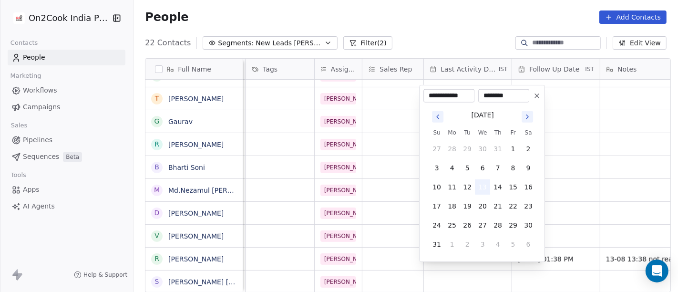
click at [481, 187] on button "13" at bounding box center [482, 186] width 15 height 15
click at [594, 190] on html "On2Cook India Pvt. Ltd. Contacts People Marketing Workflows Campaigns Sales Pip…" at bounding box center [339, 146] width 678 height 292
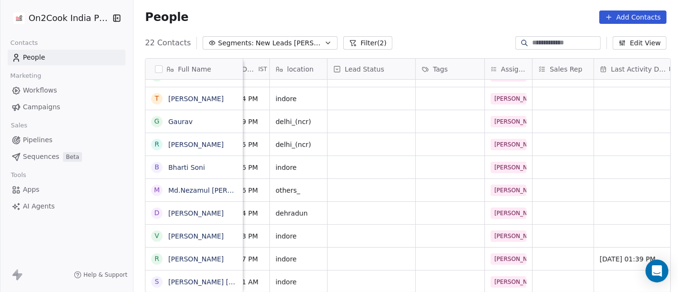
scroll to position [8, 253]
click at [376, 247] on div "grid" at bounding box center [372, 258] width 88 height 22
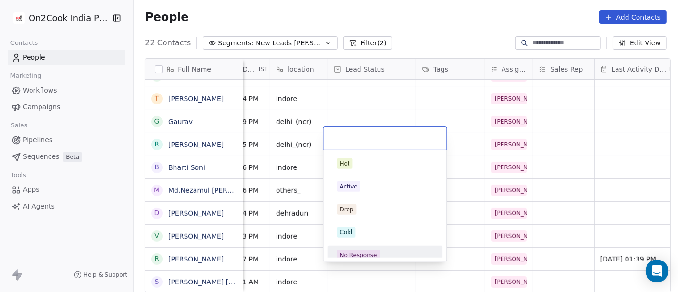
click at [363, 251] on div "No Response" at bounding box center [358, 255] width 37 height 9
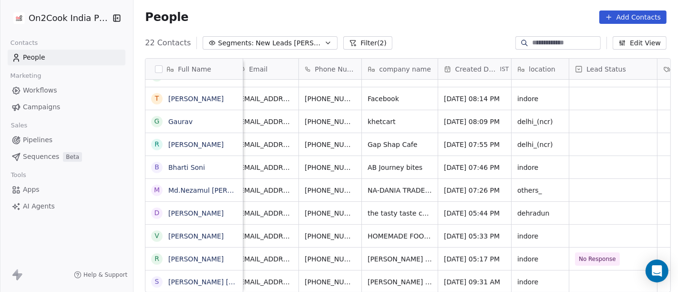
scroll to position [8, 0]
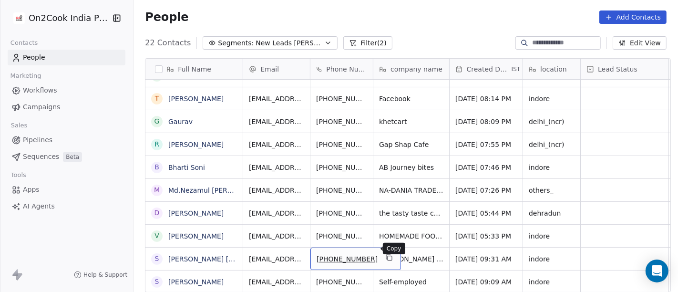
click at [388, 256] on icon "grid" at bounding box center [390, 258] width 4 height 4
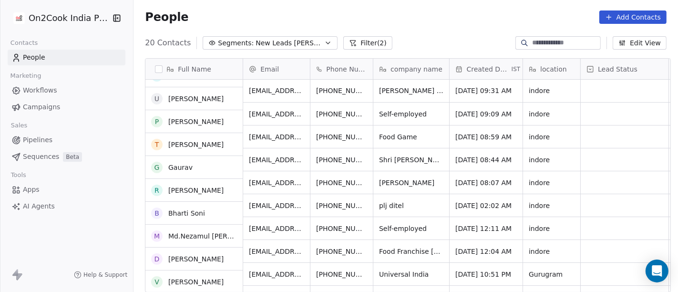
scroll to position [0, 0]
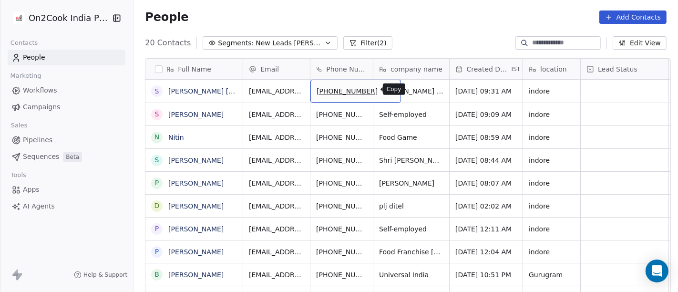
click at [385, 89] on icon "grid" at bounding box center [389, 90] width 8 height 8
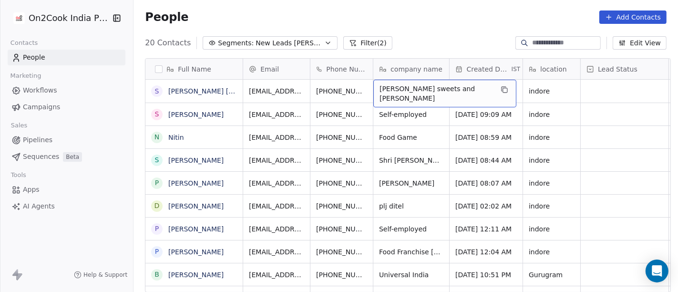
click at [411, 19] on div "People Add Contacts" at bounding box center [406, 16] width 522 height 13
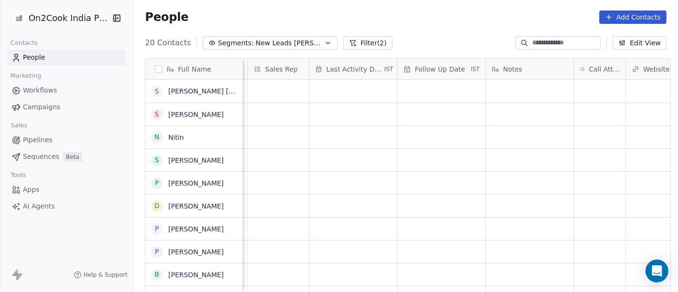
scroll to position [0, 540]
click at [583, 90] on div "grid" at bounding box center [597, 91] width 51 height 23
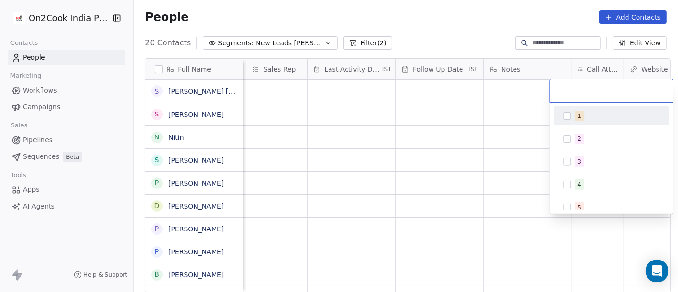
click at [590, 114] on div "1" at bounding box center [616, 116] width 85 height 10
click at [491, 118] on html "On2Cook India Pvt. Ltd. Contacts People Marketing Workflows Campaigns Sales Pip…" at bounding box center [339, 146] width 678 height 292
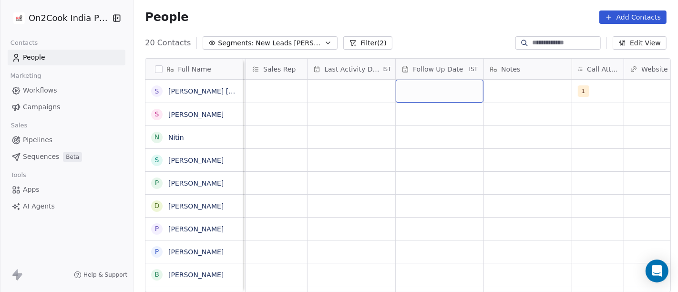
click at [426, 88] on div "grid" at bounding box center [440, 91] width 88 height 23
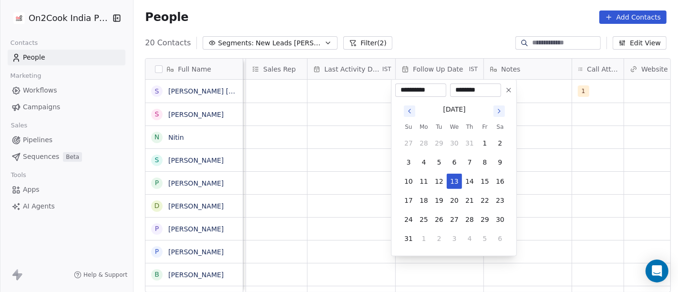
click at [552, 98] on html "On2Cook India Pvt. Ltd. Contacts People Marketing Workflows Campaigns Sales Pip…" at bounding box center [339, 146] width 678 height 292
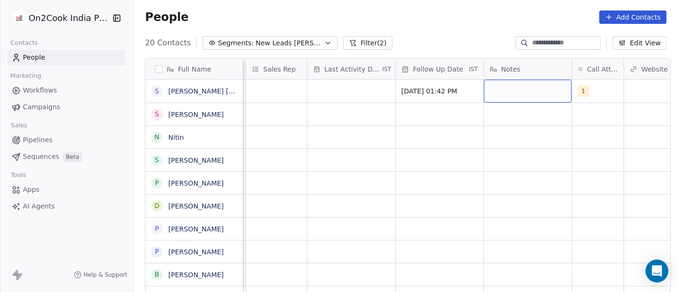
click at [520, 92] on div "grid" at bounding box center [528, 91] width 88 height 23
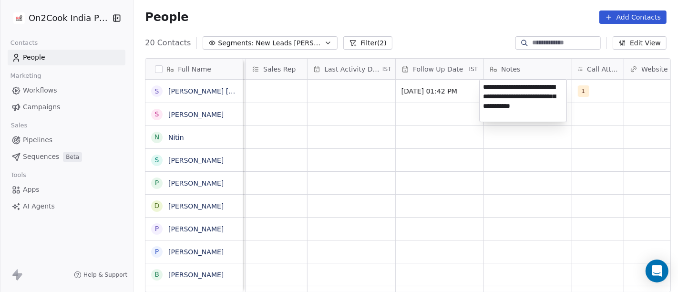
type textarea "**********"
click at [431, 162] on html "On2Cook India Pvt. Ltd. Contacts People Marketing Workflows Campaigns Sales Pip…" at bounding box center [339, 146] width 678 height 292
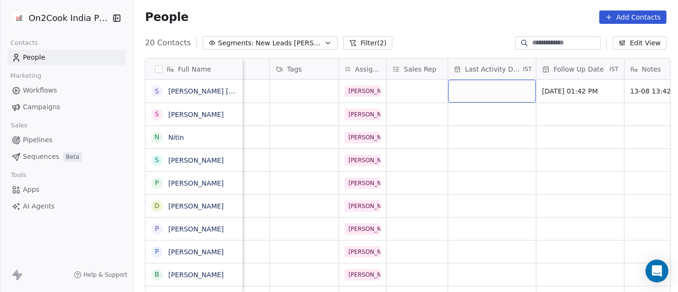
scroll to position [0, 399]
click at [490, 92] on div "grid" at bounding box center [492, 91] width 88 height 23
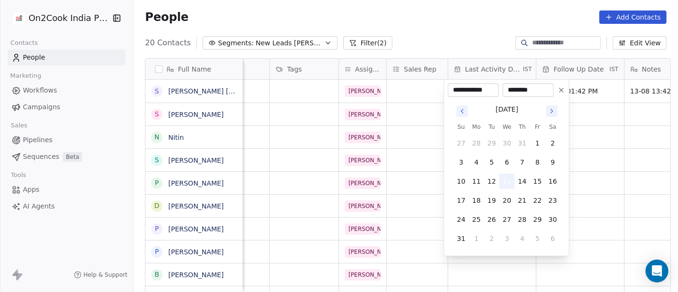
click at [505, 183] on button "13" at bounding box center [506, 181] width 15 height 15
click at [610, 174] on html "On2Cook India Pvt. Ltd. Contacts People Marketing Workflows Campaigns Sales Pip…" at bounding box center [339, 146] width 678 height 292
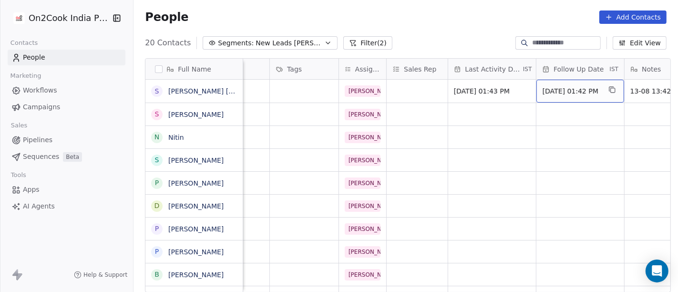
click at [536, 89] on div "13/08/2025 01:42 PM" at bounding box center [580, 91] width 88 height 23
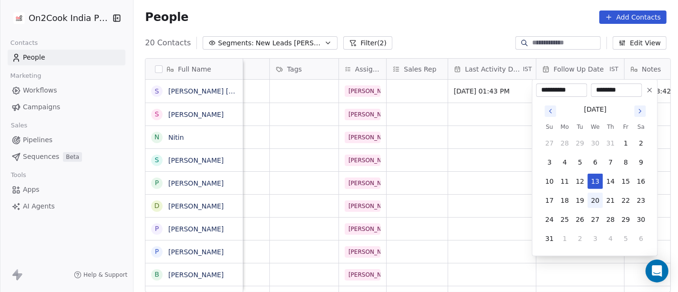
click at [593, 200] on button "20" at bounding box center [595, 200] width 15 height 15
type input "**********"
click at [459, 199] on html "On2Cook India Pvt. Ltd. Contacts People Marketing Workflows Campaigns Sales Pip…" at bounding box center [339, 146] width 678 height 292
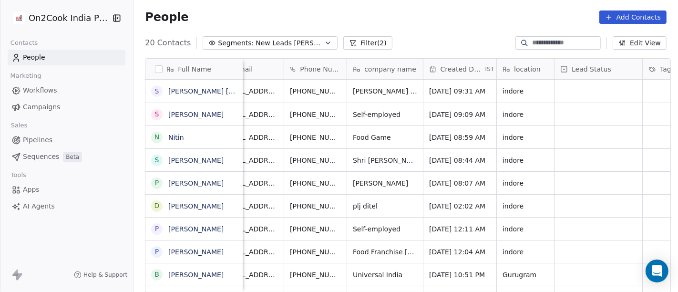
scroll to position [0, 25]
click at [359, 91] on div "+919826517222" at bounding box center [331, 91] width 91 height 23
click at [360, 86] on icon "grid" at bounding box center [364, 90] width 8 height 8
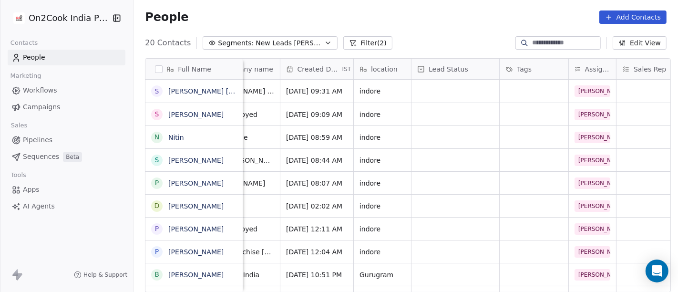
scroll to position [0, 170]
click at [425, 90] on div "grid" at bounding box center [454, 91] width 88 height 23
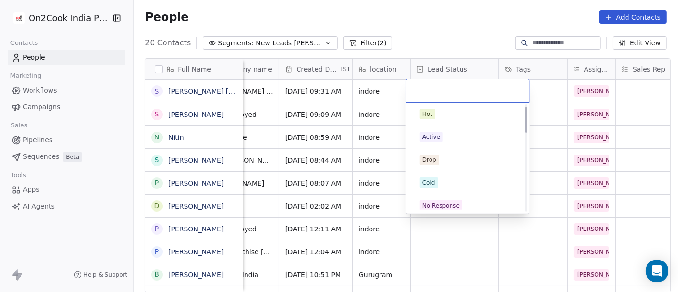
scroll to position [0, 0]
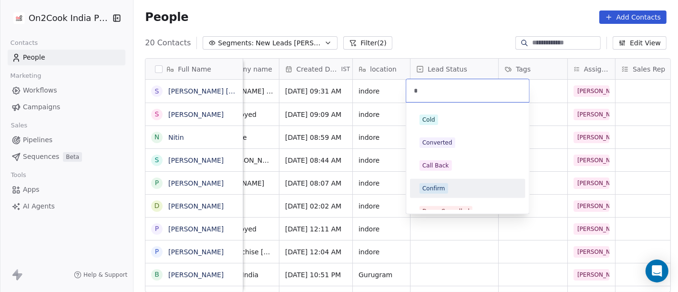
type input "*"
click at [455, 185] on div "Confirm" at bounding box center [468, 188] width 96 height 10
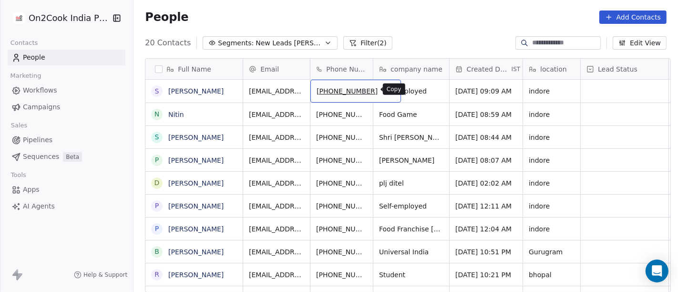
click at [386, 88] on icon "grid" at bounding box center [388, 89] width 4 height 4
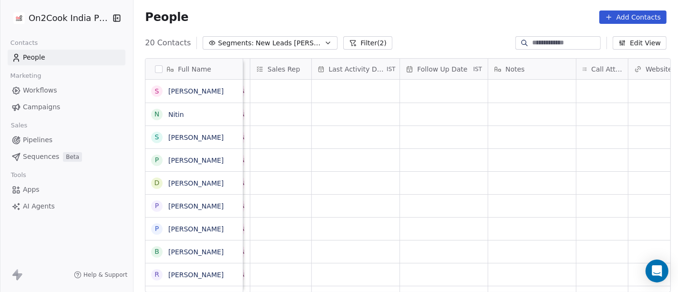
scroll to position [0, 537]
click at [590, 89] on div "grid" at bounding box center [600, 91] width 51 height 23
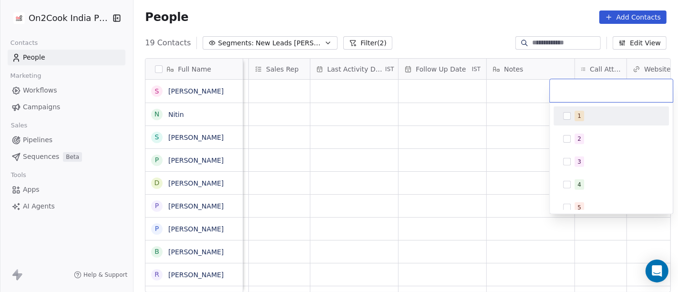
click at [598, 113] on div "1" at bounding box center [616, 116] width 85 height 10
click at [456, 22] on html "On2Cook India Pvt. Ltd. Contacts People Marketing Workflows Campaigns Sales Pip…" at bounding box center [339, 146] width 678 height 292
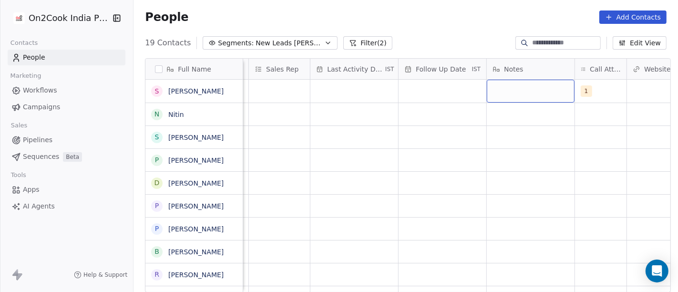
click at [515, 91] on div "grid" at bounding box center [531, 91] width 88 height 23
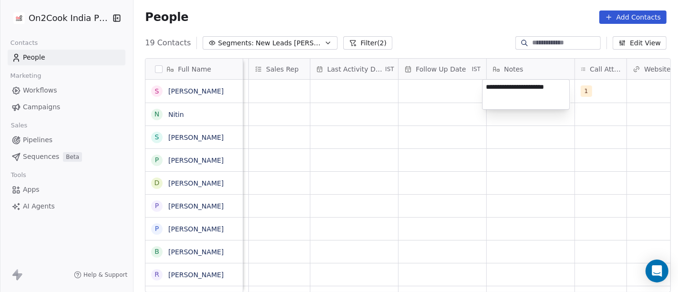
type textarea "**********"
click at [474, 163] on html "On2Cook India Pvt. Ltd. Contacts People Marketing Workflows Campaigns Sales Pip…" at bounding box center [339, 146] width 678 height 292
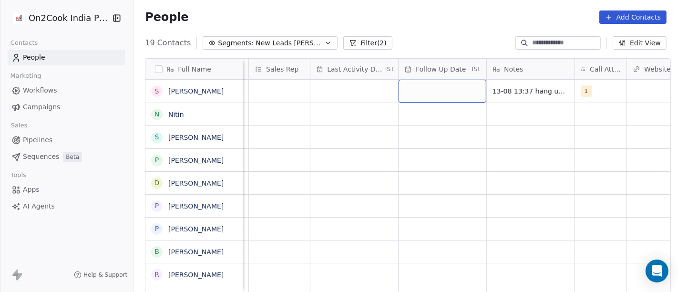
click at [441, 98] on div "grid" at bounding box center [443, 91] width 88 height 23
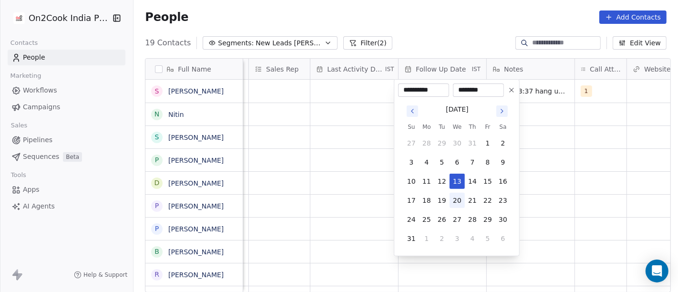
click at [457, 198] on button "20" at bounding box center [457, 200] width 15 height 15
click at [411, 219] on button "24" at bounding box center [411, 219] width 15 height 15
type input "**********"
click at [601, 187] on html "On2Cook India Pvt. Ltd. Contacts People Marketing Workflows Campaigns Sales Pip…" at bounding box center [339, 146] width 678 height 292
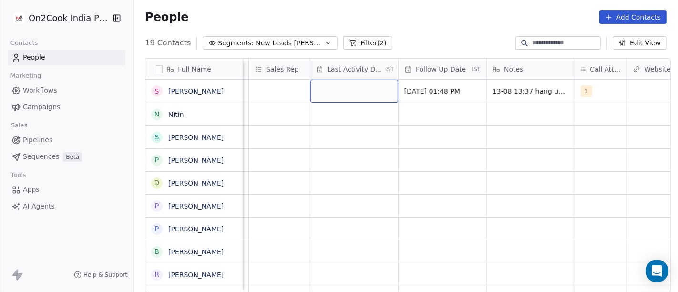
click at [335, 85] on div "grid" at bounding box center [354, 91] width 88 height 23
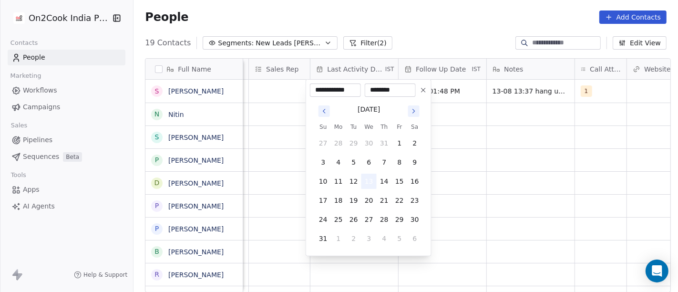
click at [368, 185] on button "13" at bounding box center [368, 181] width 15 height 15
click at [568, 184] on html "On2Cook India Pvt. Ltd. Contacts People Marketing Workflows Campaigns Sales Pip…" at bounding box center [339, 146] width 678 height 292
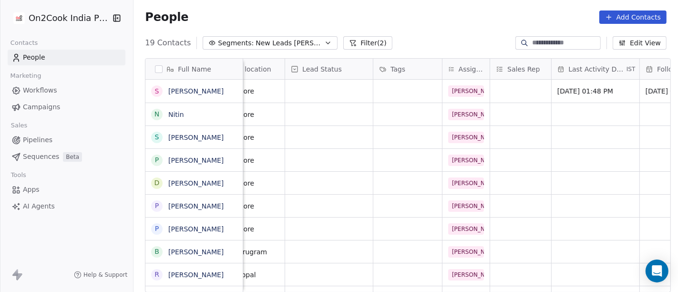
scroll to position [0, 277]
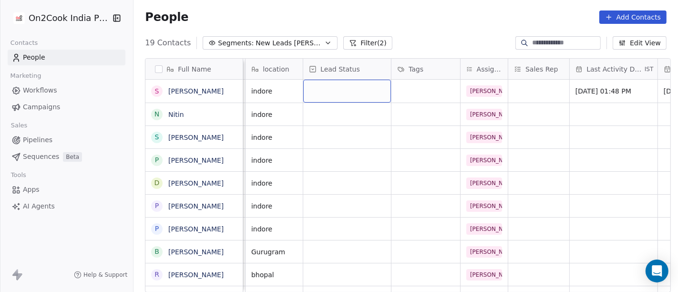
click at [359, 95] on div "grid" at bounding box center [347, 91] width 88 height 23
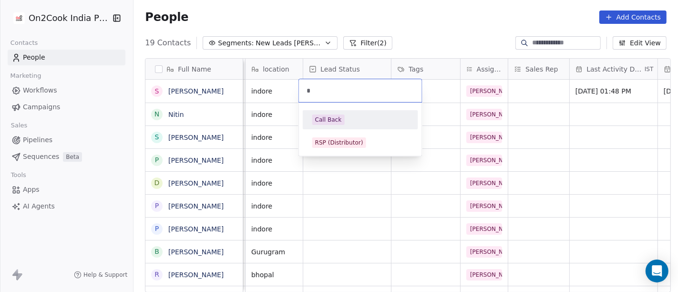
type input "*"
drag, startPoint x: 333, startPoint y: 111, endPoint x: 402, endPoint y: 192, distance: 105.8
click at [334, 112] on div "Call Back" at bounding box center [361, 119] width 108 height 15
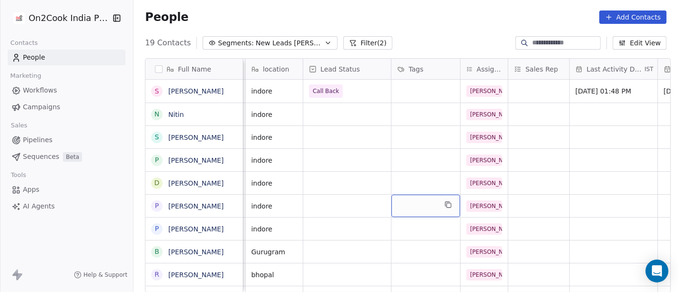
scroll to position [0, 0]
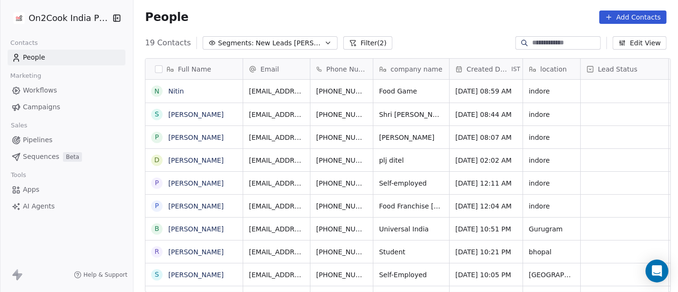
click at [462, 24] on div "People Add Contacts" at bounding box center [405, 17] width 544 height 36
click at [449, 35] on div "19 Contacts Segments: New Leads [PERSON_NAME] (2) Edit View" at bounding box center [405, 42] width 544 height 15
click at [389, 24] on div "People Add Contacts" at bounding box center [405, 17] width 544 height 36
click at [385, 88] on icon "grid" at bounding box center [389, 90] width 8 height 8
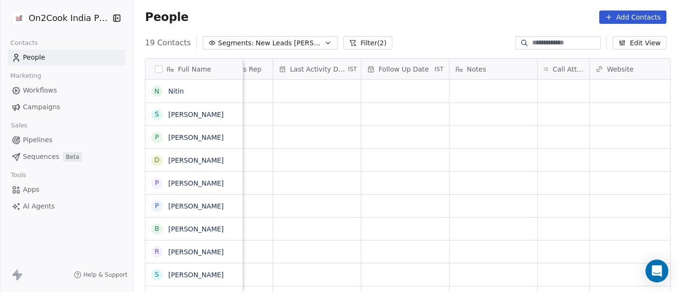
scroll to position [0, 574]
click at [543, 92] on div "grid" at bounding box center [562, 91] width 51 height 23
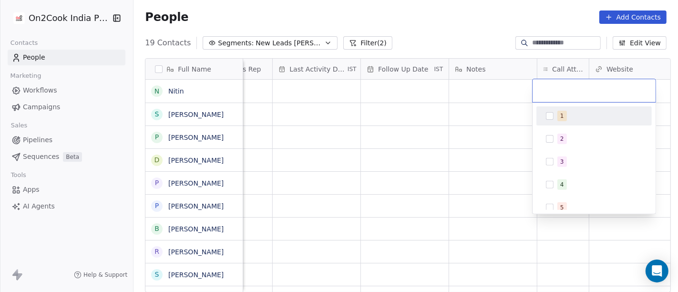
click at [553, 120] on div "1" at bounding box center [594, 115] width 108 height 15
click at [474, 40] on html "On2Cook India Pvt. Ltd. Contacts People Marketing Workflows Campaigns Sales Pip…" at bounding box center [339, 146] width 678 height 292
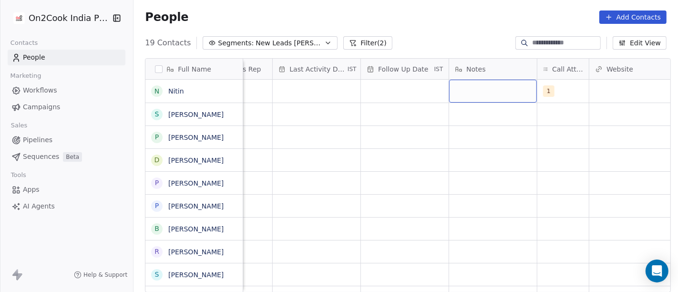
click at [476, 100] on div "grid" at bounding box center [493, 91] width 88 height 23
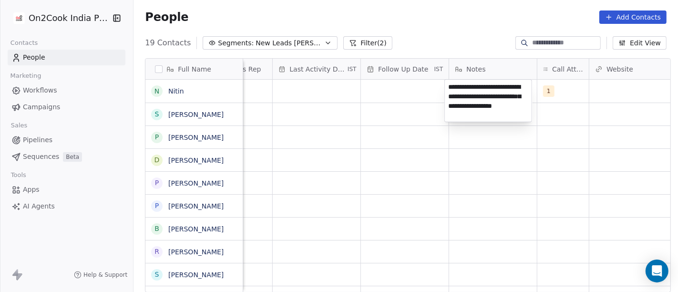
type textarea "**********"
click at [509, 211] on html "On2Cook India Pvt. Ltd. Contacts People Marketing Workflows Campaigns Sales Pip…" at bounding box center [339, 146] width 678 height 292
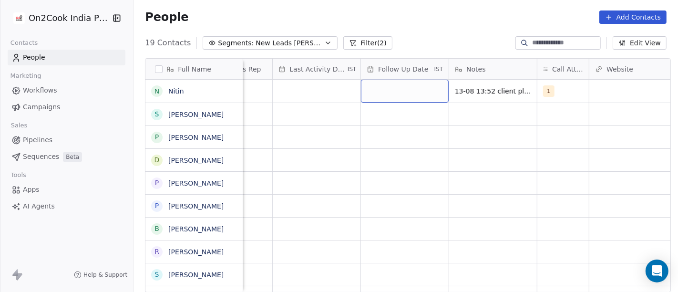
click at [382, 91] on div "grid" at bounding box center [405, 91] width 88 height 23
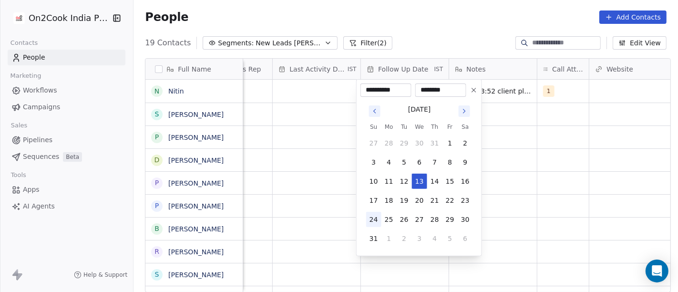
click at [372, 217] on button "24" at bounding box center [373, 219] width 15 height 15
type input "**********"
click at [539, 194] on html "On2Cook India Pvt. Ltd. Contacts People Marketing Workflows Campaigns Sales Pip…" at bounding box center [339, 146] width 678 height 292
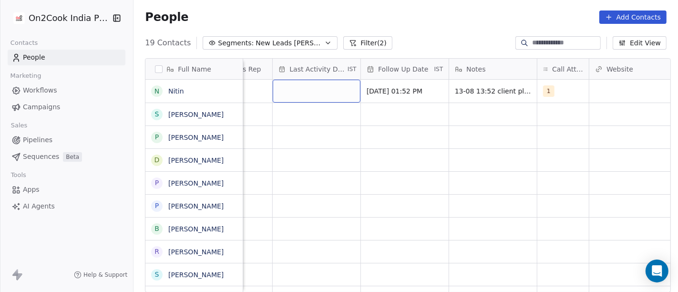
click at [318, 92] on div "grid" at bounding box center [317, 91] width 88 height 23
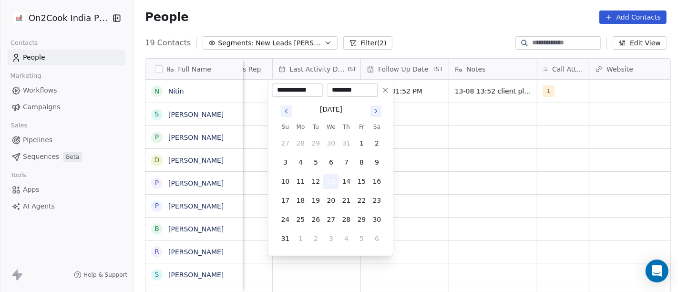
click at [328, 177] on button "13" at bounding box center [330, 181] width 15 height 15
click at [499, 160] on html "On2Cook India Pvt. Ltd. Contacts People Marketing Workflows Campaigns Sales Pip…" at bounding box center [339, 146] width 678 height 292
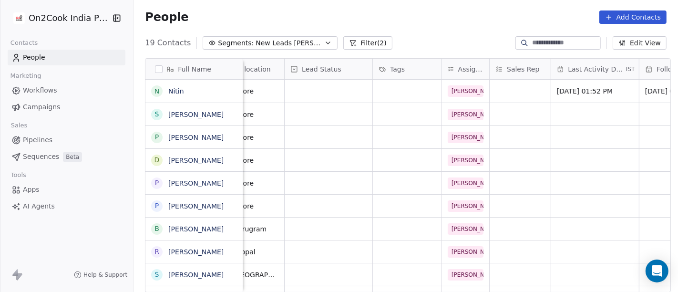
scroll to position [0, 277]
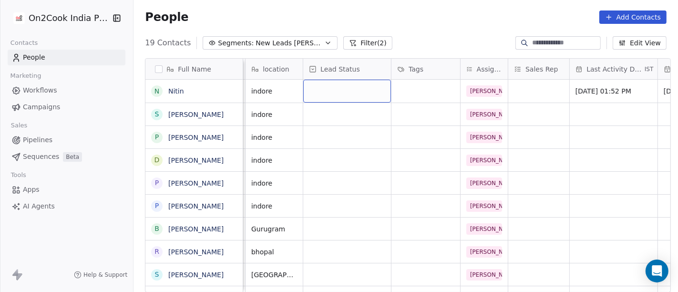
click at [348, 96] on div "grid" at bounding box center [347, 91] width 88 height 23
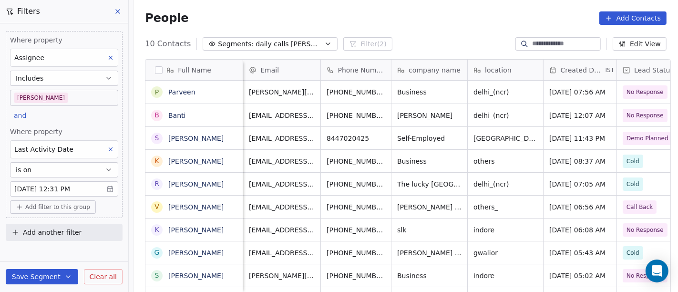
scroll to position [249, 541]
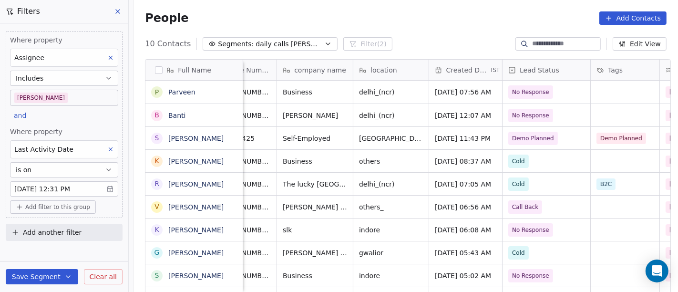
click at [62, 95] on body "On2Cook India Pvt. Ltd. Contacts People Marketing Workflows Campaigns Sales Pip…" at bounding box center [339, 146] width 678 height 292
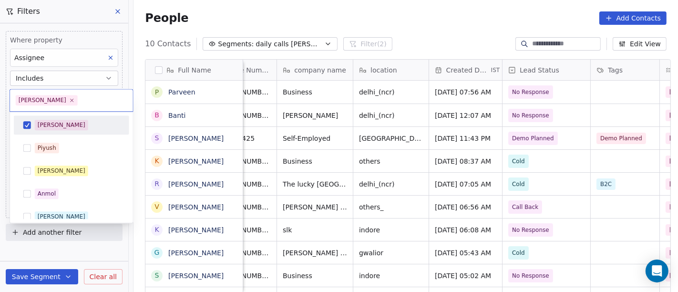
click at [66, 120] on div "[PERSON_NAME]" at bounding box center [77, 125] width 85 height 10
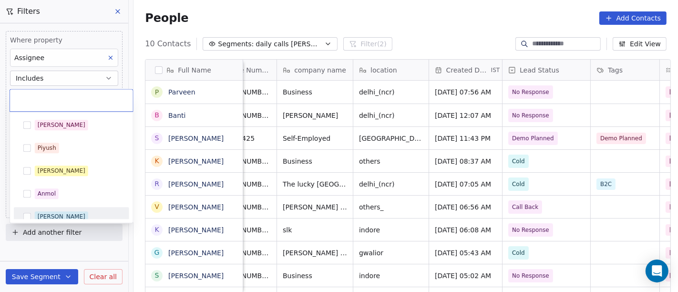
click at [61, 208] on div "[PERSON_NAME]" at bounding box center [71, 216] width 115 height 19
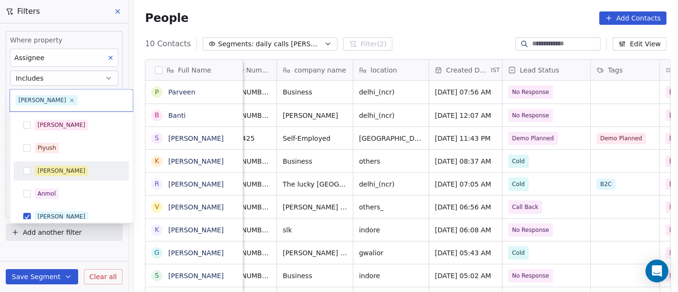
click at [323, 25] on html "On2Cook India Pvt. Ltd. Contacts People Marketing Workflows Campaigns Sales Pip…" at bounding box center [339, 146] width 678 height 292
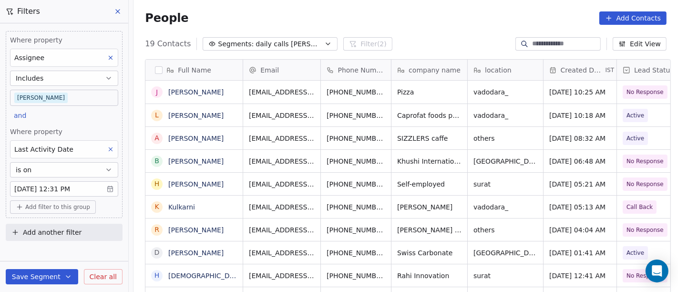
click at [56, 98] on body "On2Cook India Pvt. Ltd. Contacts People Marketing Workflows Campaigns Sales Pip…" at bounding box center [339, 146] width 678 height 292
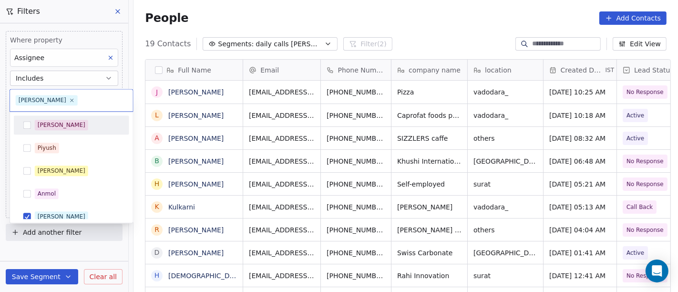
scroll to position [7, 0]
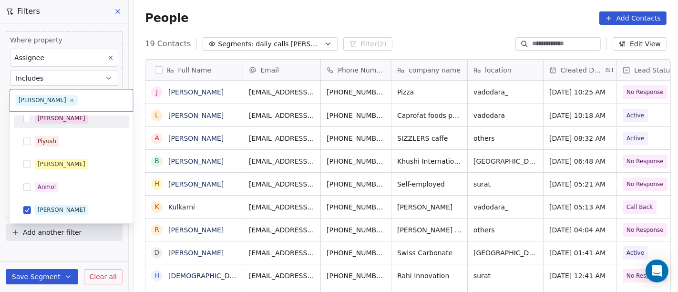
click at [58, 119] on div "[PERSON_NAME]" at bounding box center [77, 118] width 85 height 10
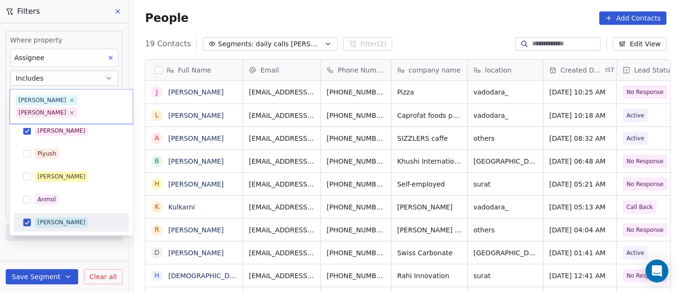
click at [49, 215] on div "[PERSON_NAME]" at bounding box center [72, 222] width 108 height 15
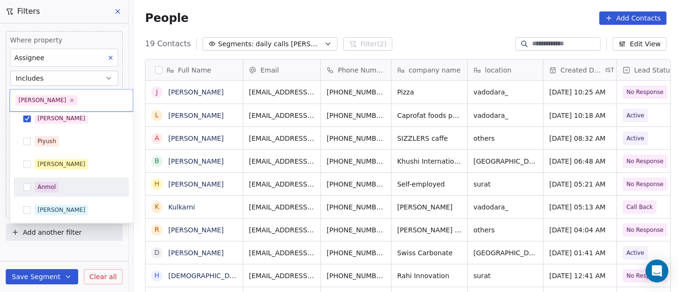
click at [440, 5] on html "On2Cook India Pvt. Ltd. Contacts People Marketing Workflows Campaigns Sales Pip…" at bounding box center [339, 146] width 678 height 292
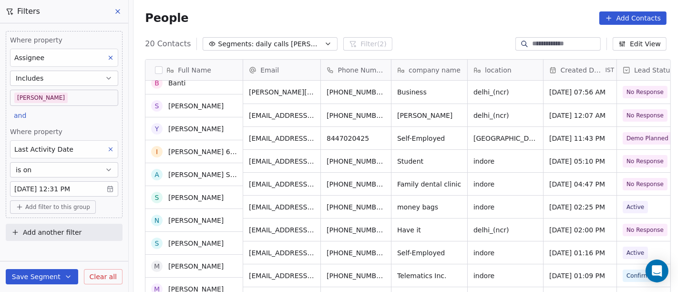
scroll to position [0, 0]
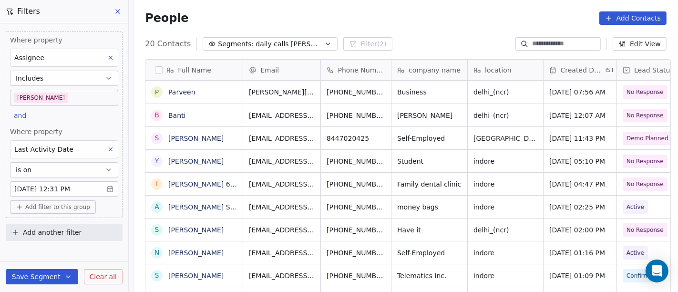
click at [410, 30] on div "People Add Contacts" at bounding box center [405, 18] width 544 height 36
click at [174, 93] on link "Parveen" at bounding box center [181, 92] width 27 height 8
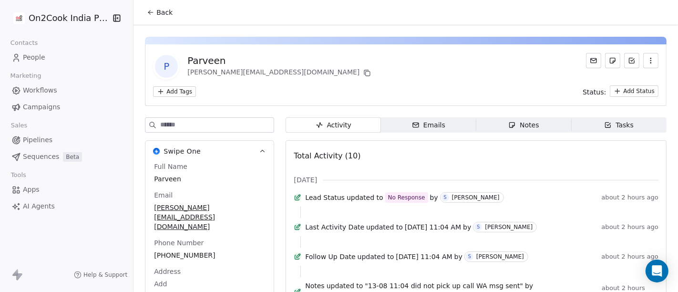
click at [156, 11] on span "Back" at bounding box center [164, 13] width 16 height 10
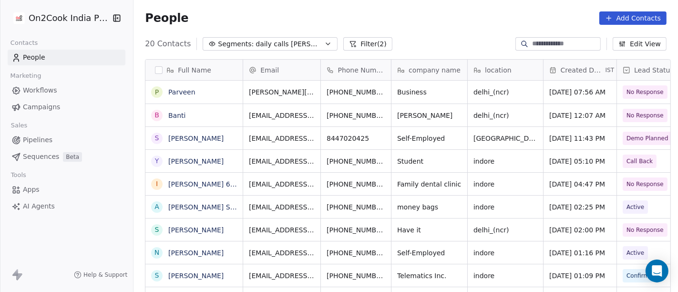
scroll to position [249, 541]
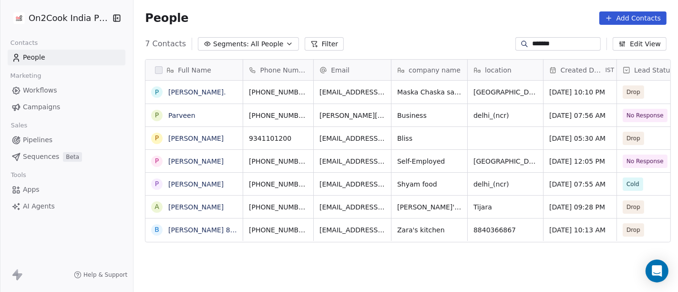
scroll to position [249, 541]
click at [533, 41] on input "*******" at bounding box center [565, 43] width 67 height 10
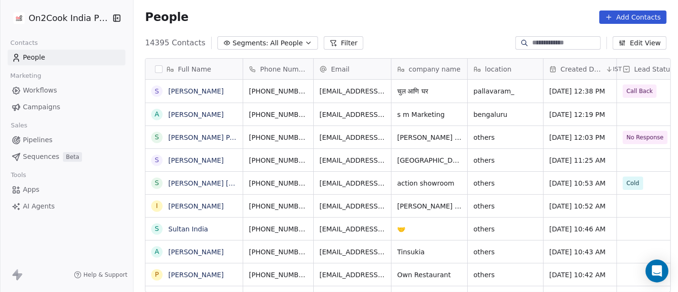
click at [410, 29] on div "People Add Contacts" at bounding box center [405, 17] width 544 height 36
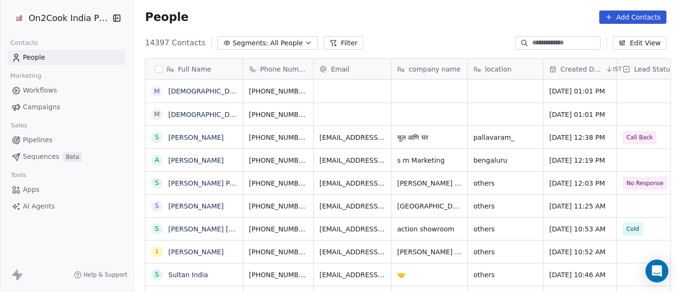
click at [535, 44] on input at bounding box center [565, 43] width 67 height 10
paste input "**********"
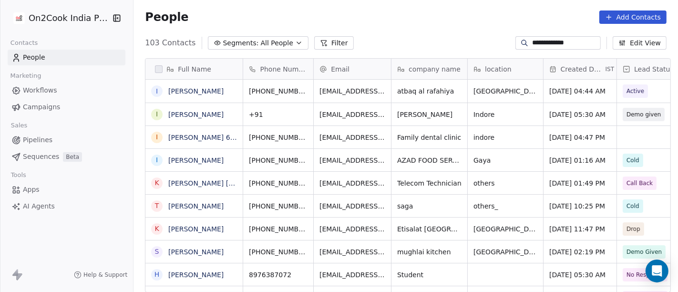
click at [532, 44] on input "**********" at bounding box center [565, 43] width 67 height 10
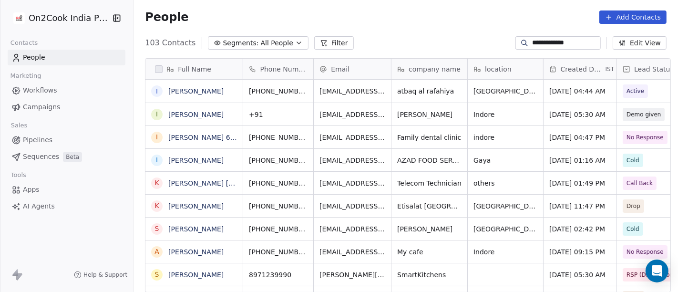
click at [532, 44] on input "**********" at bounding box center [565, 43] width 67 height 10
paste input
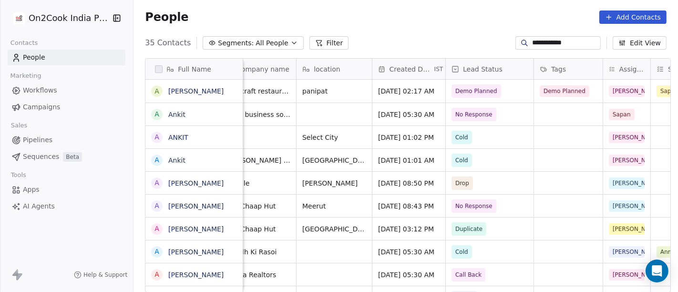
type input "**********"
click at [478, 85] on span "Demo Planned" at bounding box center [476, 90] width 50 height 13
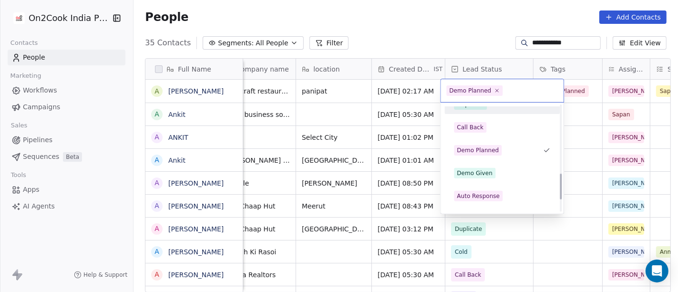
scroll to position [303, 0]
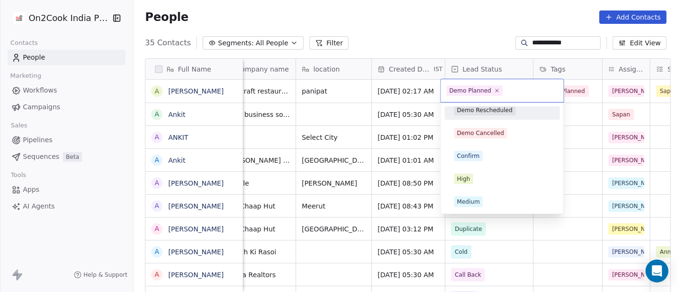
click at [492, 112] on div "Demo Rescheduled" at bounding box center [485, 110] width 56 height 9
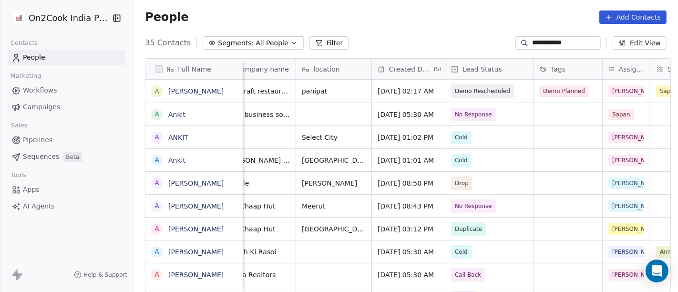
click at [459, 9] on div "People Add Contacts" at bounding box center [405, 17] width 544 height 36
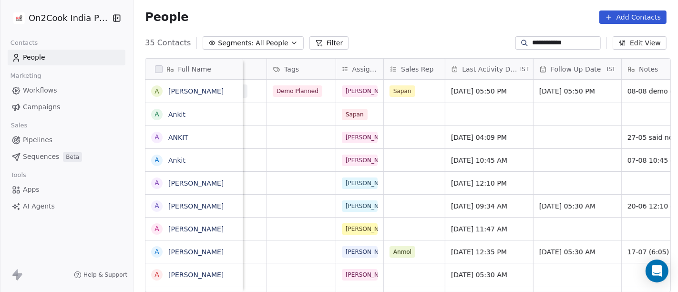
scroll to position [0, 440]
click at [451, 90] on span "[DATE] 05:50 PM" at bounding box center [479, 91] width 58 height 10
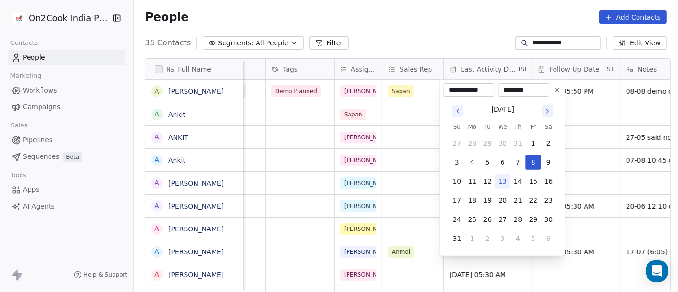
click at [499, 180] on button "13" at bounding box center [502, 181] width 15 height 15
type input "**********"
click at [428, 12] on html "**********" at bounding box center [339, 146] width 678 height 292
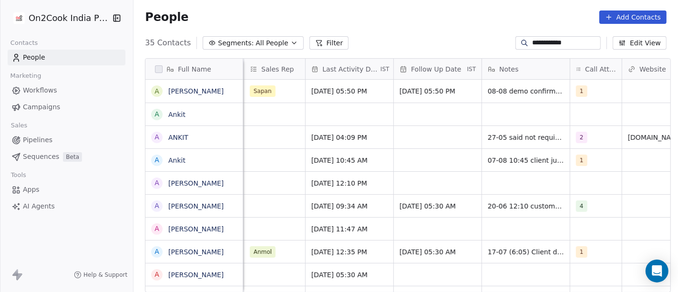
scroll to position [0, 581]
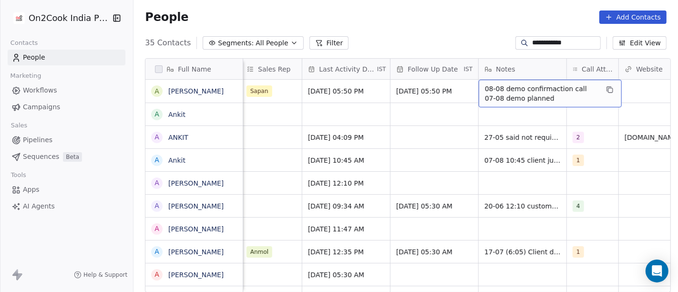
click at [534, 95] on span "08-08 demo confirmaction call 07-08 demo planned" at bounding box center [541, 93] width 113 height 19
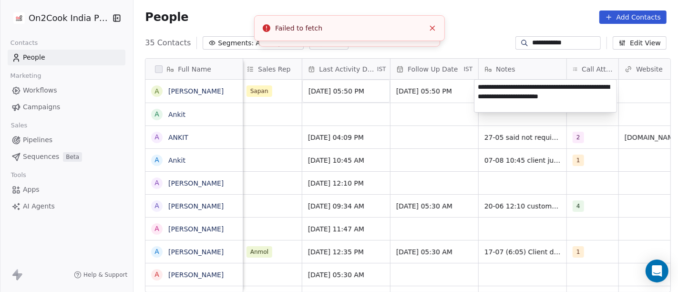
type textarea "**********"
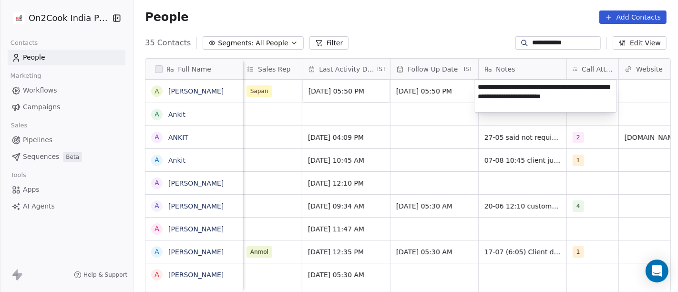
drag, startPoint x: 580, startPoint y: 89, endPoint x: 478, endPoint y: 89, distance: 101.5
click at [478, 89] on textarea "**********" at bounding box center [545, 96] width 142 height 32
click at [457, 46] on html "**********" at bounding box center [339, 146] width 678 height 292
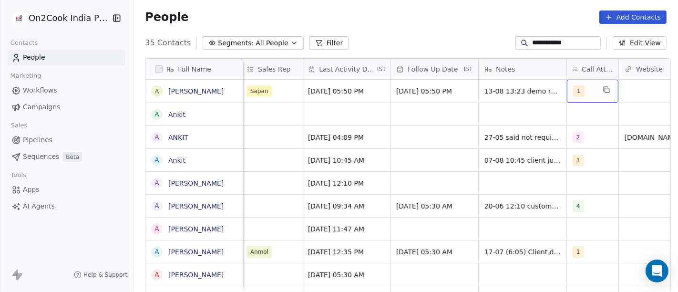
click at [577, 93] on span "1" at bounding box center [578, 90] width 11 height 11
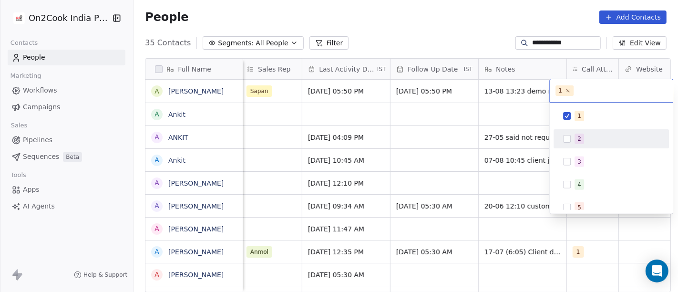
click at [594, 163] on div "3" at bounding box center [616, 161] width 85 height 10
click at [572, 115] on div "1" at bounding box center [611, 115] width 108 height 15
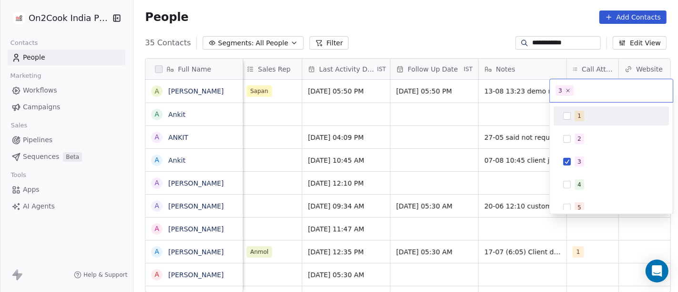
click at [470, 36] on html "**********" at bounding box center [339, 146] width 678 height 292
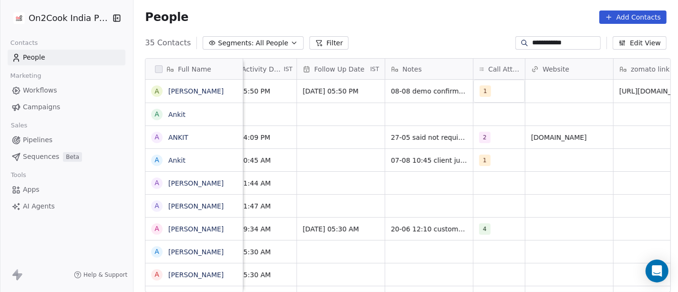
scroll to position [0, 673]
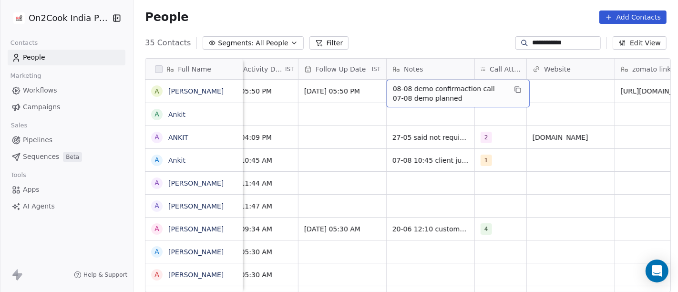
click at [430, 92] on span "08-08 demo confirmaction call 07-08 demo planned" at bounding box center [449, 93] width 113 height 19
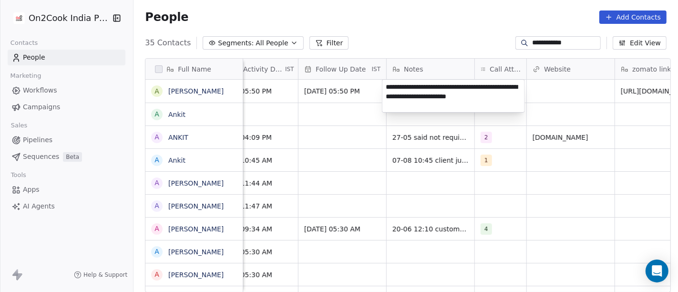
type textarea "**********"
click at [421, 55] on html "**********" at bounding box center [339, 146] width 678 height 292
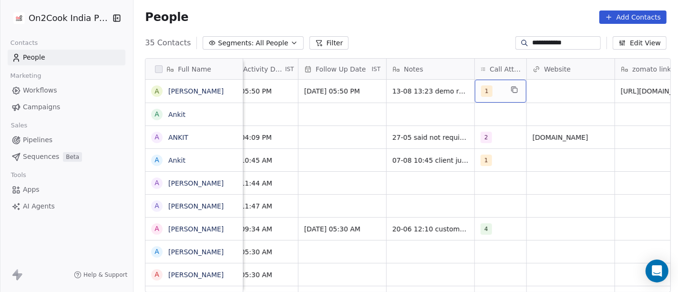
click at [501, 92] on div "1" at bounding box center [500, 91] width 51 height 23
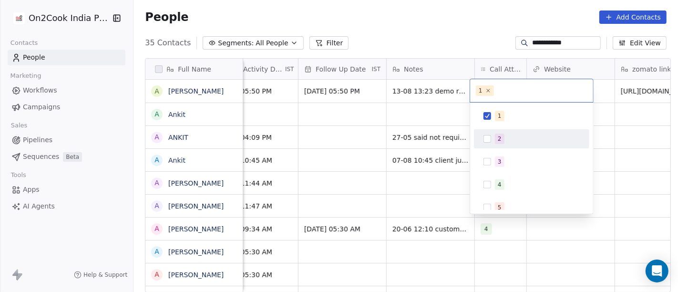
click at [499, 137] on div "2" at bounding box center [500, 138] width 4 height 9
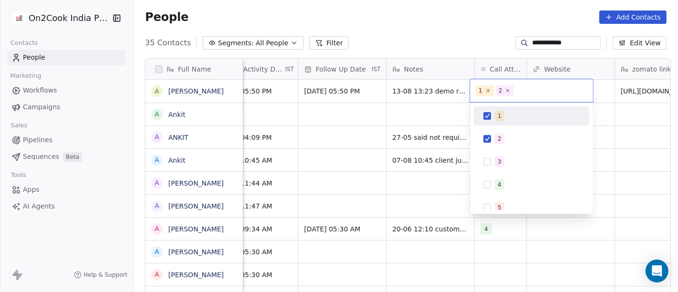
click at [498, 111] on span "1" at bounding box center [500, 116] width 10 height 10
click at [420, 33] on html "**********" at bounding box center [339, 146] width 678 height 292
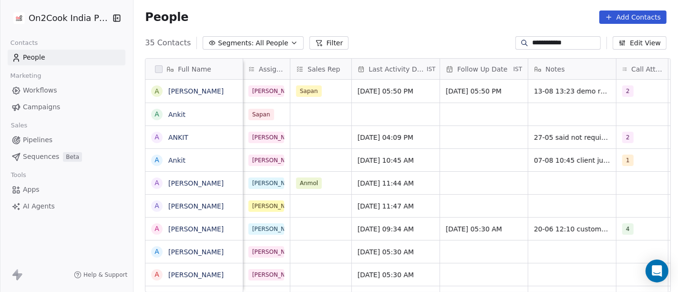
scroll to position [4, 533]
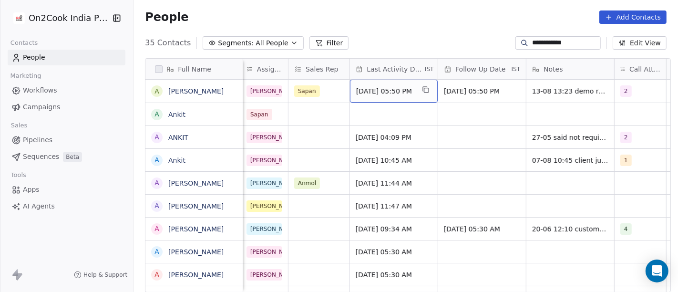
click at [360, 90] on span "Aug 08, 2025 05:50 PM" at bounding box center [385, 91] width 58 height 10
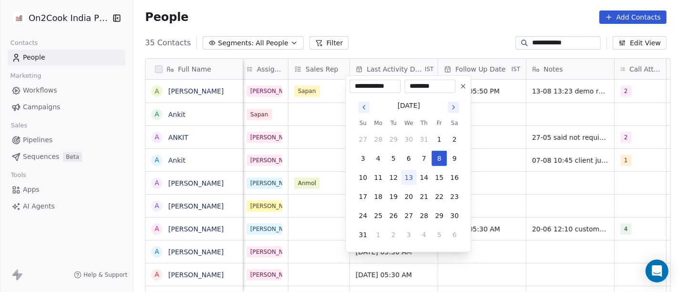
click at [407, 178] on button "13" at bounding box center [408, 177] width 15 height 15
type input "**********"
click at [427, 36] on html "**********" at bounding box center [339, 146] width 678 height 292
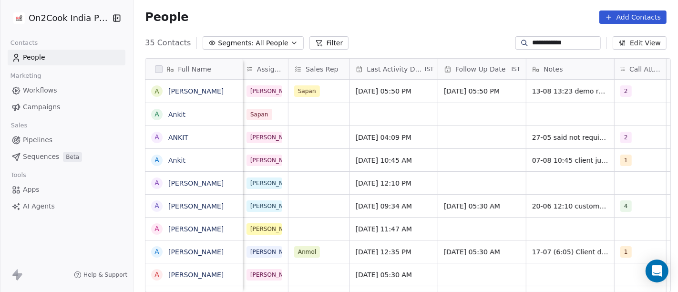
click at [541, 42] on input "**********" at bounding box center [565, 43] width 67 height 10
paste input
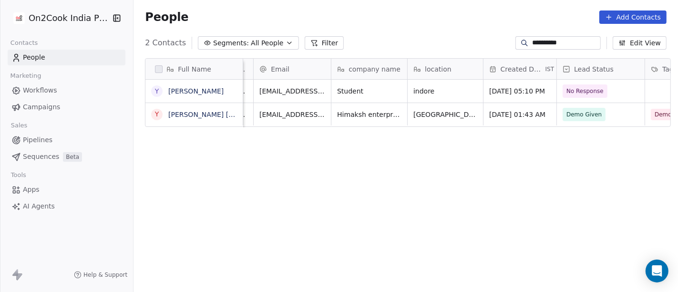
scroll to position [0, 60]
type input "**********"
click at [369, 91] on span "Student" at bounding box center [361, 91] width 46 height 10
click at [369, 91] on textarea "*******" at bounding box center [364, 95] width 75 height 30
click at [576, 187] on html "**********" at bounding box center [339, 146] width 678 height 292
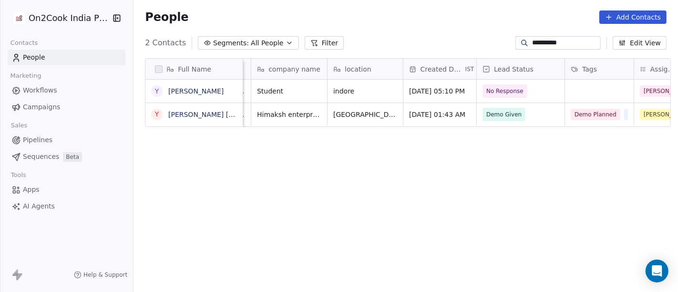
scroll to position [0, 142]
click at [531, 92] on span "No Response" at bounding box center [510, 90] width 58 height 13
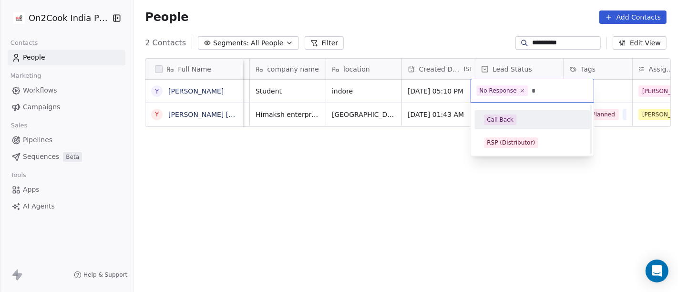
scroll to position [0, 0]
type input "*"
click at [515, 122] on div "Call Back" at bounding box center [532, 119] width 96 height 10
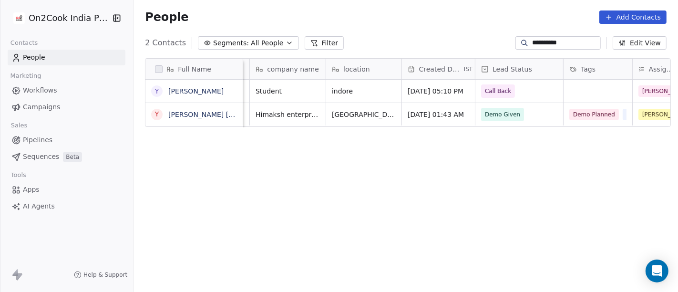
click at [422, 164] on div "Full Name Y Yugal kher Y Yugal Kishore Agrawal Phone Number Email company name …" at bounding box center [405, 179] width 544 height 257
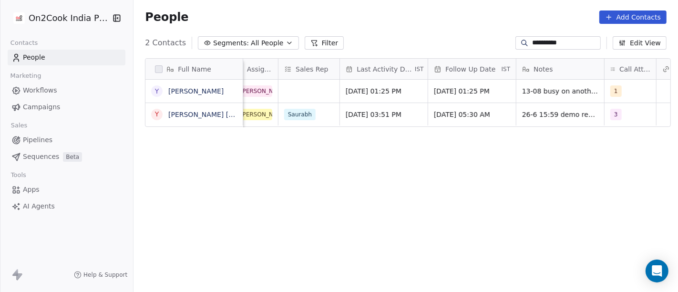
scroll to position [0, 544]
click at [617, 93] on div "1" at bounding box center [621, 90] width 22 height 11
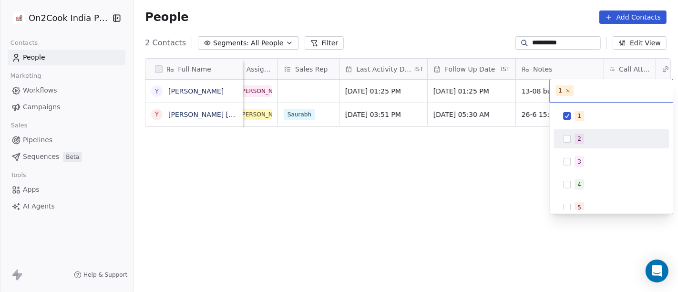
click at [573, 139] on div "2" at bounding box center [611, 138] width 108 height 15
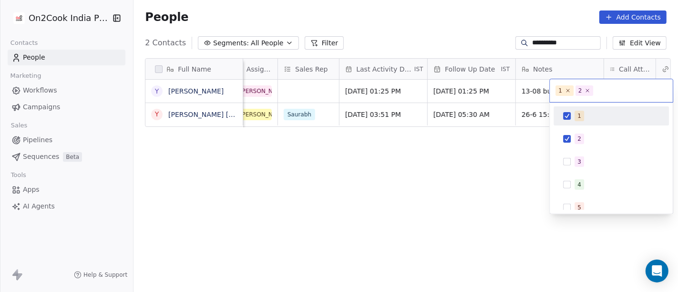
click at [580, 108] on div "1" at bounding box center [611, 115] width 108 height 15
click at [486, 95] on html "**********" at bounding box center [339, 146] width 678 height 292
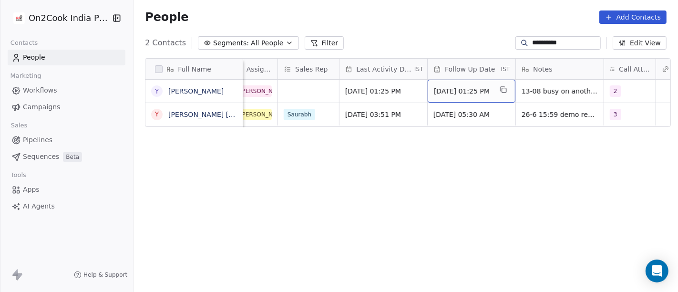
click at [486, 95] on div "24/08/2025 01:25 PM" at bounding box center [472, 91] width 88 height 23
click at [562, 184] on div "Full Name Y Yugal kher Y Yugal Kishore Agrawal Created Date IST Lead Status Tag…" at bounding box center [405, 179] width 544 height 257
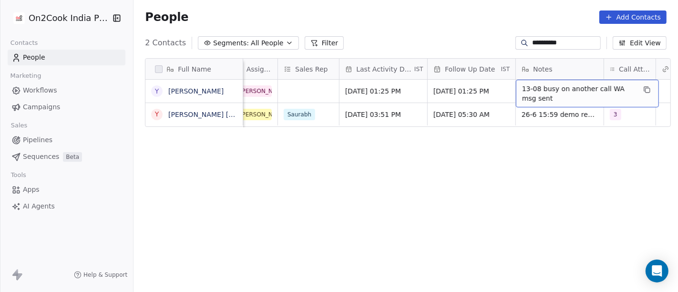
click at [562, 93] on span "13-08 busy on another call WA msg sent" at bounding box center [578, 93] width 113 height 19
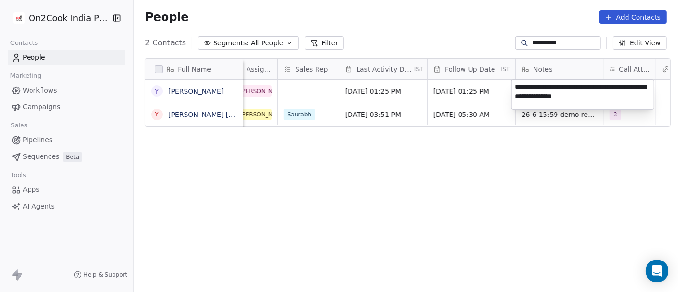
type textarea "**********"
click at [526, 158] on html "**********" at bounding box center [339, 146] width 678 height 292
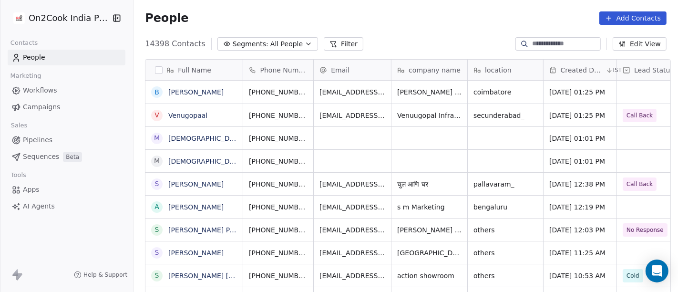
scroll to position [1, 0]
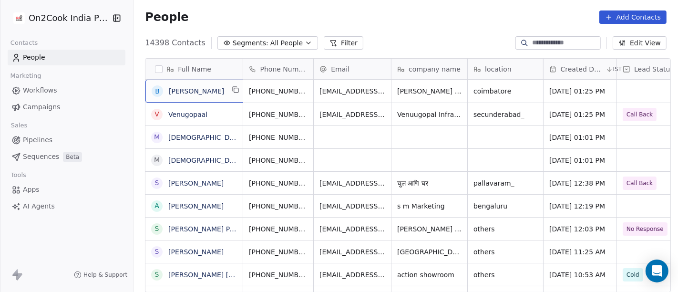
click at [165, 97] on div "B [PERSON_NAME]" at bounding box center [196, 91] width 102 height 23
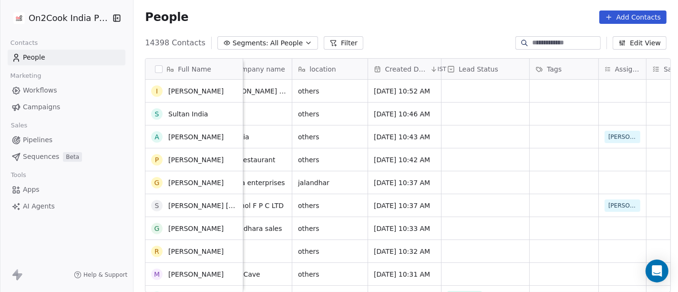
scroll to position [0, 0]
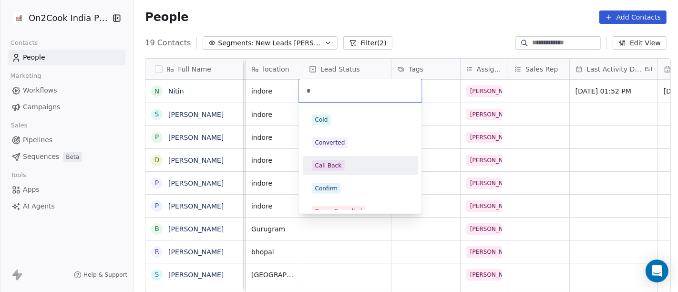
type input "*"
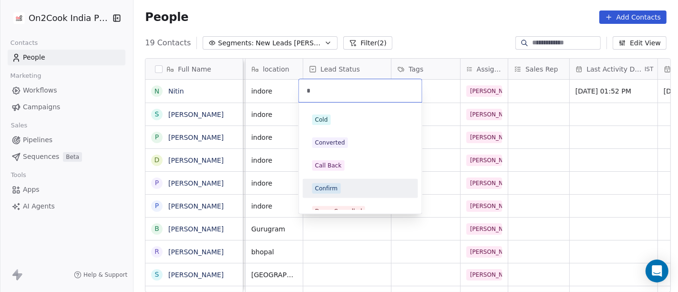
click at [348, 186] on div "Confirm" at bounding box center [360, 188] width 96 height 10
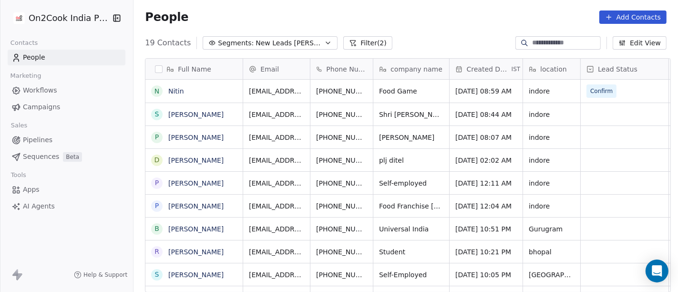
click at [437, 14] on div "People Add Contacts" at bounding box center [406, 16] width 522 height 13
click at [417, 35] on div "19 Contacts Segments: New Leads [PERSON_NAME] (2) Edit View" at bounding box center [405, 42] width 544 height 15
click at [425, 115] on span "Shri [PERSON_NAME]" at bounding box center [414, 115] width 71 height 10
click at [425, 115] on textarea "**********" at bounding box center [409, 117] width 80 height 30
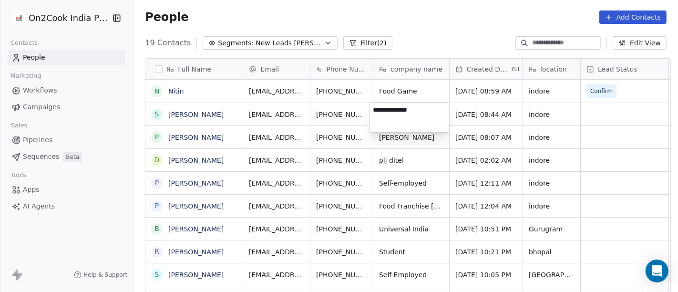
type textarea "**********"
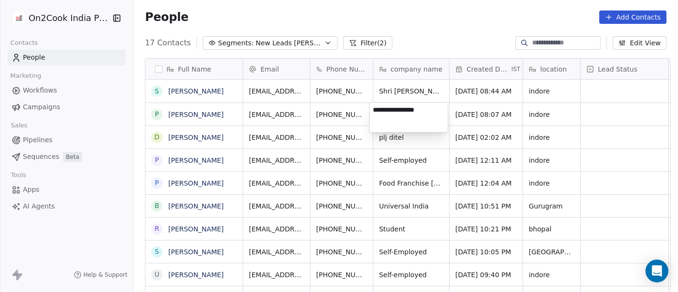
click at [446, 39] on html "On2Cook India Pvt. Ltd. Contacts People Marketing Workflows Campaigns Sales Pip…" at bounding box center [339, 146] width 678 height 292
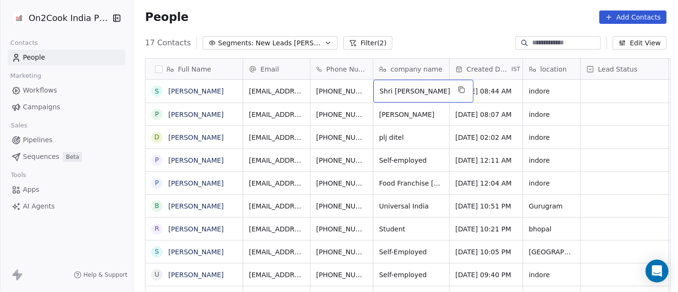
click at [416, 90] on span "Shri [PERSON_NAME]" at bounding box center [414, 91] width 71 height 10
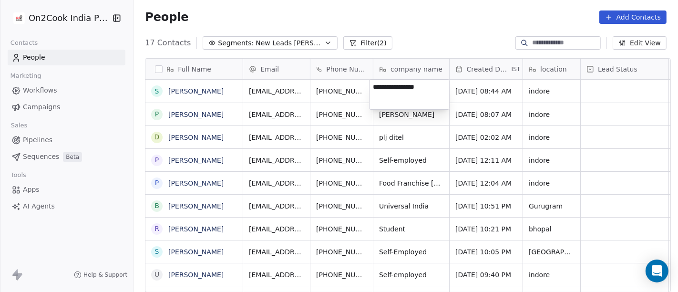
click at [416, 90] on textarea "**********" at bounding box center [409, 95] width 80 height 30
type textarea "**********"
click at [454, 18] on html "On2Cook India Pvt. Ltd. Contacts People Marketing Workflows Campaigns Sales Pip…" at bounding box center [339, 146] width 678 height 292
click at [405, 30] on html "On2Cook India Pvt. Ltd. Contacts People Marketing Workflows Campaigns Sales Pip…" at bounding box center [339, 146] width 678 height 292
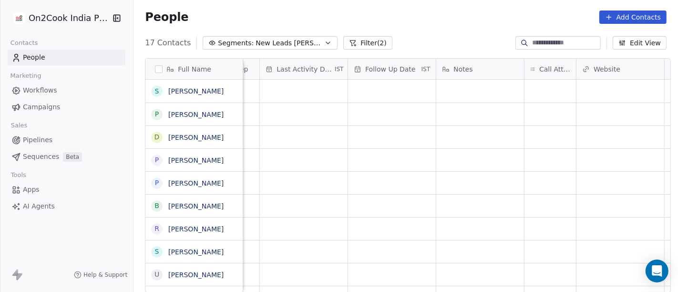
scroll to position [0, 588]
click at [540, 91] on div "grid" at bounding box center [549, 91] width 51 height 23
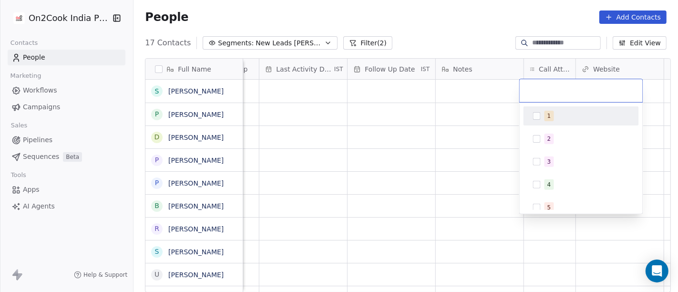
click at [527, 122] on div "1" at bounding box center [581, 115] width 108 height 15
click at [467, 53] on html "On2Cook India Pvt. Ltd. Contacts People Marketing Workflows Campaigns Sales Pip…" at bounding box center [339, 146] width 678 height 292
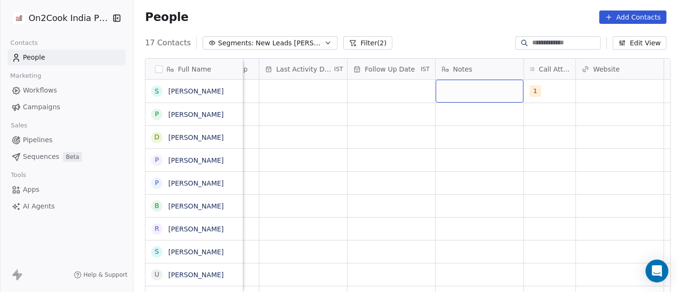
click at [460, 89] on div "grid" at bounding box center [480, 91] width 88 height 23
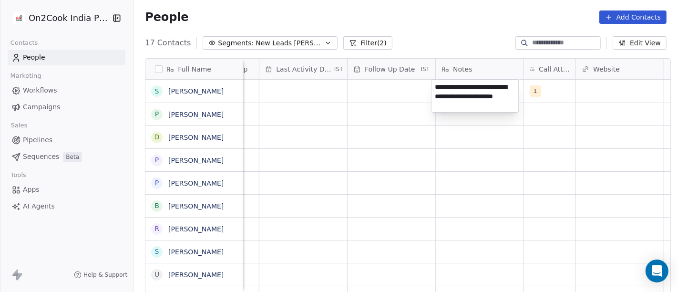
type textarea "**********"
click at [406, 164] on html "On2Cook India Pvt. Ltd. Contacts People Marketing Workflows Campaigns Sales Pip…" at bounding box center [339, 146] width 678 height 292
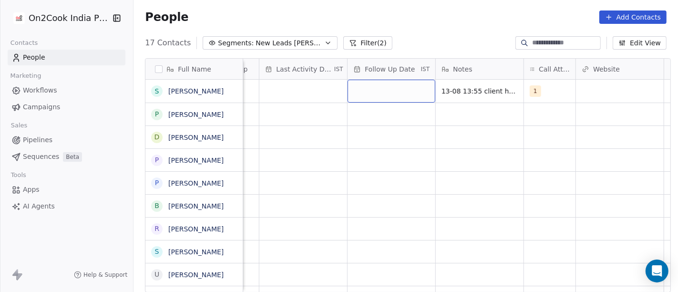
click at [399, 92] on div "grid" at bounding box center [392, 91] width 88 height 23
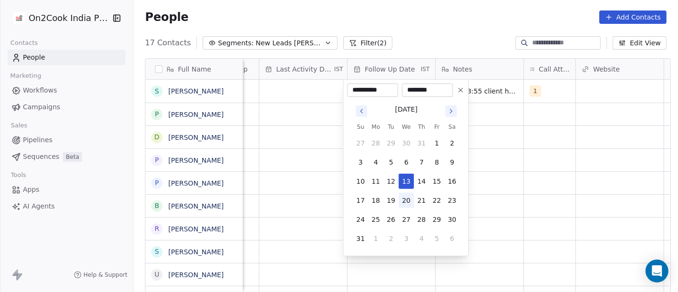
click at [405, 199] on button "20" at bounding box center [406, 200] width 15 height 15
type input "**********"
click at [519, 174] on html "On2Cook India Pvt. Ltd. Contacts People Marketing Workflows Campaigns Sales Pip…" at bounding box center [339, 146] width 678 height 292
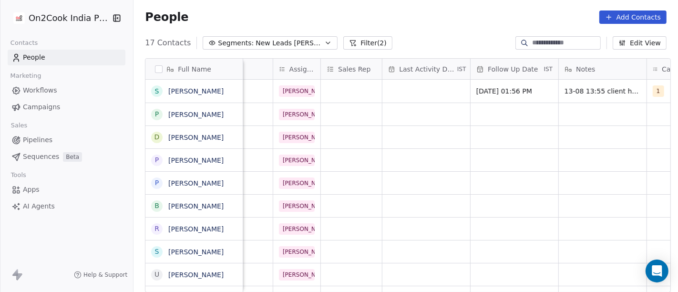
scroll to position [0, 464]
click at [396, 90] on div "grid" at bounding box center [427, 91] width 88 height 23
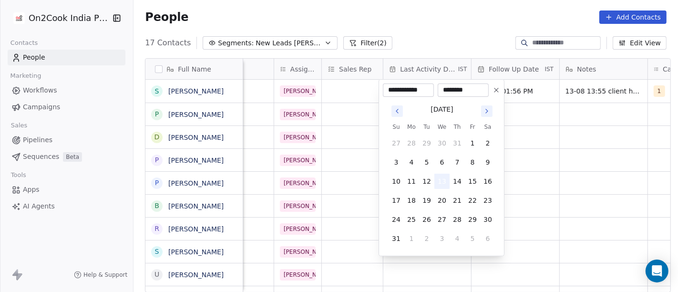
click at [443, 183] on button "13" at bounding box center [441, 181] width 15 height 15
click at [582, 177] on html "On2Cook India Pvt. Ltd. Contacts People Marketing Workflows Campaigns Sales Pip…" at bounding box center [339, 146] width 678 height 292
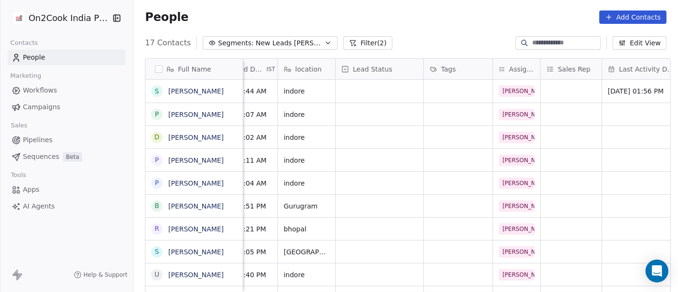
scroll to position [0, 245]
click at [388, 91] on div "grid" at bounding box center [380, 91] width 88 height 23
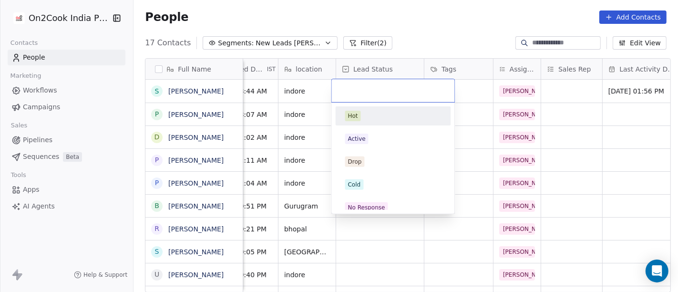
click at [416, 21] on html "On2Cook India Pvt. Ltd. Contacts People Marketing Workflows Campaigns Sales Pip…" at bounding box center [339, 146] width 678 height 292
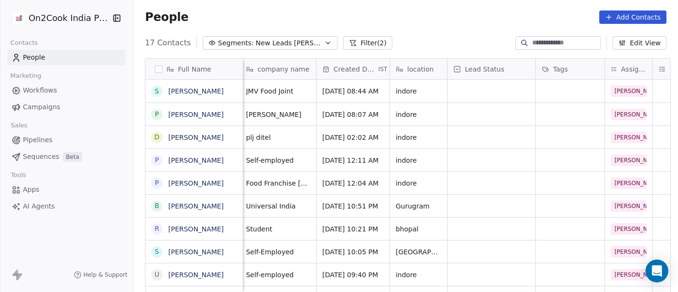
scroll to position [0, 132]
click at [232, 87] on icon "grid" at bounding box center [236, 90] width 8 height 8
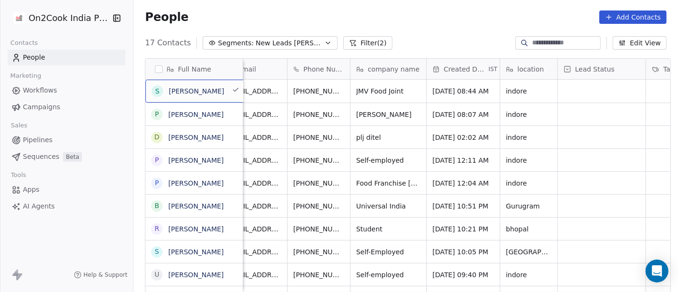
scroll to position [0, 0]
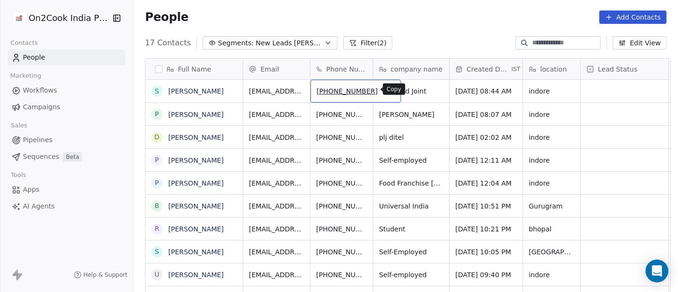
click at [383, 91] on button "grid" at bounding box center [388, 89] width 11 height 11
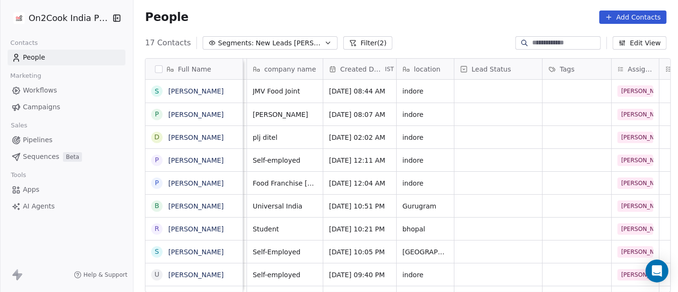
scroll to position [0, 121]
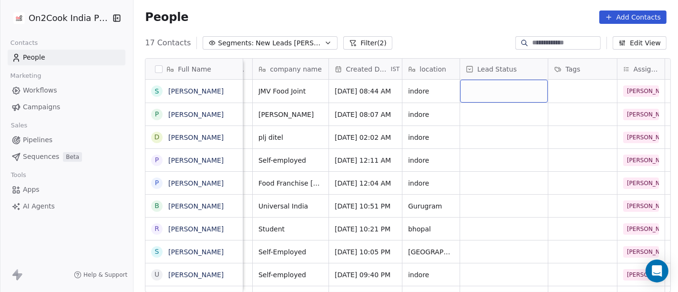
click at [484, 94] on div "grid" at bounding box center [504, 91] width 88 height 23
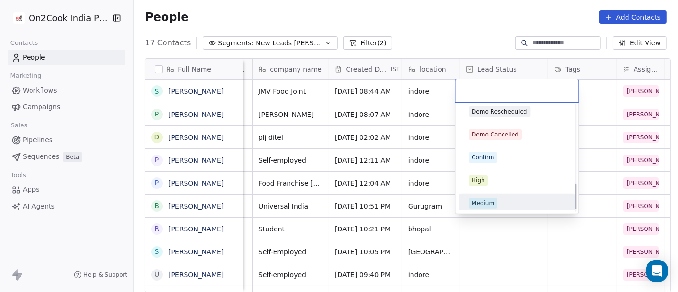
scroll to position [318, 0]
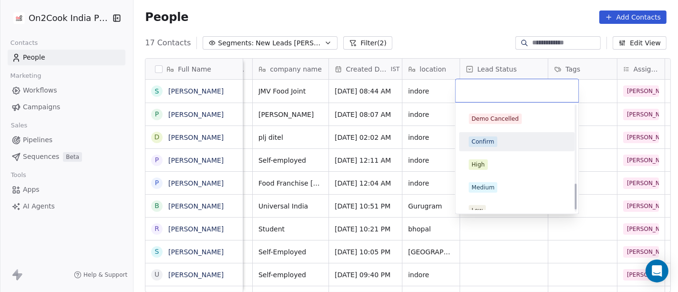
click at [494, 146] on div "Confirm" at bounding box center [517, 141] width 108 height 15
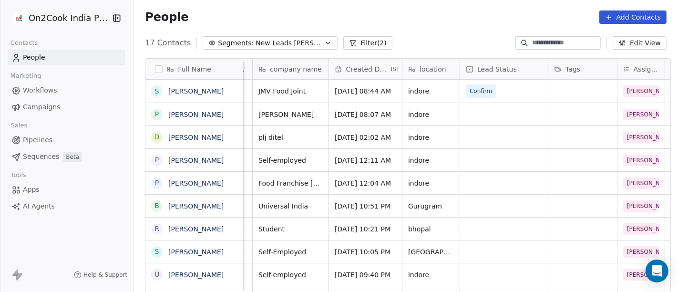
click at [440, 16] on div "People Add Contacts" at bounding box center [406, 16] width 522 height 13
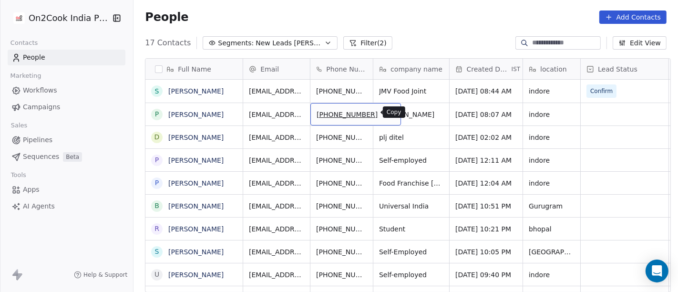
click at [385, 113] on icon "grid" at bounding box center [389, 113] width 8 height 8
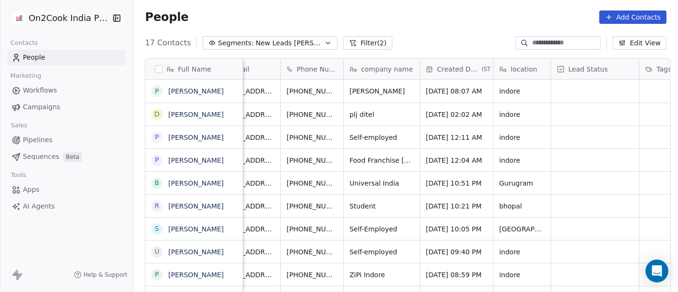
scroll to position [5, 30]
click at [353, 88] on button "grid" at bounding box center [358, 89] width 11 height 11
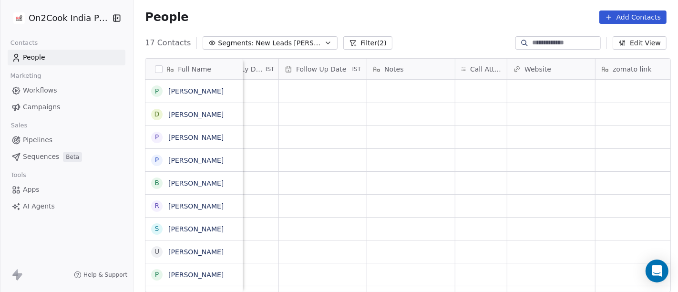
scroll to position [5, 655]
click at [486, 85] on div "grid" at bounding box center [482, 91] width 51 height 23
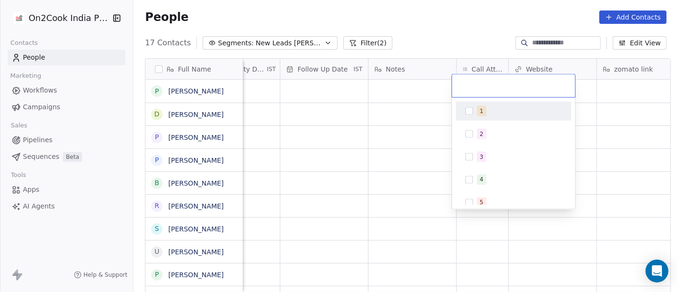
click at [487, 111] on div "1" at bounding box center [519, 111] width 85 height 10
click at [437, 34] on html "On2Cook India Pvt. Ltd. Contacts People Marketing Workflows Campaigns Sales Pip…" at bounding box center [339, 146] width 678 height 292
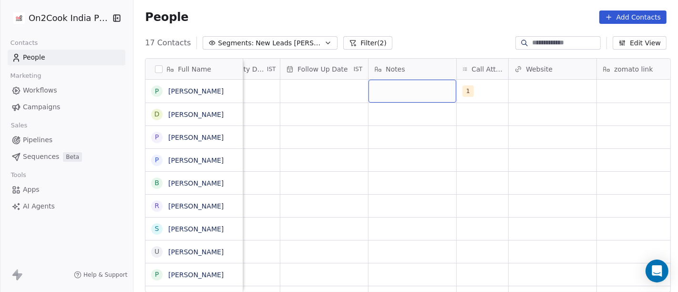
click at [433, 84] on div "grid" at bounding box center [413, 91] width 88 height 23
type textarea "**********"
click at [466, 122] on html "On2Cook India Pvt. Ltd. Contacts People Marketing Workflows Campaigns Sales Pip…" at bounding box center [339, 146] width 678 height 292
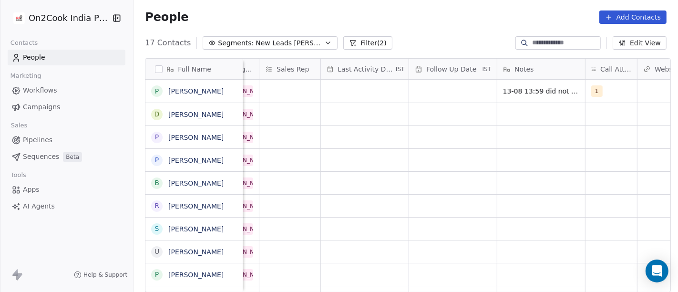
scroll to position [5, 526]
click at [428, 84] on div "grid" at bounding box center [454, 91] width 88 height 23
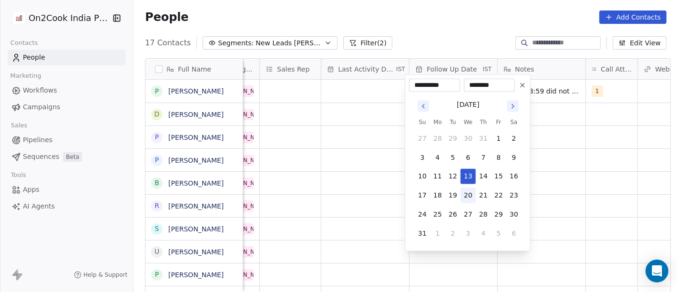
click at [466, 201] on button "20" at bounding box center [468, 195] width 15 height 15
click at [426, 215] on button "24" at bounding box center [422, 214] width 15 height 15
type input "**********"
click at [656, 187] on html "On2Cook India Pvt. Ltd. Contacts People Marketing Workflows Campaigns Sales Pip…" at bounding box center [339, 146] width 678 height 292
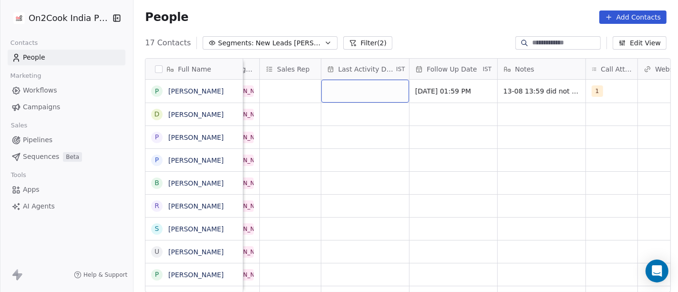
click at [366, 86] on div "grid" at bounding box center [365, 91] width 88 height 23
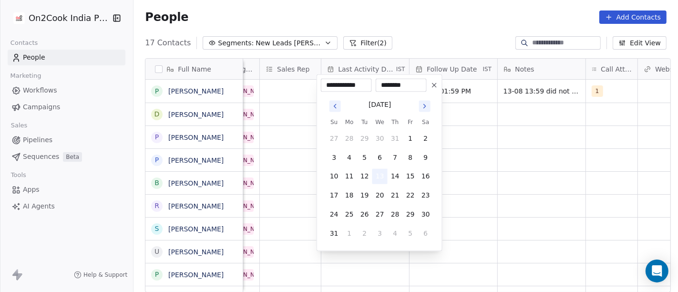
click at [374, 174] on button "13" at bounding box center [379, 176] width 15 height 15
click at [479, 172] on html "On2Cook India Pvt. Ltd. Contacts People Marketing Workflows Campaigns Sales Pip…" at bounding box center [339, 146] width 678 height 292
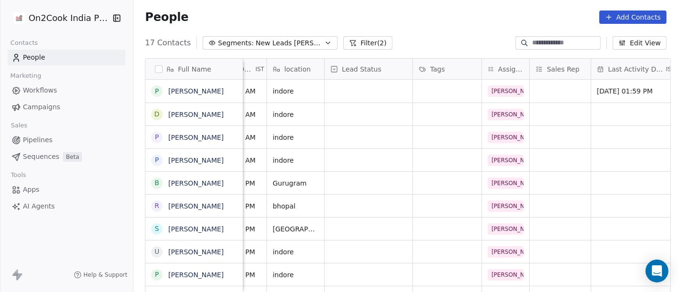
scroll to position [5, 244]
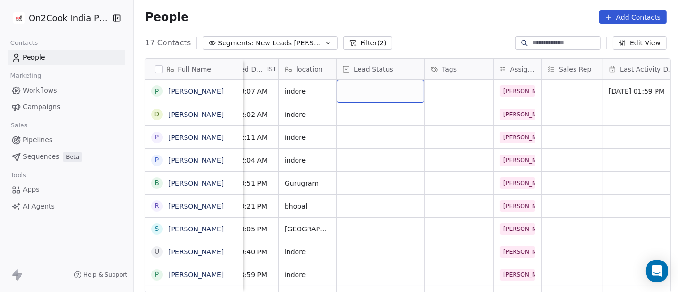
click at [366, 89] on div "grid" at bounding box center [381, 91] width 88 height 23
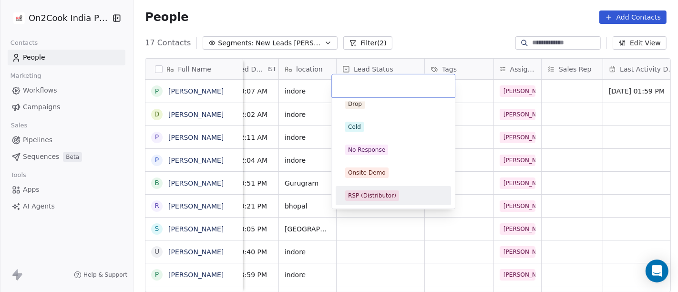
scroll to position [0, 0]
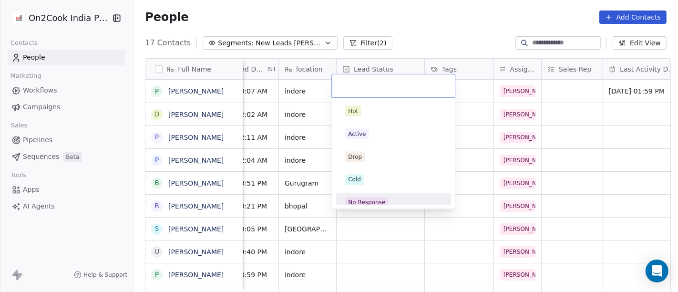
click at [394, 204] on div "No Response" at bounding box center [393, 202] width 96 height 10
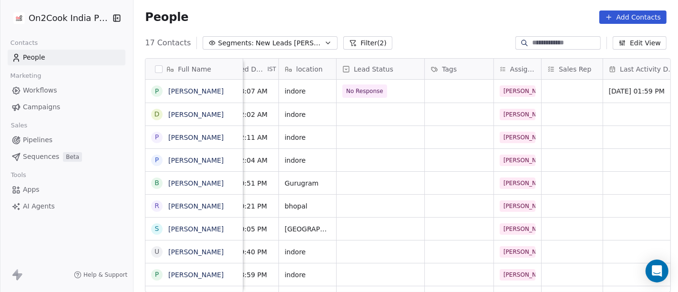
click at [445, 8] on div "People Add Contacts" at bounding box center [405, 17] width 544 height 36
